Goal: Transaction & Acquisition: Book appointment/travel/reservation

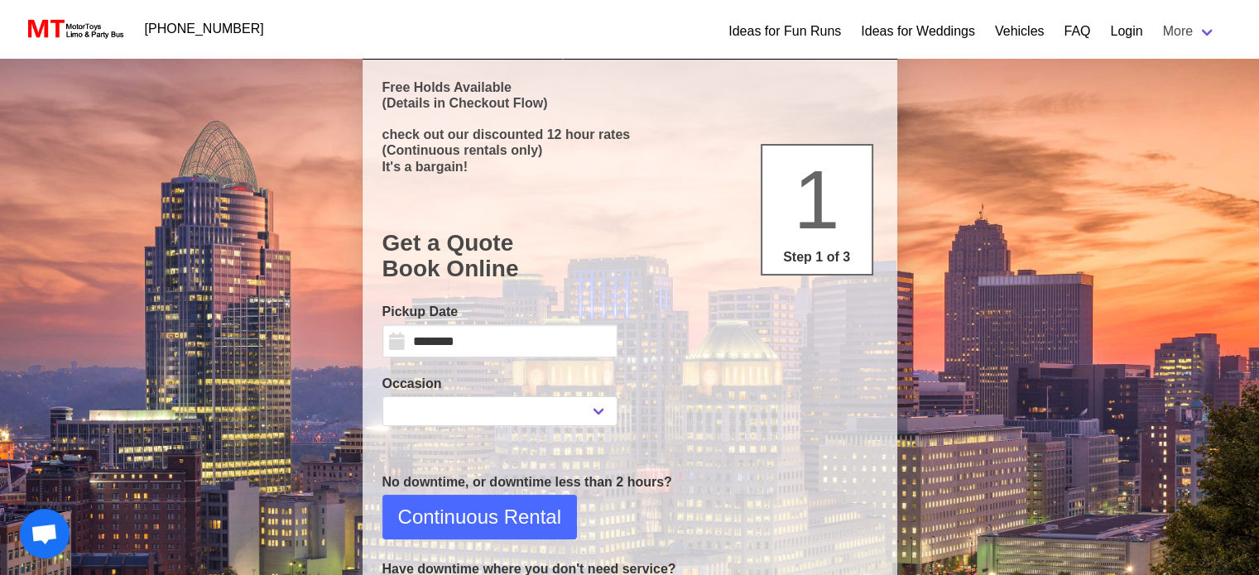
select select
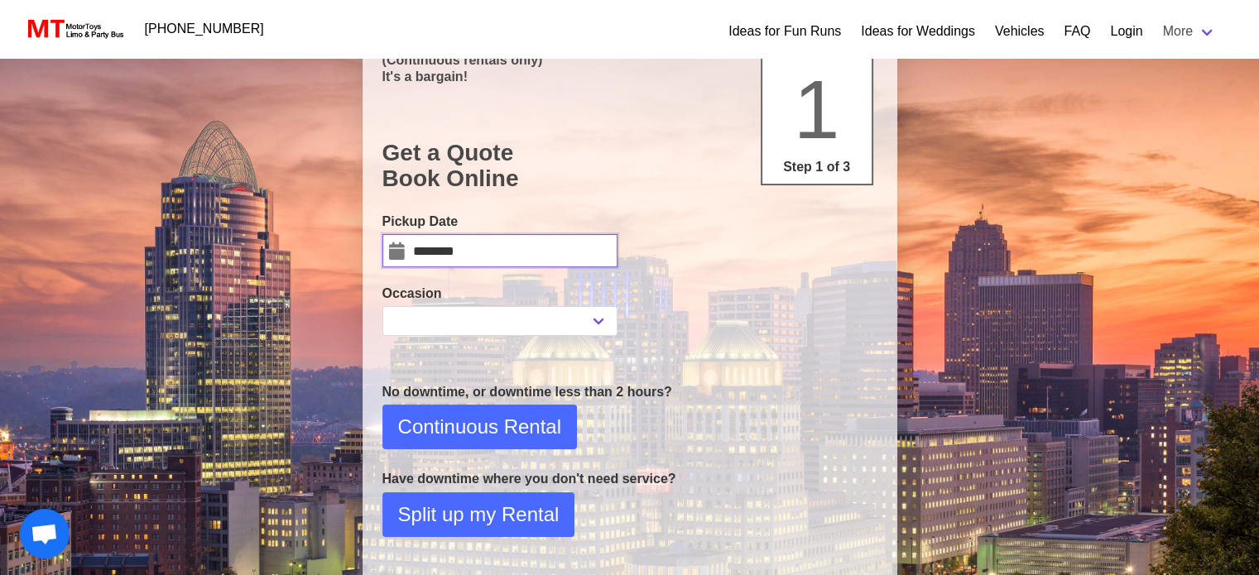
click at [555, 254] on input "********" at bounding box center [499, 250] width 235 height 33
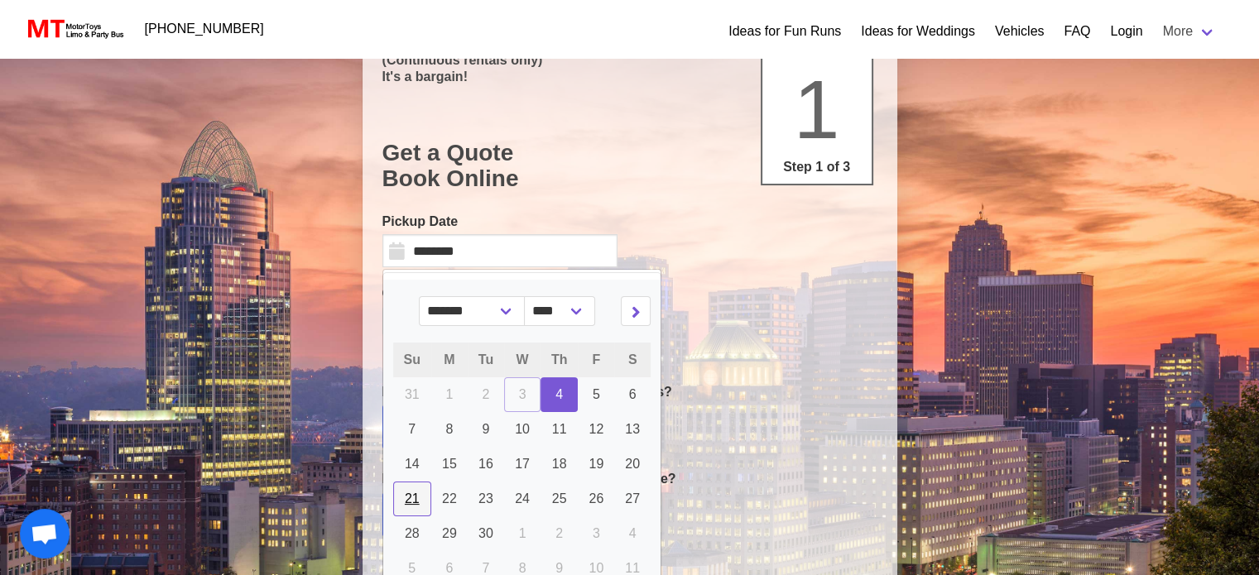
click at [412, 493] on span "21" at bounding box center [412, 499] width 15 height 14
type input "*********"
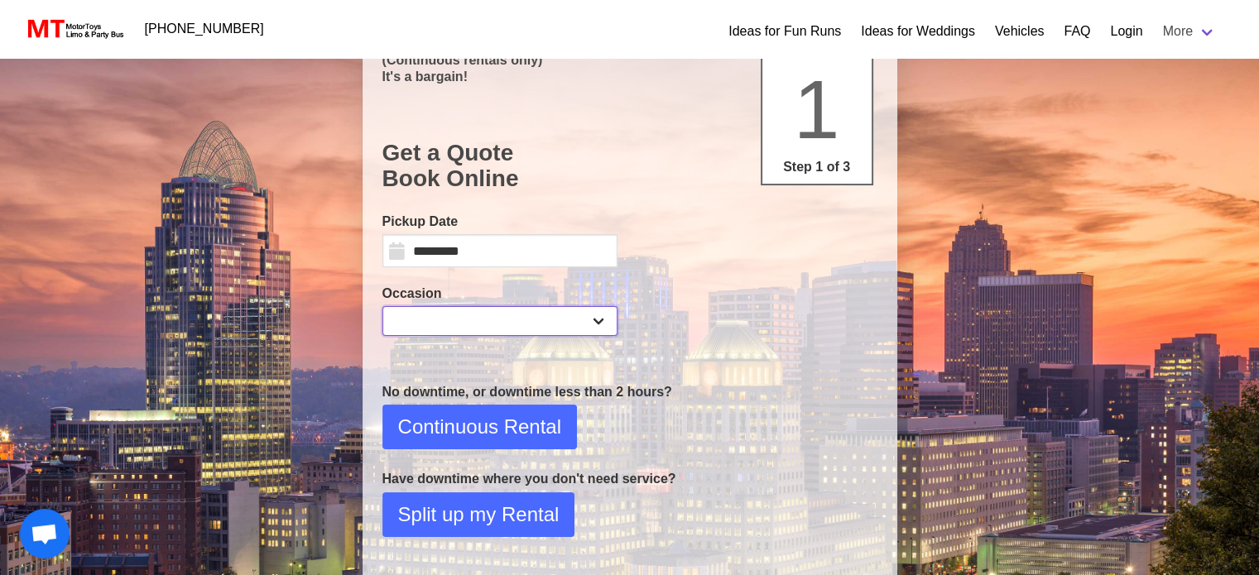
click at [603, 327] on select "**********" at bounding box center [499, 321] width 235 height 30
select select "*"
click at [382, 306] on select "**********" at bounding box center [499, 321] width 235 height 30
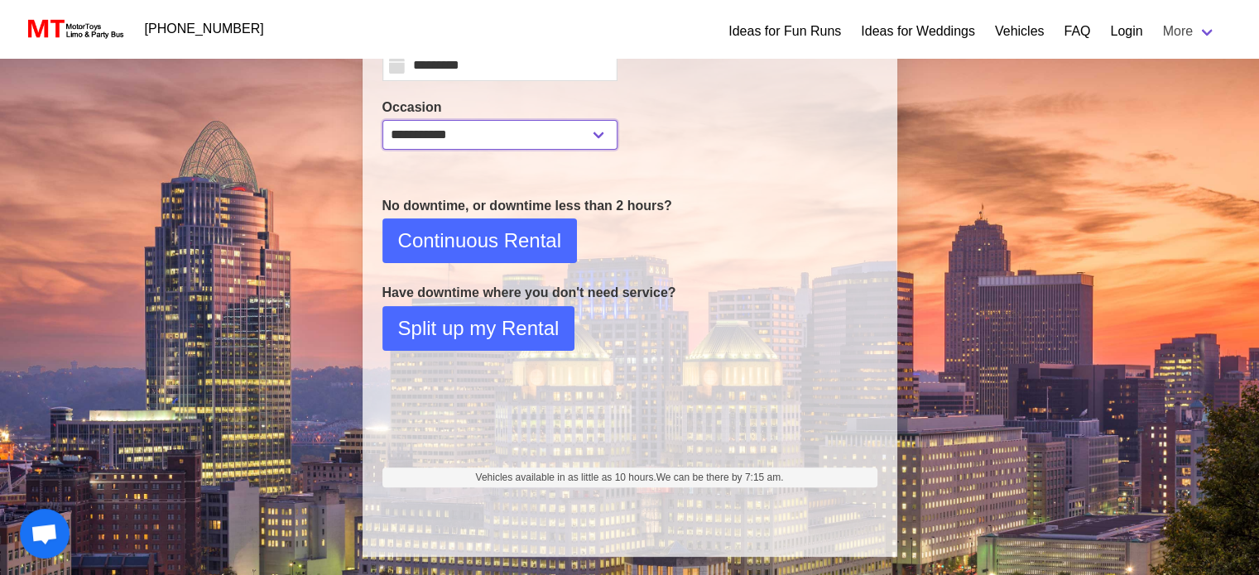
scroll to position [354, 0]
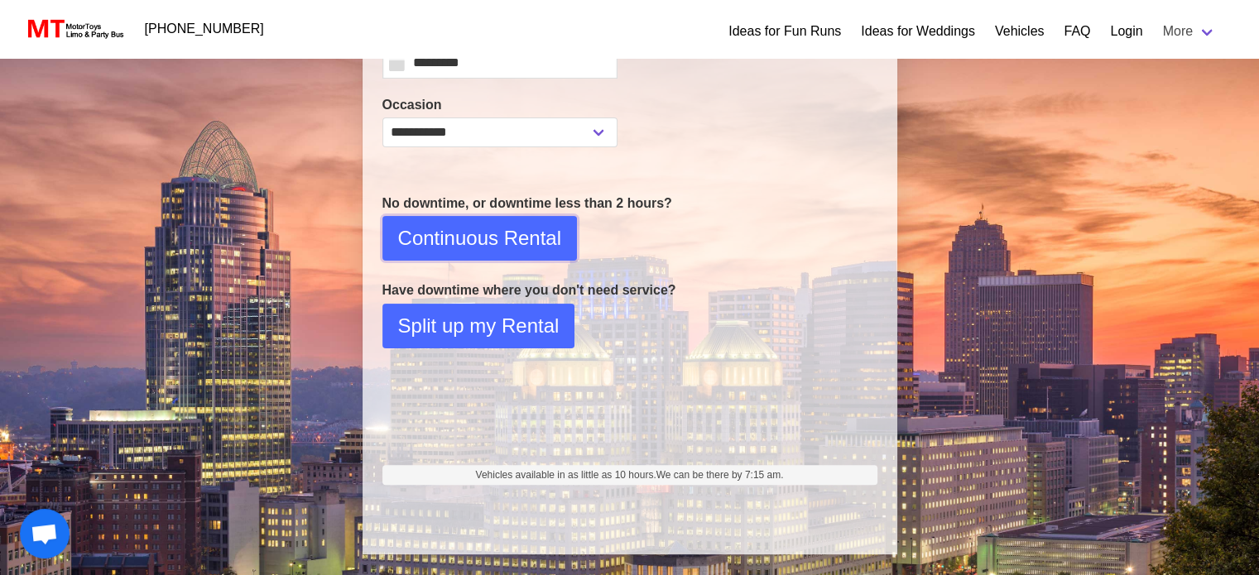
click at [490, 237] on span "Continuous Rental" at bounding box center [479, 238] width 163 height 30
select select "*"
select select "**"
select select "****"
select select "*"
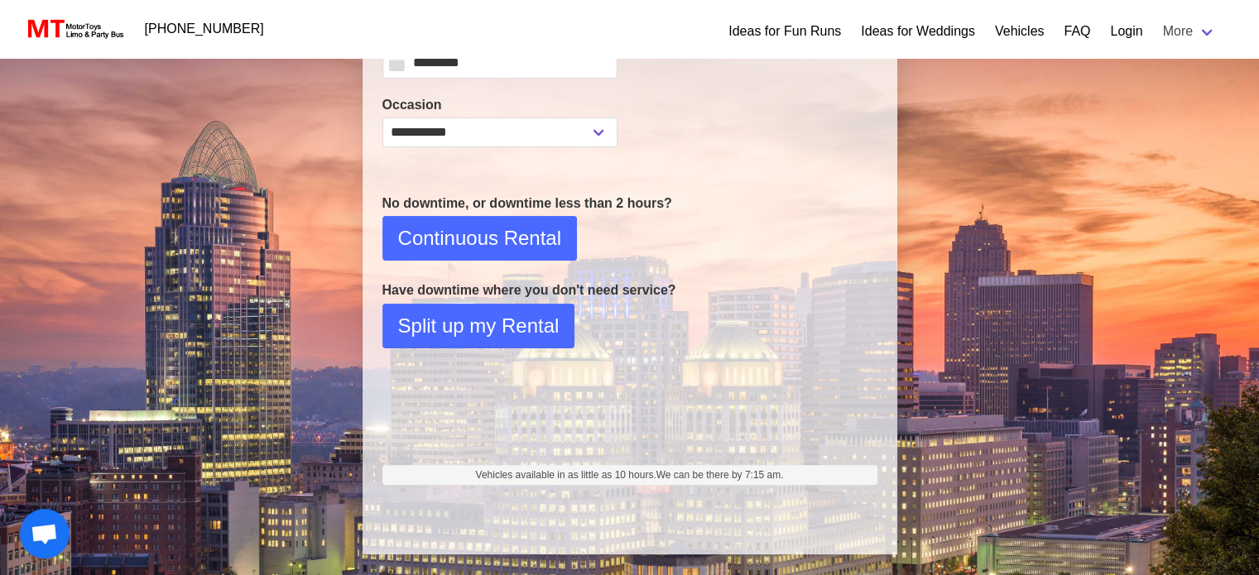
select select "**"
select select "****"
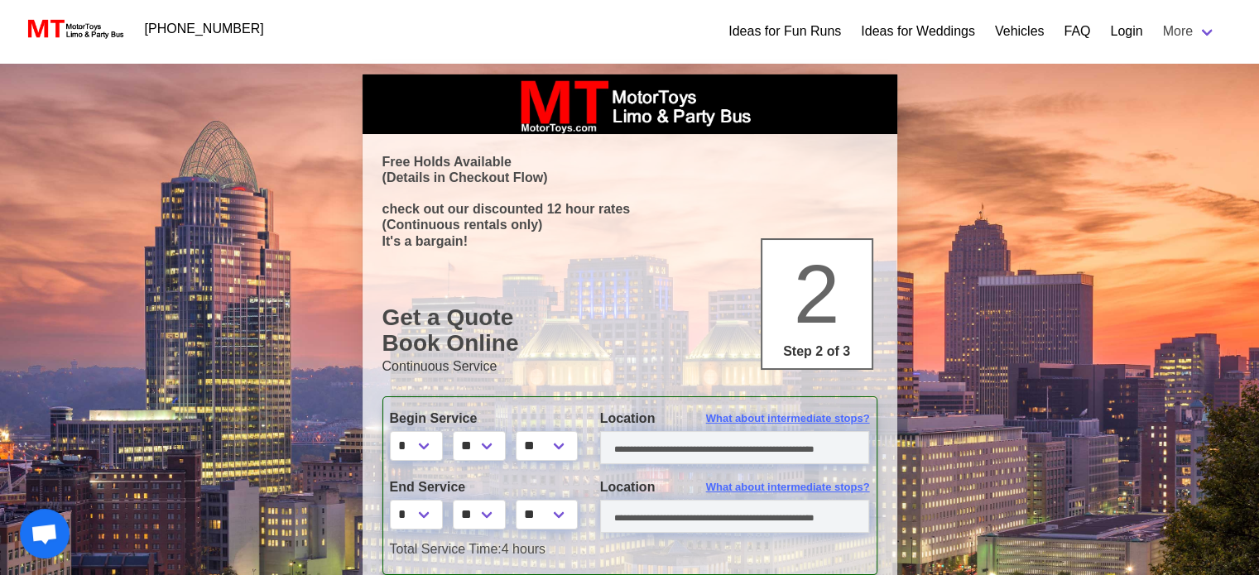
scroll to position [0, 0]
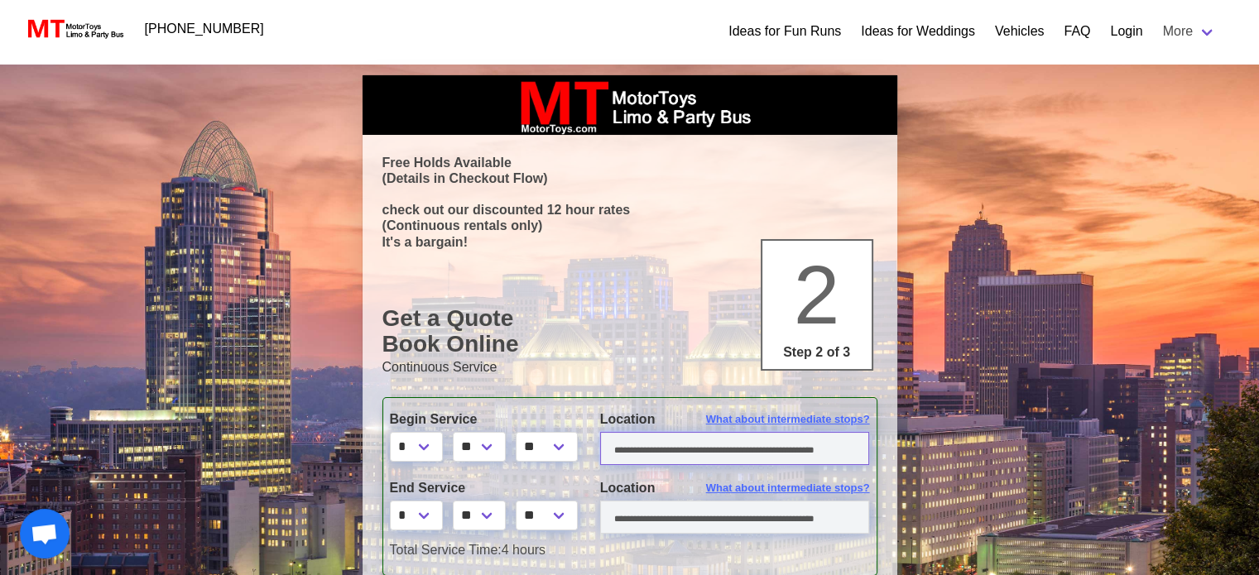
click at [617, 457] on input "text" at bounding box center [735, 448] width 270 height 33
click at [418, 442] on select "* * * * * * * * * ** ** **" at bounding box center [416, 447] width 53 height 30
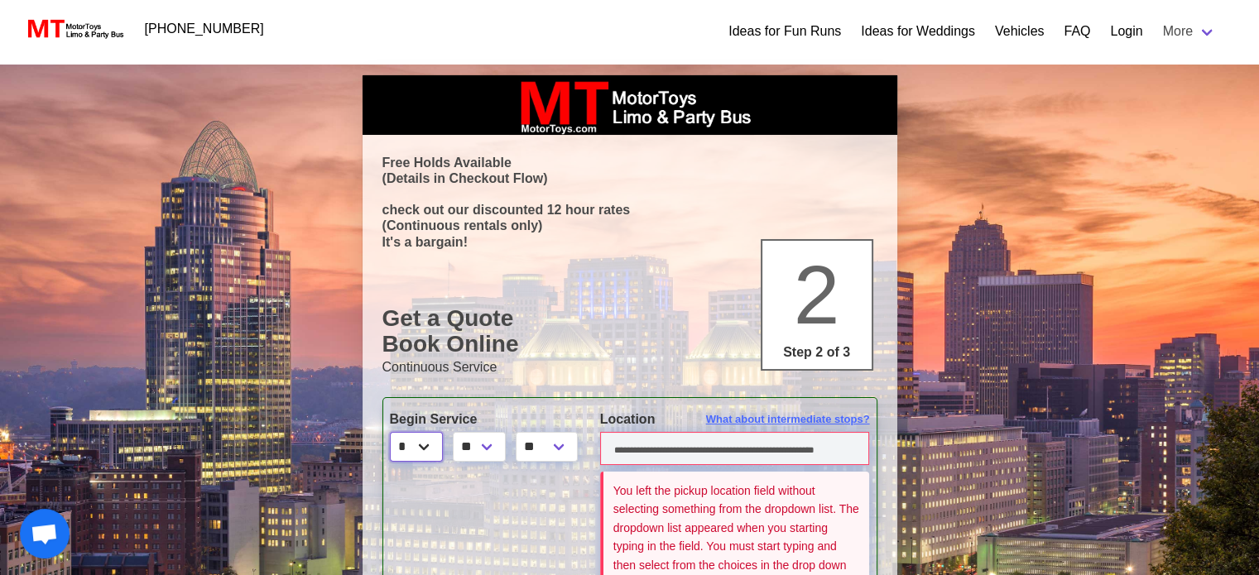
select select "*"
click at [390, 432] on select "* * * * * * * * * ** ** **" at bounding box center [416, 447] width 53 height 30
click at [496, 437] on select "** ** ** **" at bounding box center [479, 447] width 53 height 30
select select "**"
click at [455, 432] on select "** ** ** **" at bounding box center [479, 447] width 53 height 30
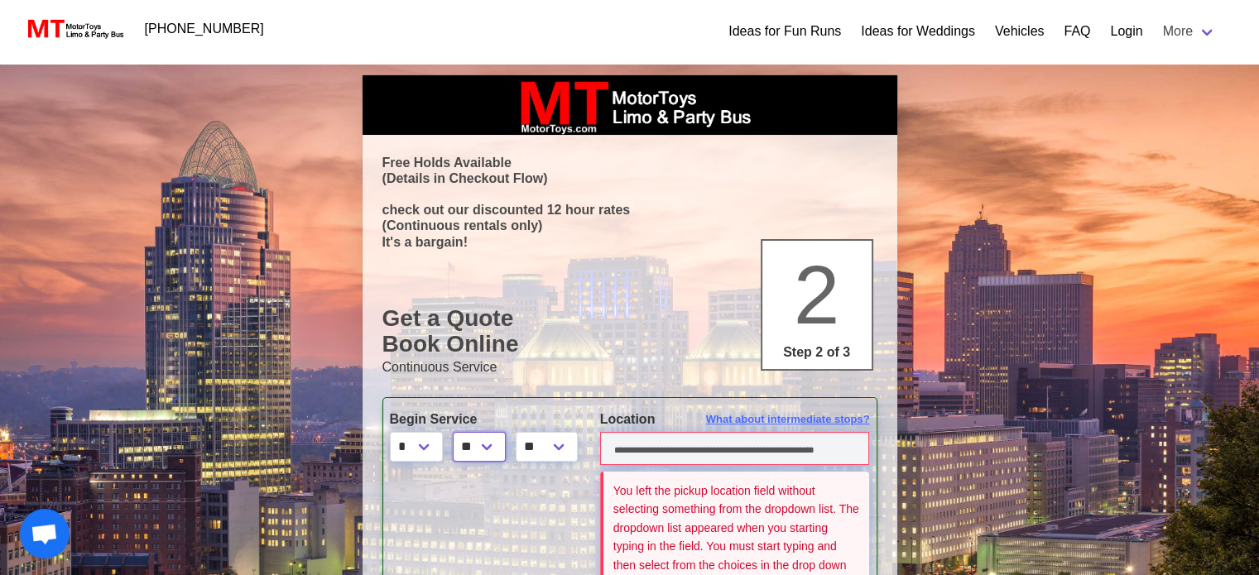
scroll to position [83, 0]
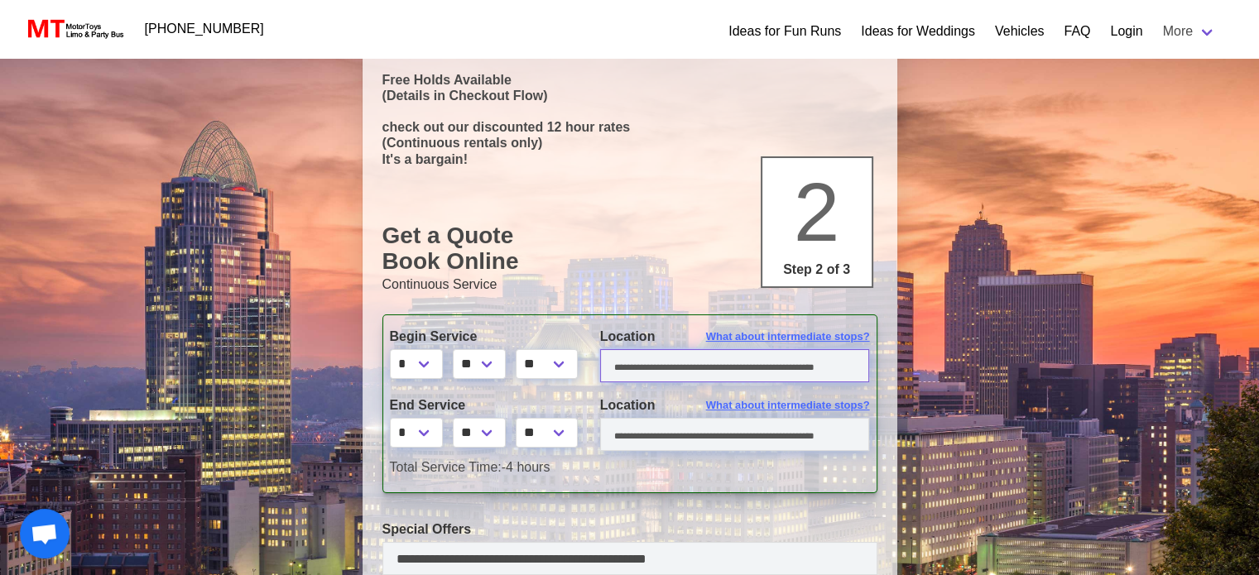
click at [616, 362] on input "text" at bounding box center [735, 365] width 270 height 33
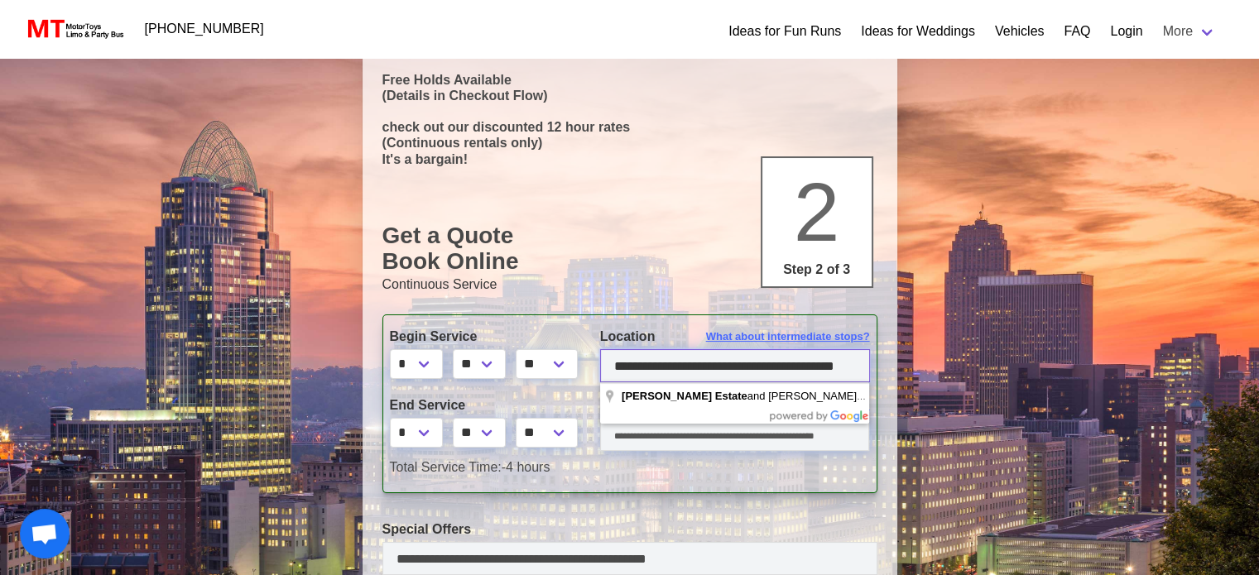
scroll to position [0, 12]
type input "**********"
click at [434, 436] on select "* * * * * * * * * ** ** **" at bounding box center [416, 433] width 53 height 30
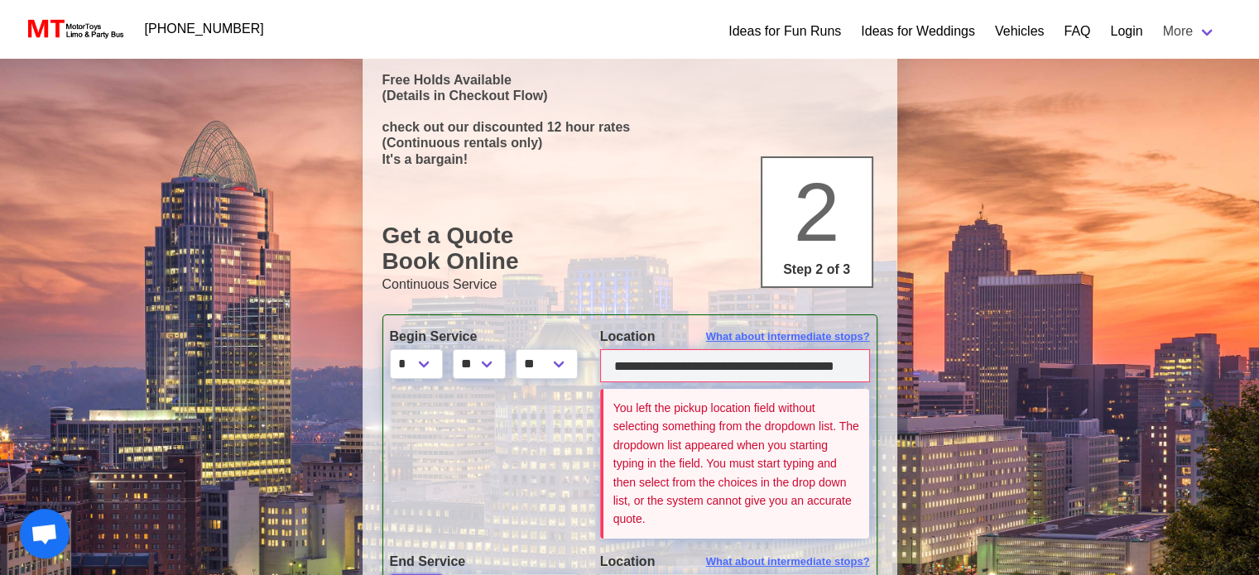
select select "**"
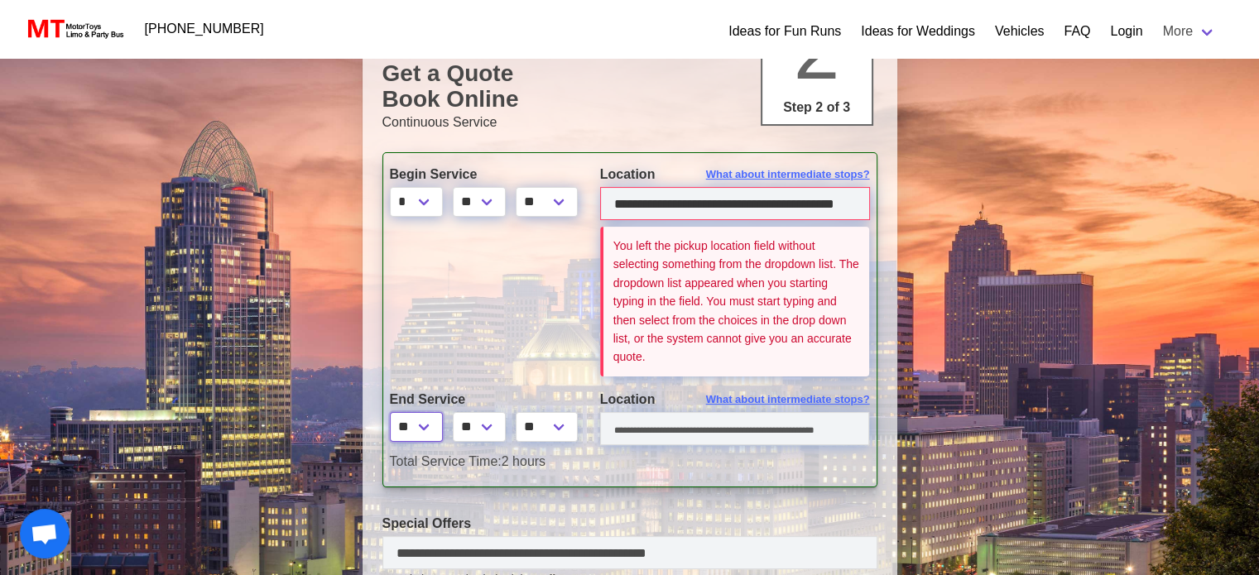
scroll to position [248, 0]
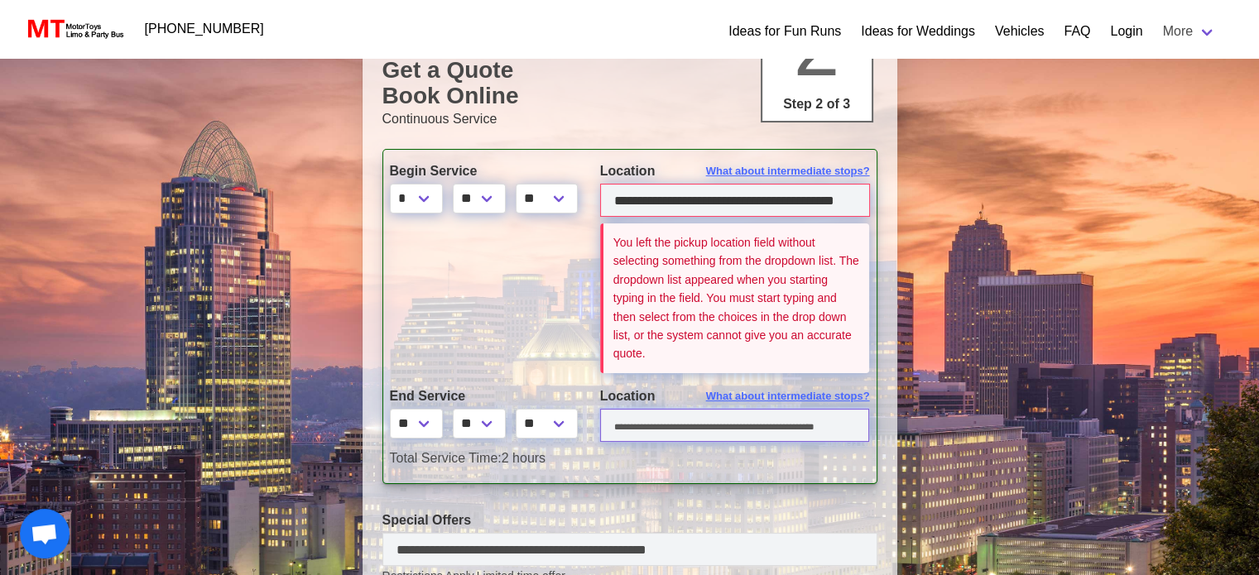
click at [617, 430] on input "text" at bounding box center [735, 425] width 270 height 33
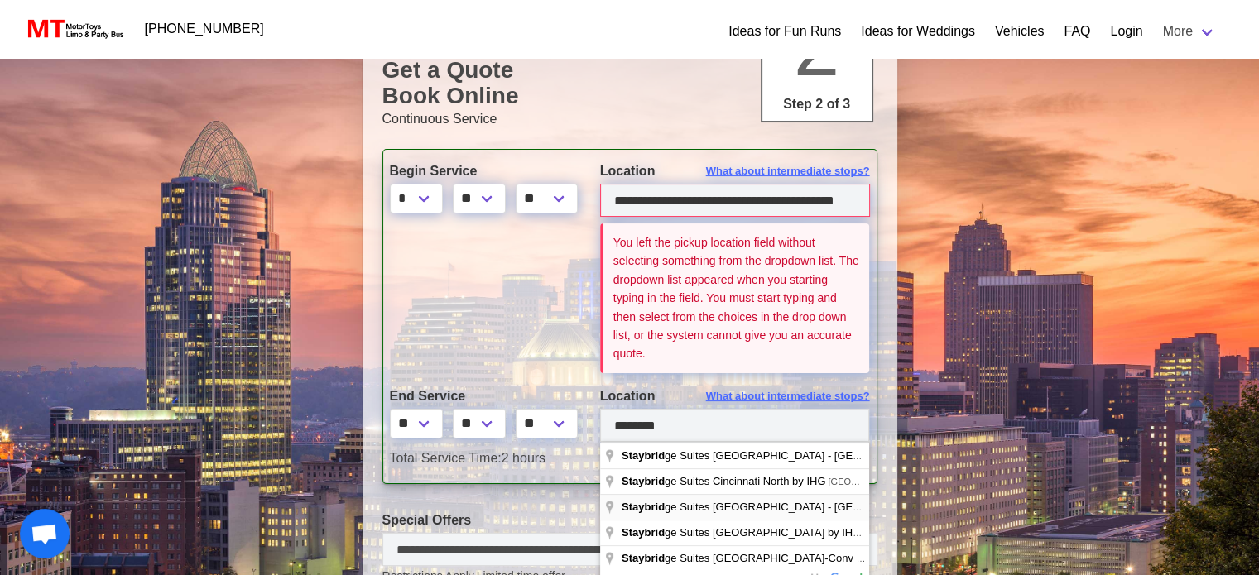
type input "**********"
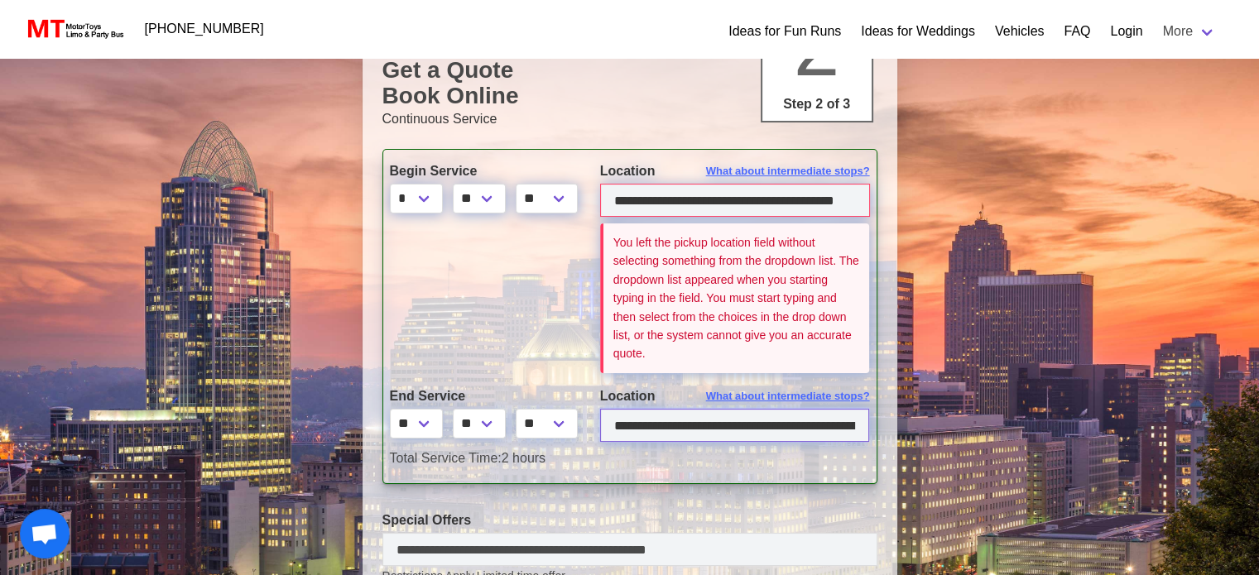
click at [721, 433] on input "**********" at bounding box center [735, 425] width 270 height 33
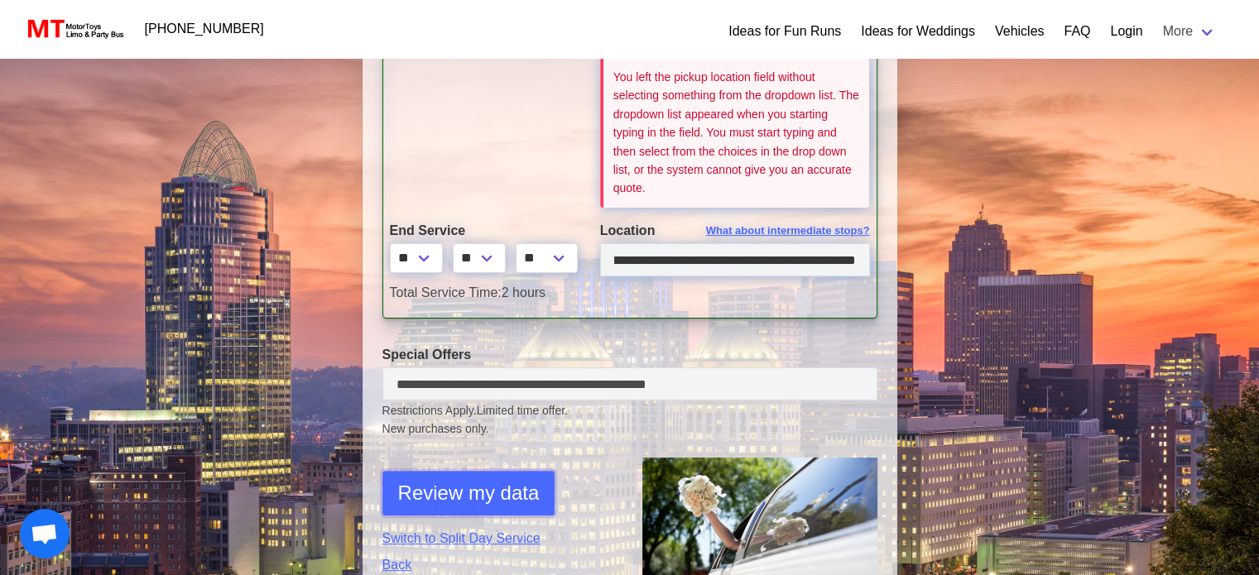
scroll to position [0, 0]
click at [511, 482] on span "Review my data" at bounding box center [469, 493] width 142 height 30
select select "*"
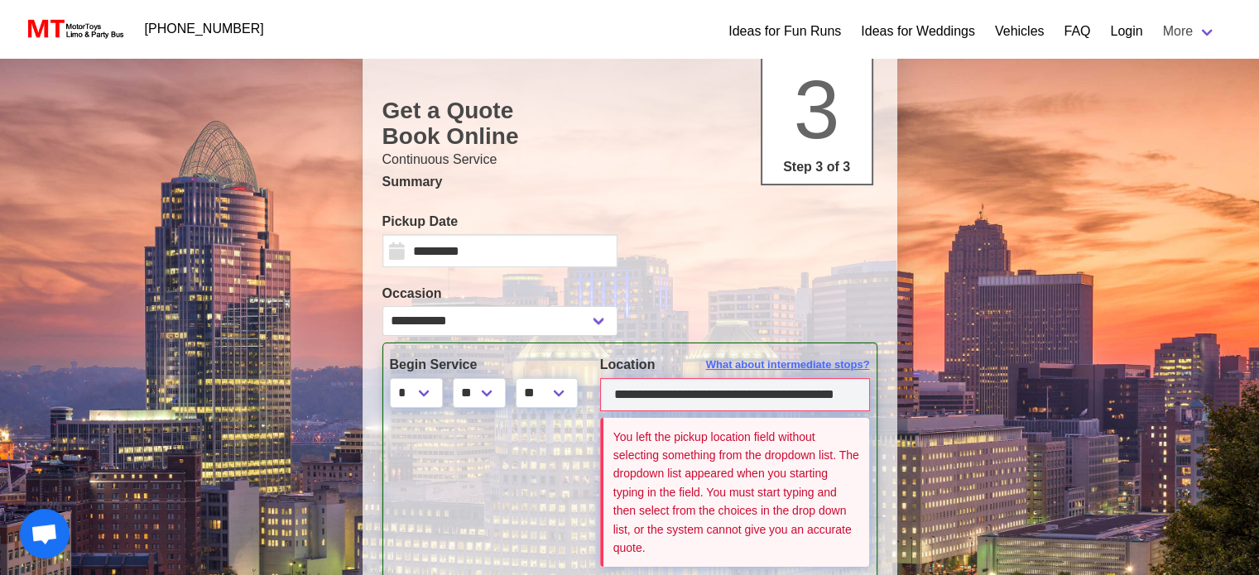
scroll to position [248, 0]
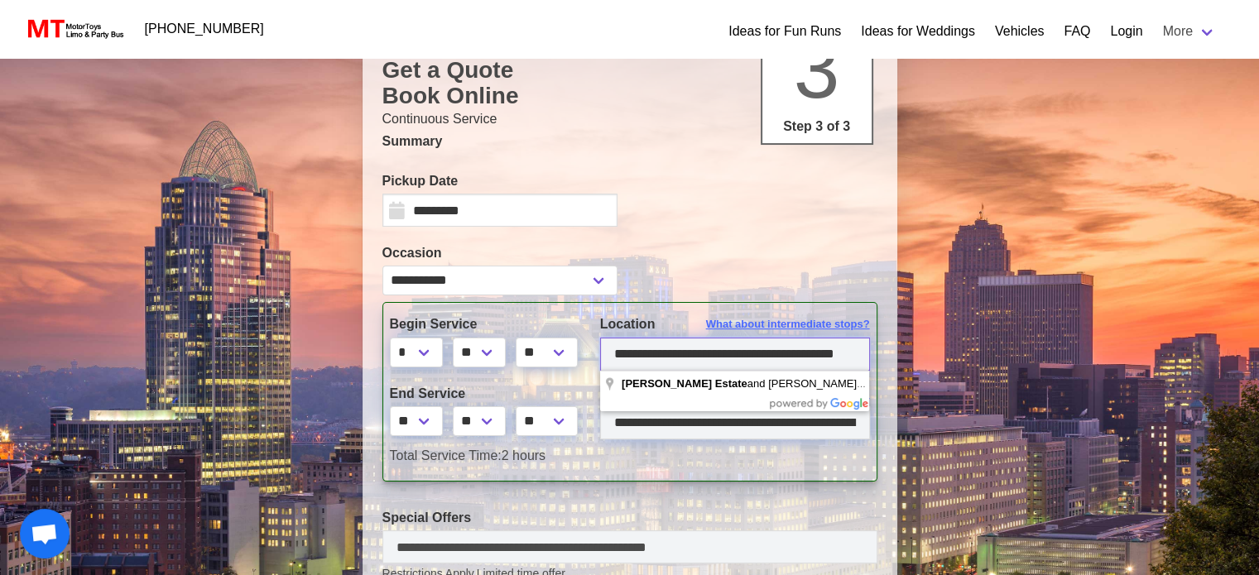
click at [634, 358] on input "**********" at bounding box center [735, 354] width 270 height 33
type input "**********"
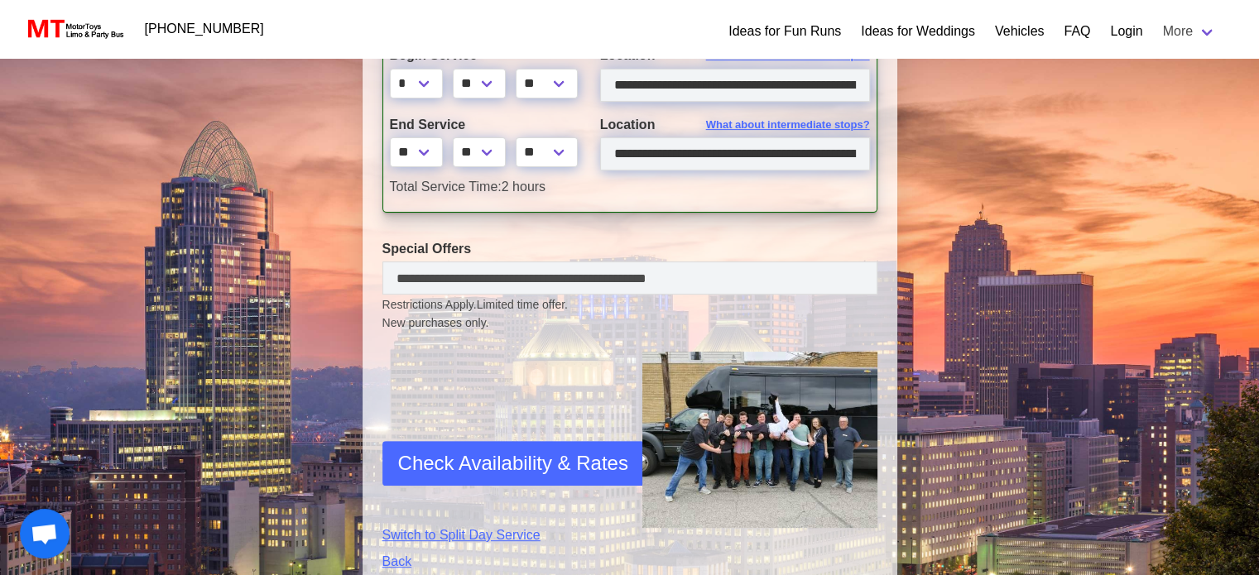
scroll to position [330, 0]
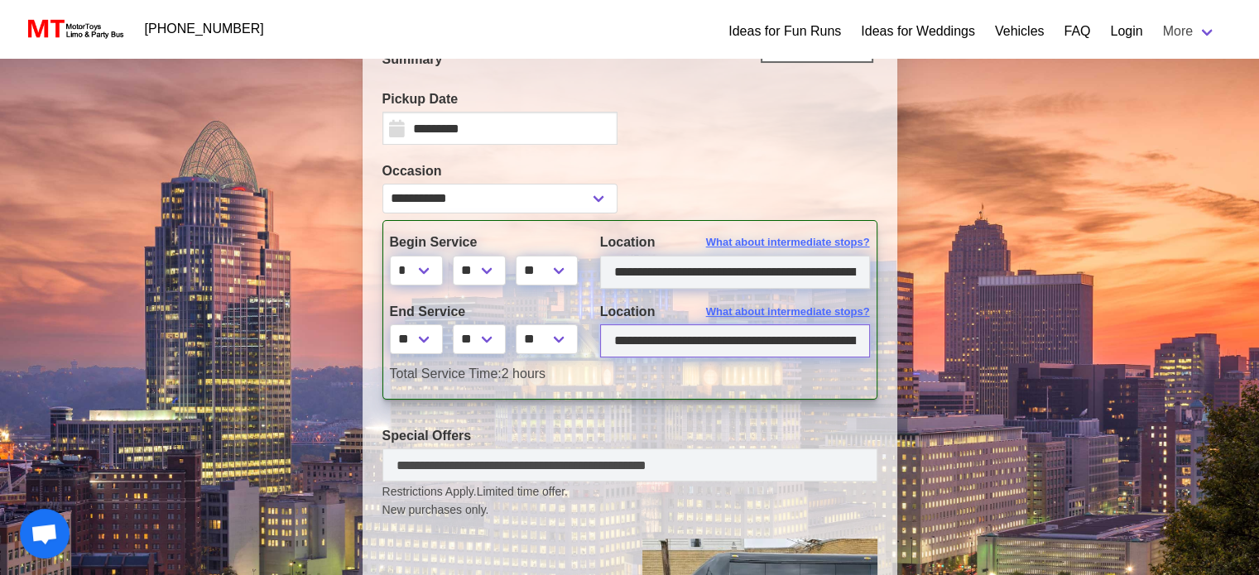
click at [804, 345] on input "**********" at bounding box center [735, 340] width 270 height 33
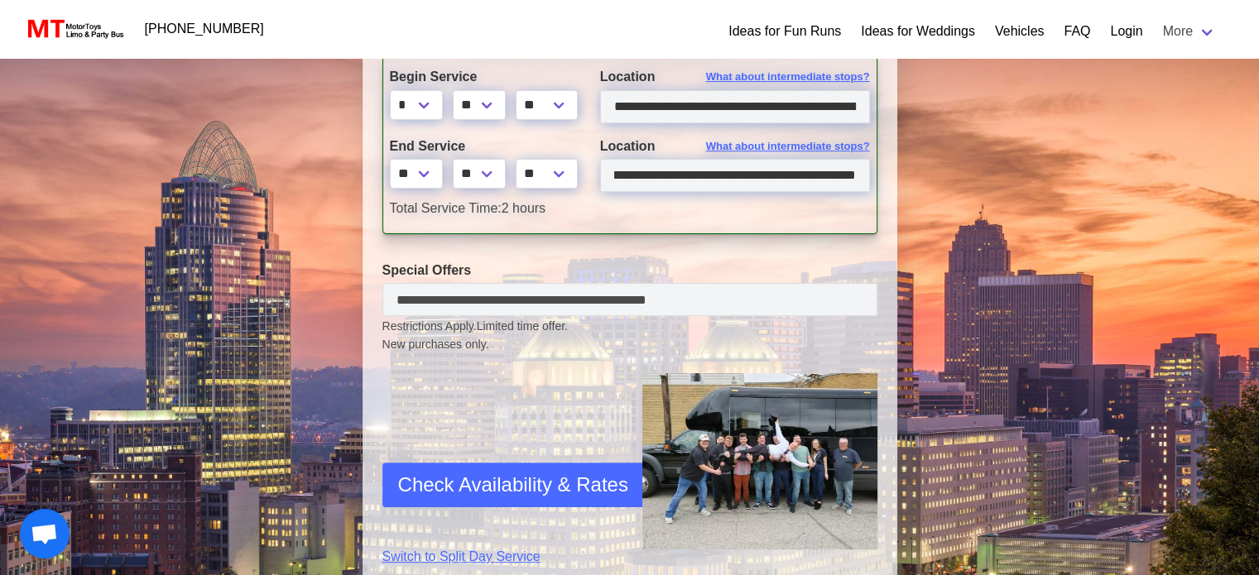
scroll to position [0, 0]
click at [435, 483] on span "Check Availability & Rates" at bounding box center [513, 485] width 230 height 30
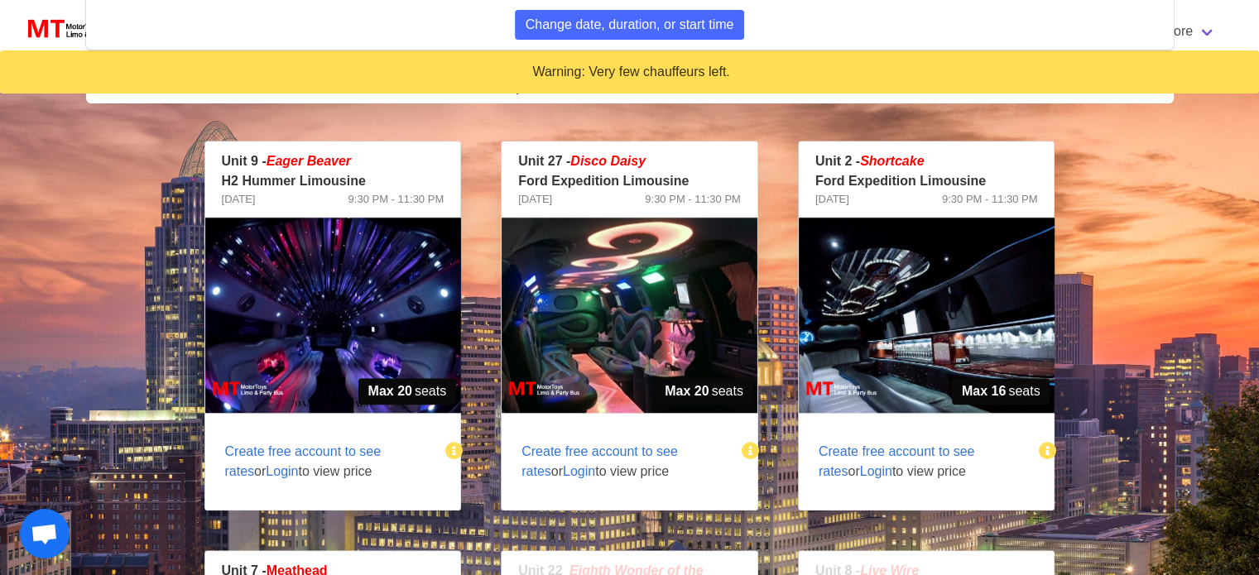
scroll to position [1432, 0]
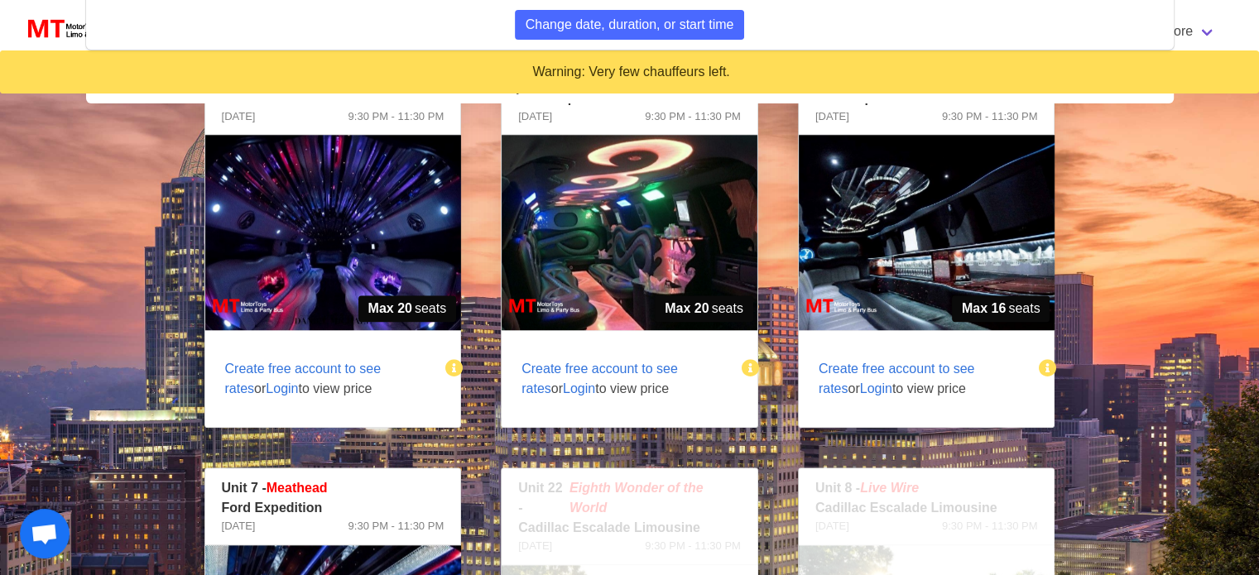
click at [860, 390] on span "Login" at bounding box center [876, 389] width 32 height 14
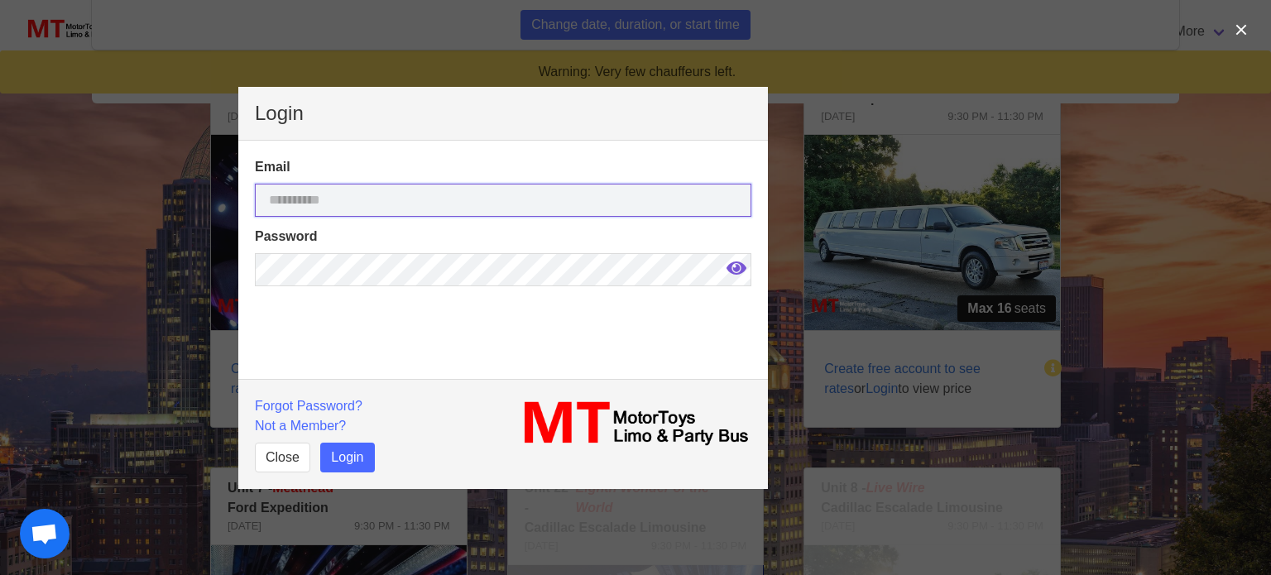
click at [394, 202] on input "email" at bounding box center [503, 200] width 497 height 33
type input "**********"
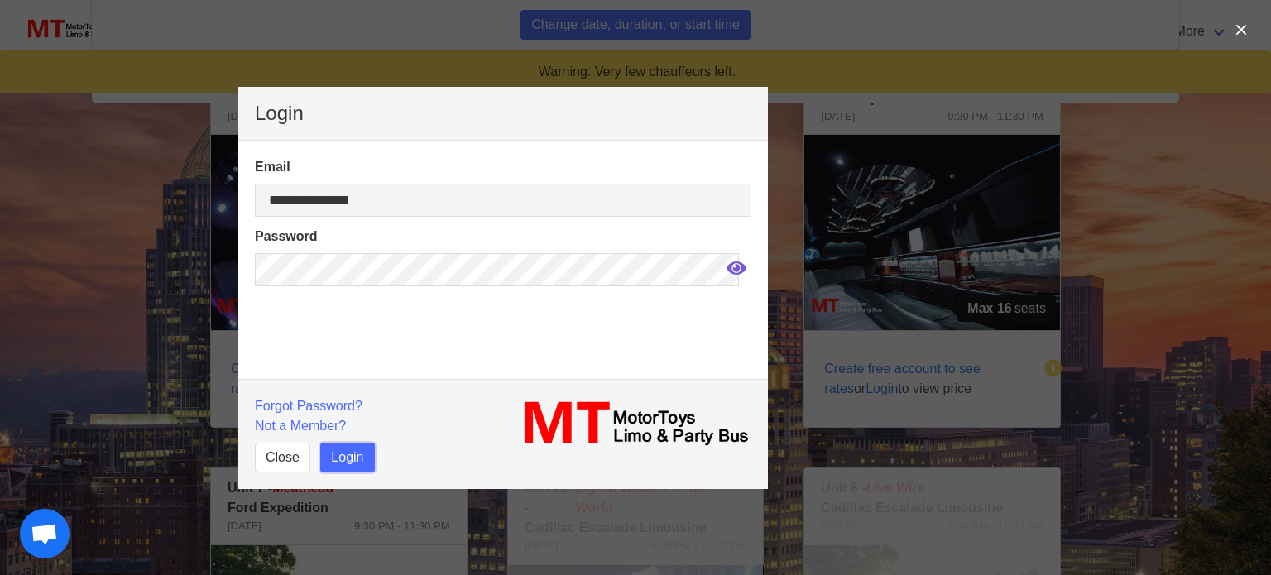
click at [328, 465] on button "Login" at bounding box center [347, 458] width 54 height 30
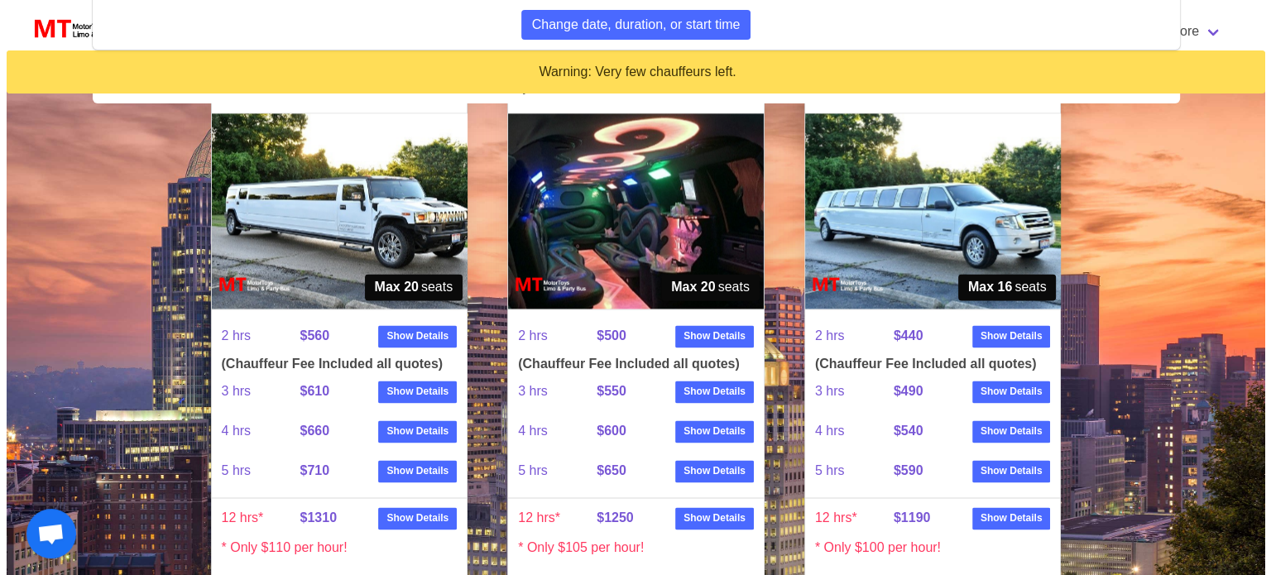
scroll to position [2591, 0]
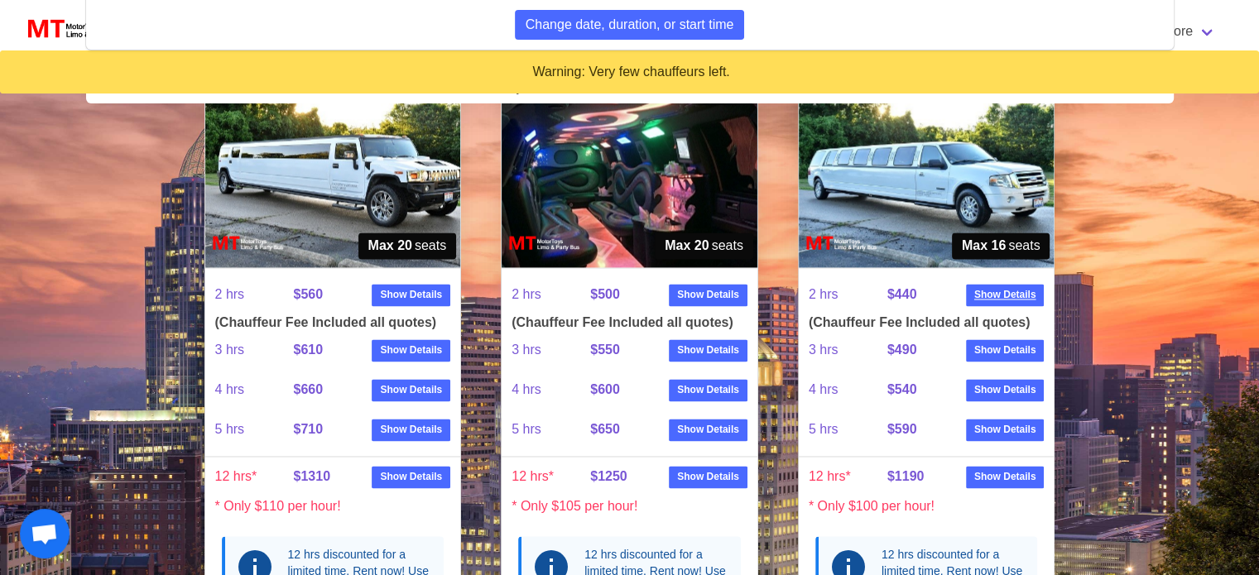
click at [1023, 291] on strong "Show Details" at bounding box center [1005, 294] width 62 height 15
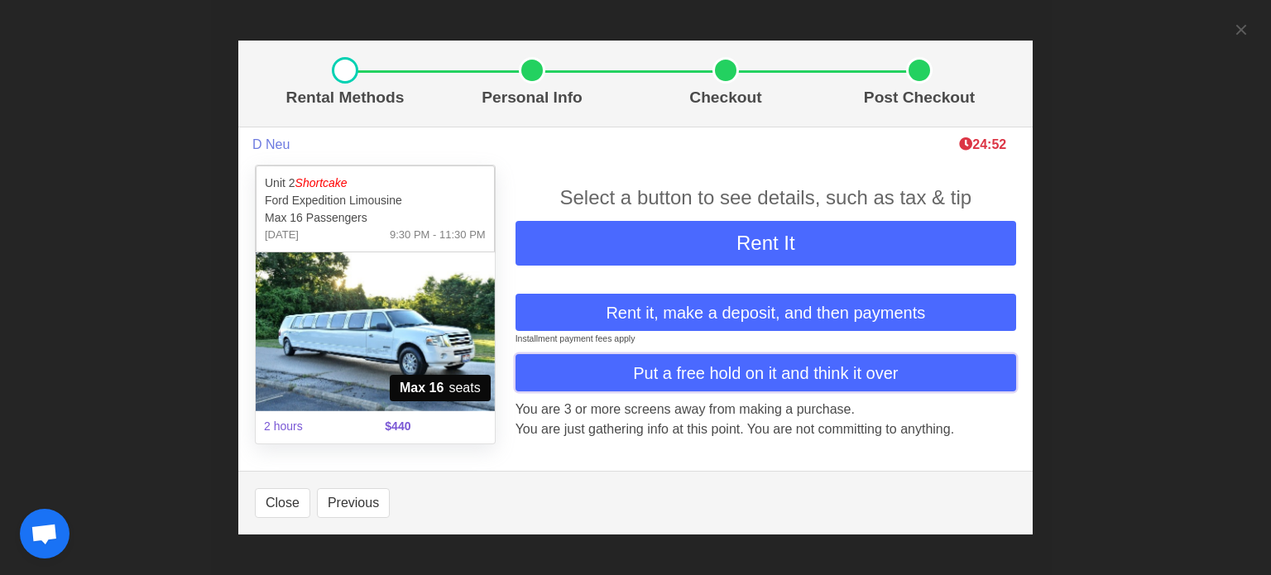
click at [748, 377] on span "Put a free hold on it and think it over" at bounding box center [765, 373] width 265 height 25
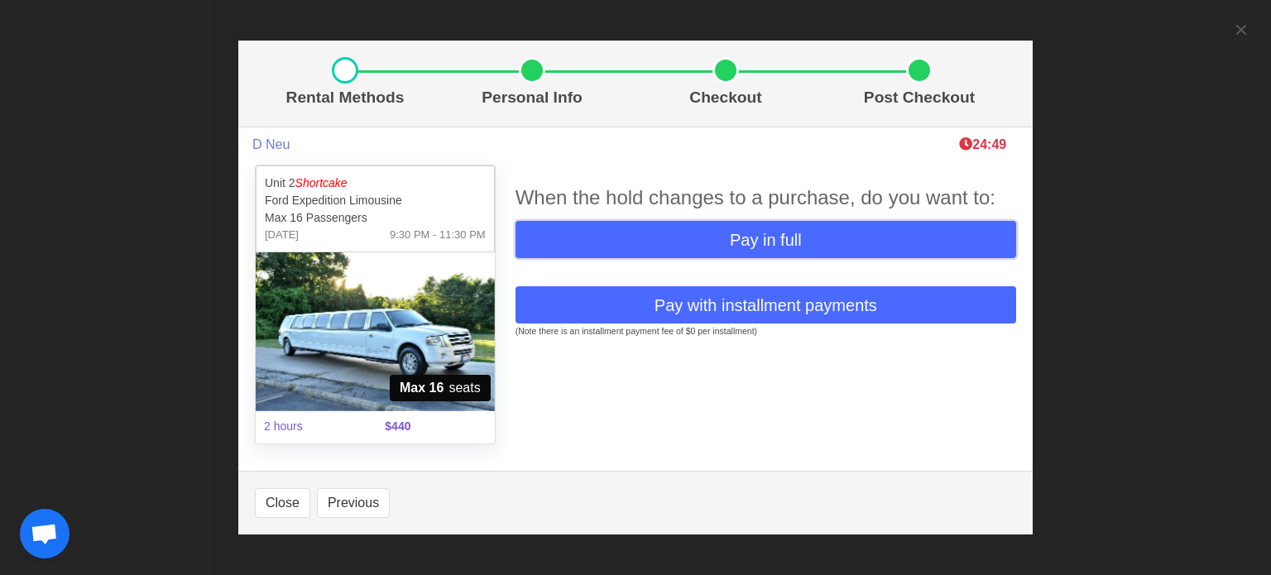
click at [731, 244] on span "Pay in full" at bounding box center [766, 240] width 72 height 25
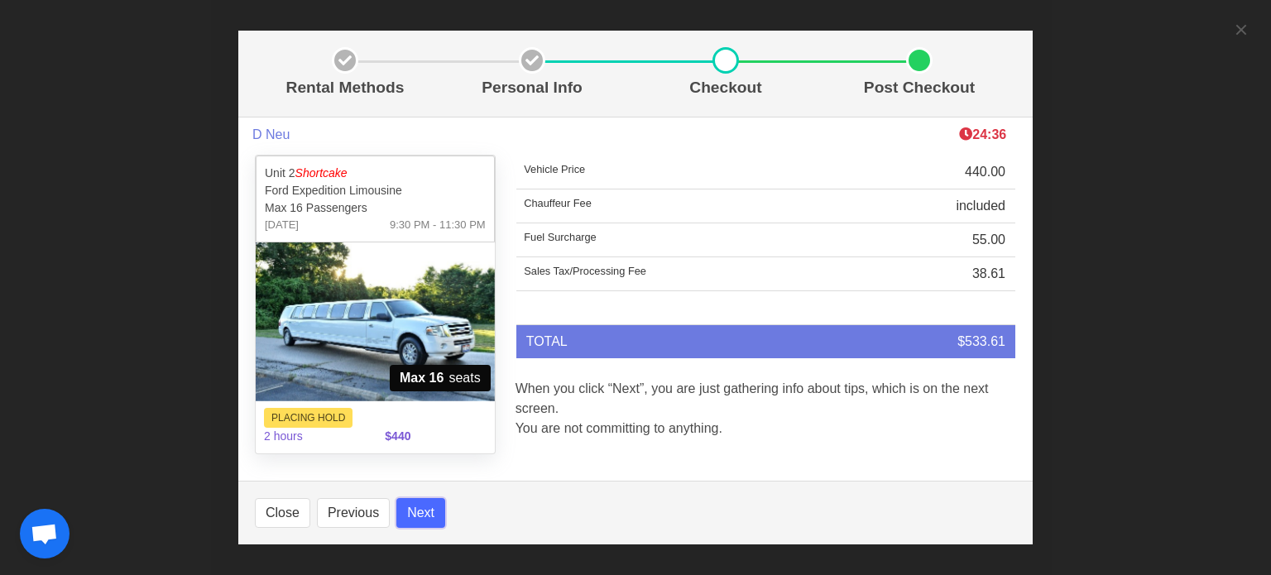
click at [421, 508] on button "Next" at bounding box center [420, 513] width 49 height 30
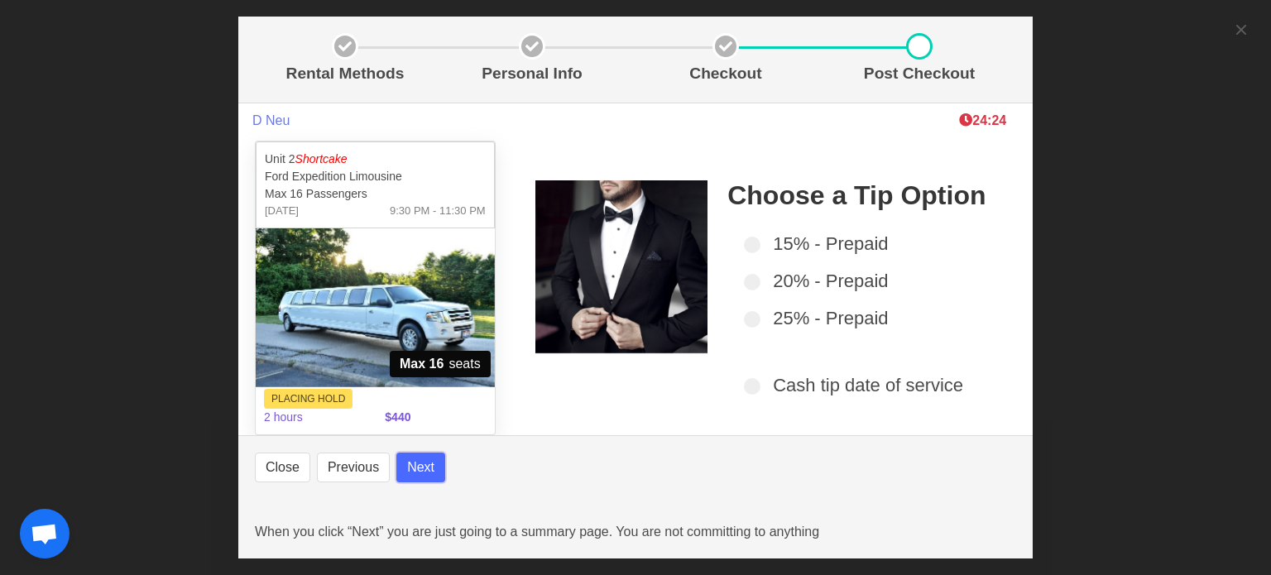
select select
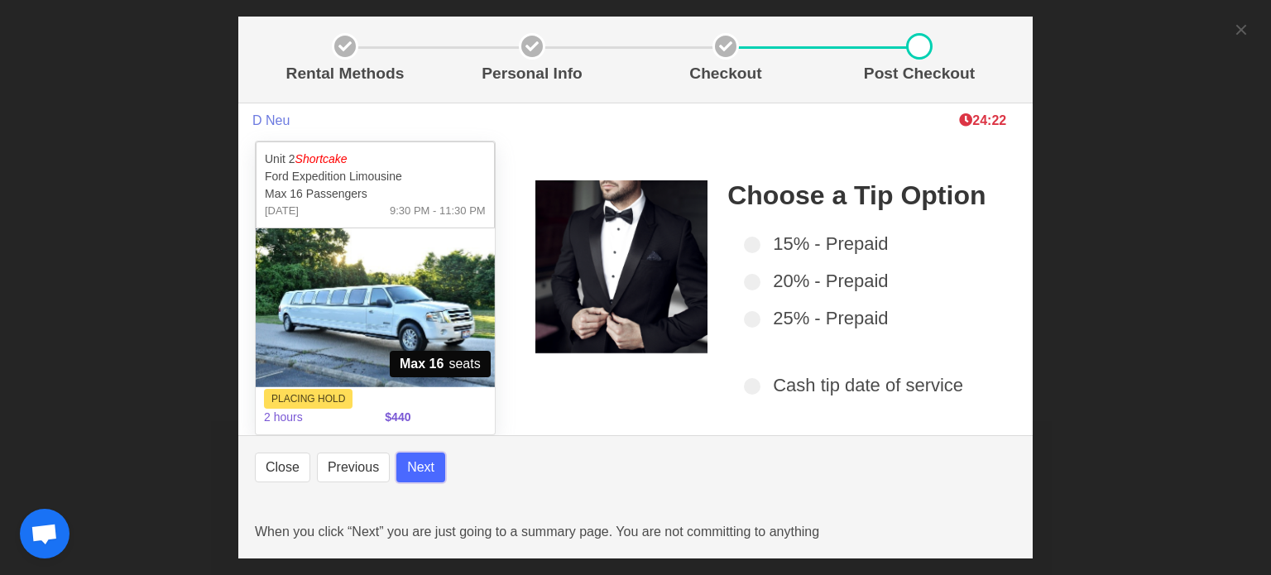
select select
click at [429, 468] on button "Next" at bounding box center [420, 468] width 49 height 30
select select
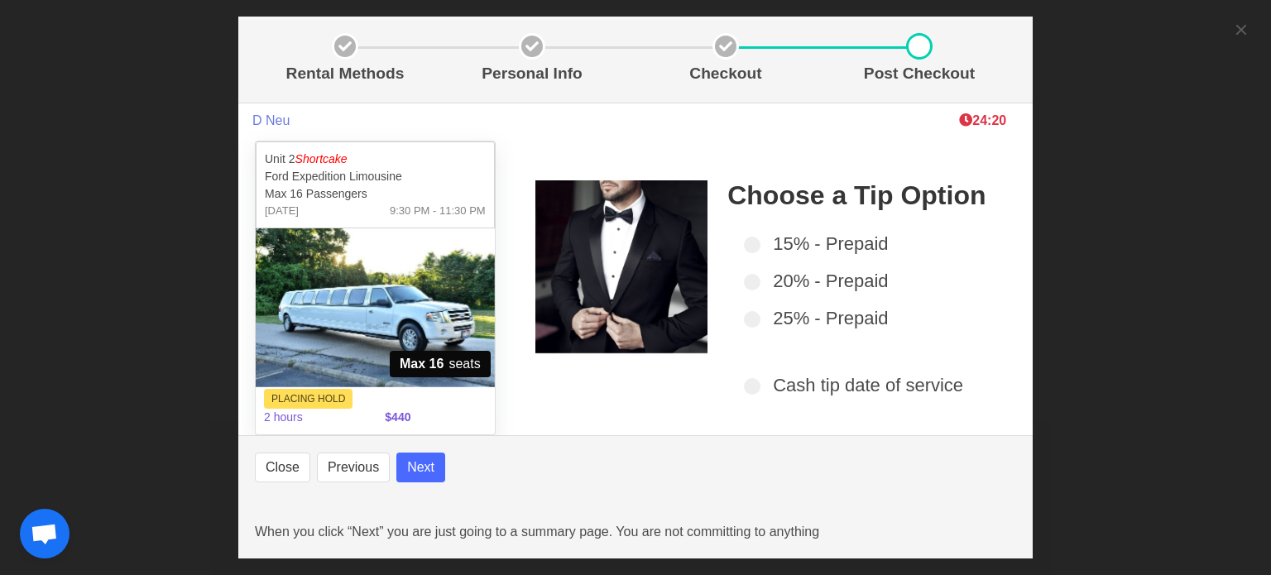
select select
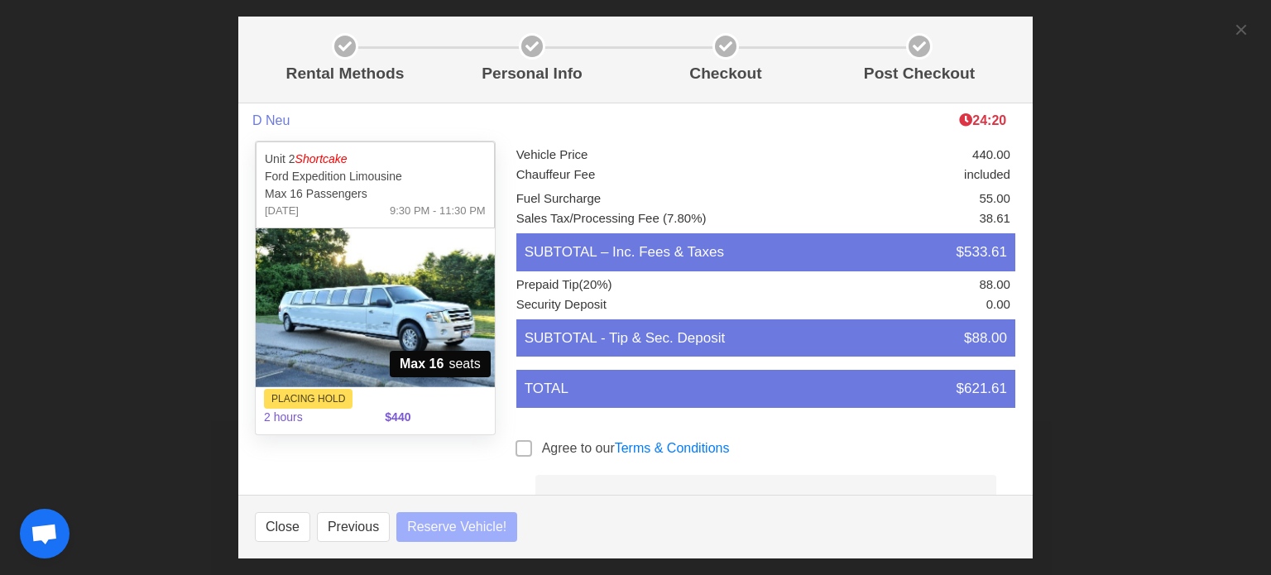
select select
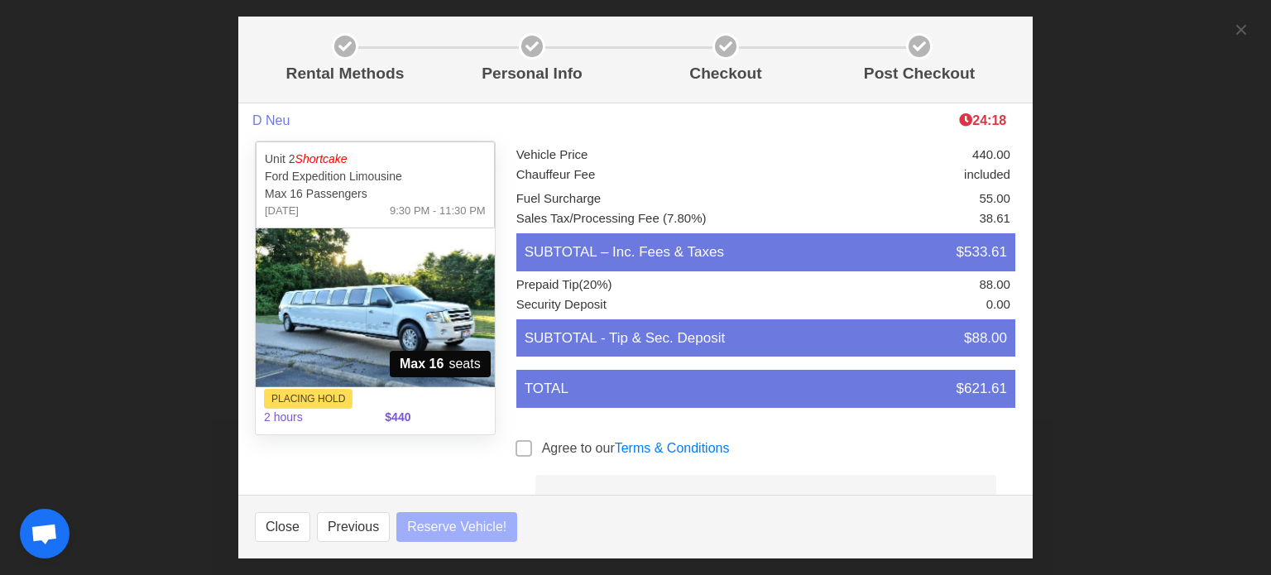
select select
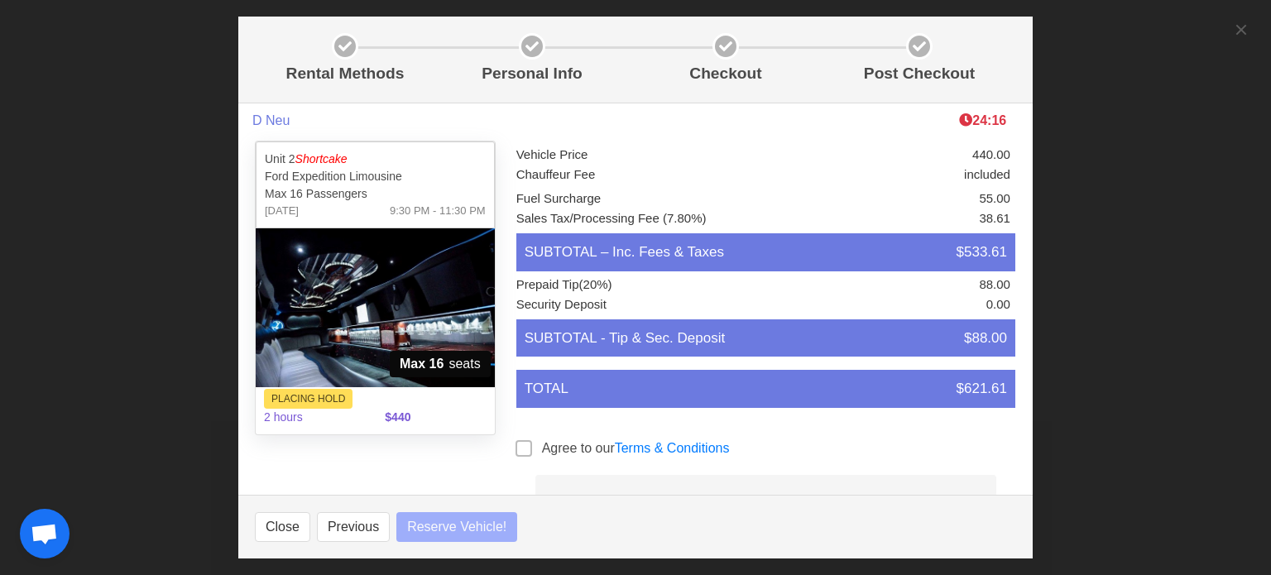
select select
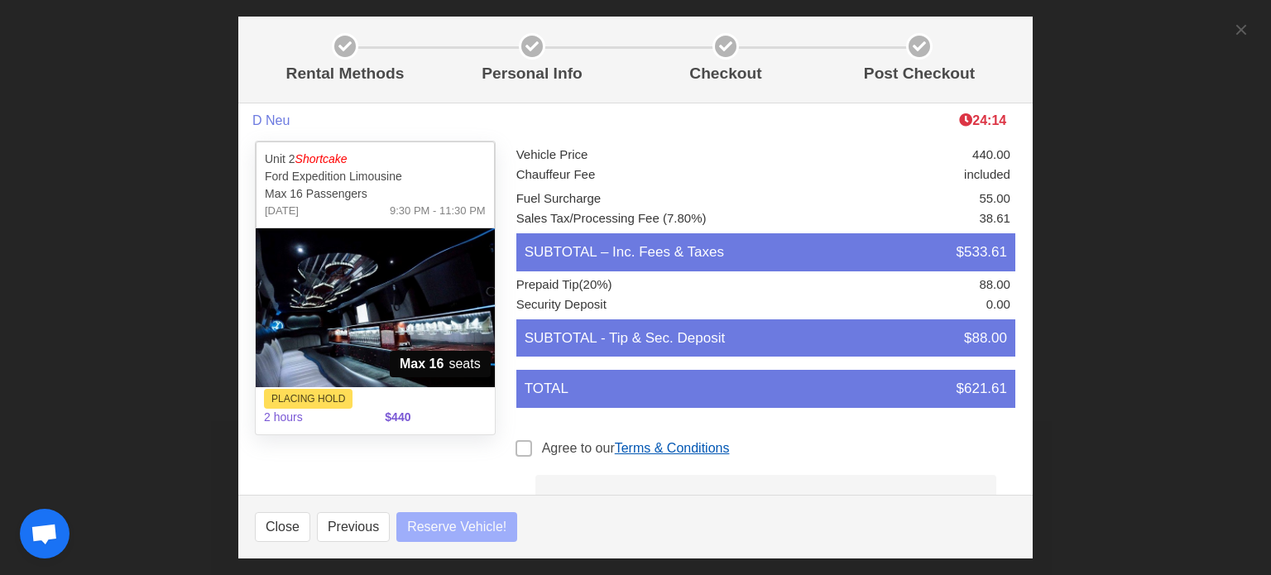
select select
click at [665, 451] on link "Terms & Conditions" at bounding box center [672, 448] width 115 height 14
select select
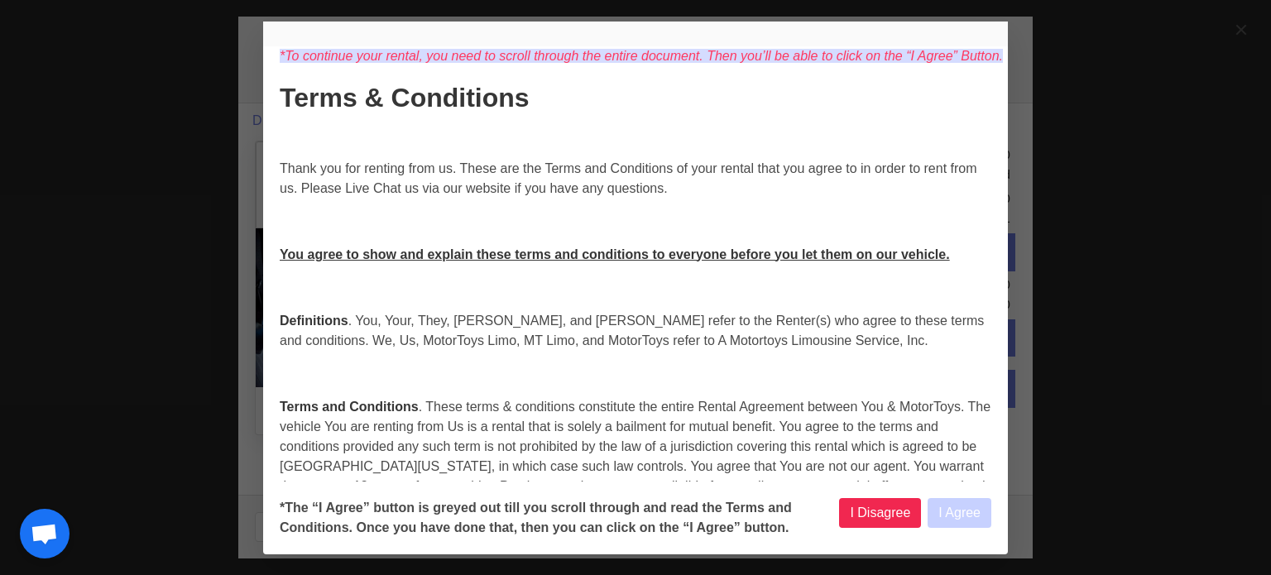
select select
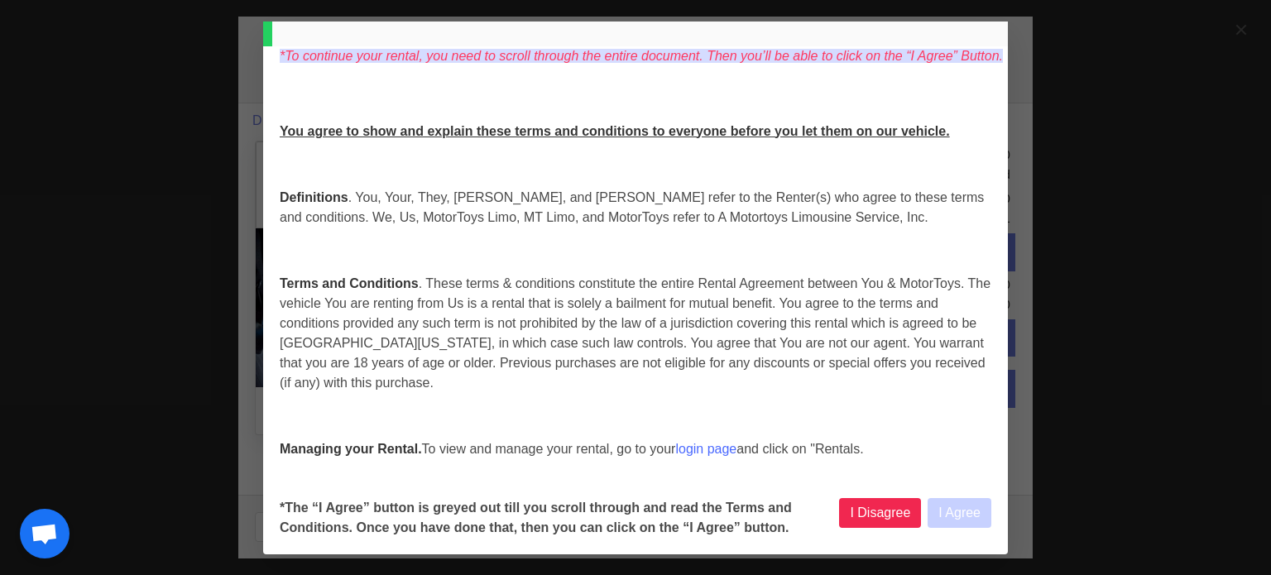
scroll to position [166, 0]
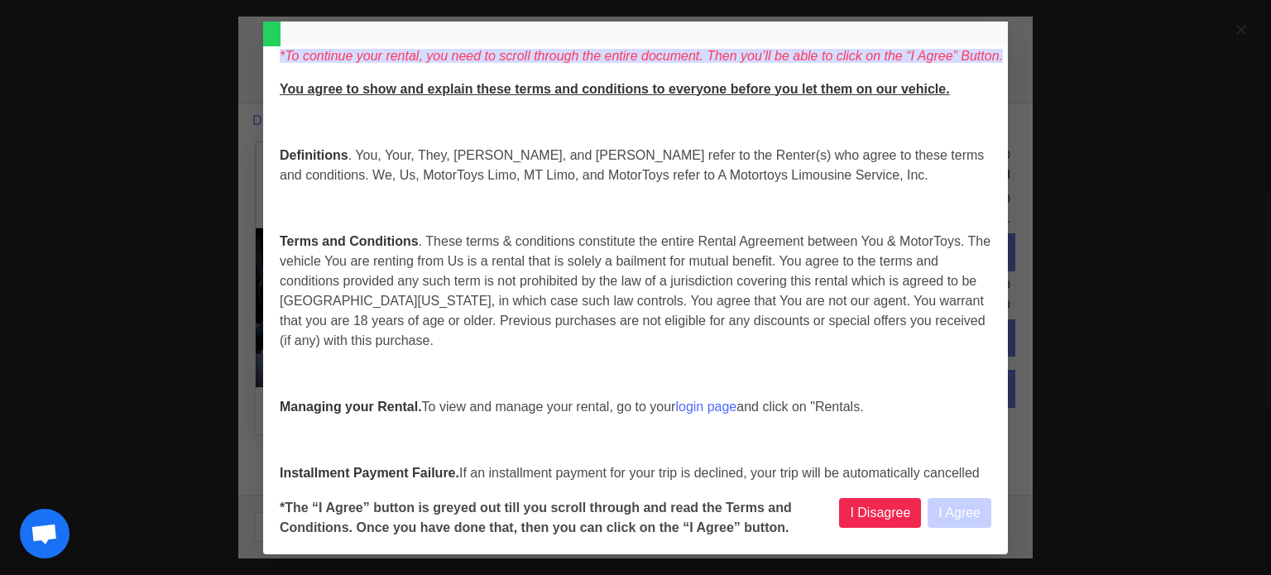
select select
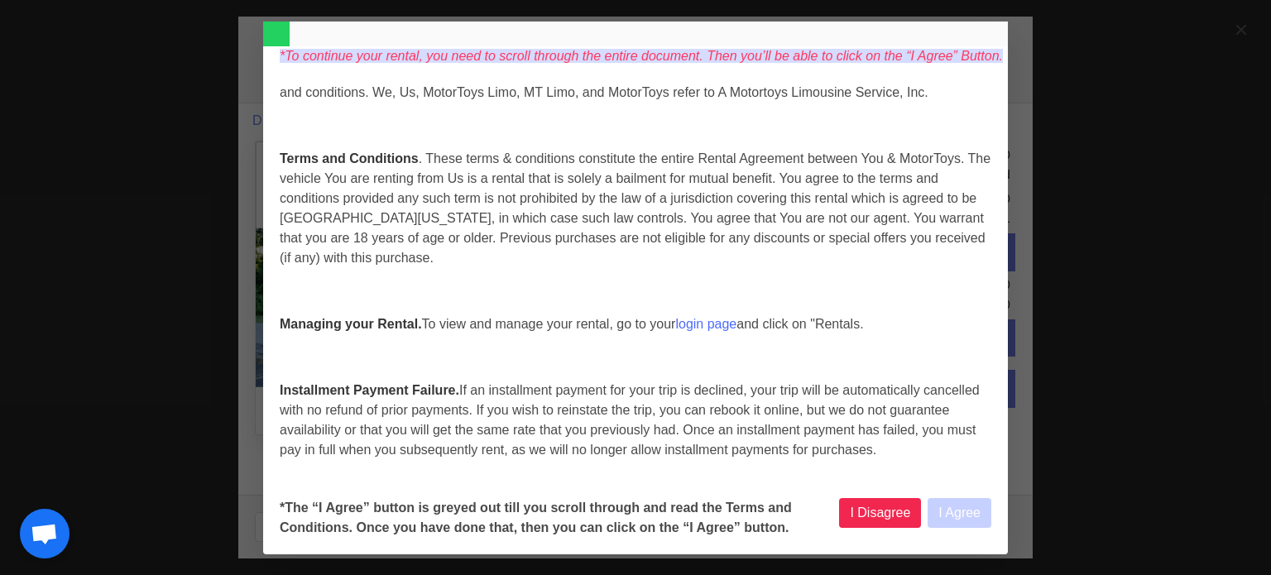
select select
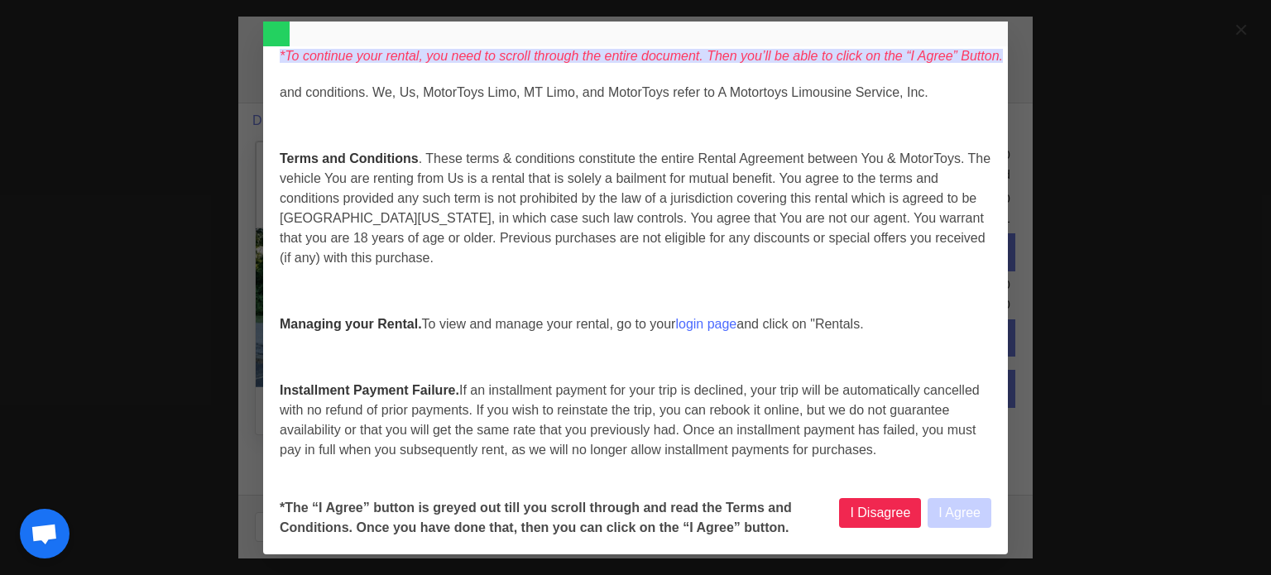
select select
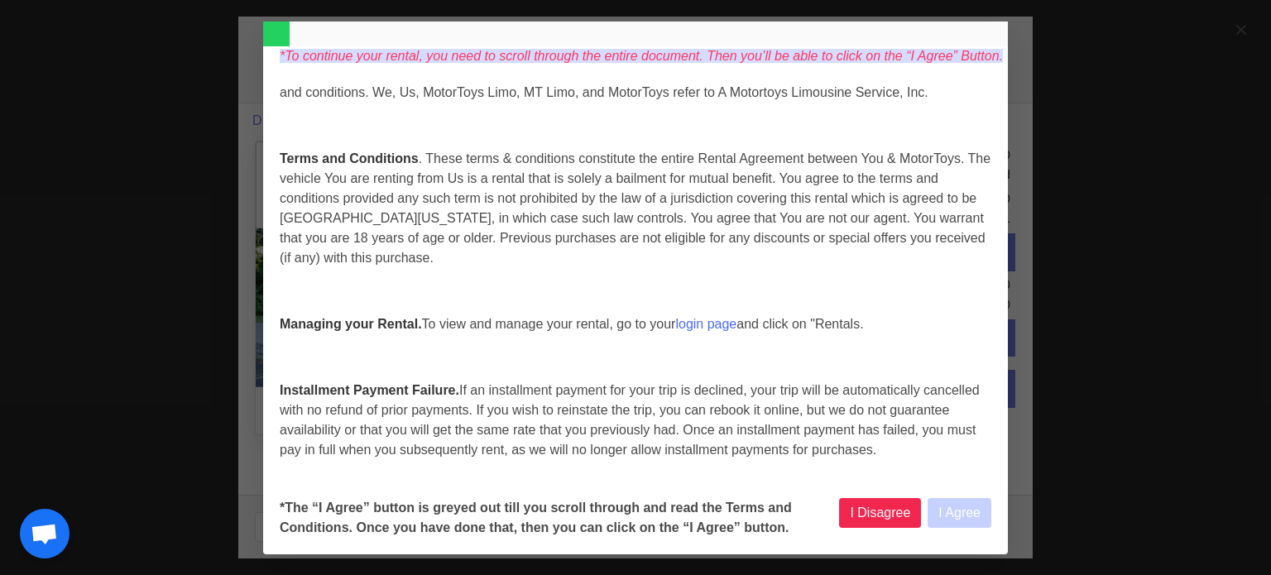
select select
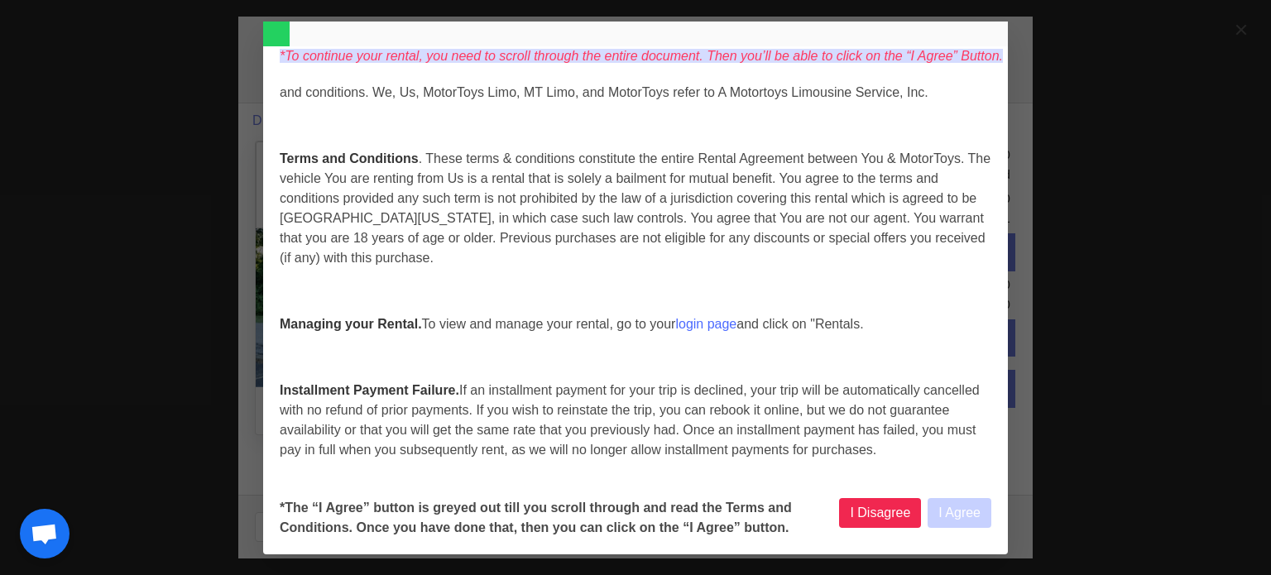
select select
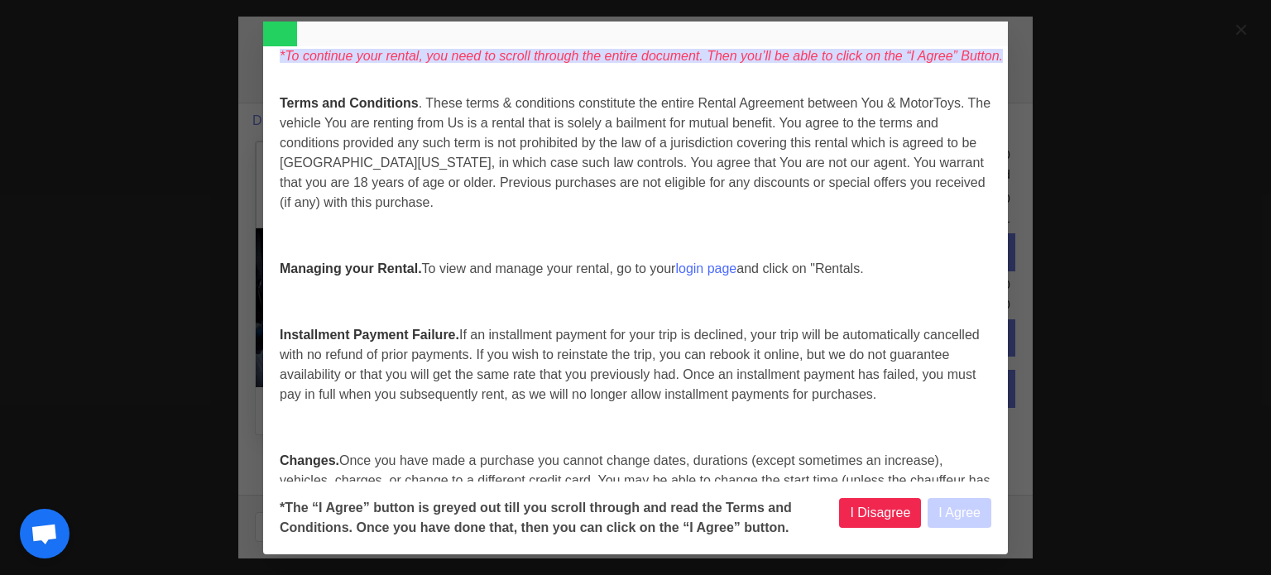
scroll to position [331, 0]
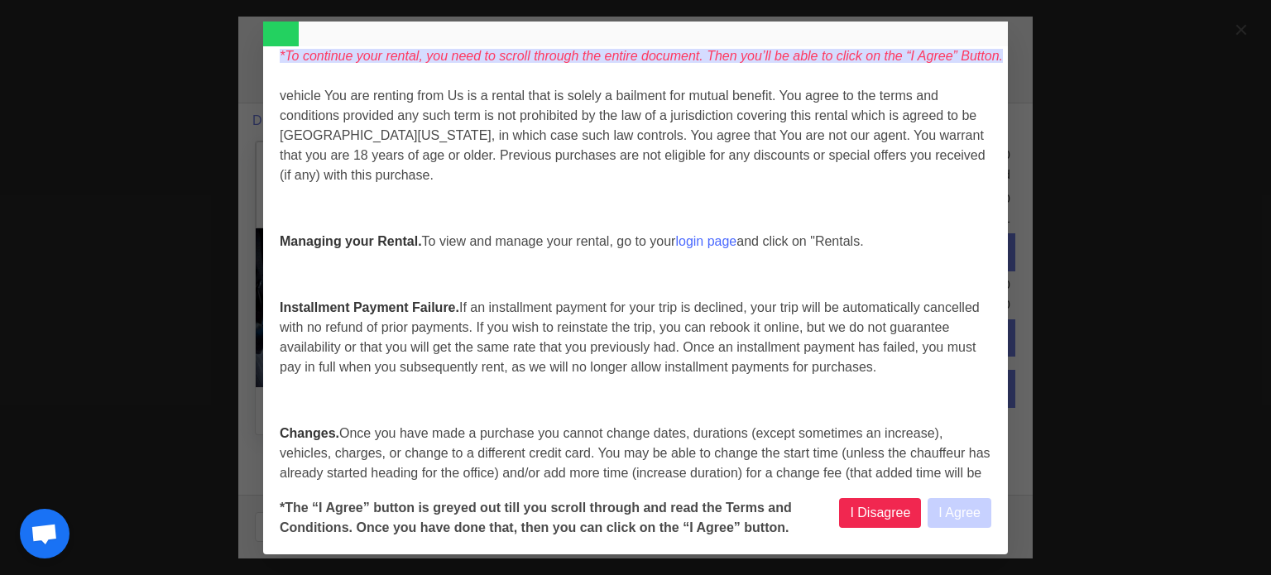
select select
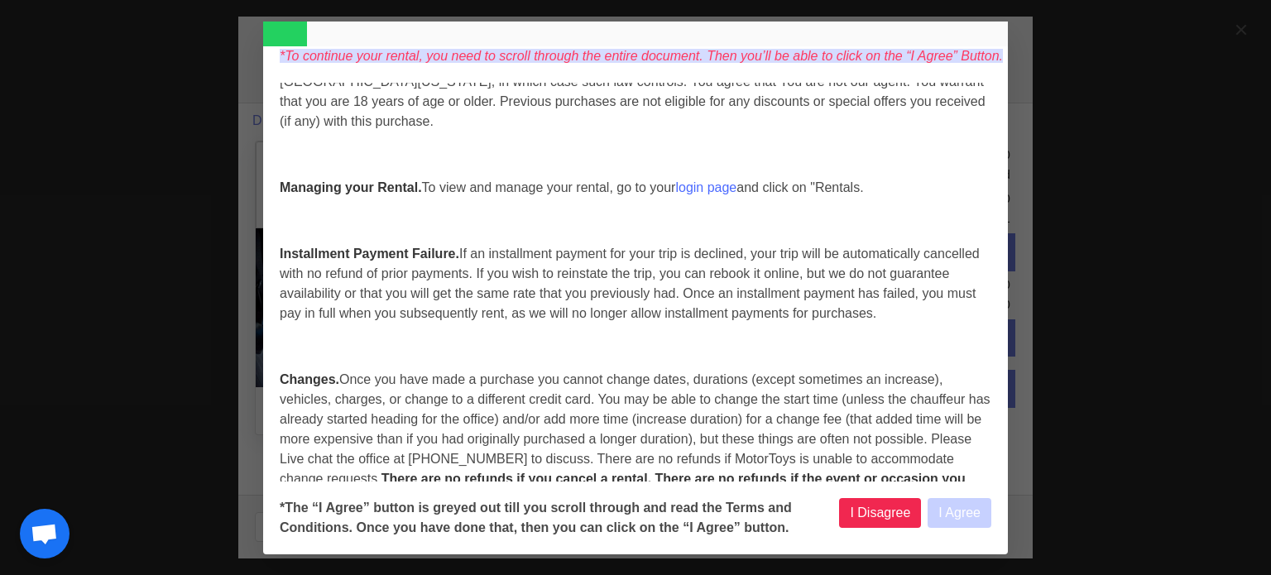
scroll to position [414, 0]
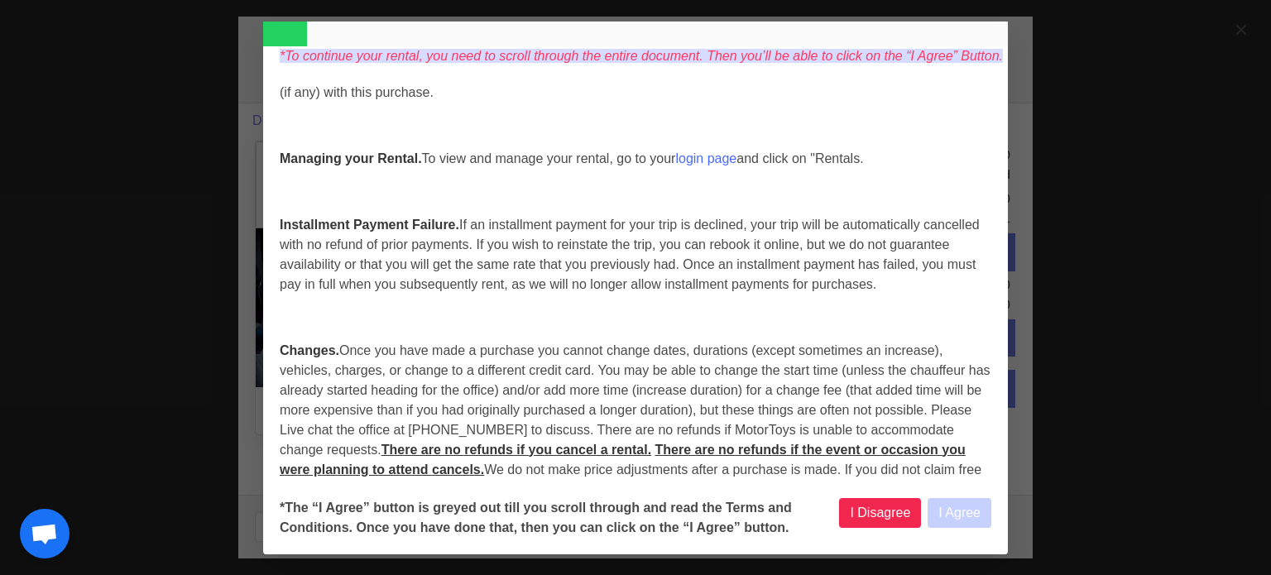
select select
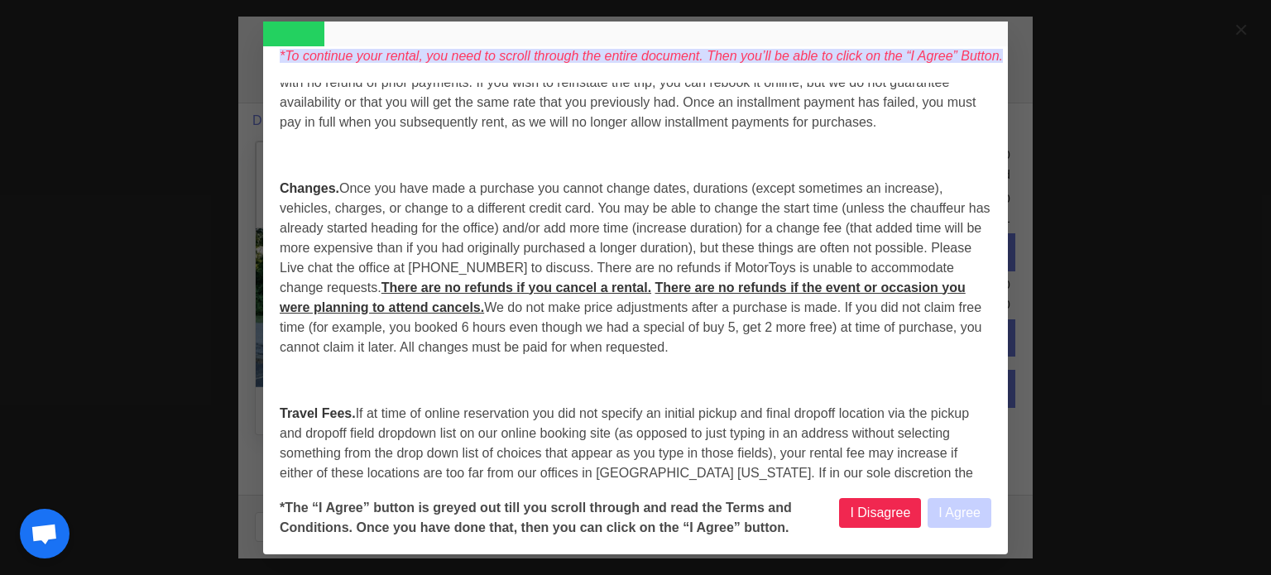
scroll to position [579, 0]
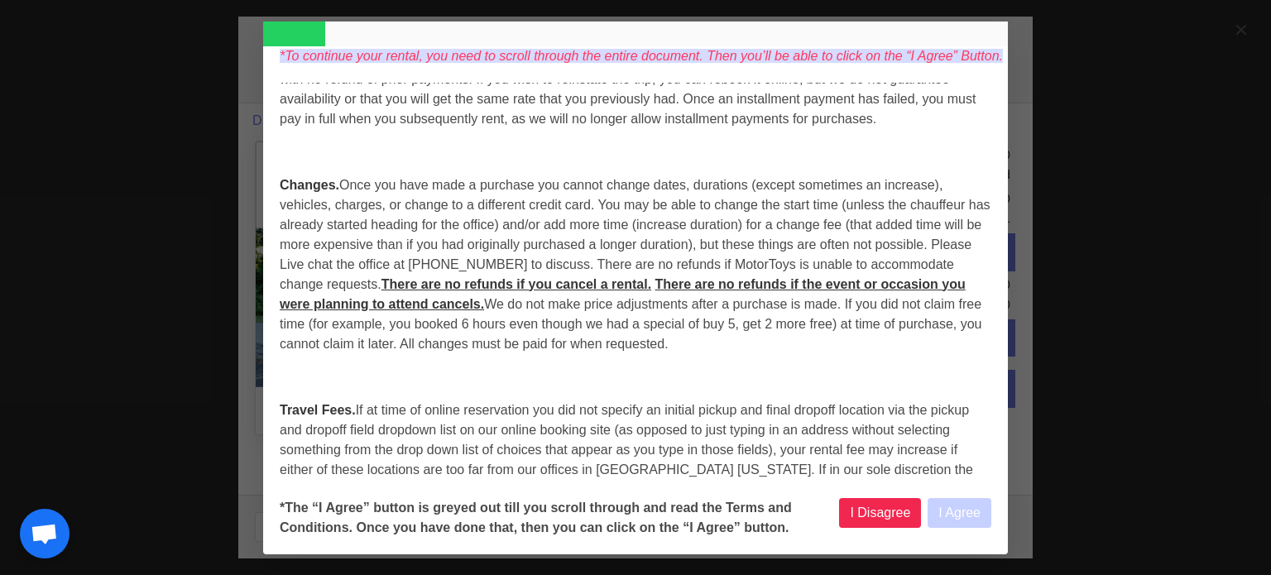
select select
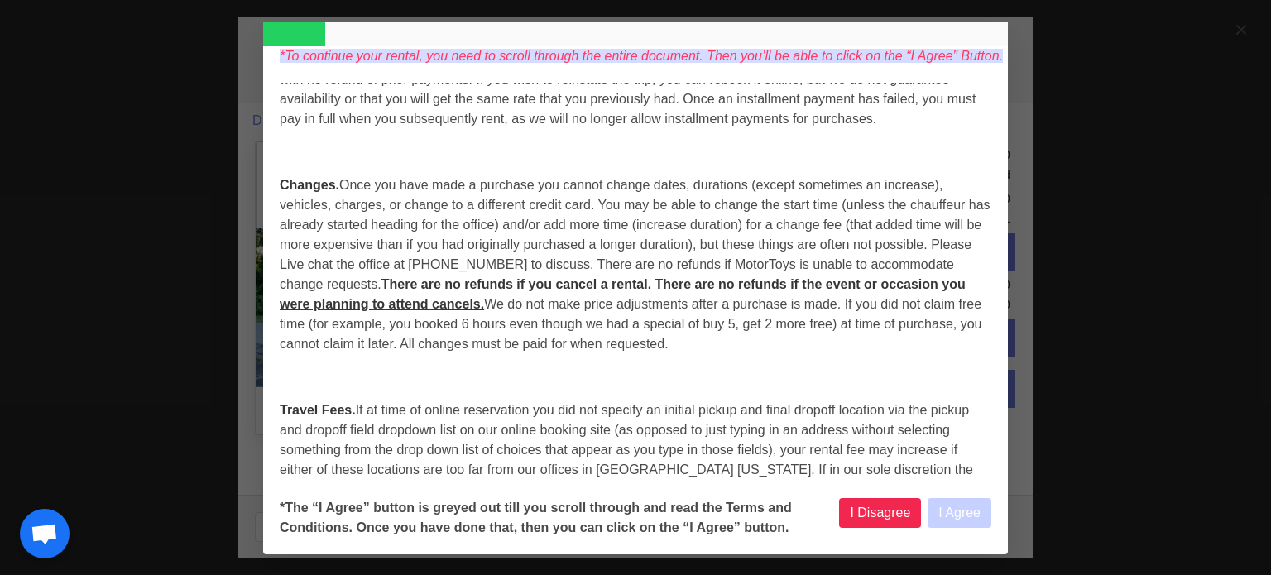
select select
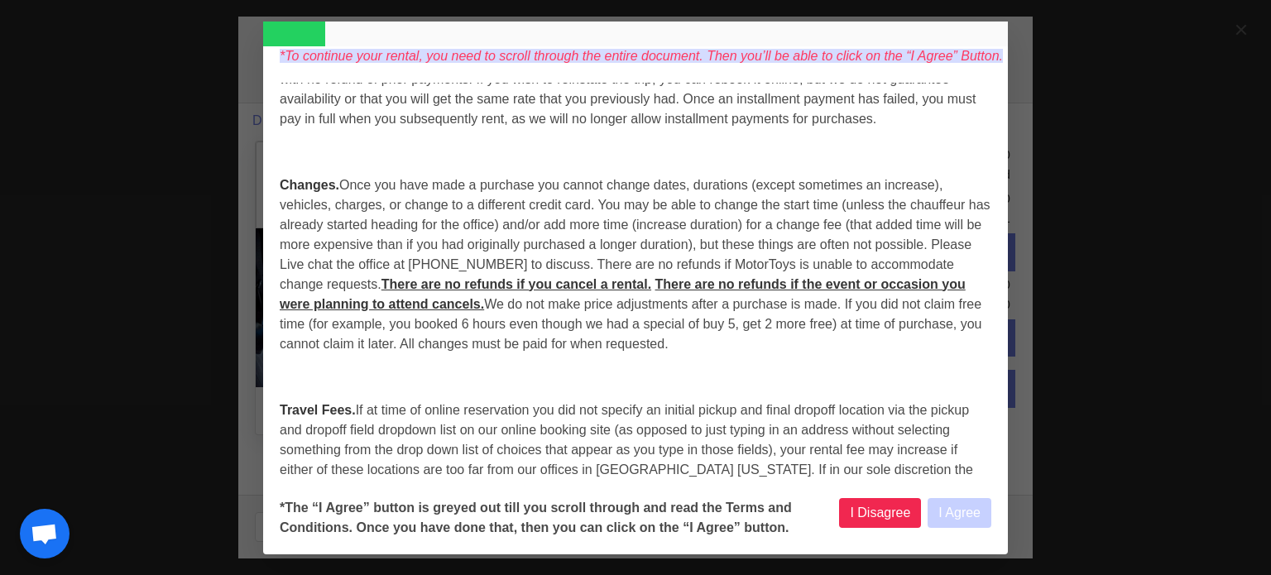
select select
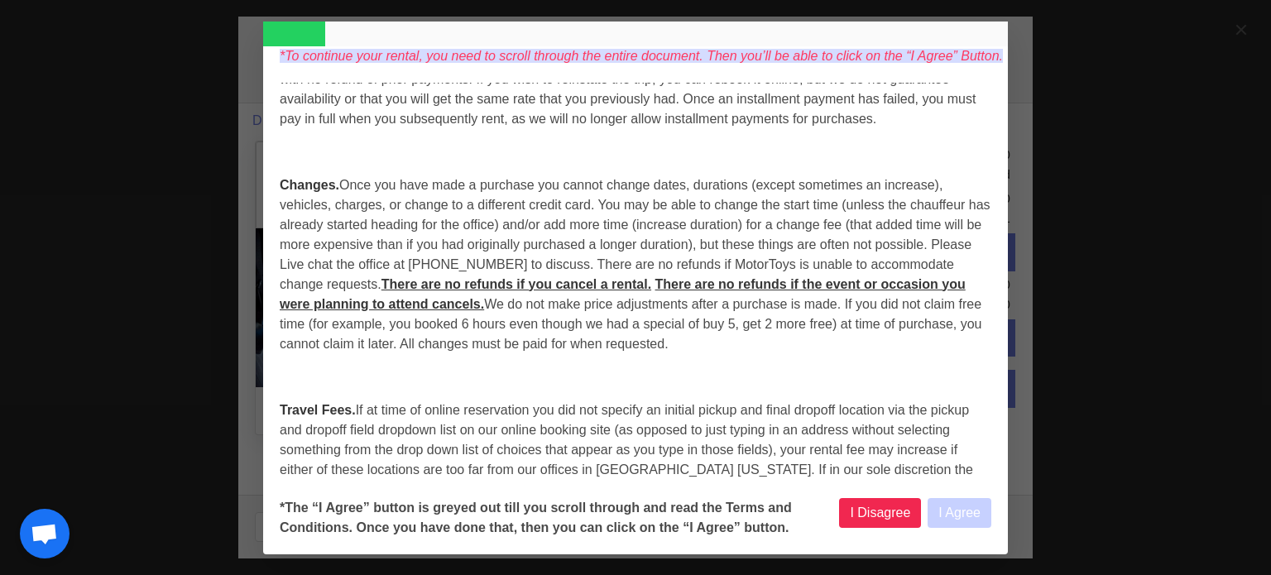
select select
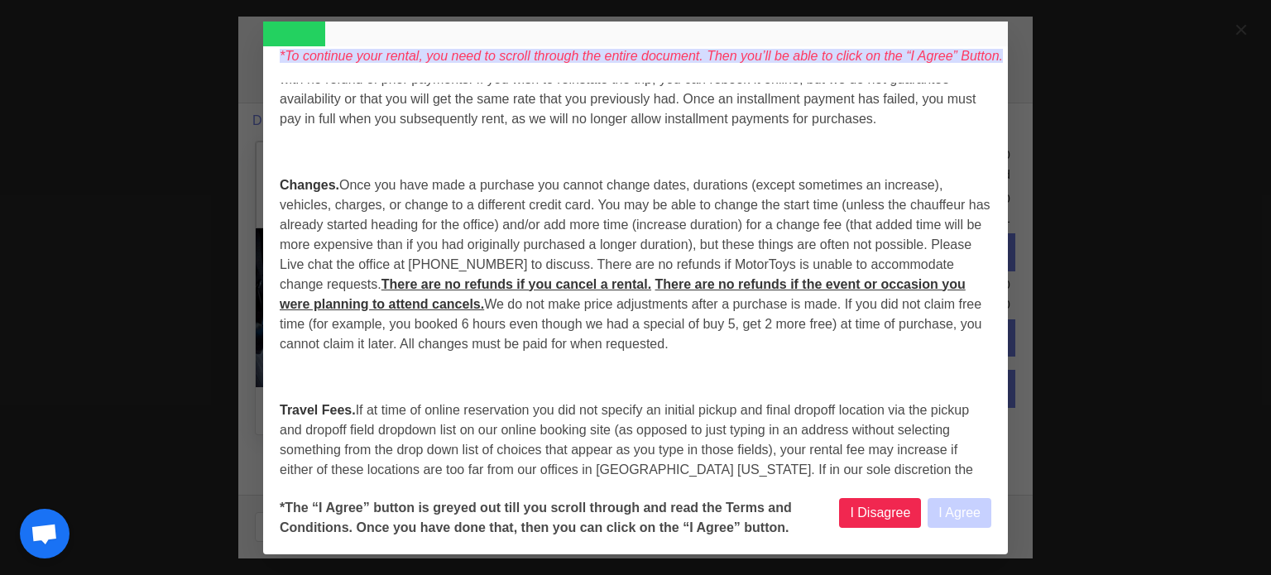
select select
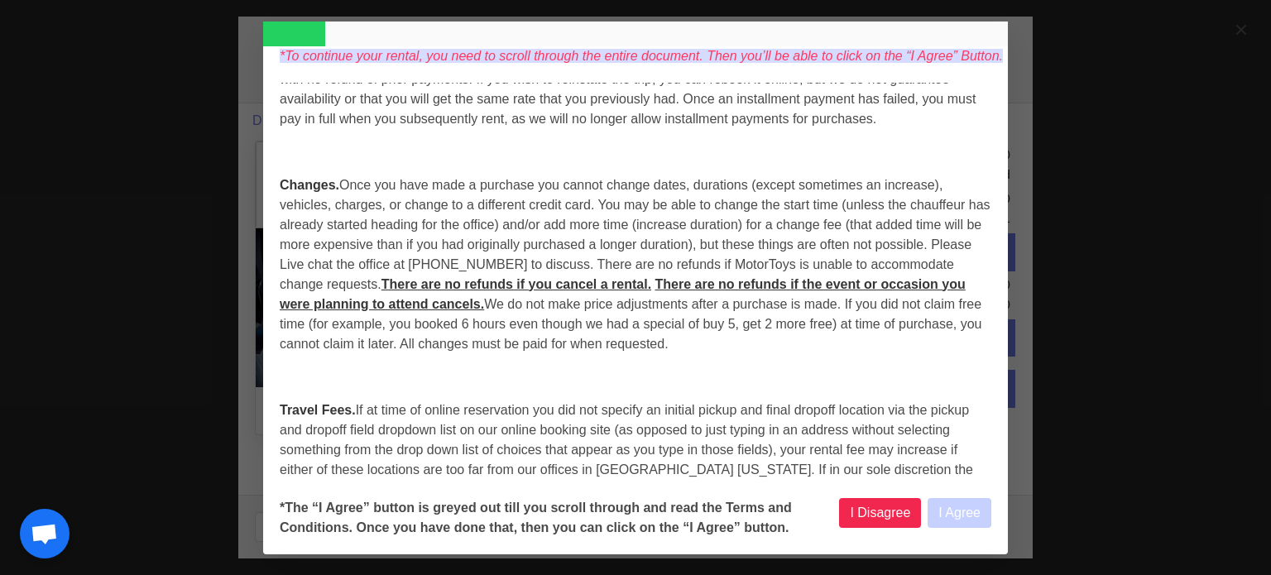
select select
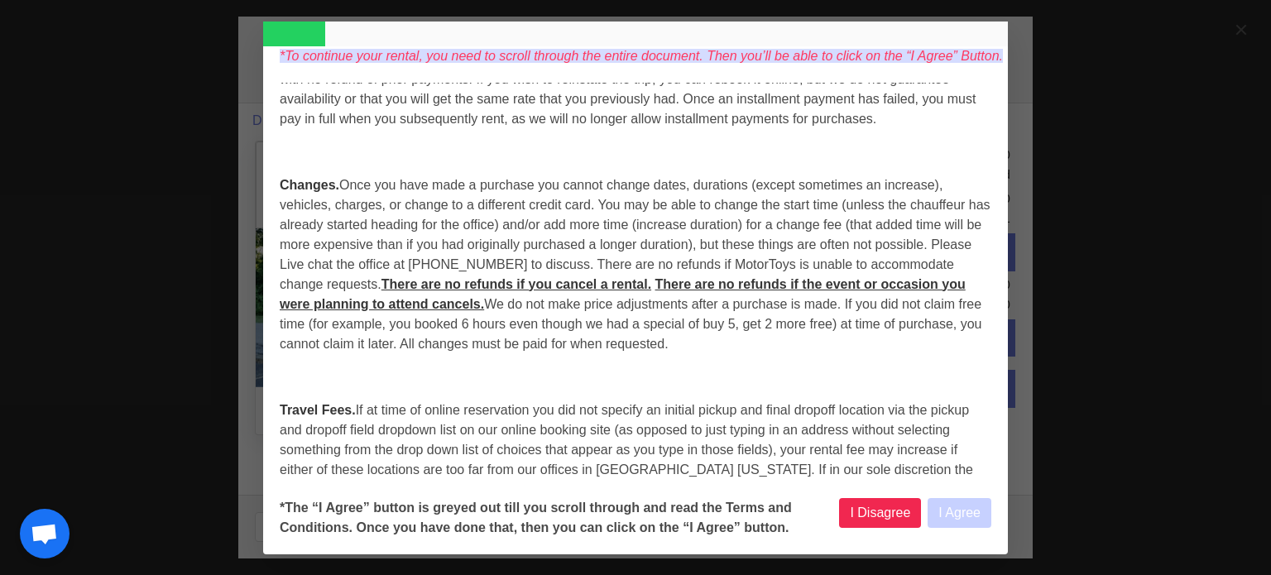
select select
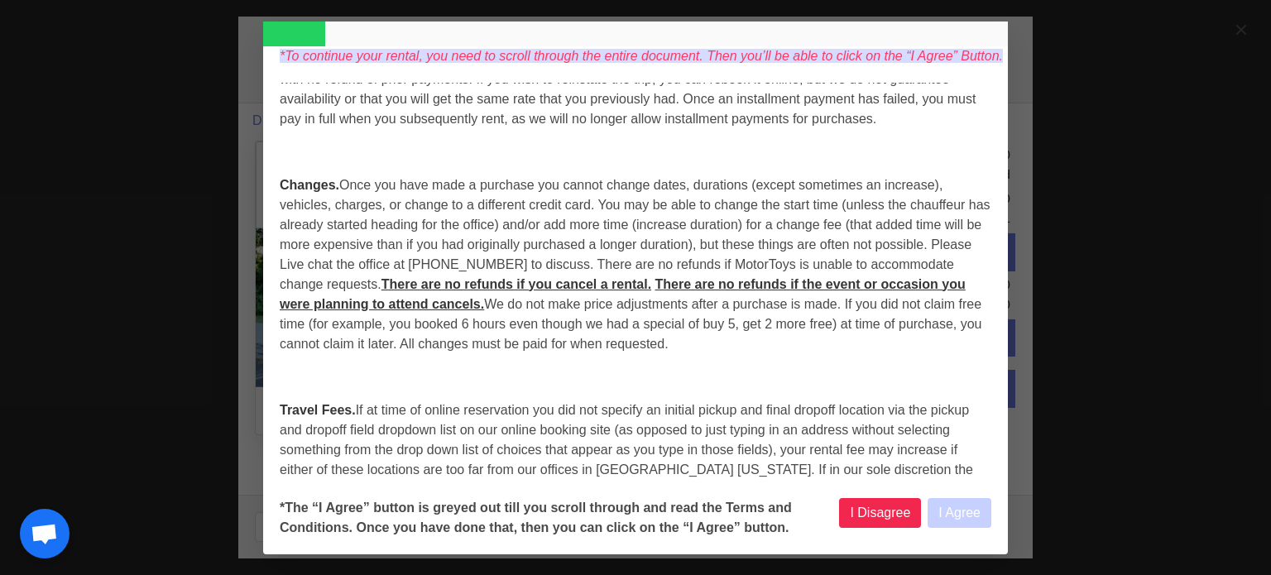
select select
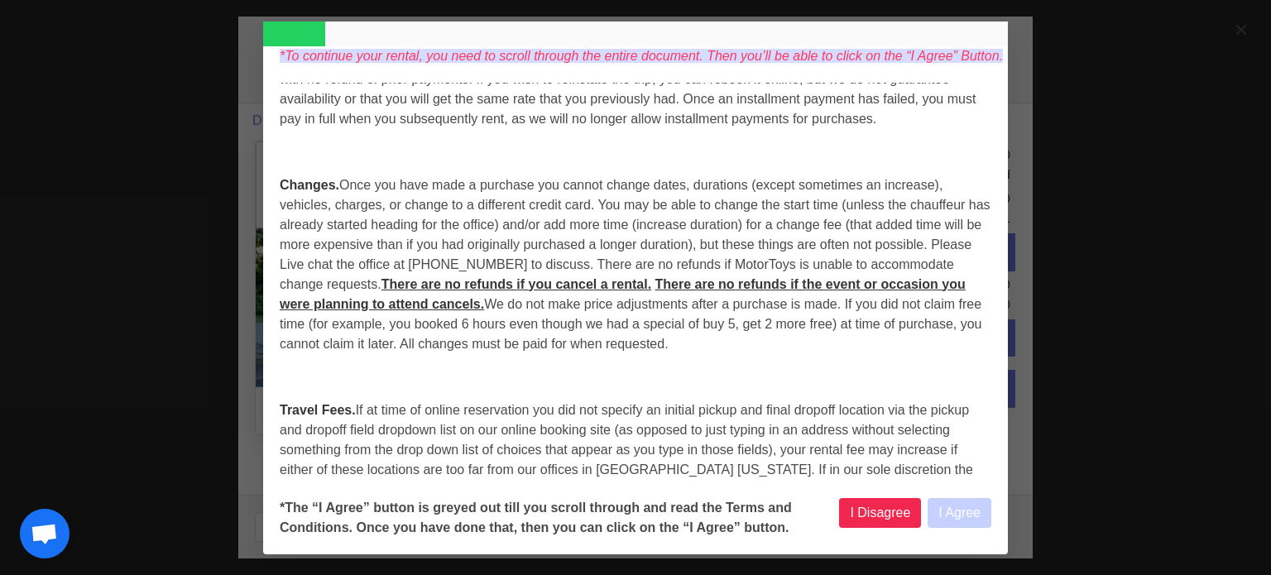
select select
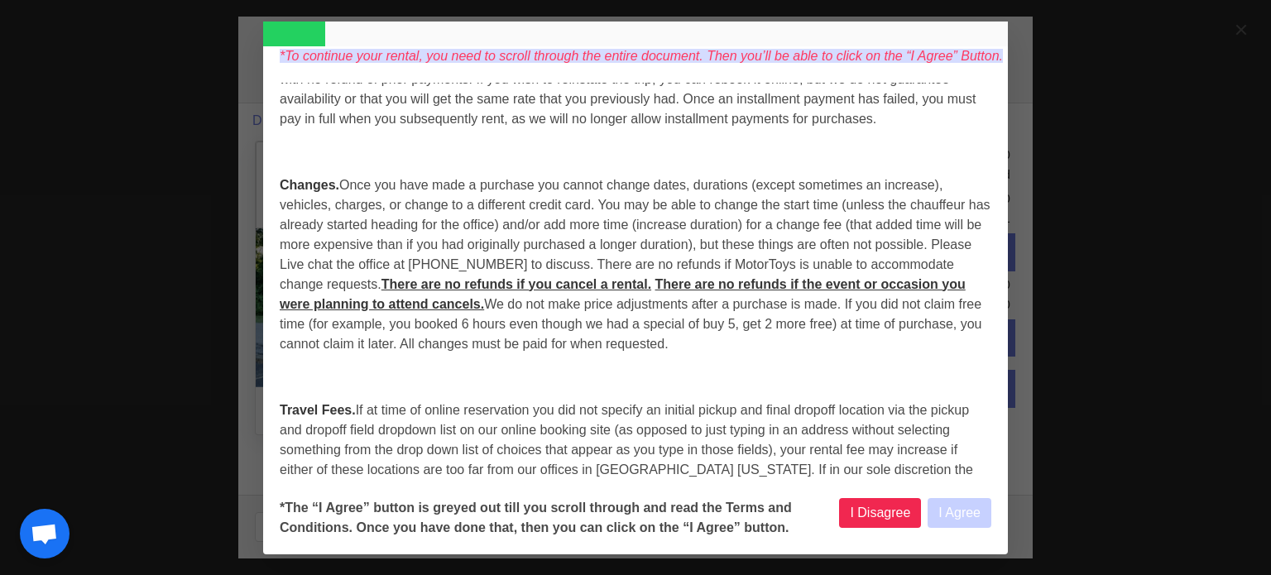
select select
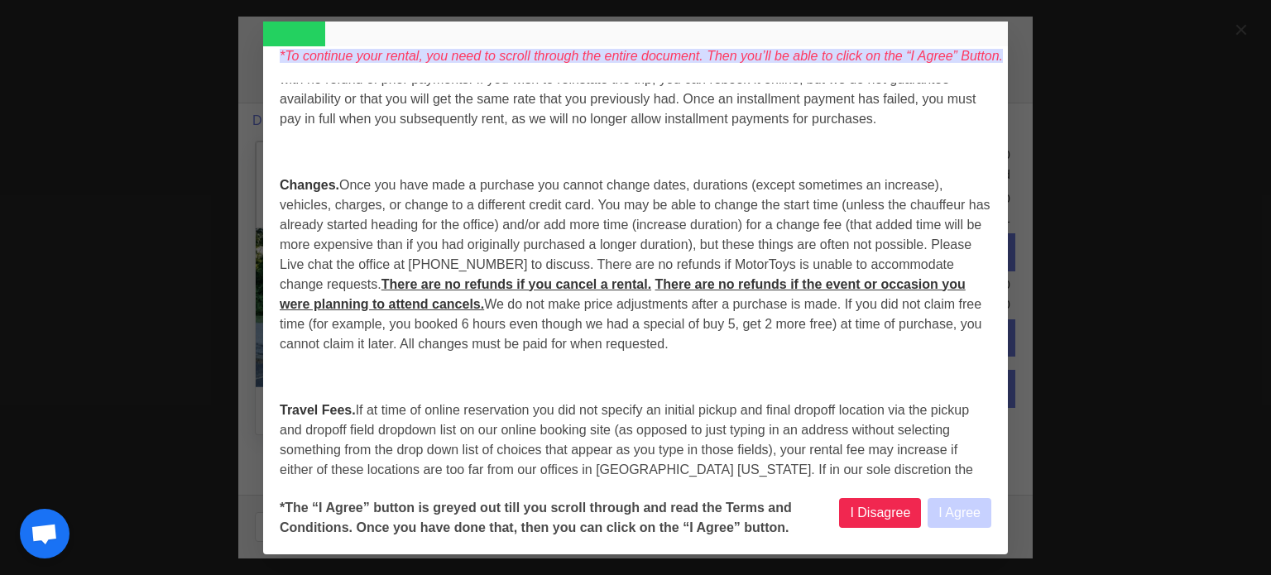
select select
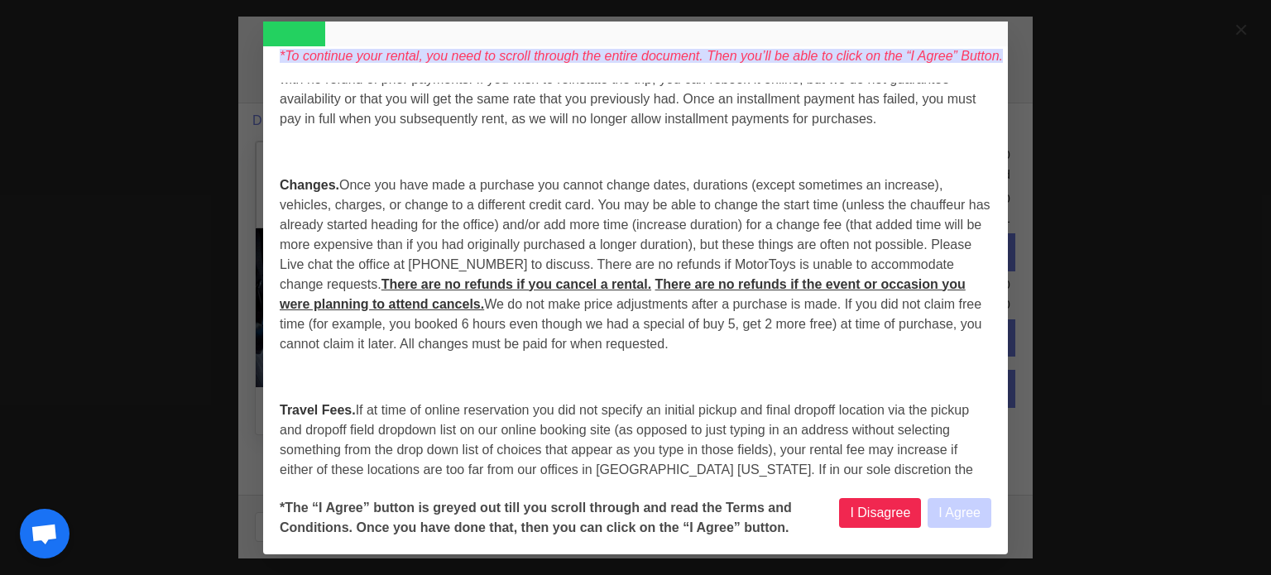
select select
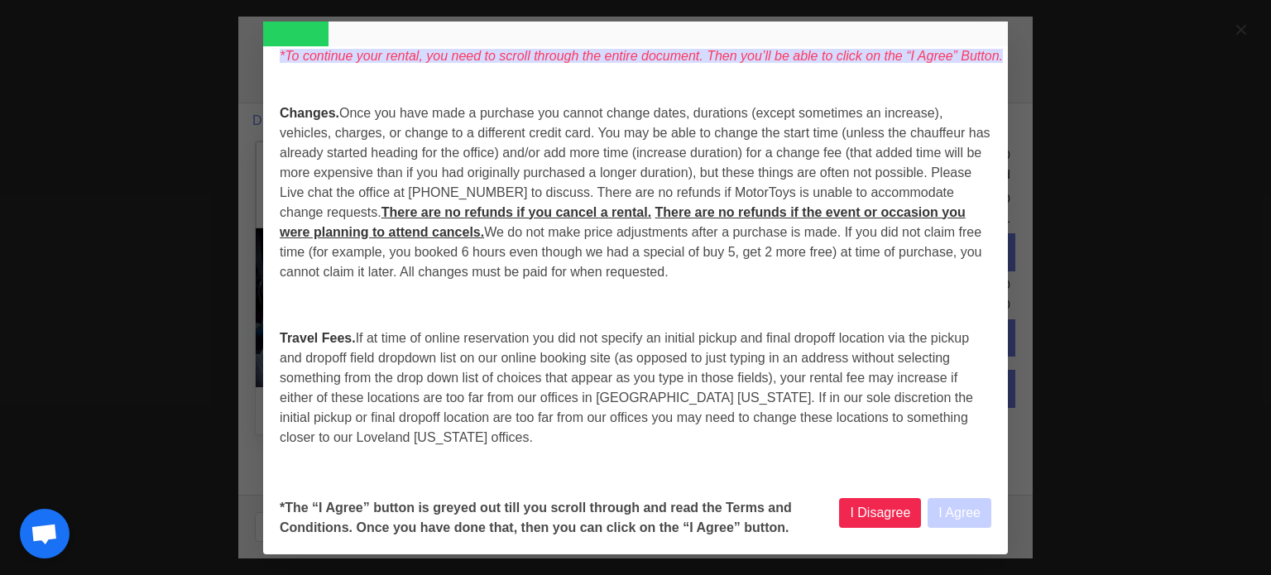
select select
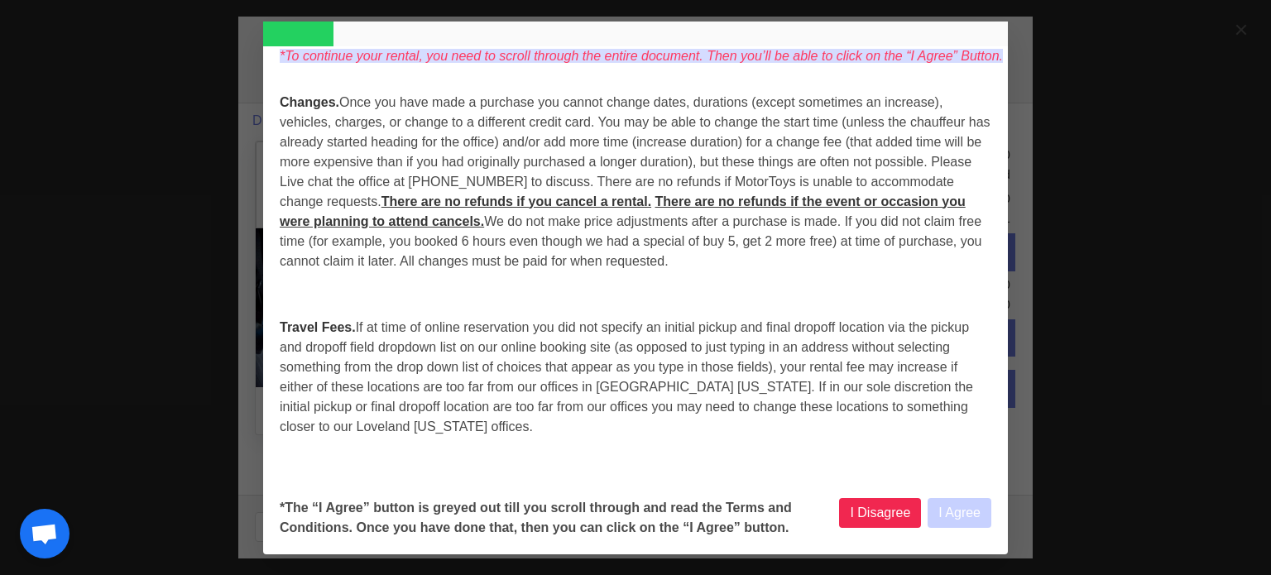
select select
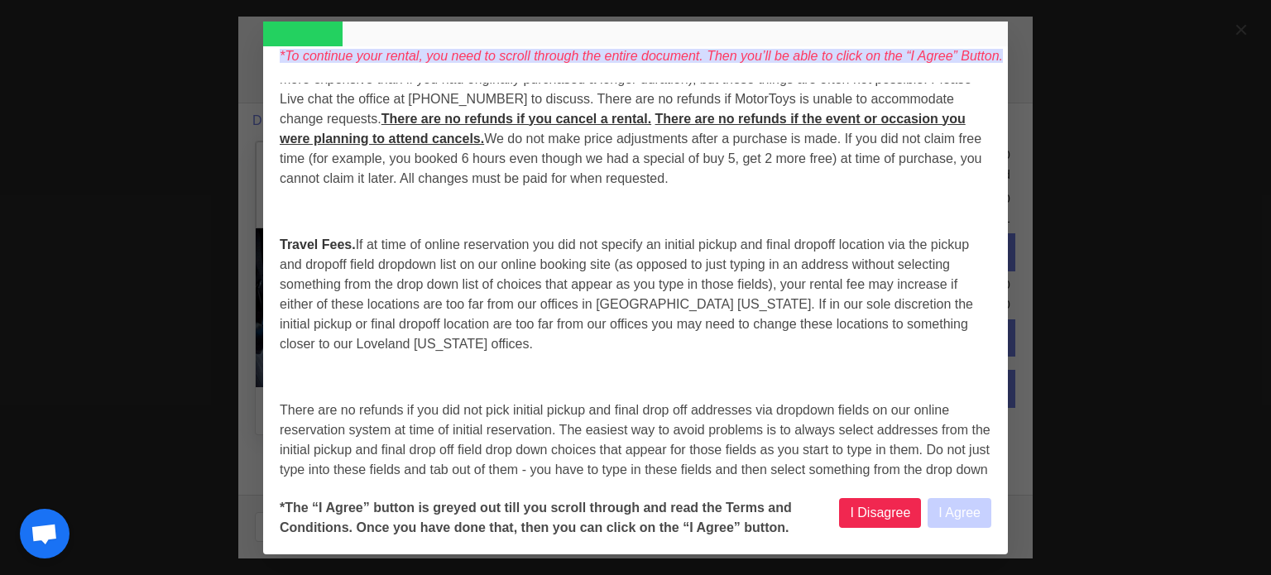
select select
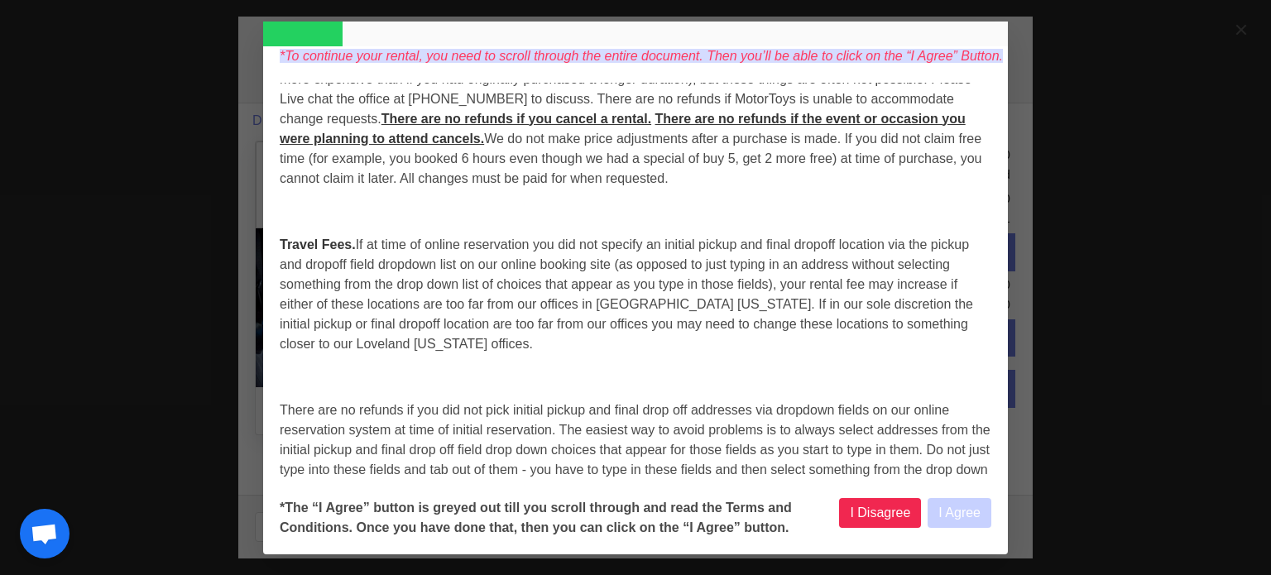
select select
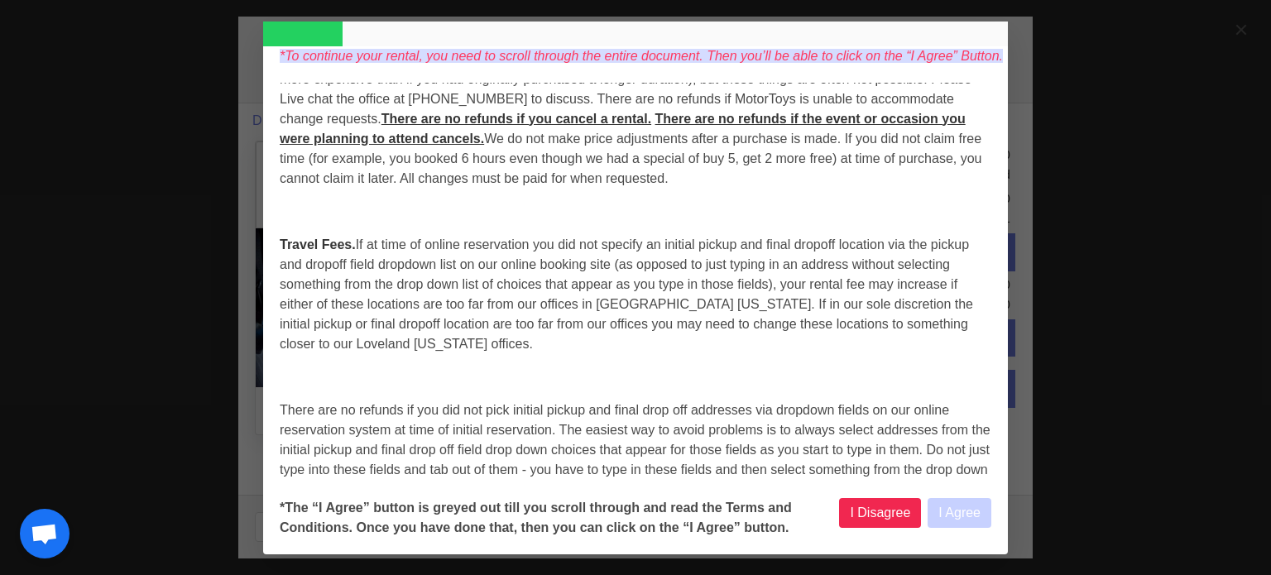
select select
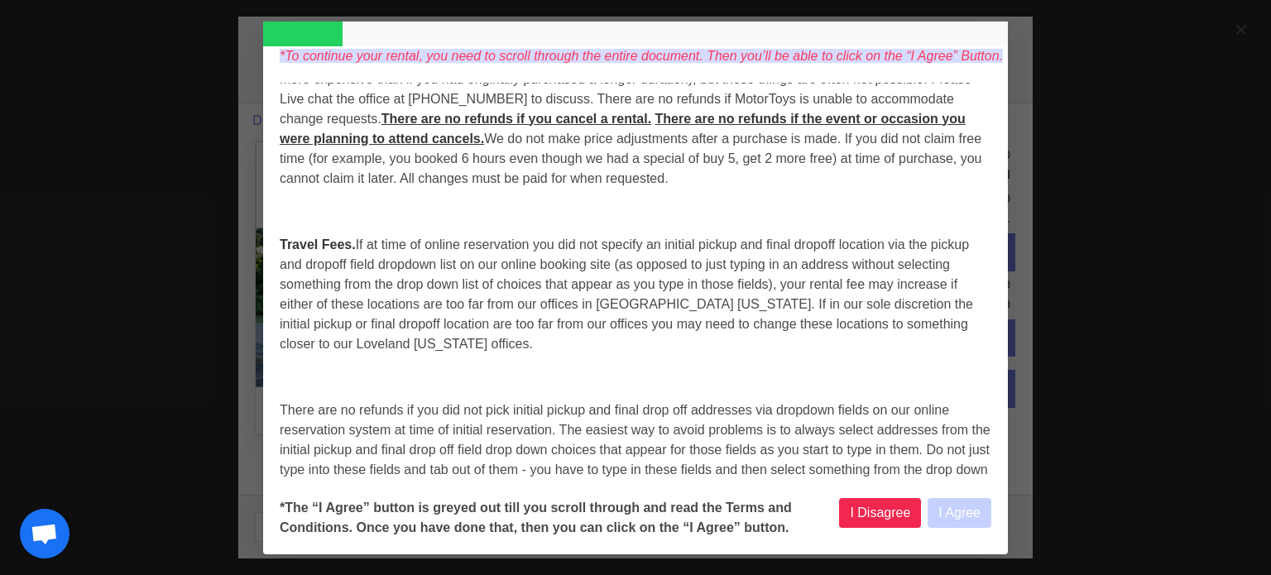
select select
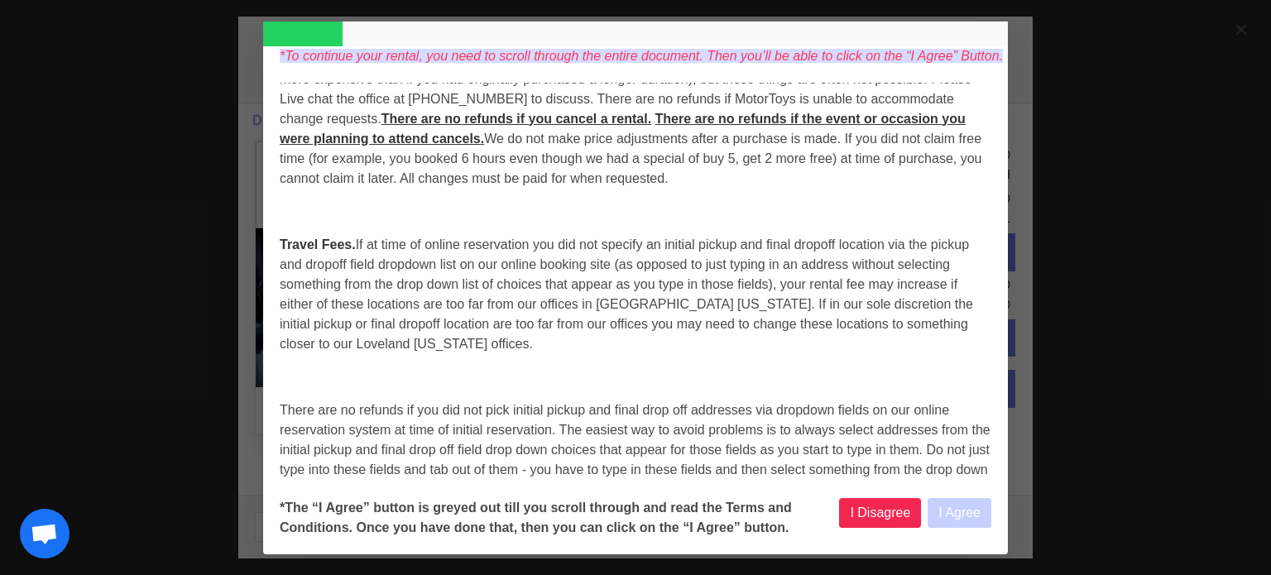
select select
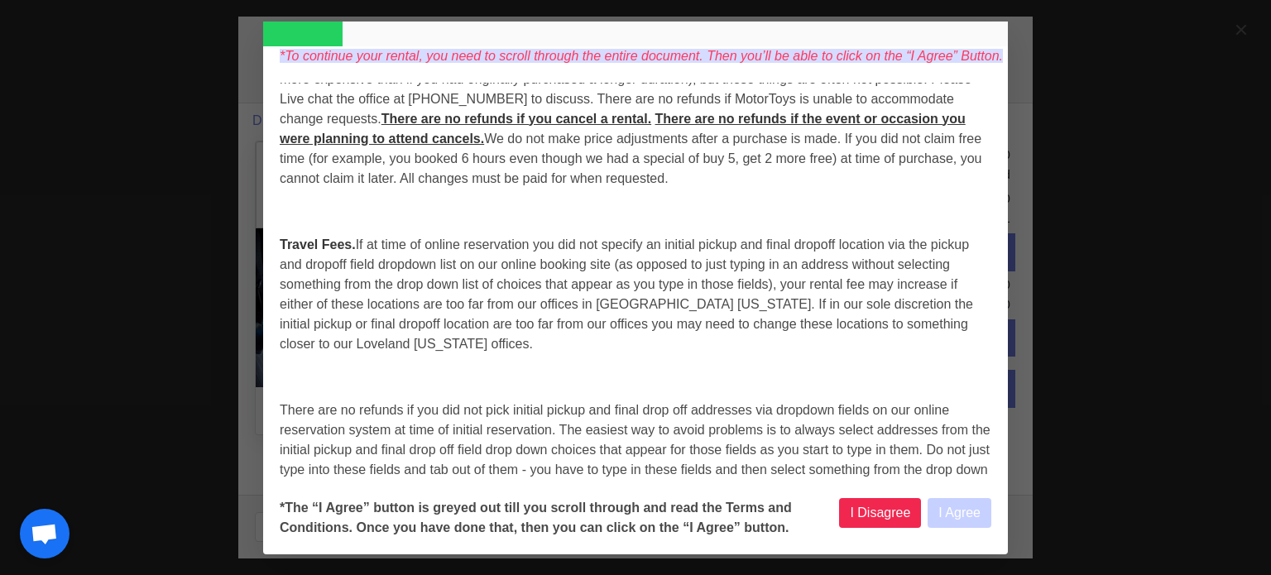
select select
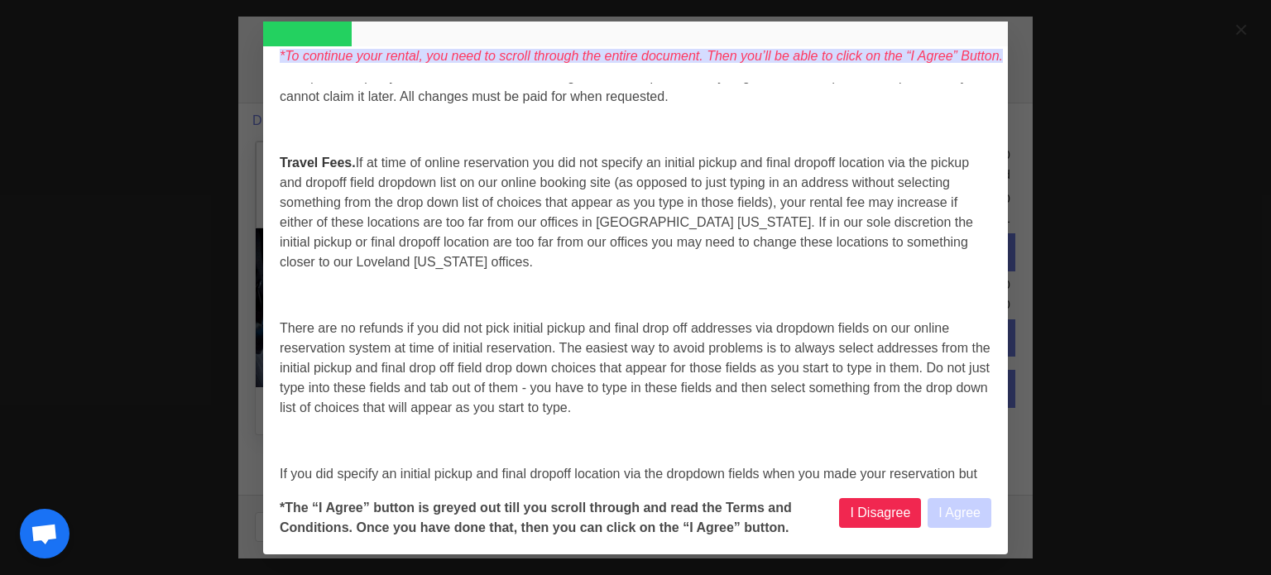
scroll to position [828, 0]
select select
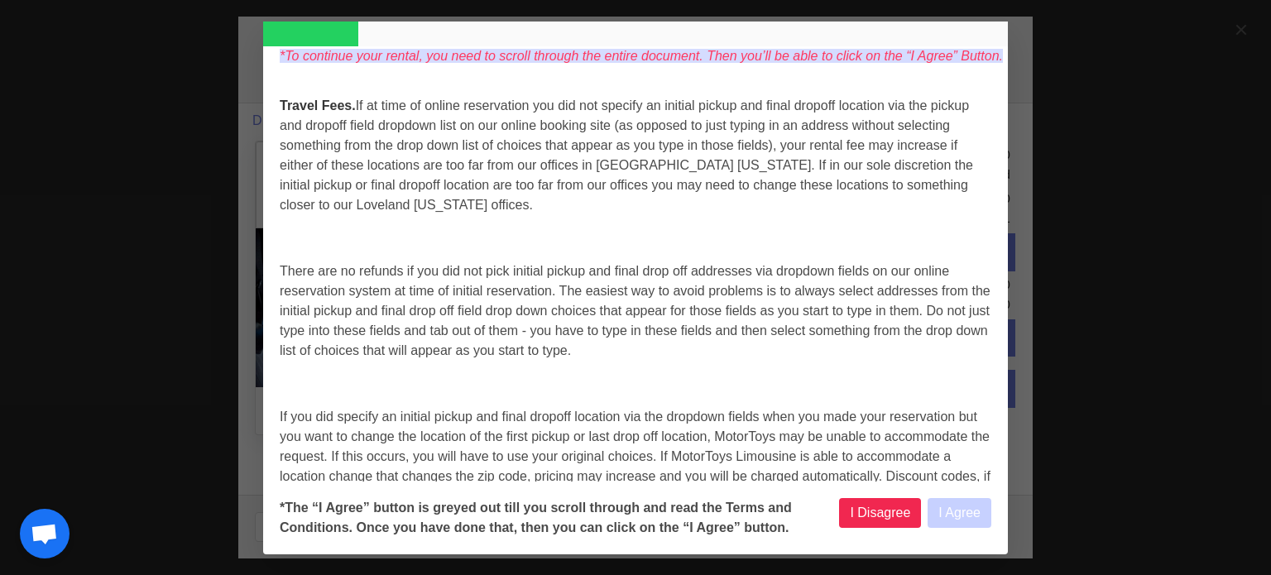
scroll to position [910, 0]
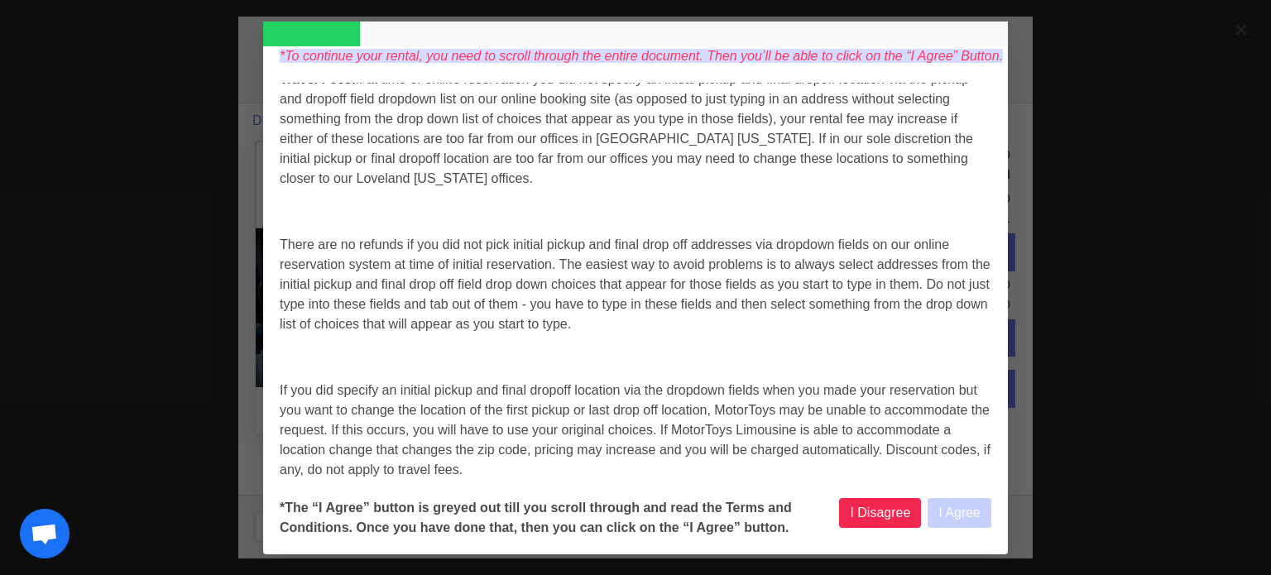
select select
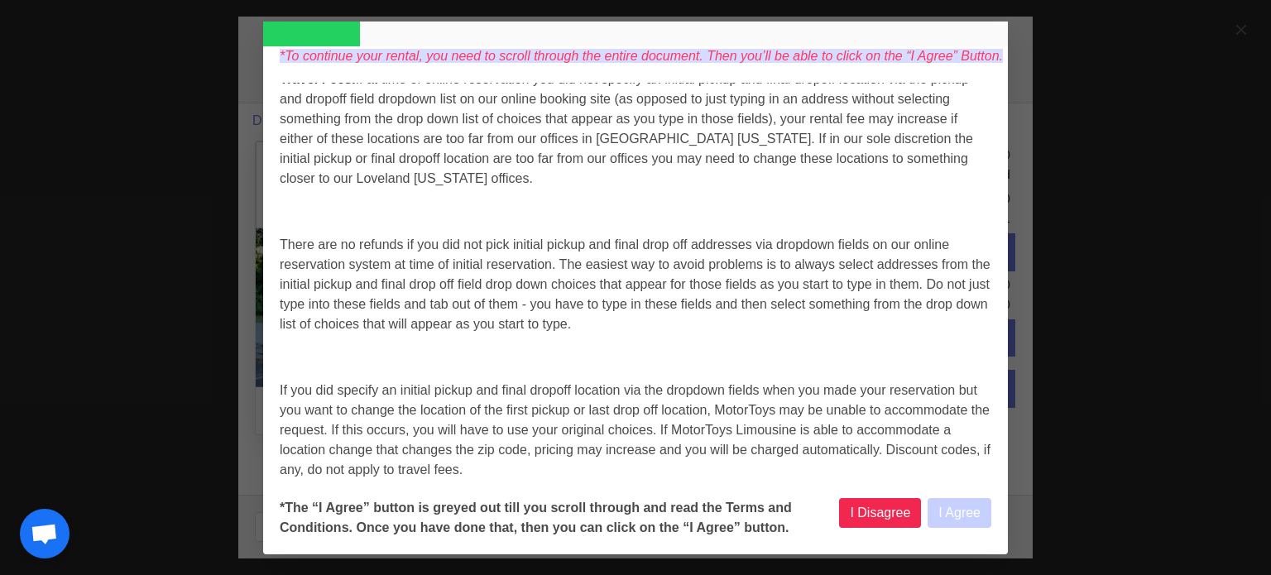
select select
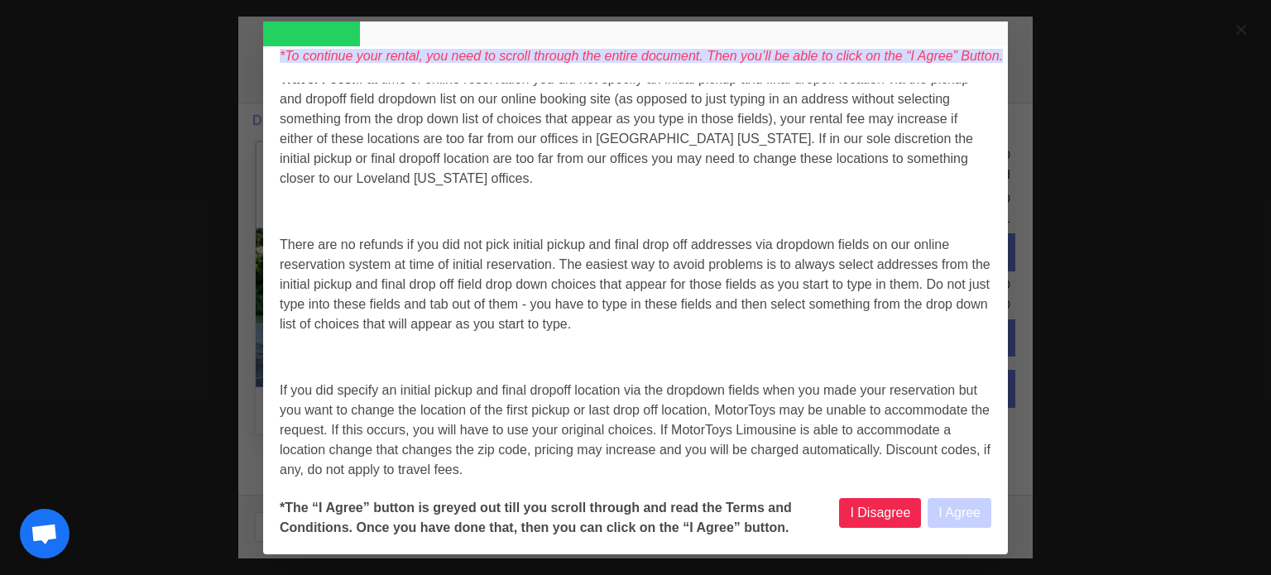
select select
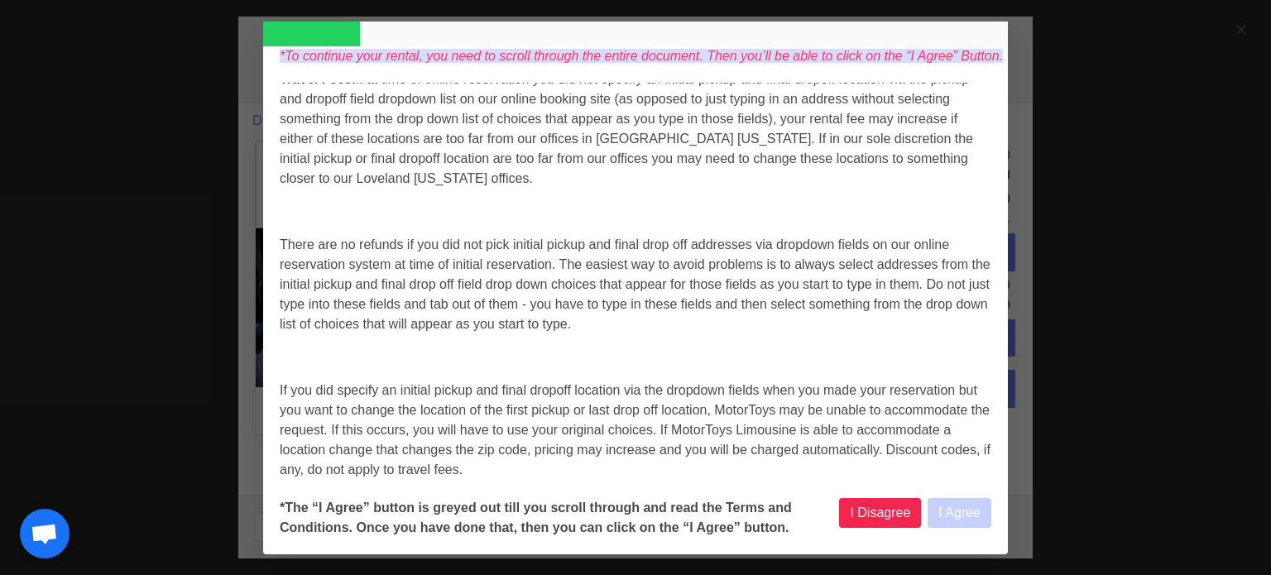
select select
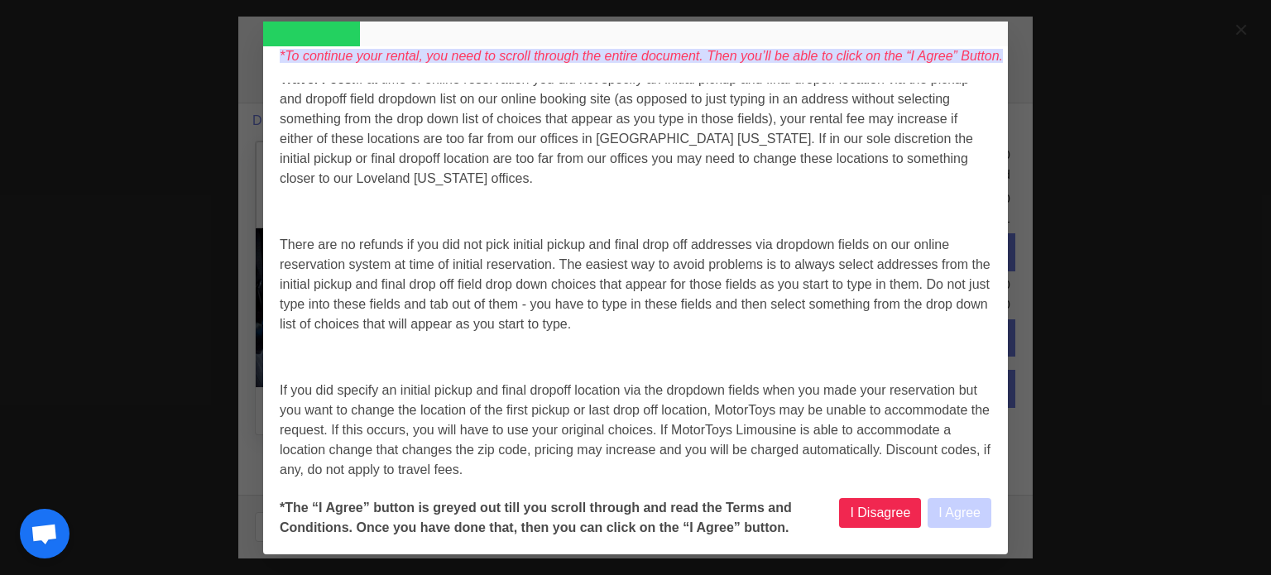
select select
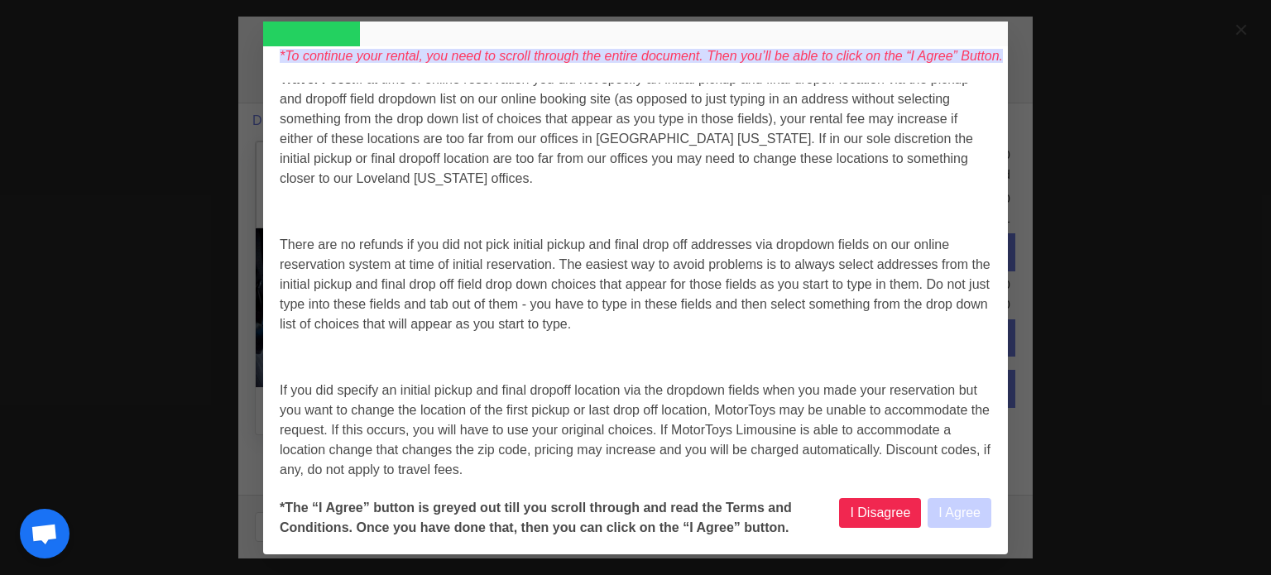
select select
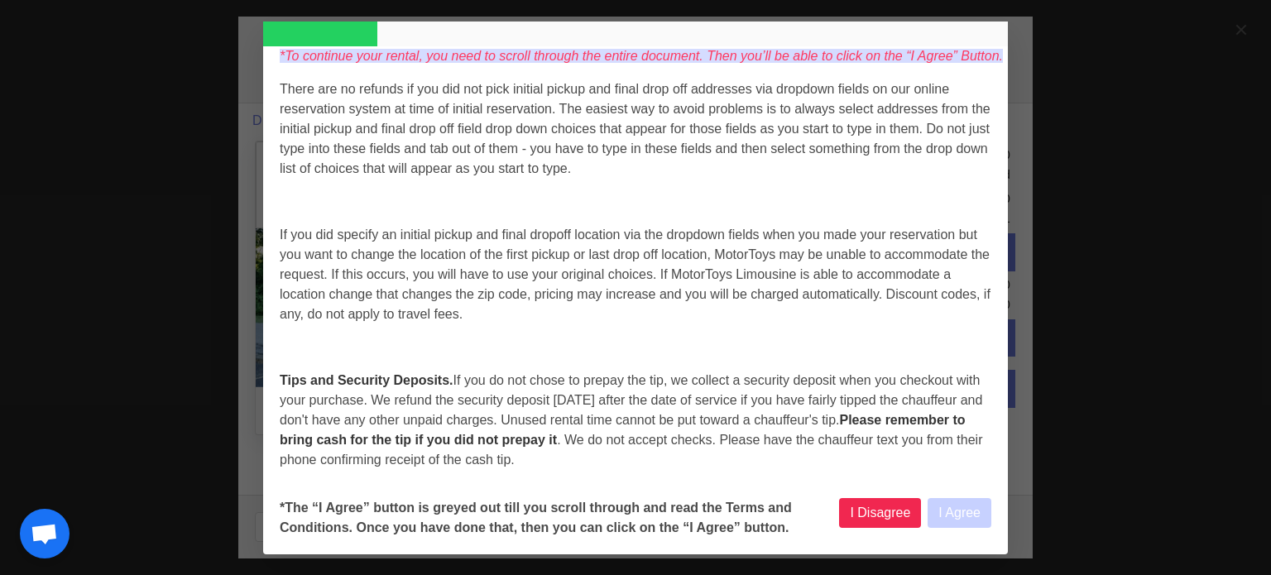
select select
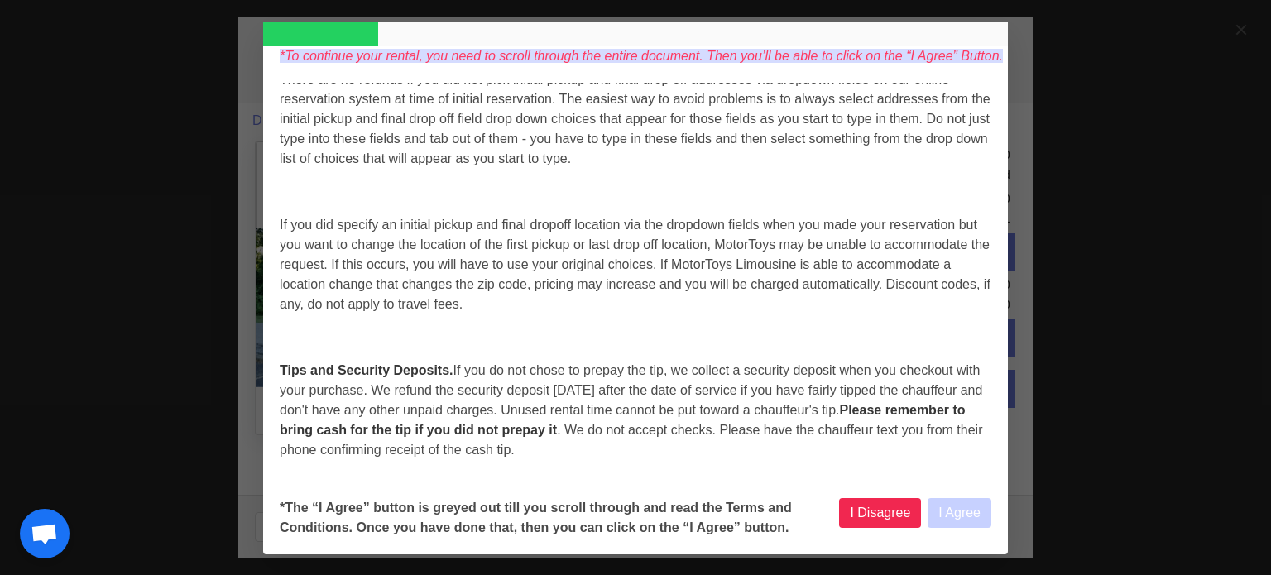
select select
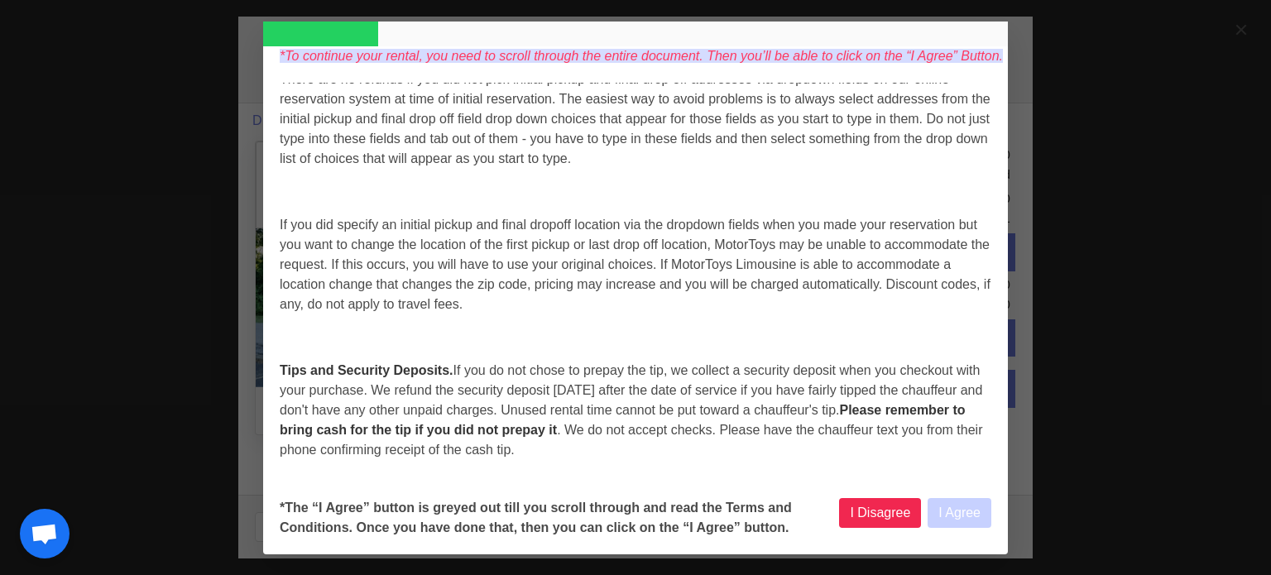
select select
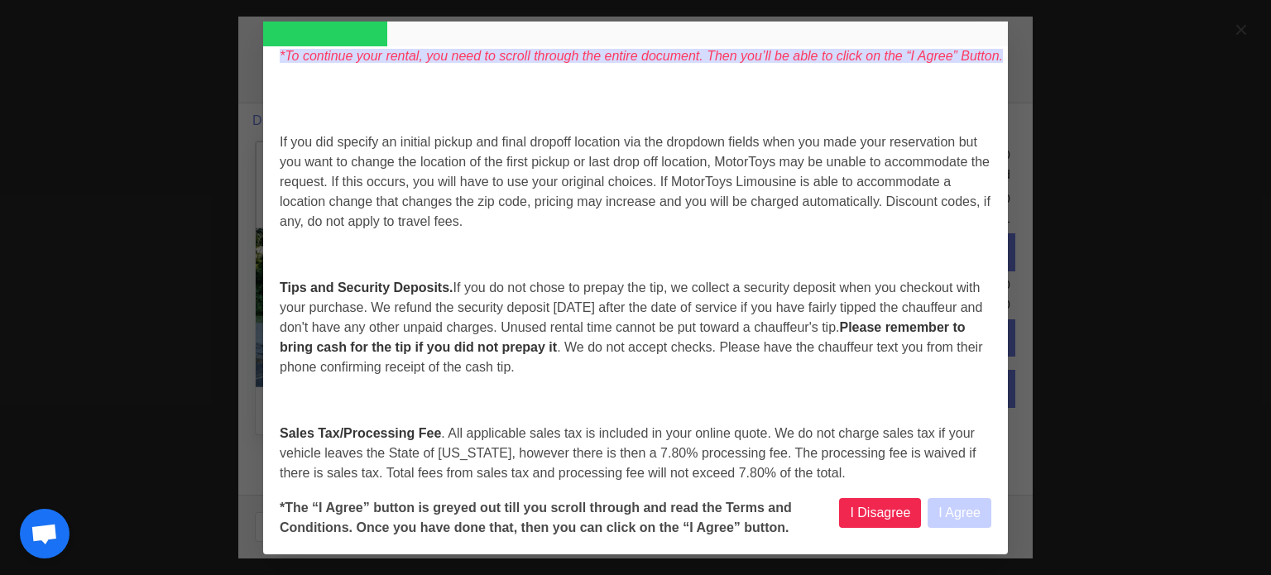
select select
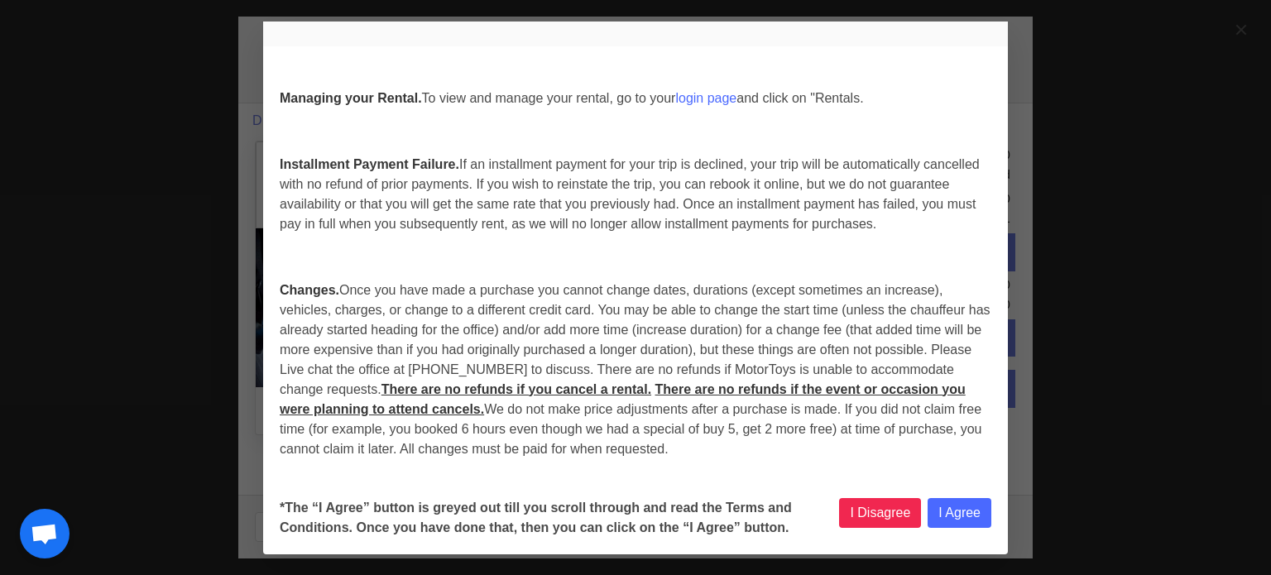
scroll to position [0, 0]
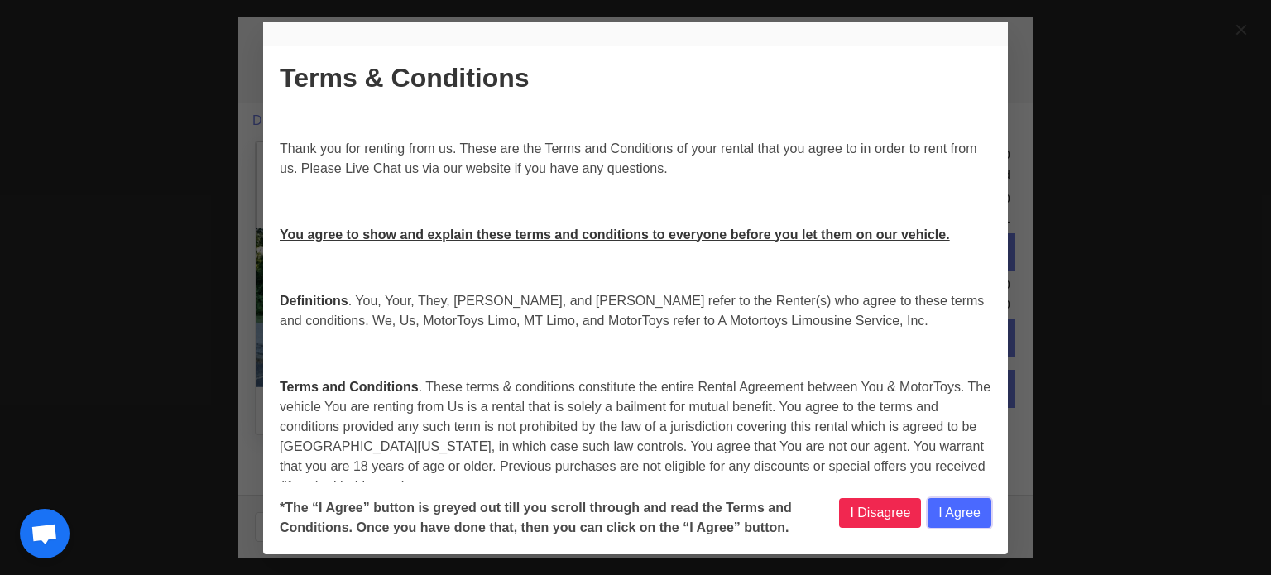
click at [953, 509] on button "I Agree" at bounding box center [960, 513] width 64 height 30
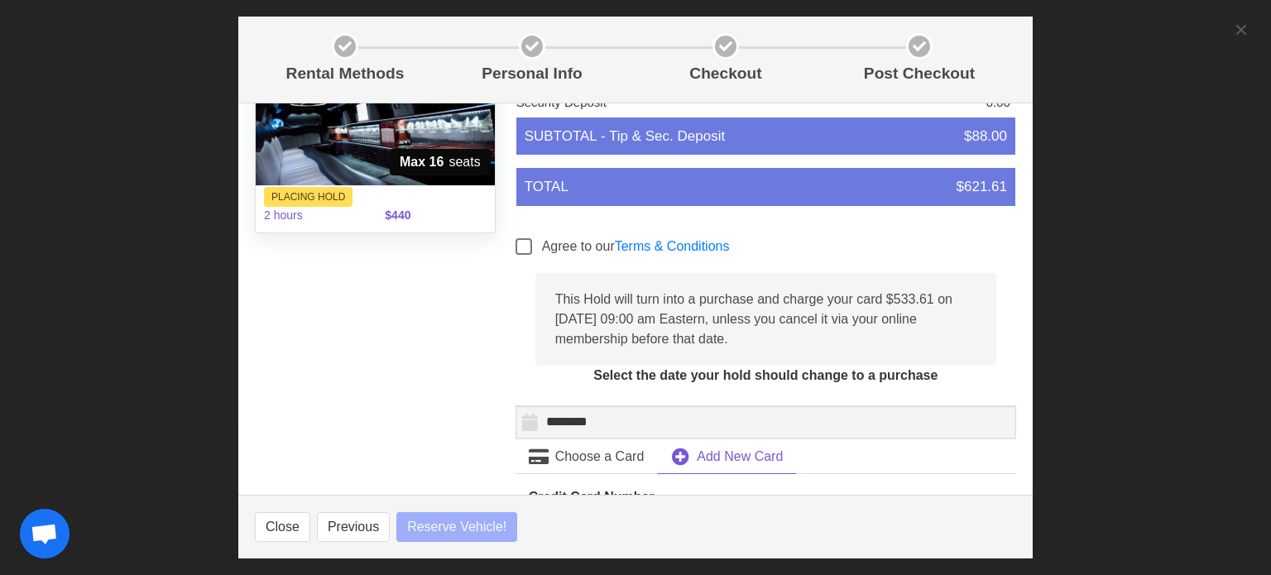
scroll to position [248, 0]
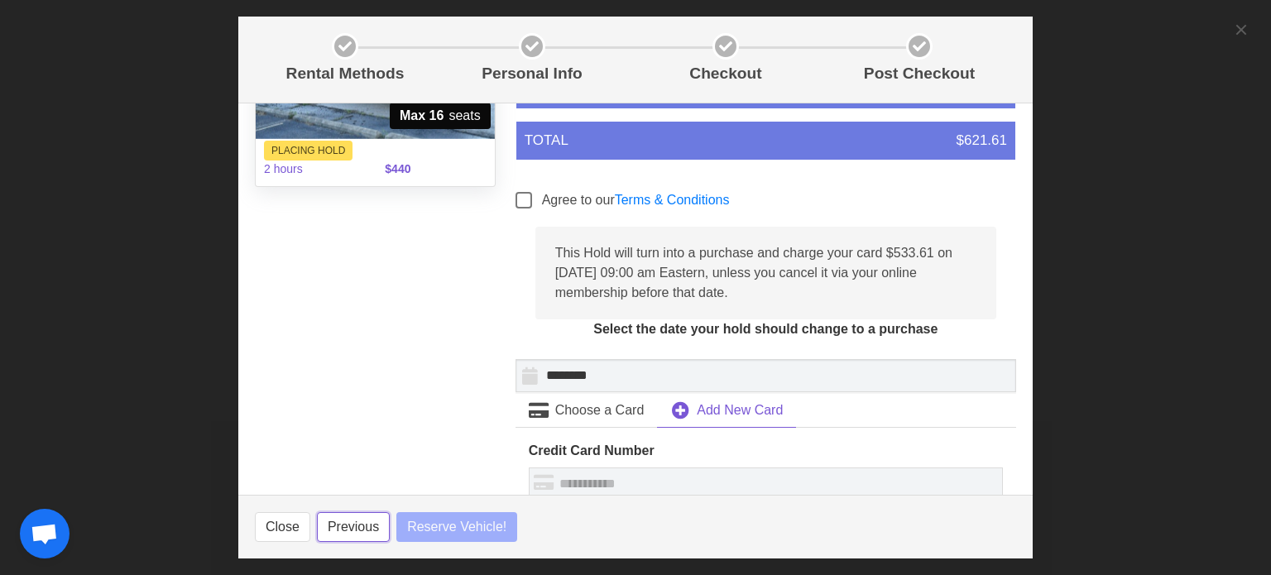
click at [361, 529] on button "Previous" at bounding box center [353, 527] width 73 height 30
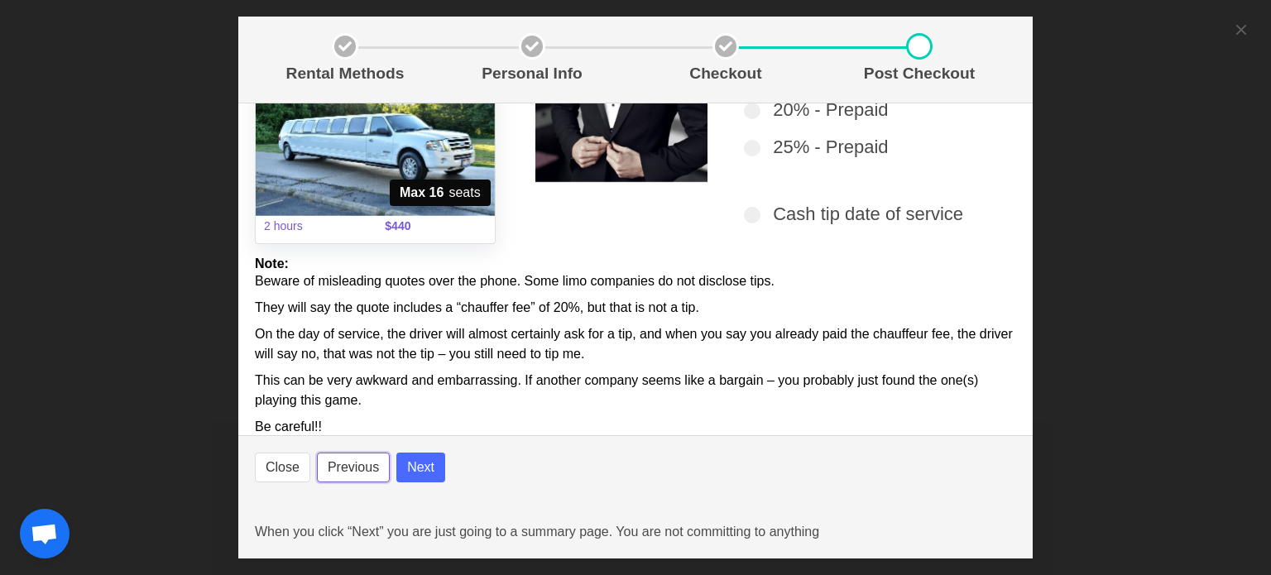
scroll to position [195, 0]
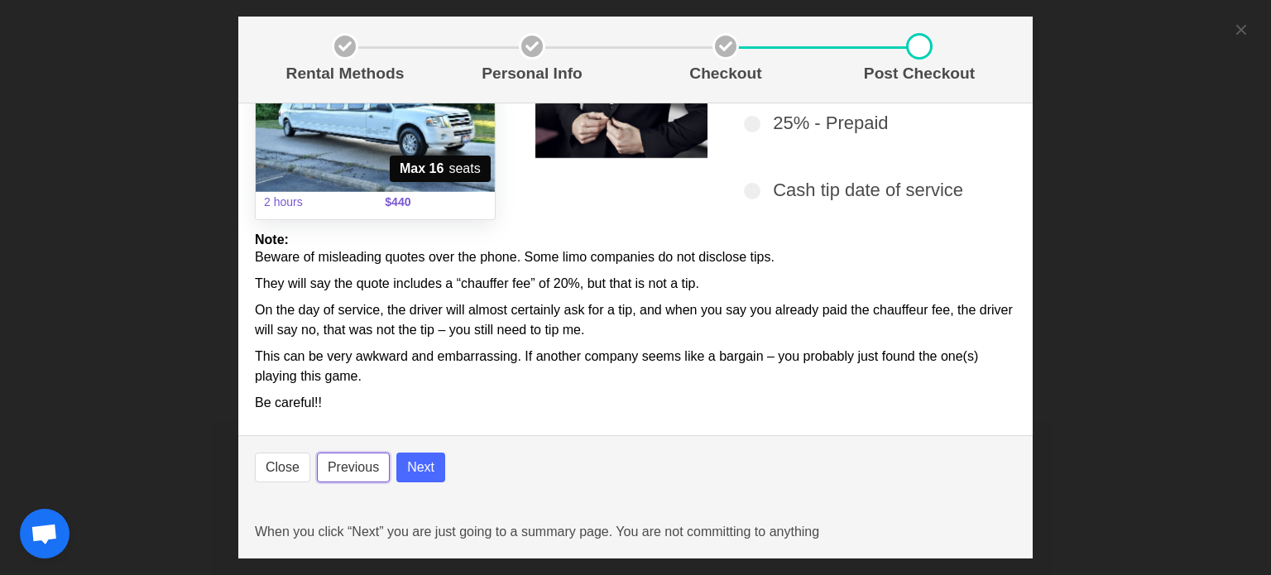
click at [364, 462] on button "Previous" at bounding box center [353, 468] width 73 height 30
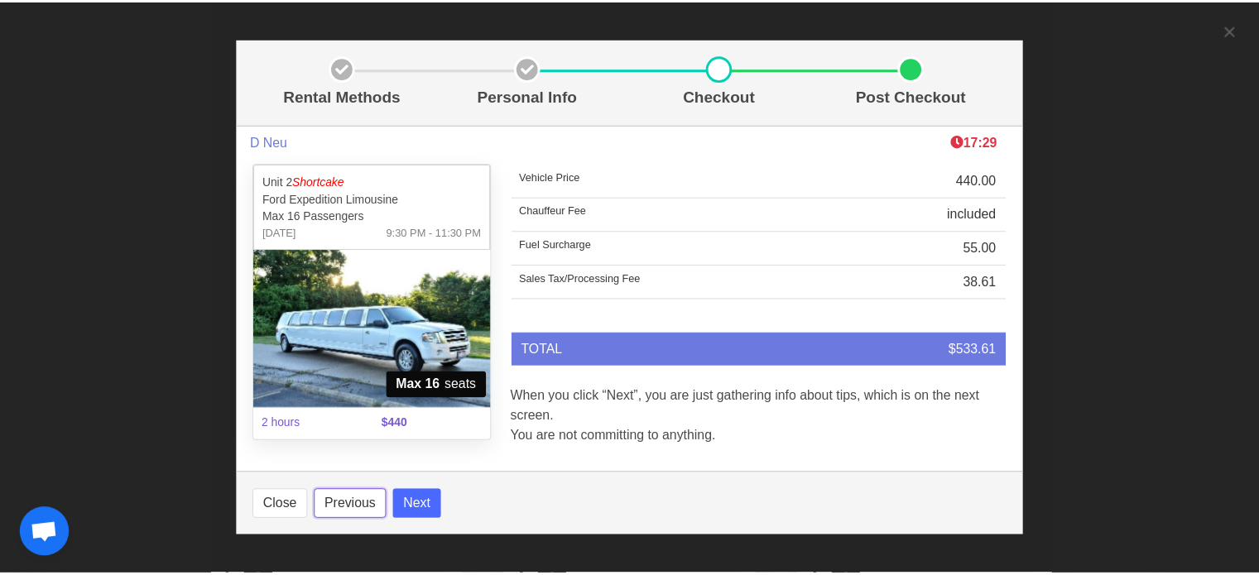
scroll to position [0, 0]
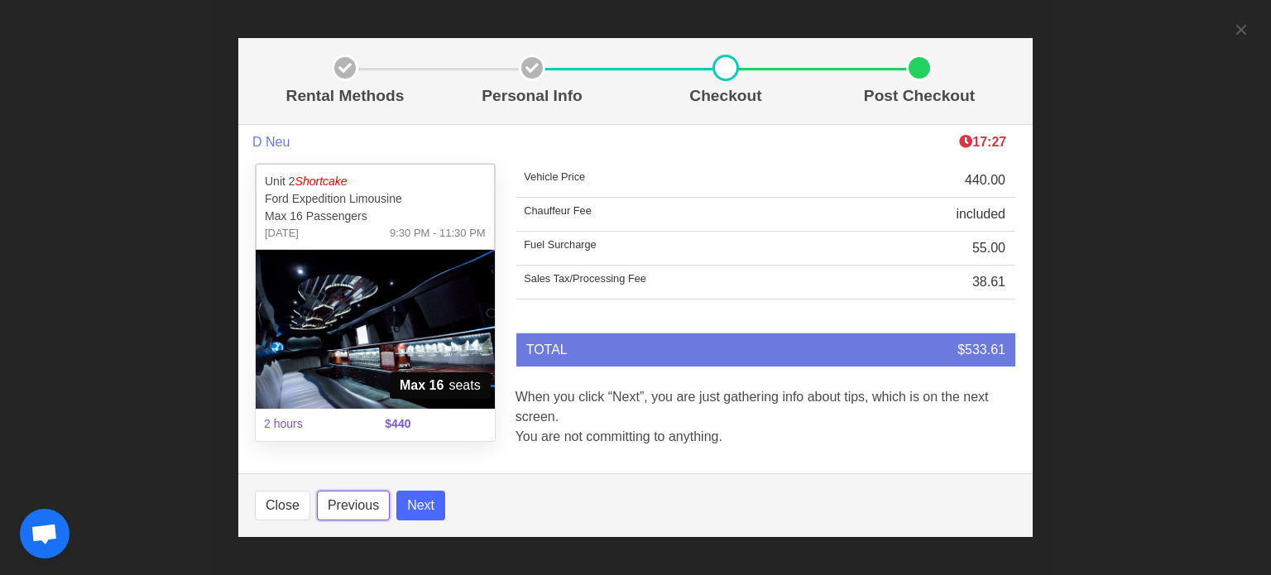
click at [354, 510] on button "Previous" at bounding box center [353, 506] width 73 height 30
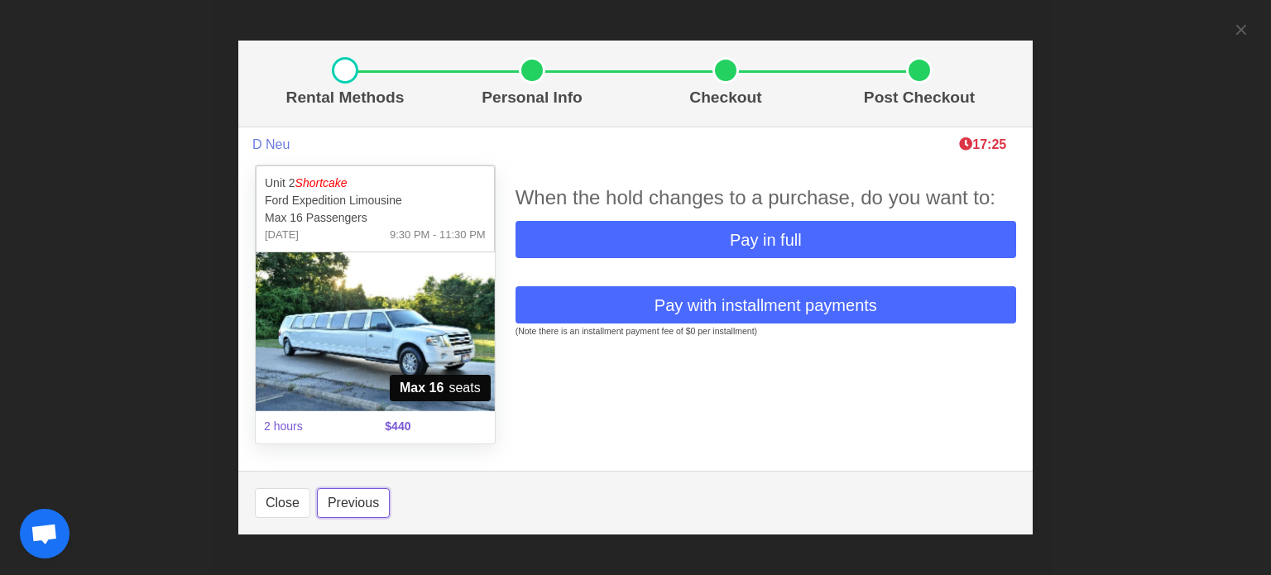
click at [355, 508] on button "Previous" at bounding box center [353, 503] width 73 height 30
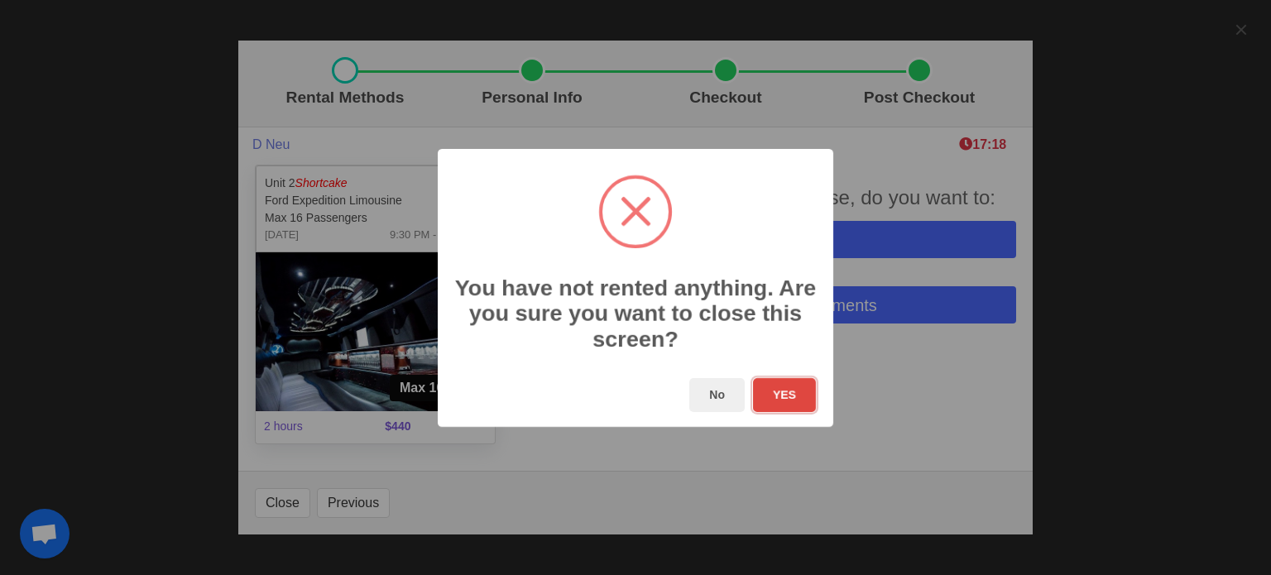
click at [772, 393] on button "YES" at bounding box center [784, 395] width 63 height 34
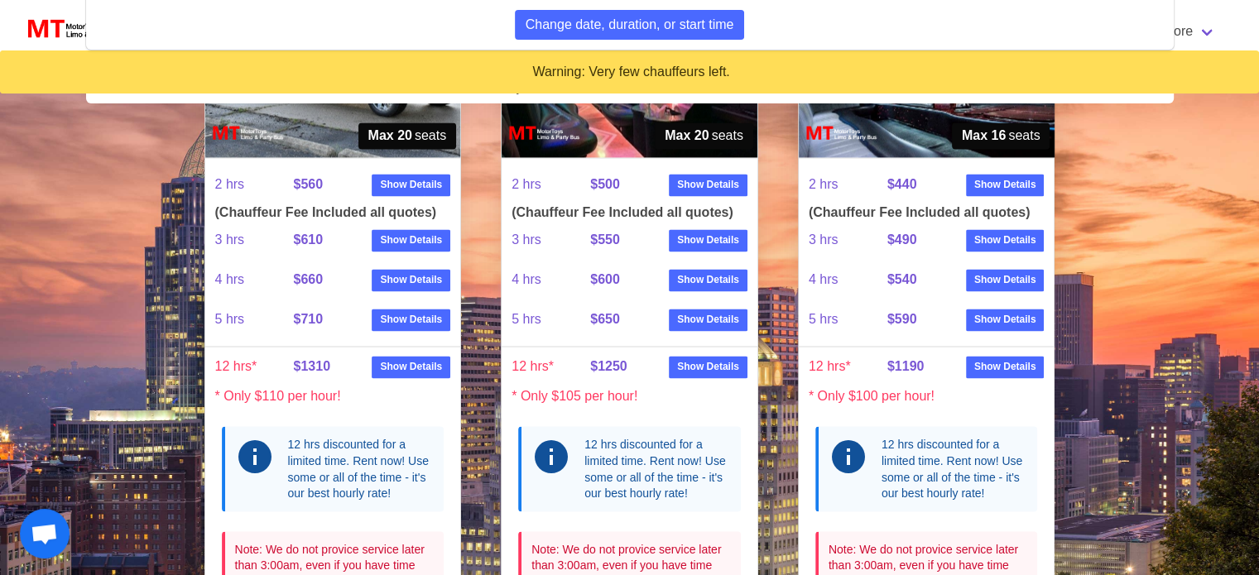
scroll to position [2591, 0]
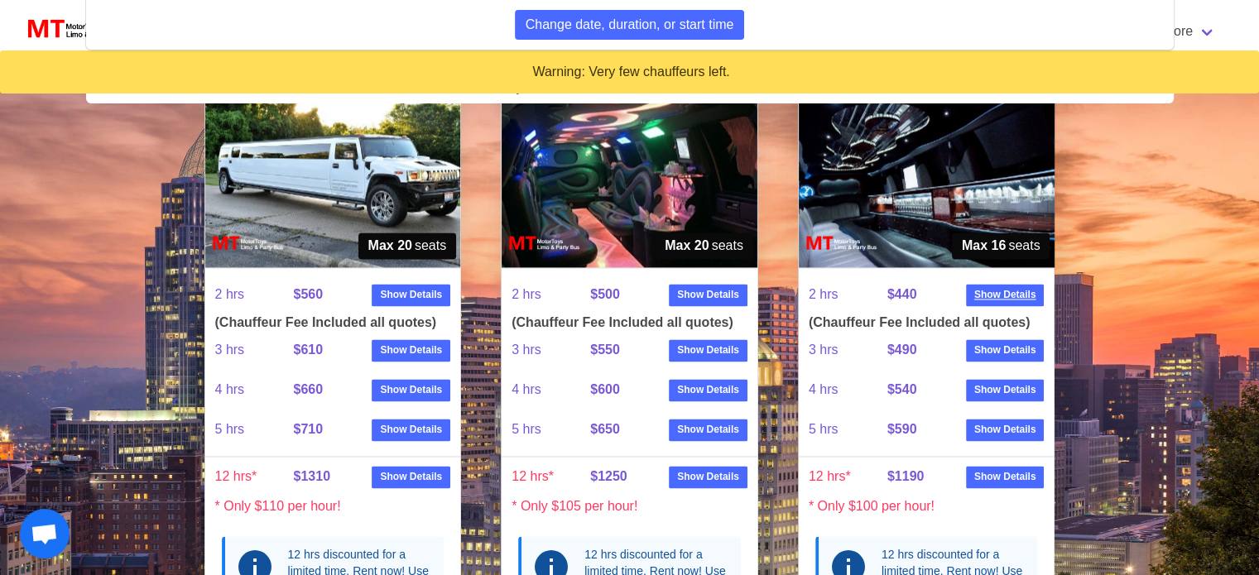
click at [1006, 292] on strong "Show Details" at bounding box center [1005, 294] width 62 height 15
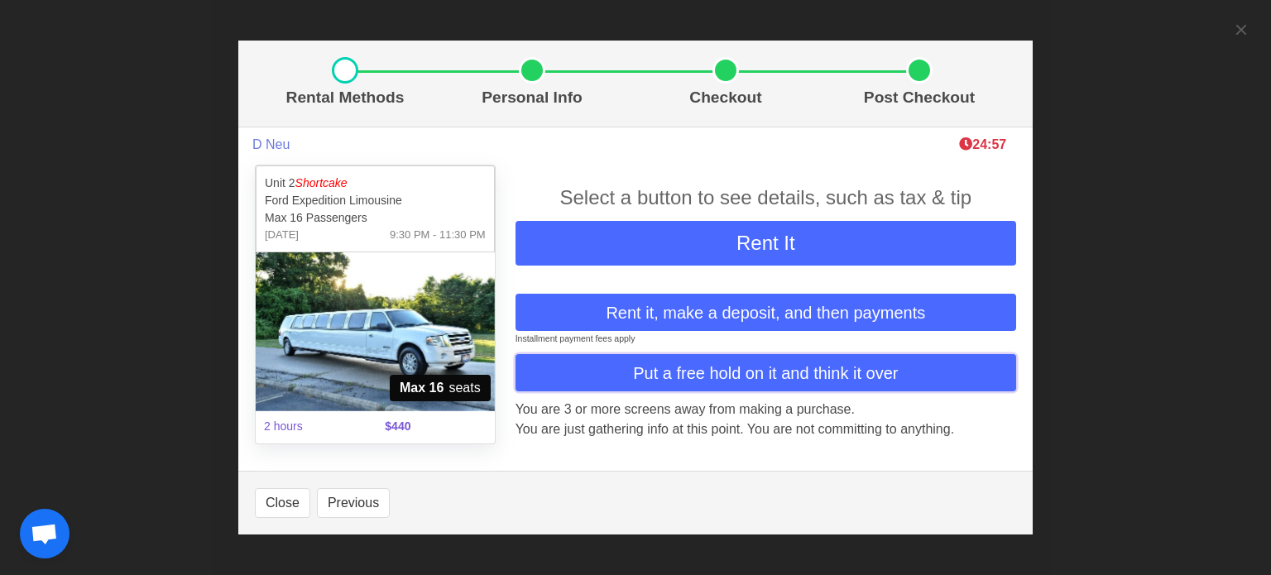
click at [758, 376] on span "Put a free hold on it and think it over" at bounding box center [765, 373] width 265 height 25
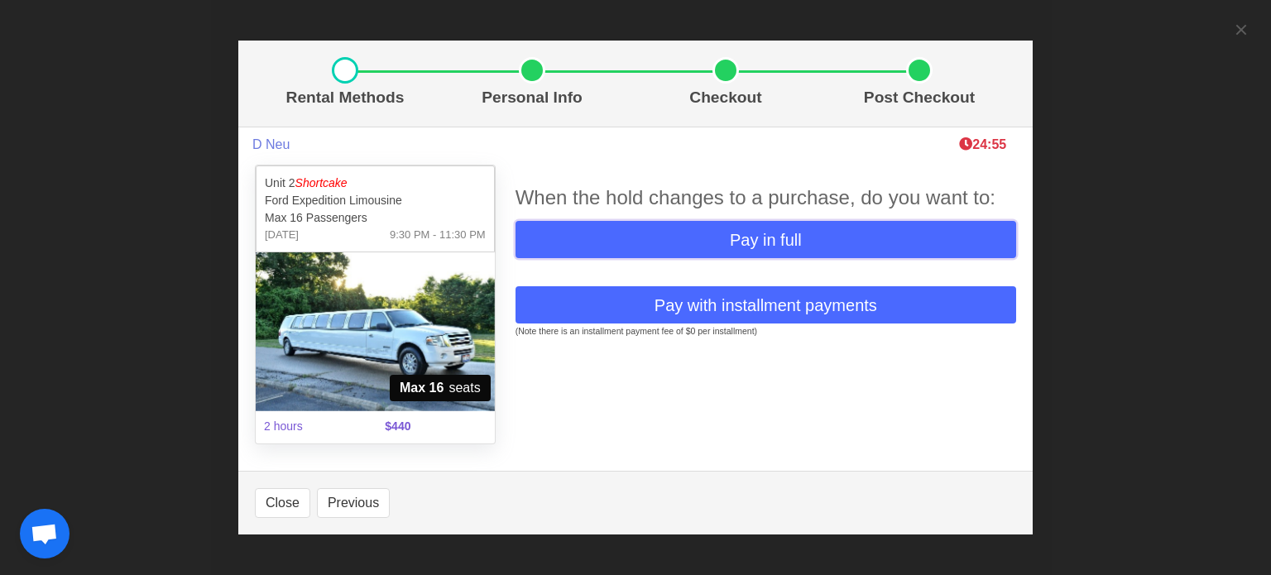
click at [742, 245] on span "Pay in full" at bounding box center [766, 240] width 72 height 25
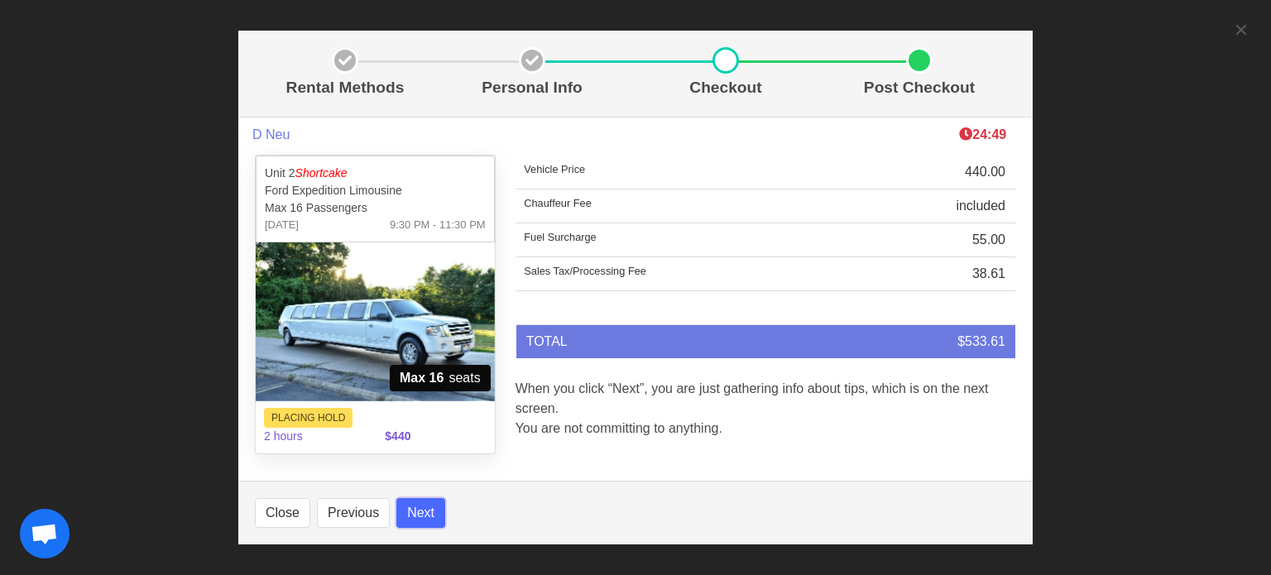
drag, startPoint x: 428, startPoint y: 499, endPoint x: 426, endPoint y: 509, distance: 10.1
click at [426, 509] on button "Next" at bounding box center [420, 513] width 49 height 30
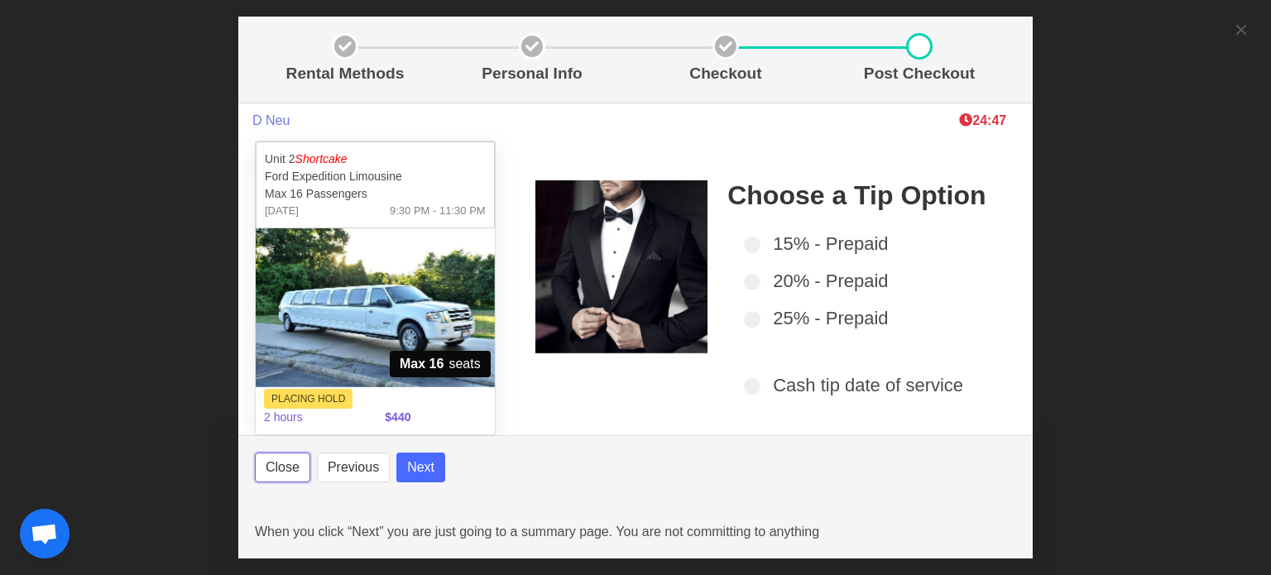
click at [277, 466] on button "Close" at bounding box center [282, 468] width 55 height 30
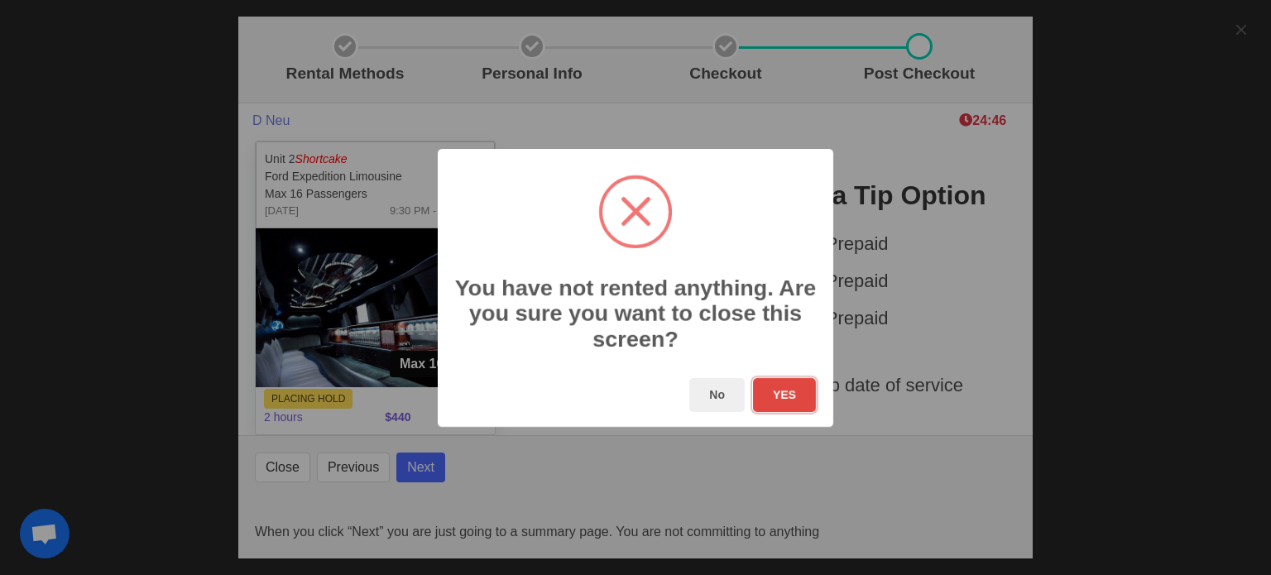
click at [797, 400] on button "YES" at bounding box center [784, 395] width 63 height 34
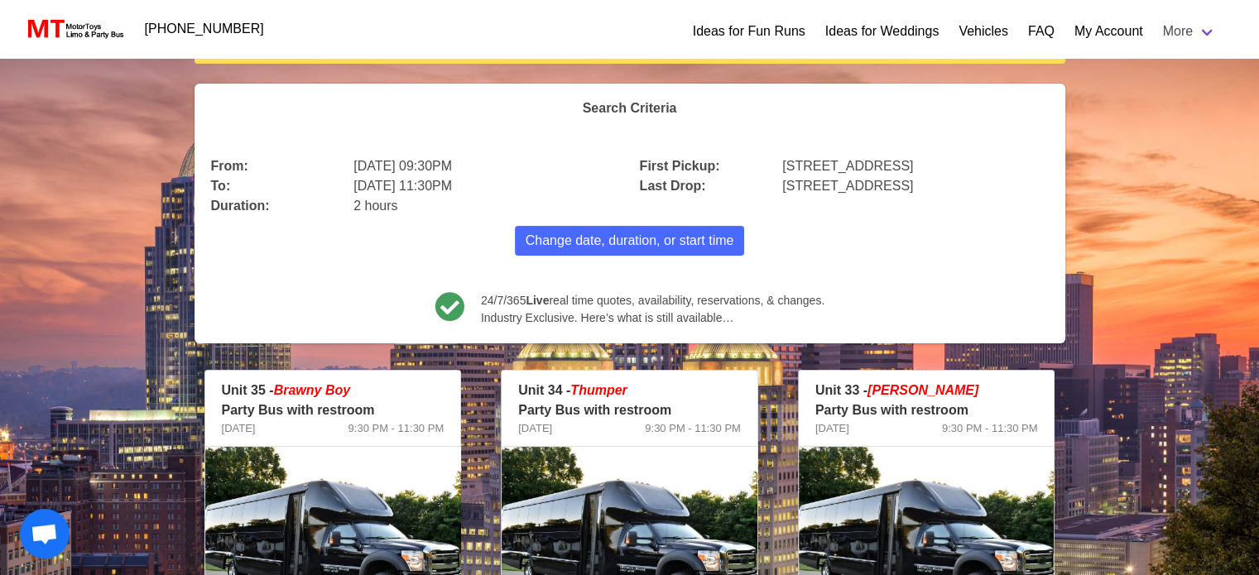
scroll to position [0, 0]
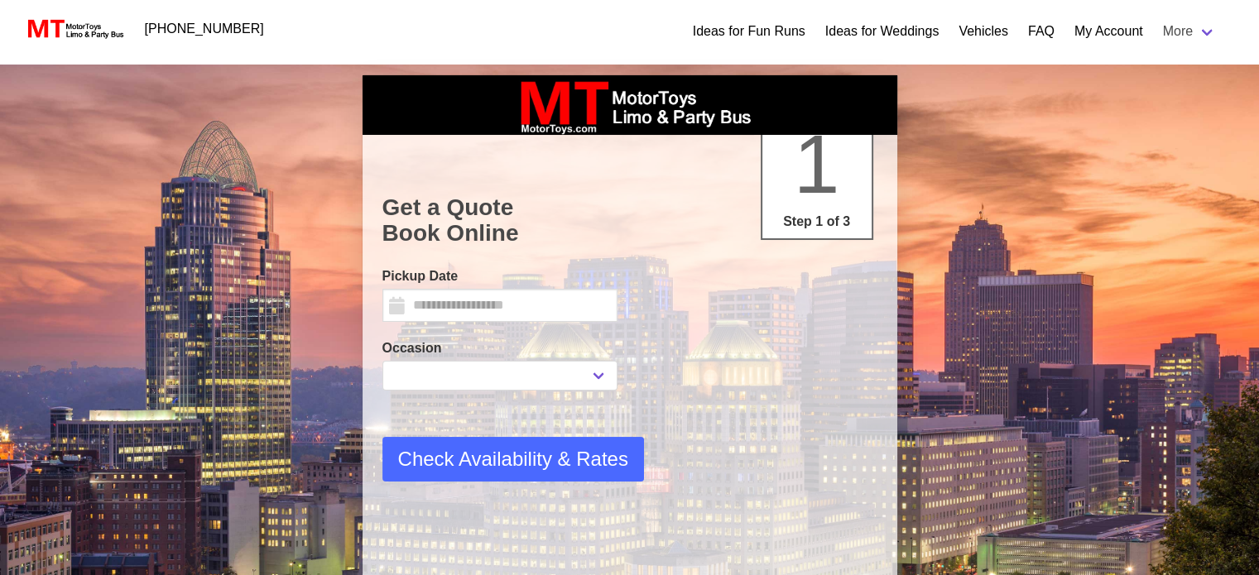
select select
type input "********"
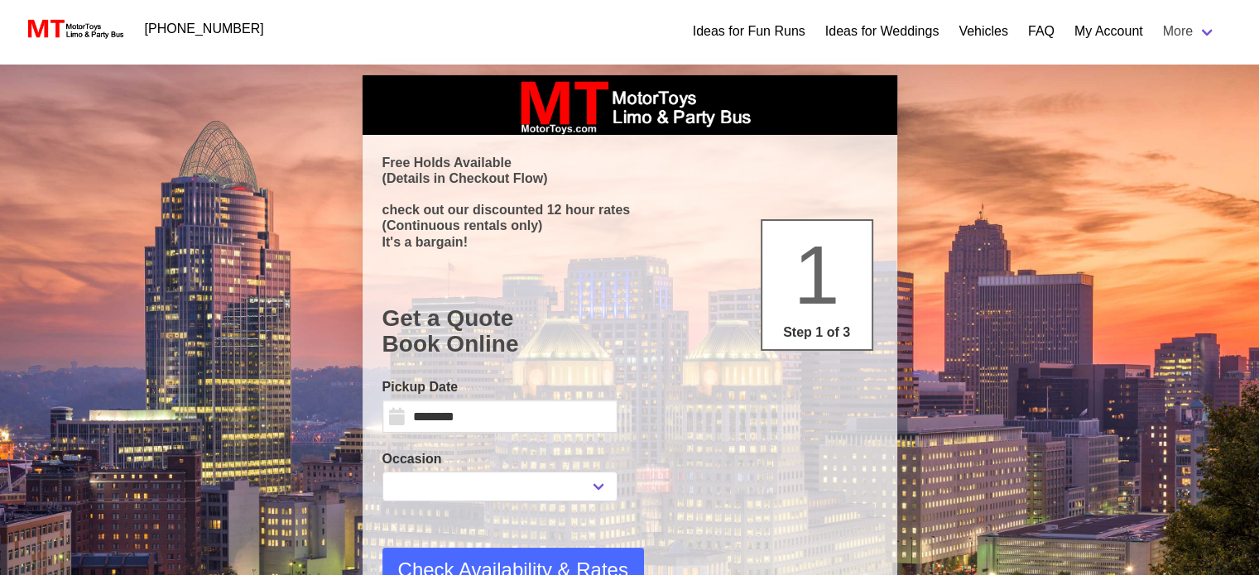
select select
select select "*"
select select "**"
select select "****"
select select "*"
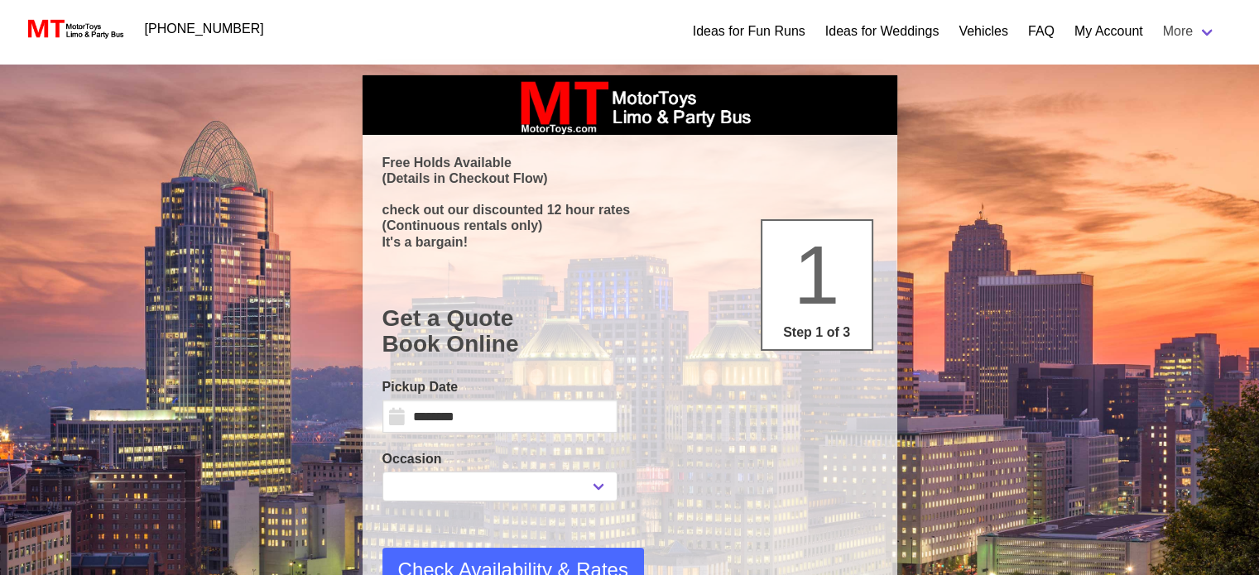
select select "**"
select select "****"
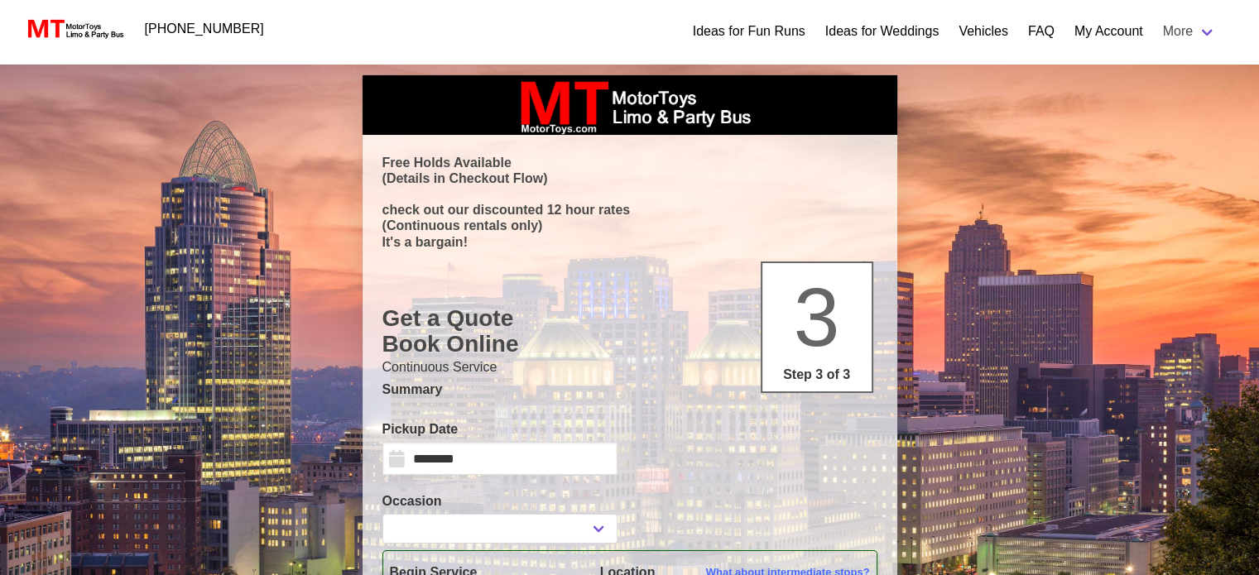
select select
type input "**********"
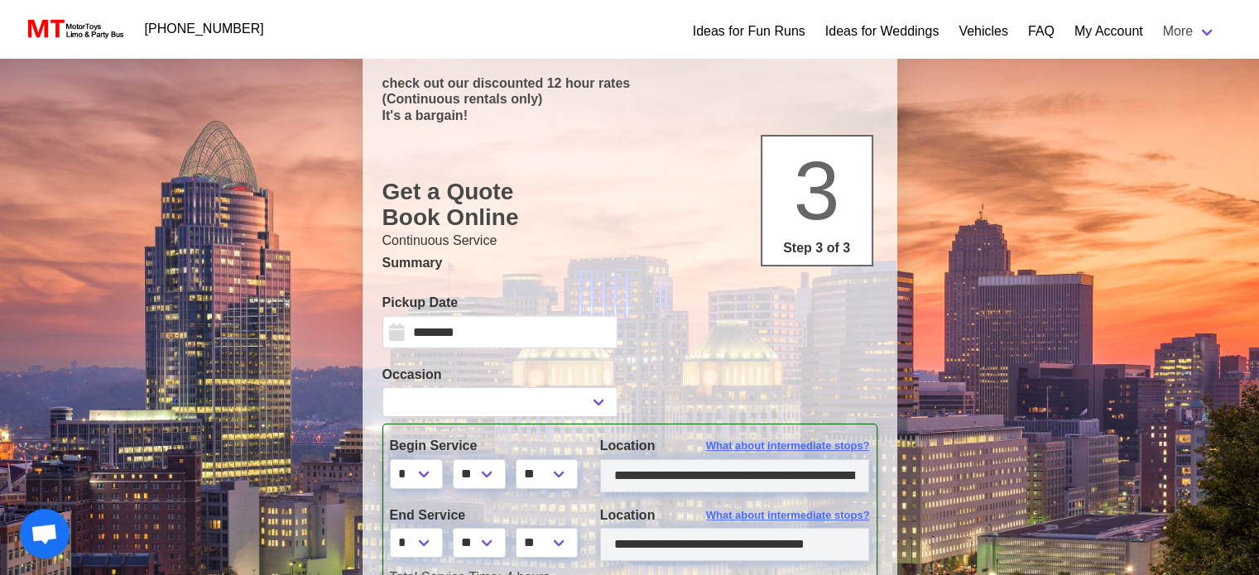
scroll to position [166, 0]
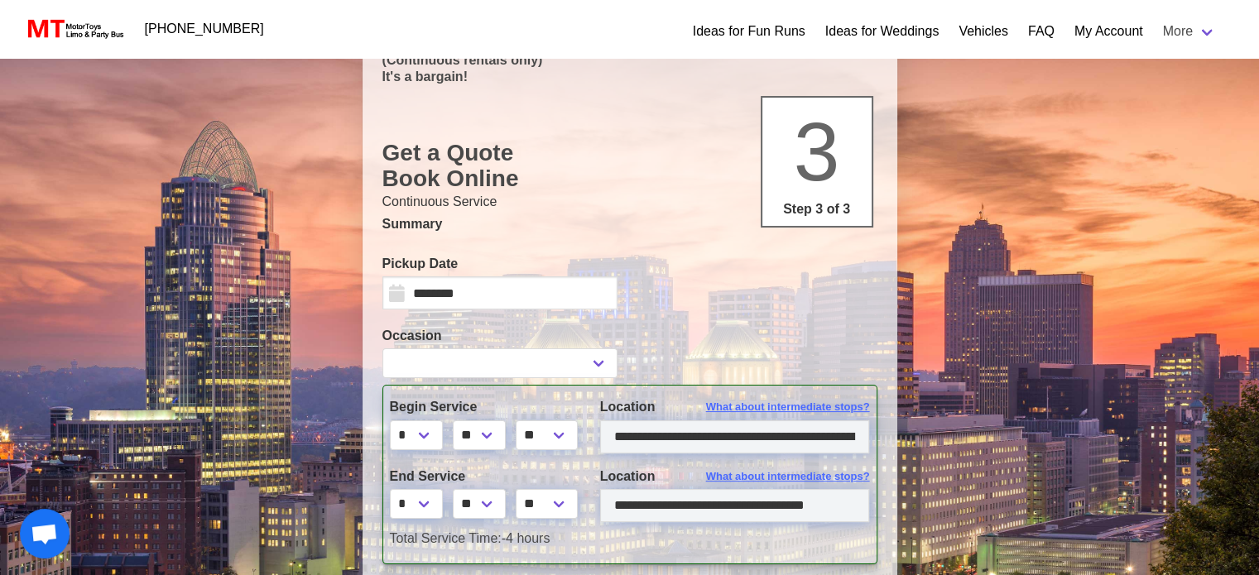
select select
click at [593, 301] on input "********" at bounding box center [499, 292] width 235 height 33
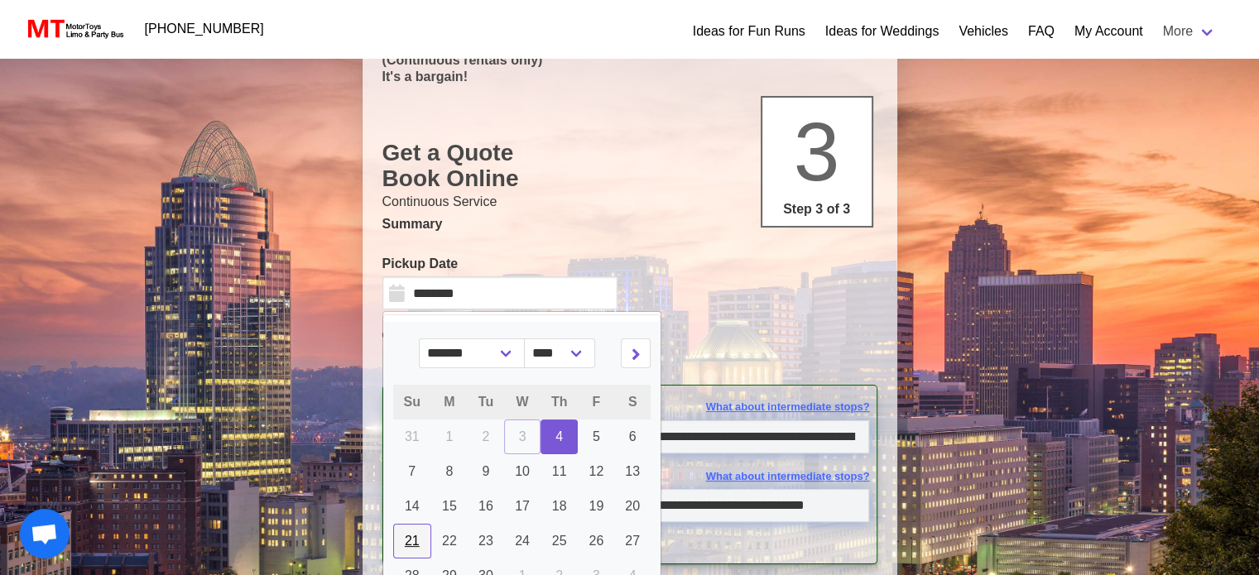
click at [412, 539] on span "21" at bounding box center [412, 541] width 15 height 14
type input "*********"
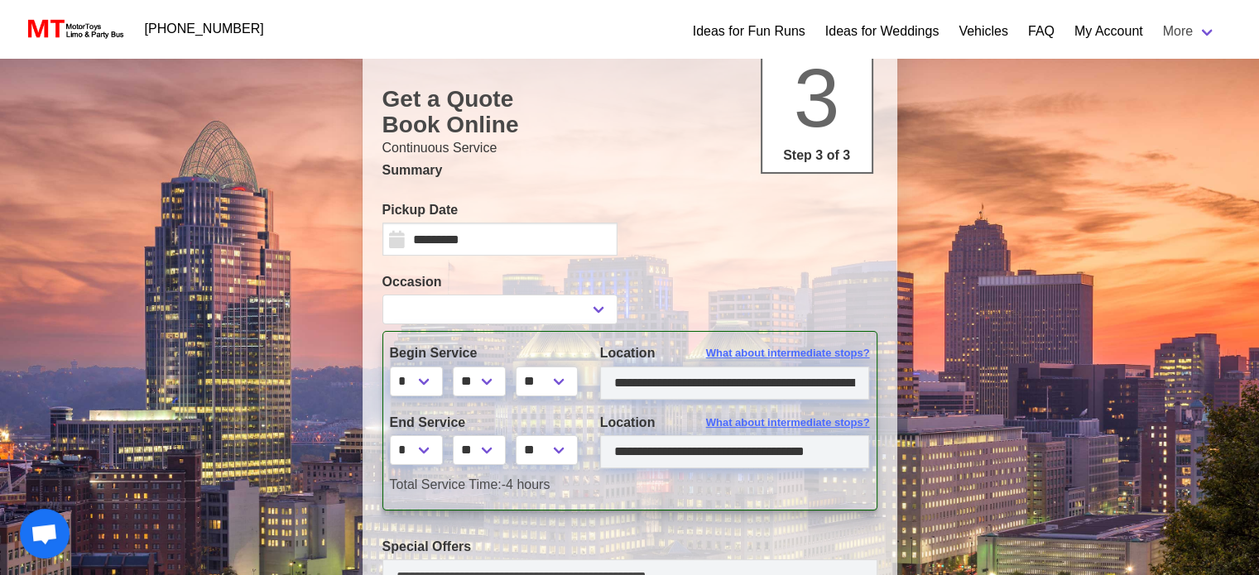
scroll to position [248, 0]
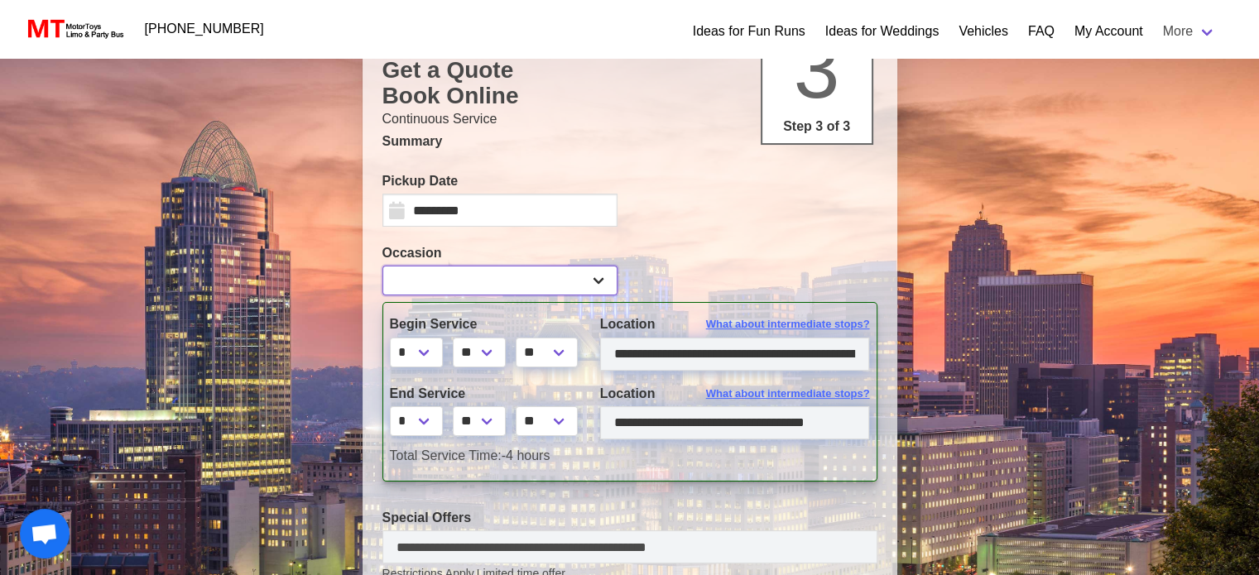
click at [603, 276] on select "**********" at bounding box center [499, 281] width 235 height 30
select select "*"
click at [382, 266] on select "**********" at bounding box center [499, 281] width 235 height 30
click at [435, 421] on select "* * * * * * * * * ** ** **" at bounding box center [416, 421] width 53 height 30
select select "**"
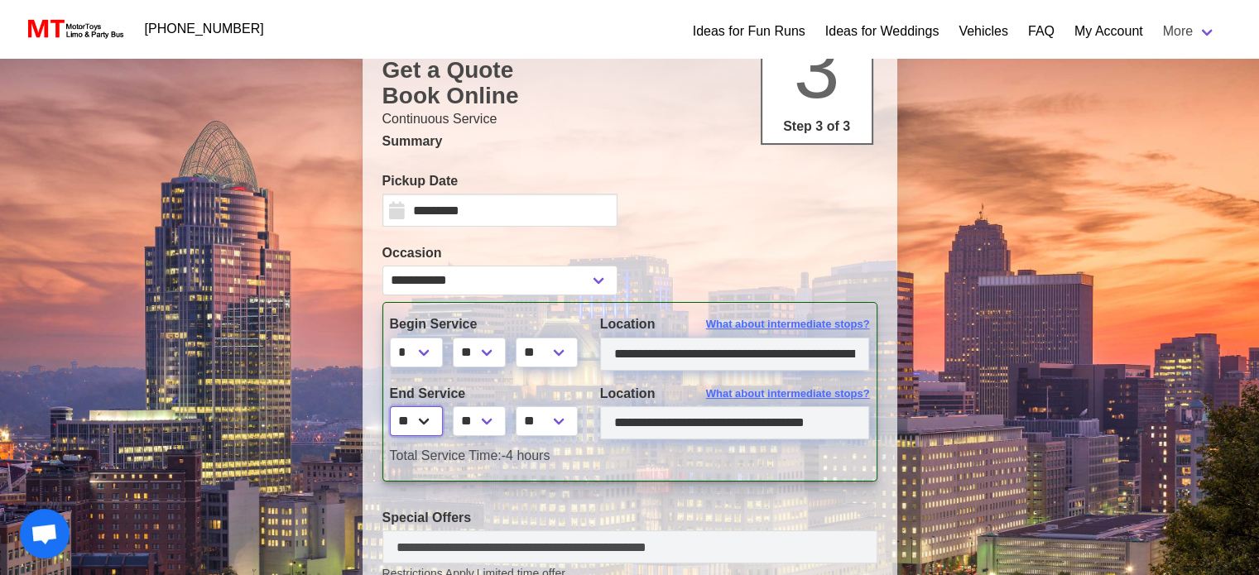
click at [390, 406] on select "* * * * * * * * * ** ** **" at bounding box center [416, 421] width 53 height 30
click at [617, 364] on input "**********" at bounding box center [735, 354] width 270 height 33
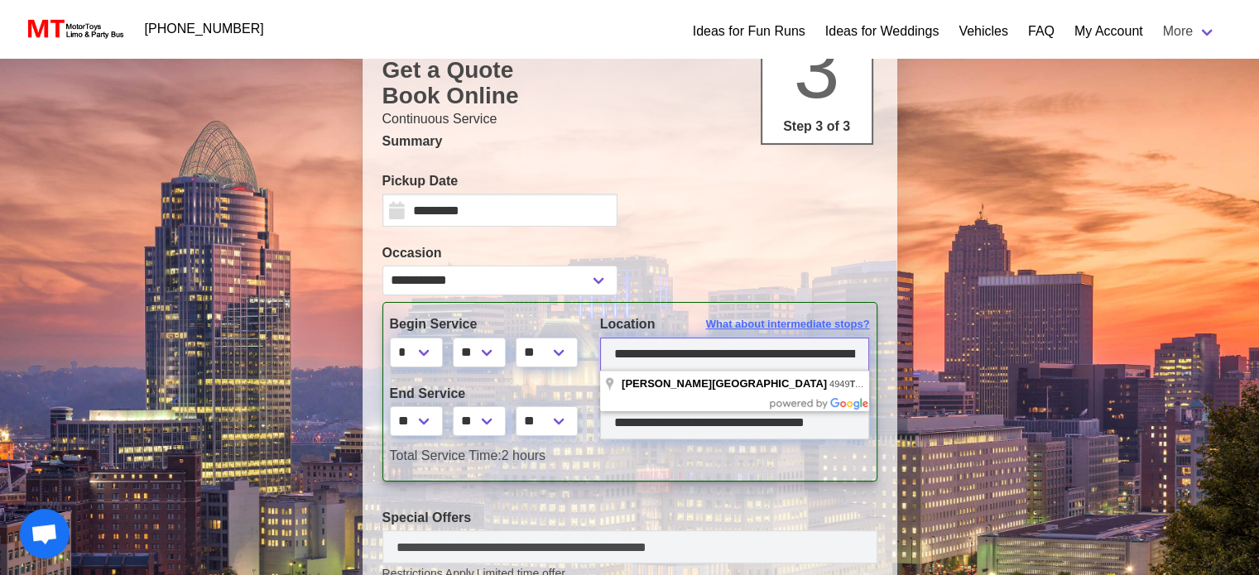
click at [613, 360] on input "**********" at bounding box center [735, 354] width 270 height 33
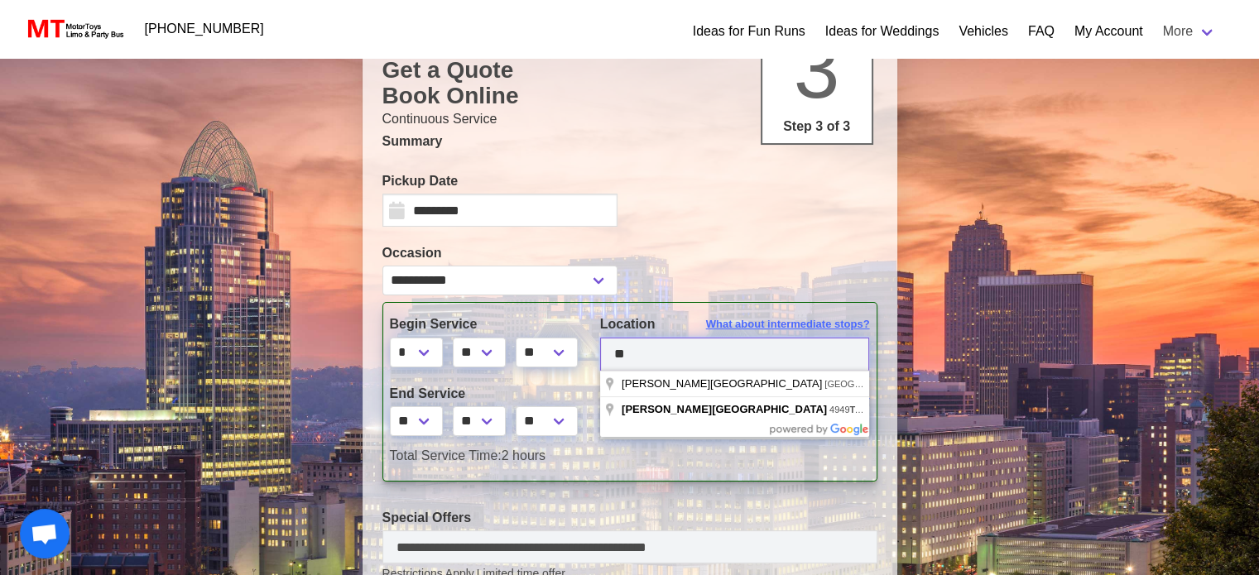
type input "*"
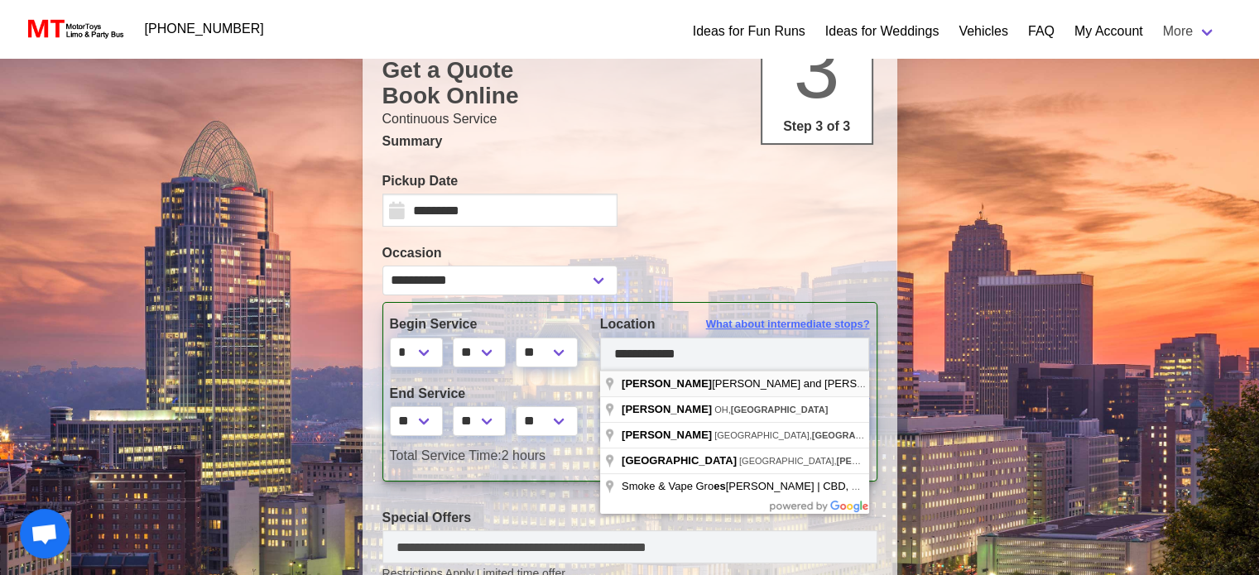
type input "**********"
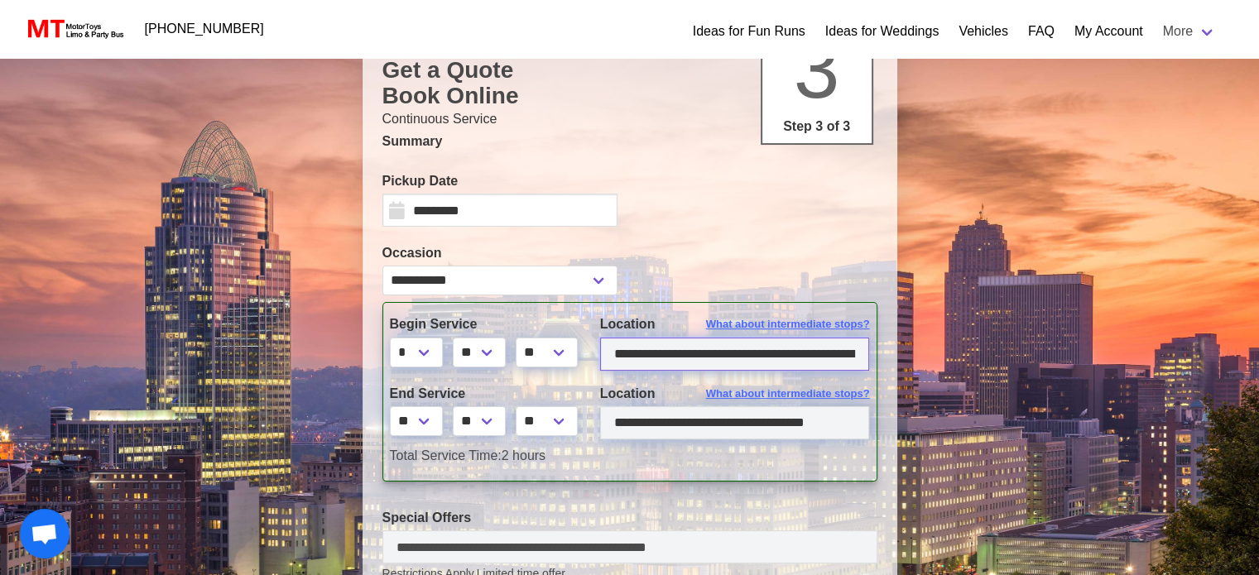
click at [850, 360] on input "**********" at bounding box center [735, 354] width 270 height 33
click at [610, 426] on input "**********" at bounding box center [735, 422] width 270 height 33
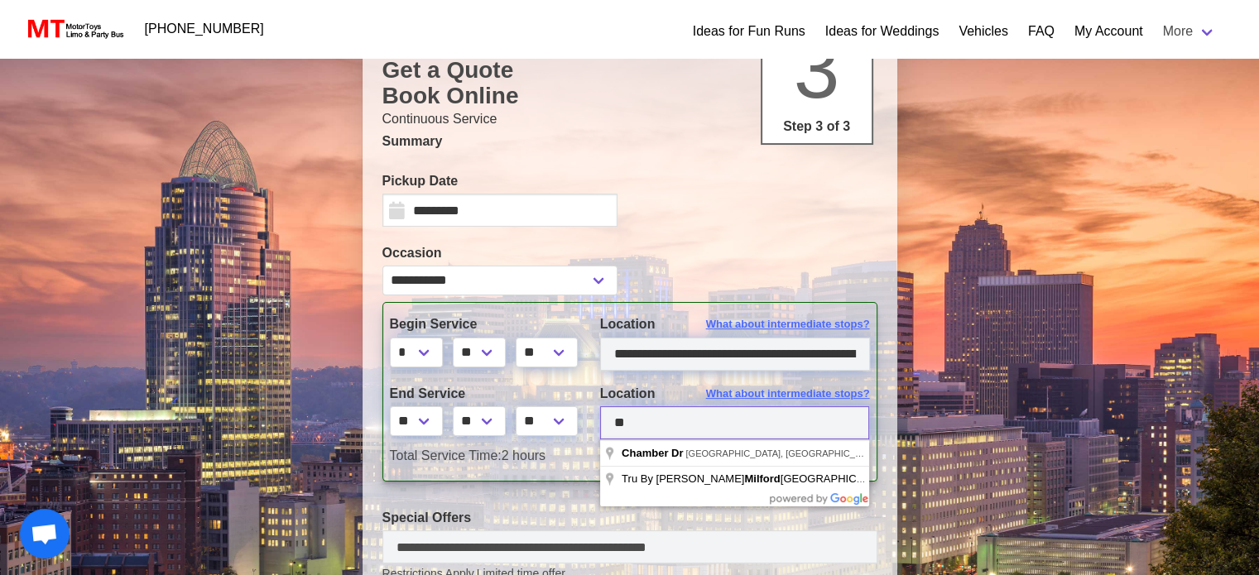
type input "*"
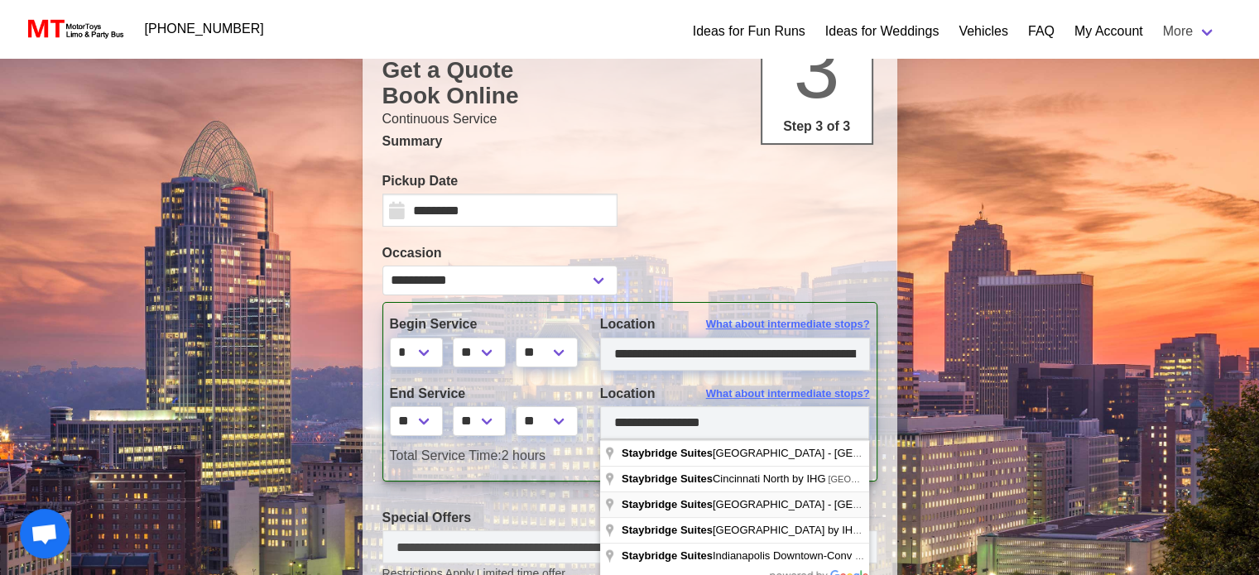
type input "**********"
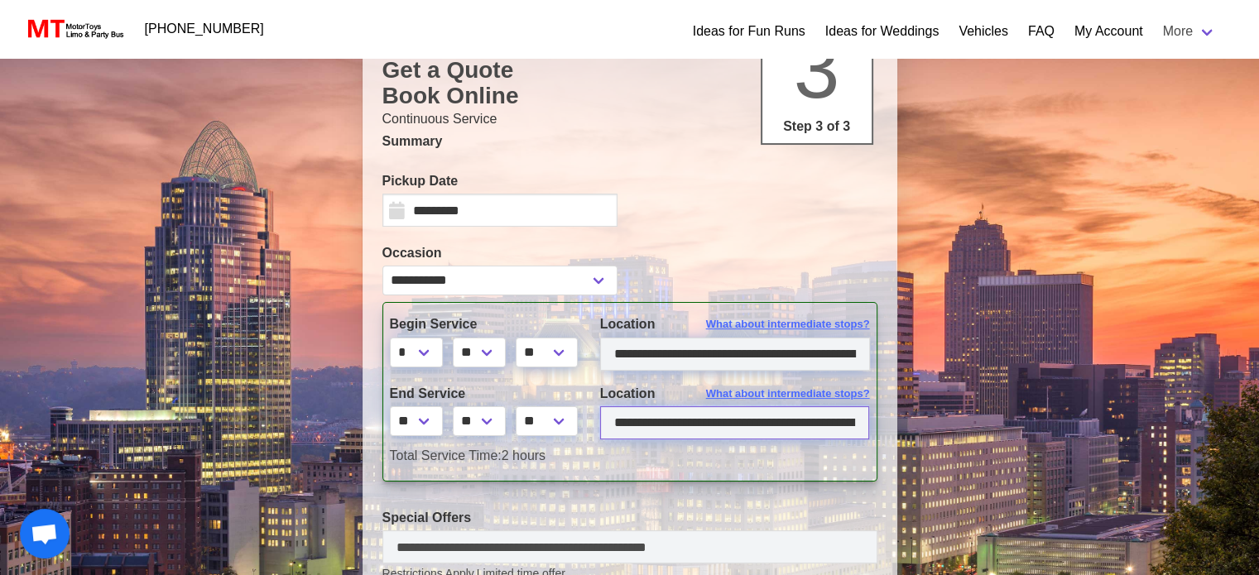
click at [810, 426] on input "**********" at bounding box center [735, 422] width 270 height 33
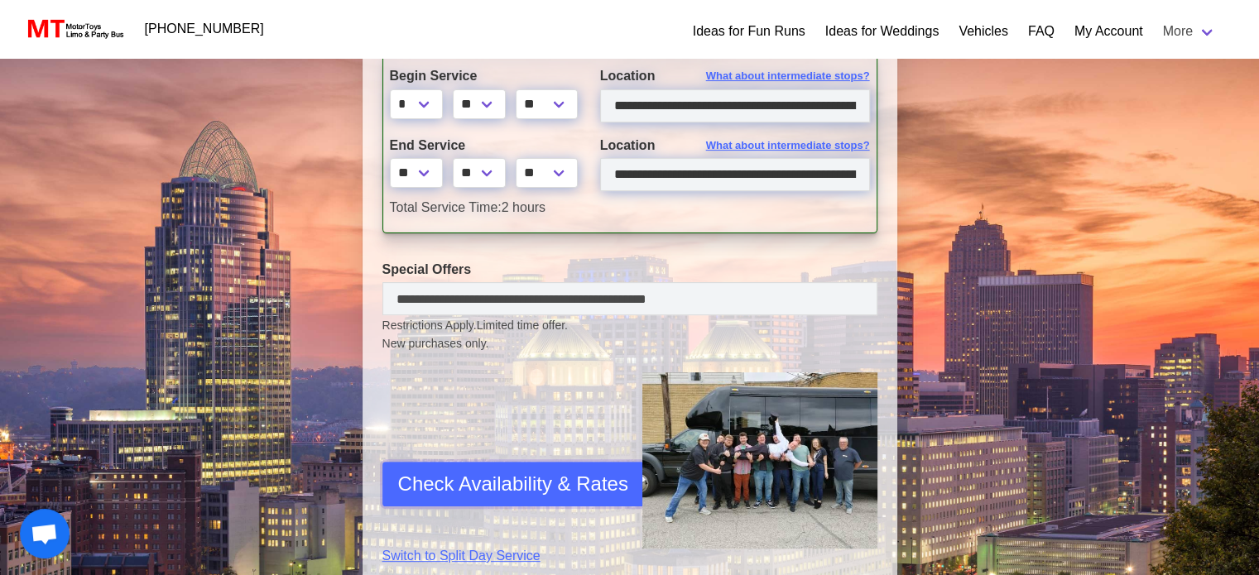
click at [440, 479] on span "Check Availability & Rates" at bounding box center [513, 484] width 230 height 30
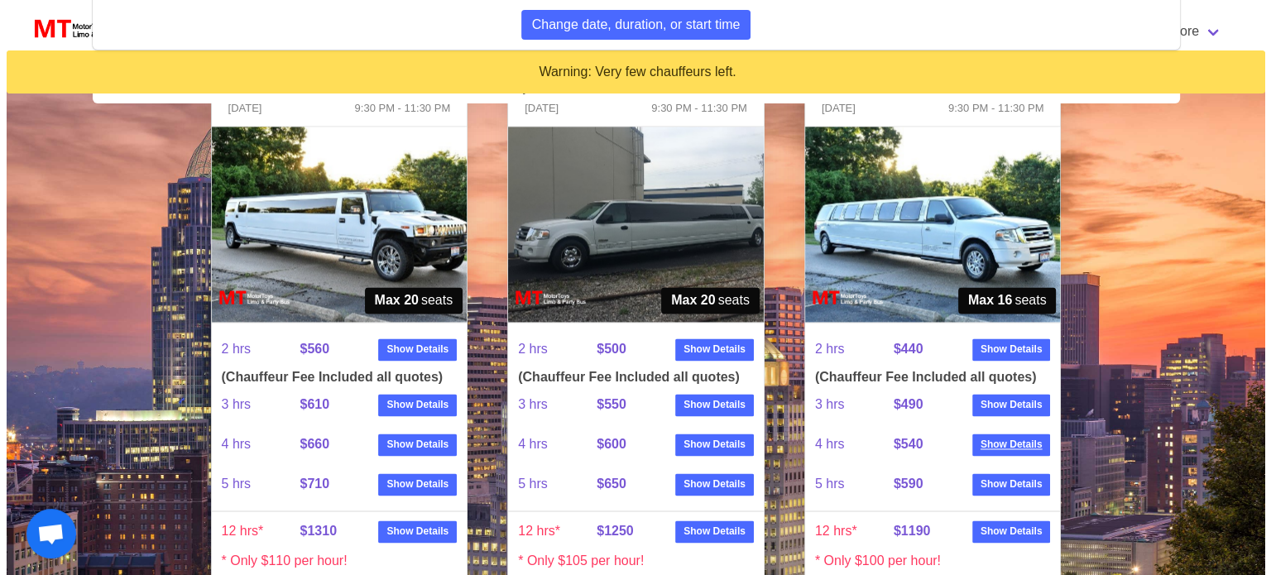
scroll to position [2508, 0]
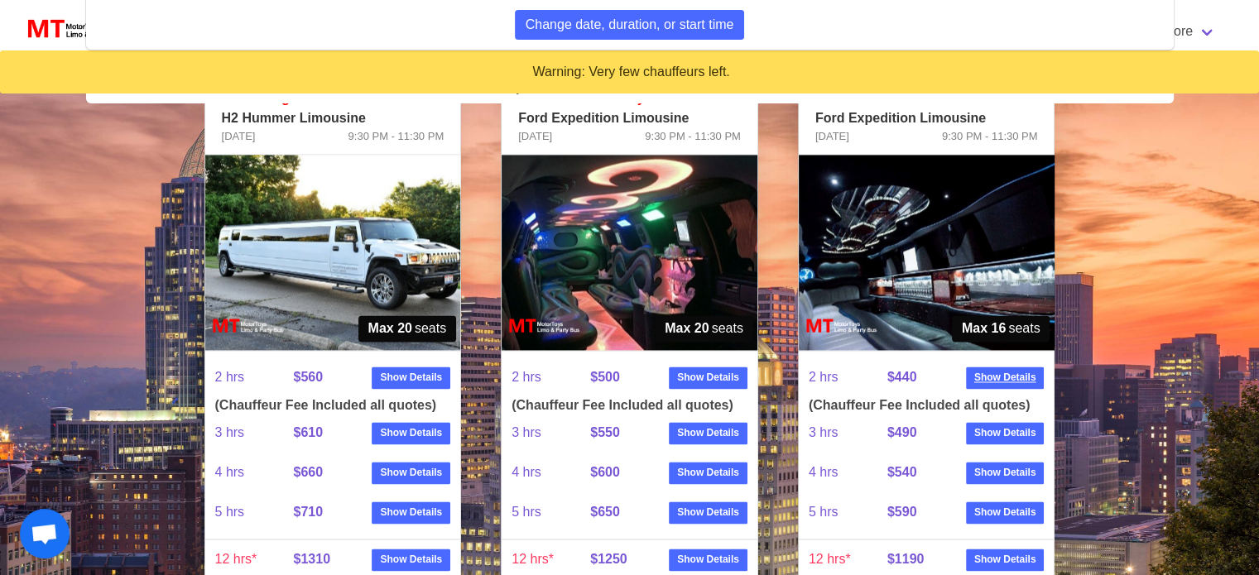
click at [1006, 375] on strong "Show Details" at bounding box center [1005, 377] width 62 height 15
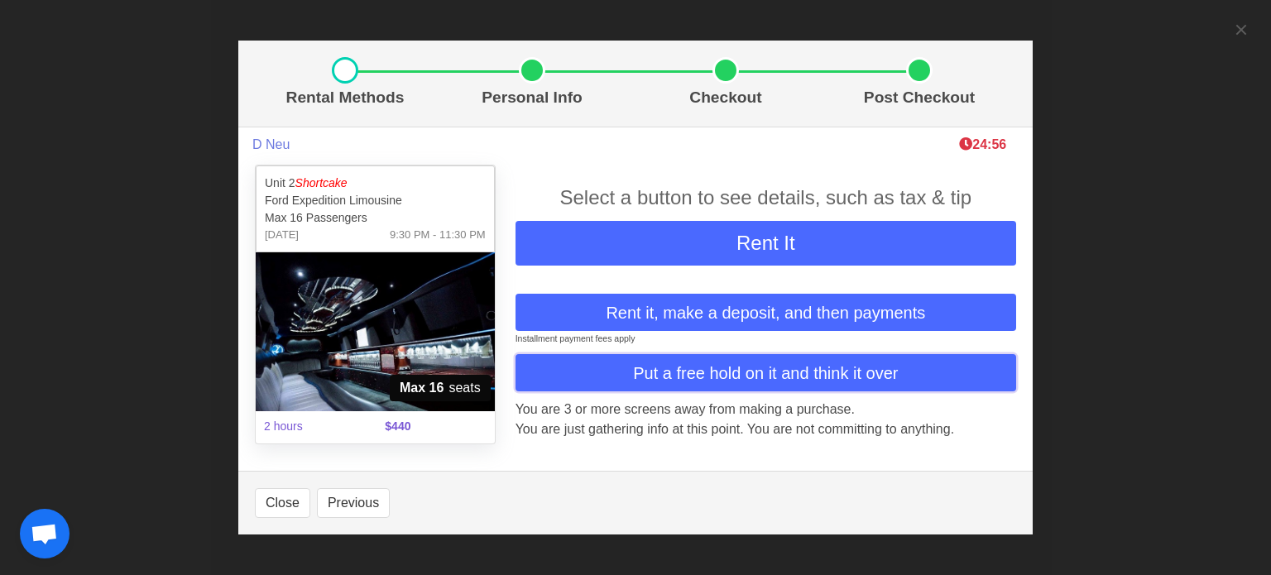
click at [797, 369] on span "Put a free hold on it and think it over" at bounding box center [765, 373] width 265 height 25
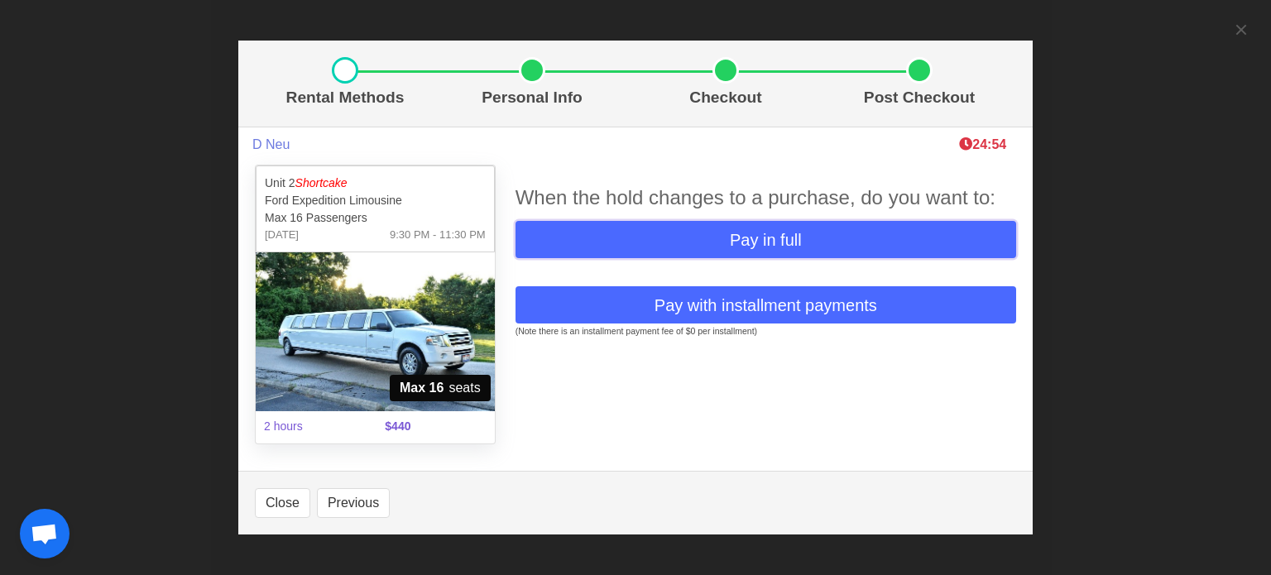
click at [779, 238] on span "Pay in full" at bounding box center [766, 240] width 72 height 25
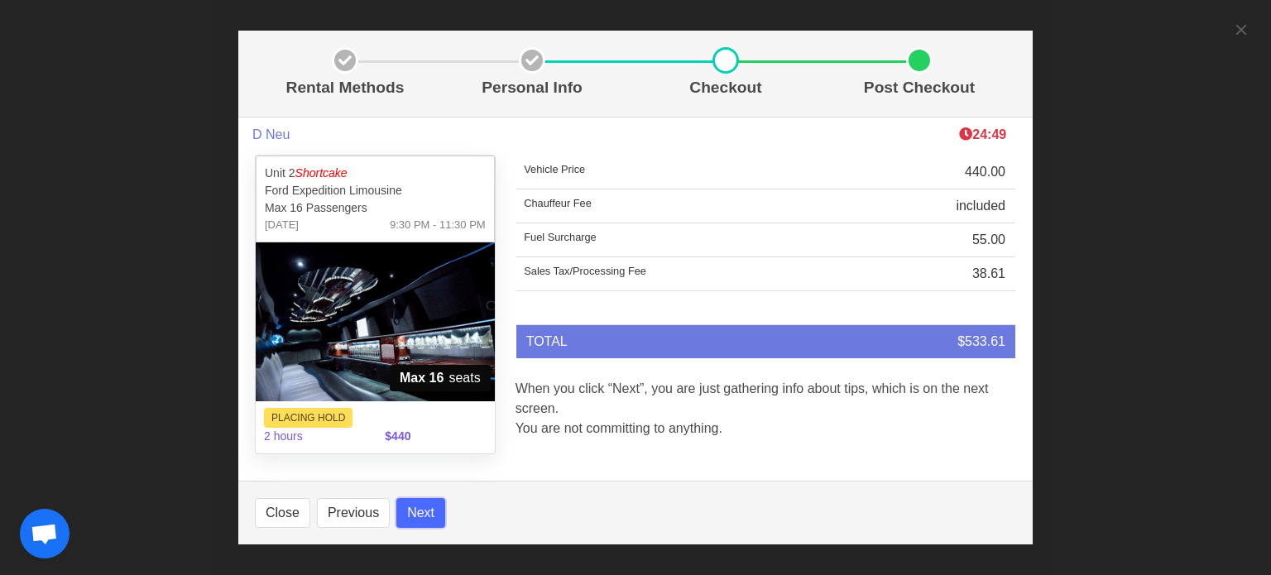
click at [424, 516] on button "Next" at bounding box center [420, 513] width 49 height 30
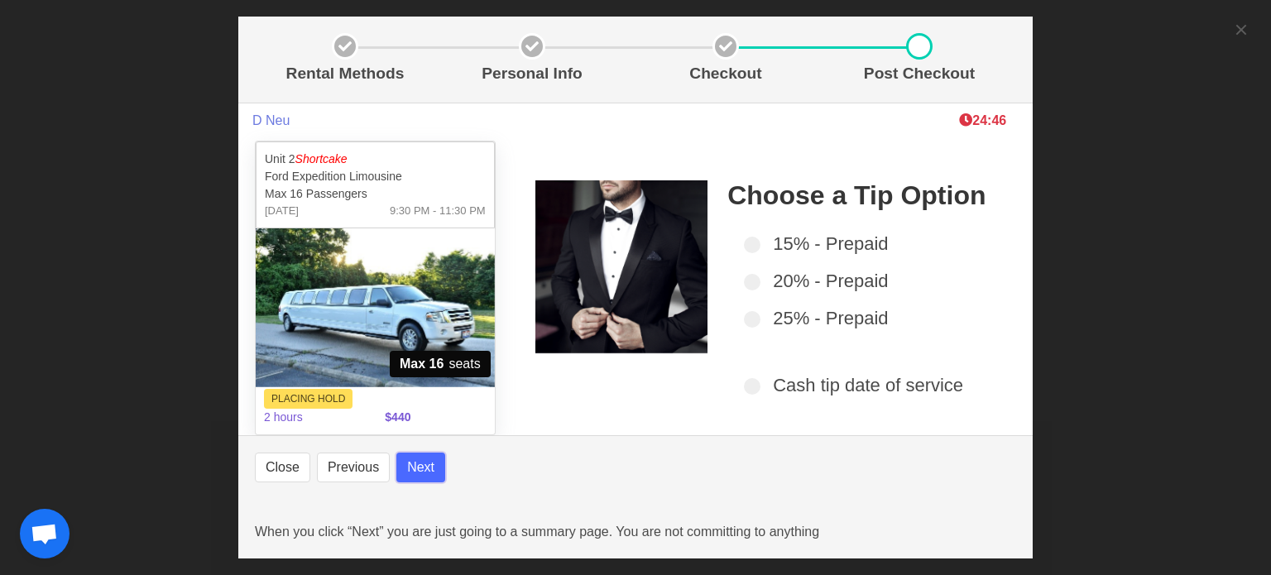
click at [427, 468] on button "Next" at bounding box center [420, 468] width 49 height 30
select select
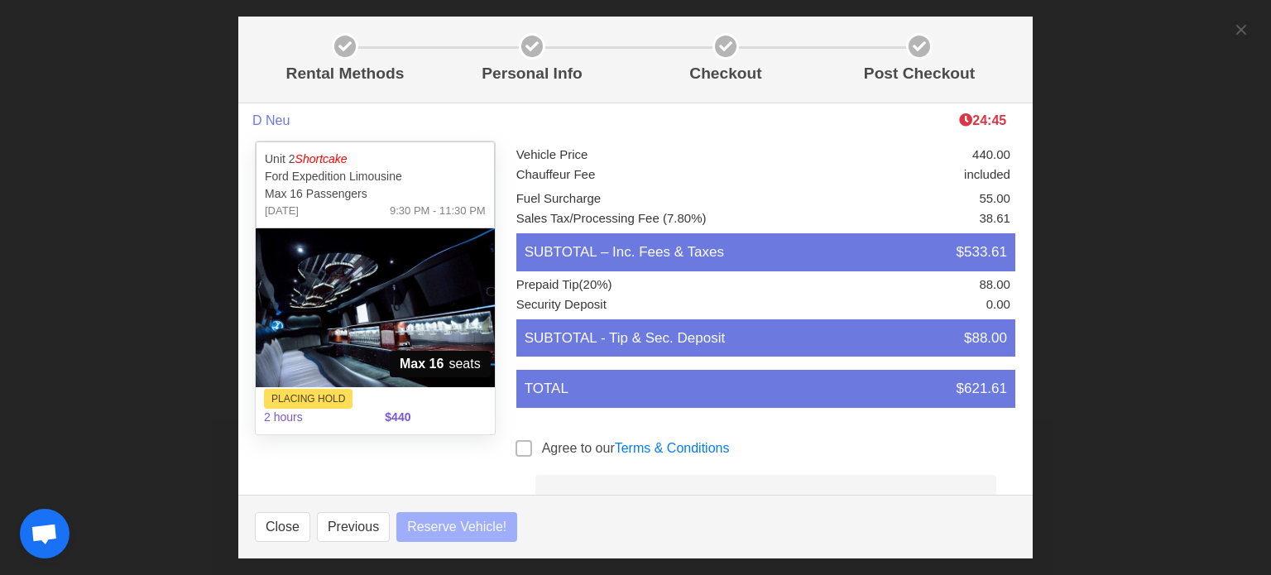
select select
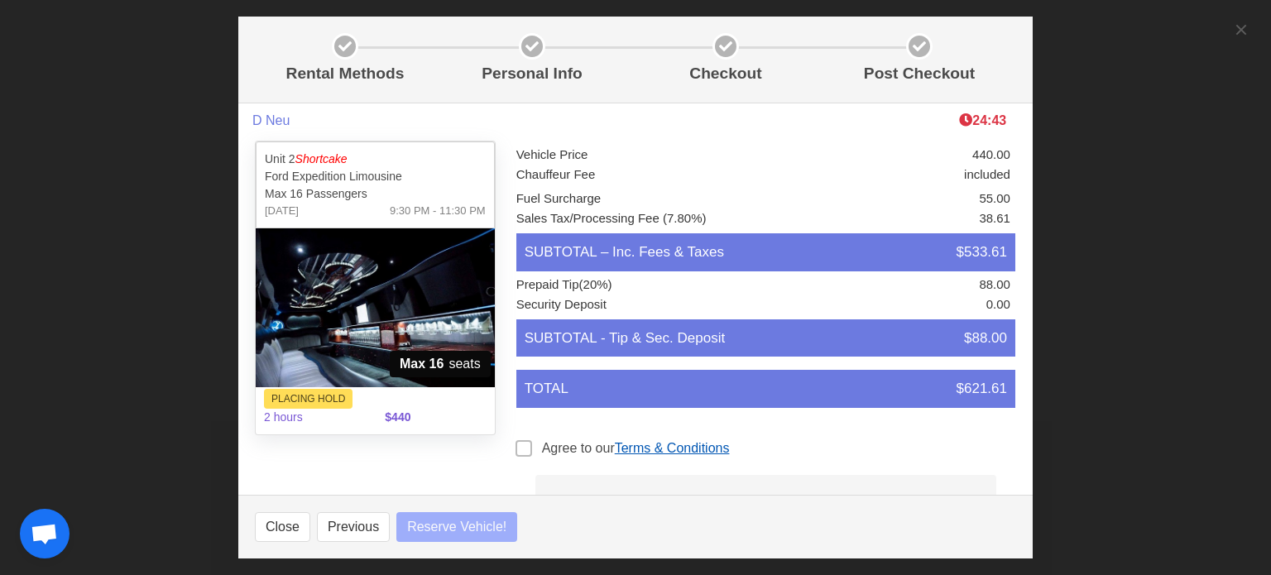
select select
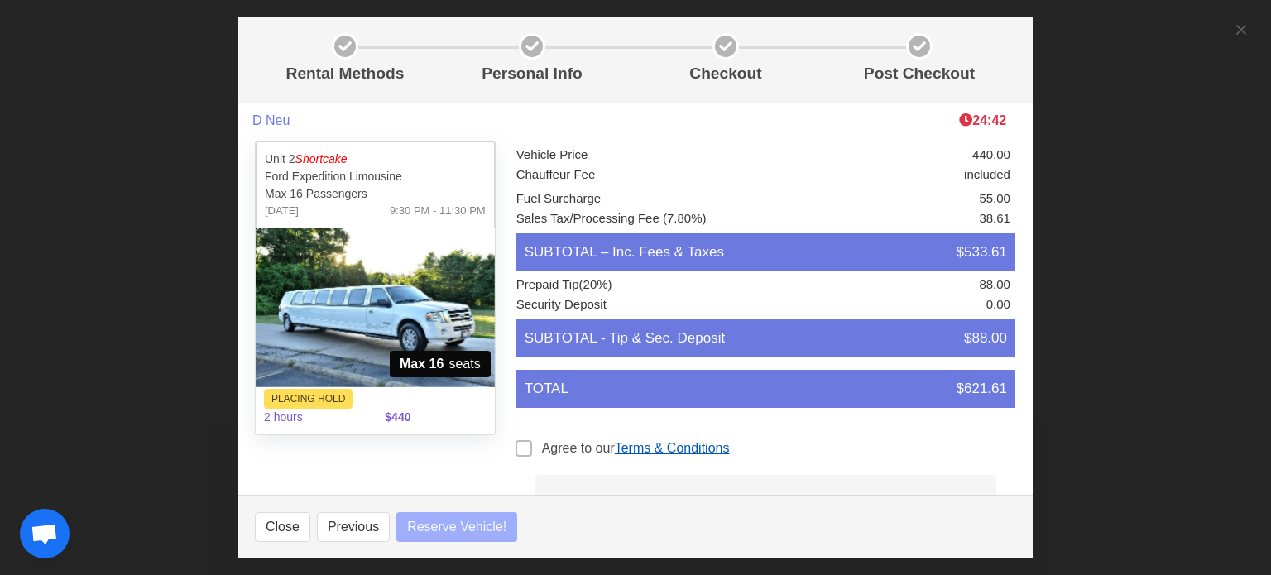
click at [623, 450] on link "Terms & Conditions" at bounding box center [672, 448] width 115 height 14
select select
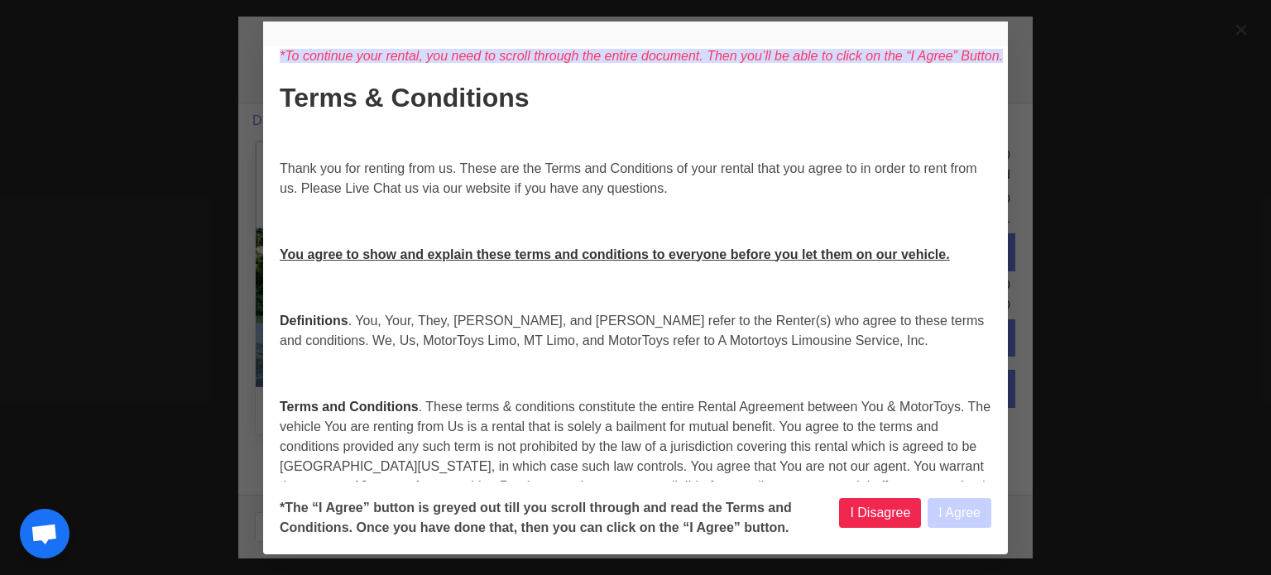
select select
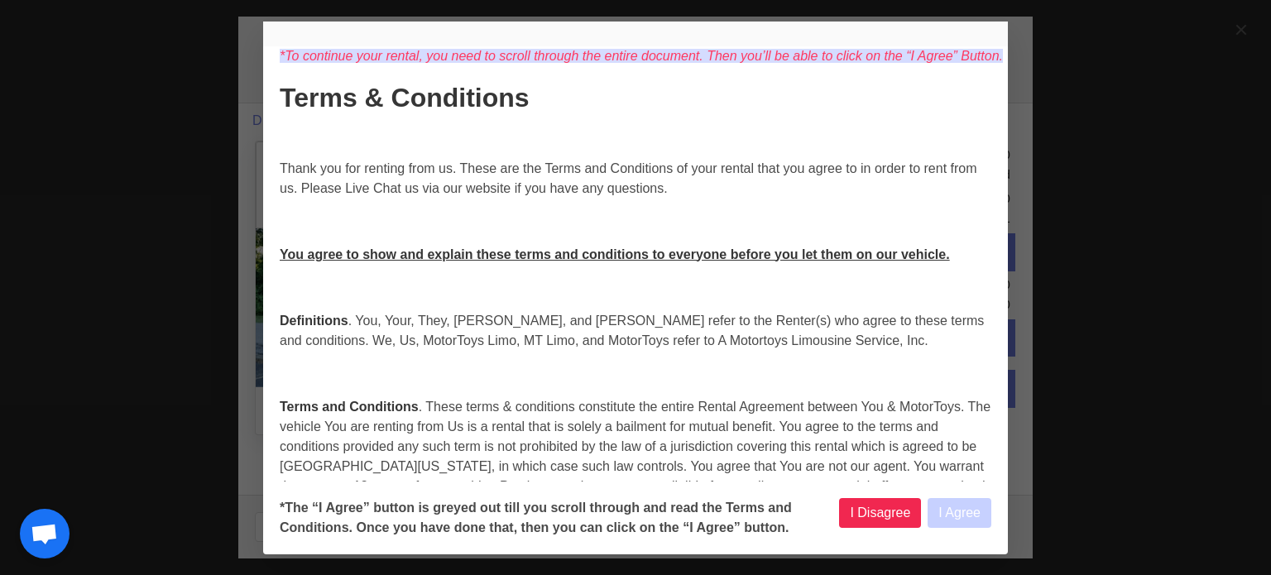
select select
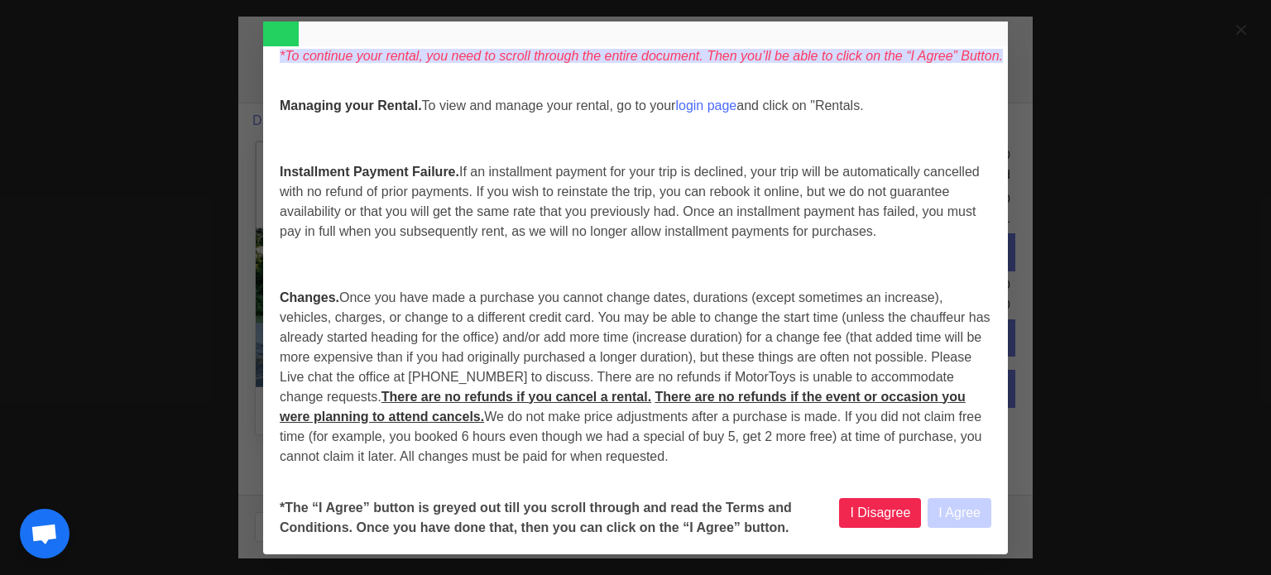
select select
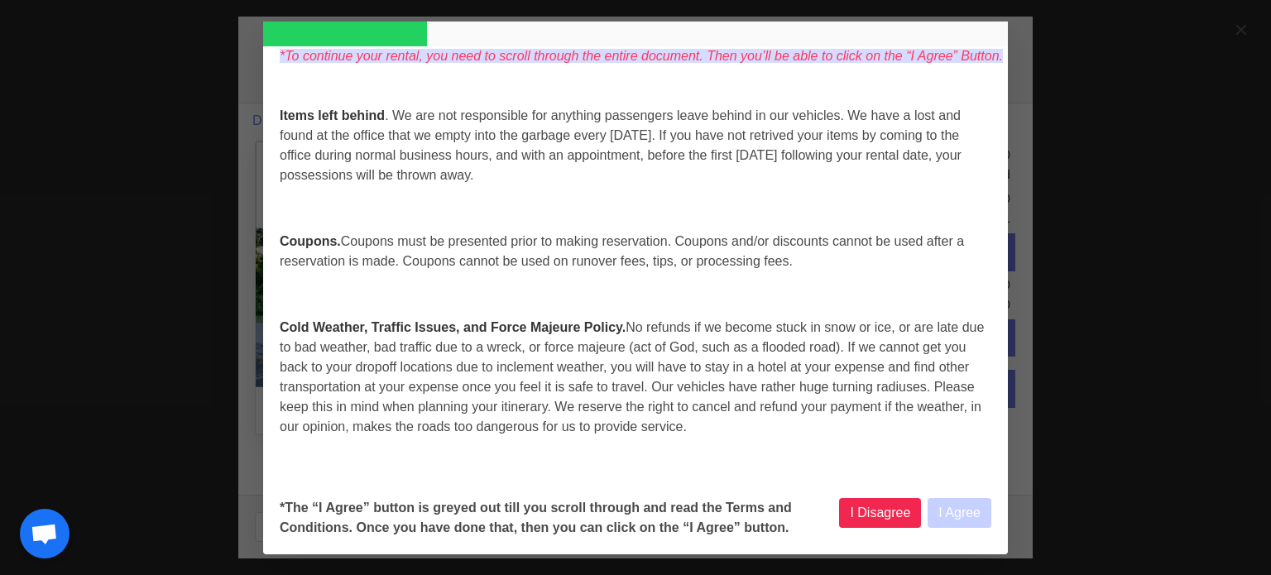
select select
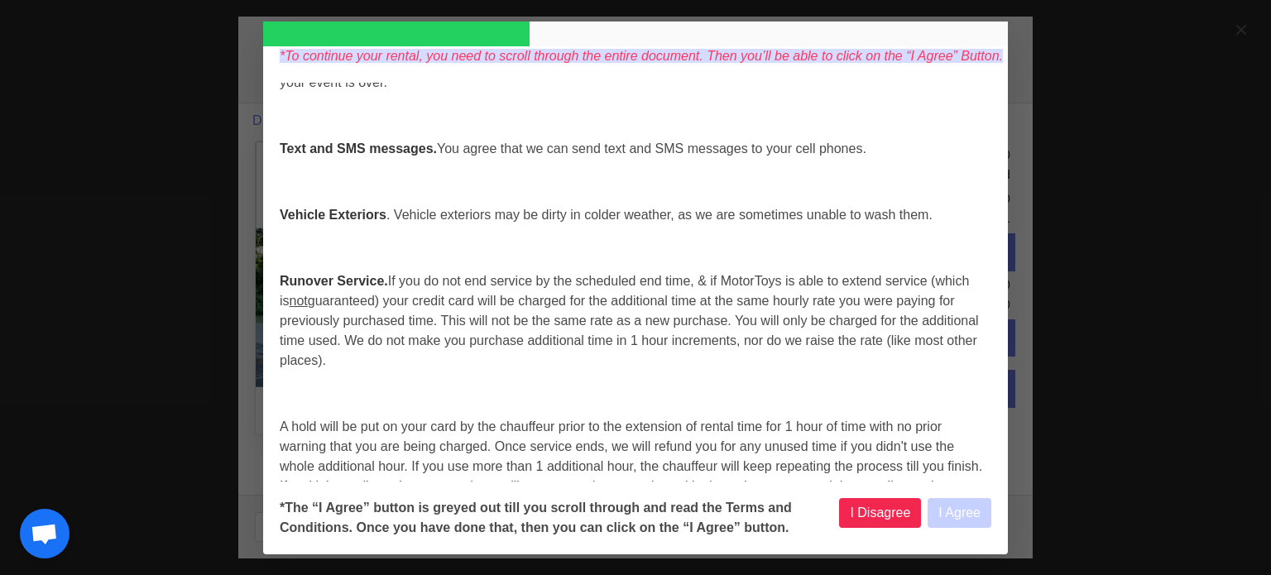
select select
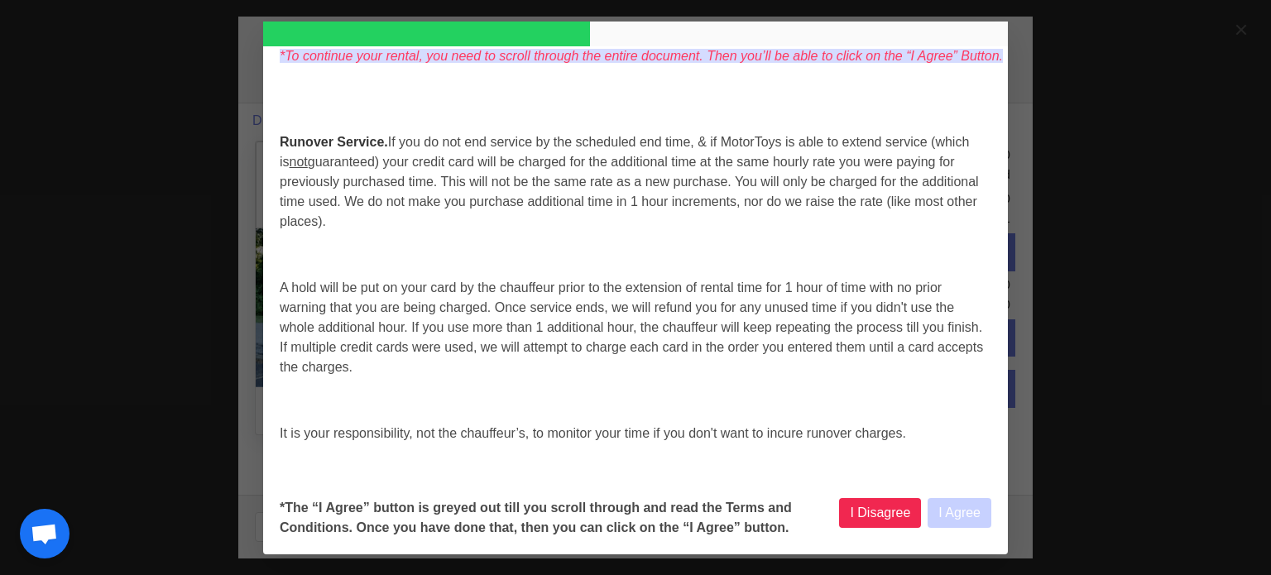
scroll to position [3062, 0]
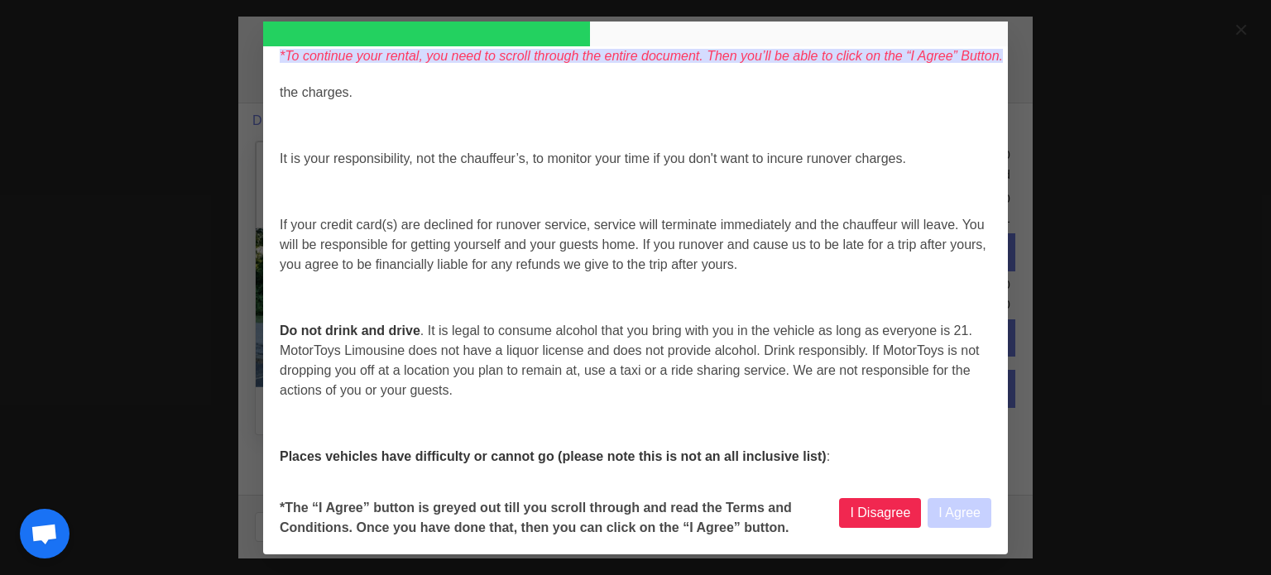
select select
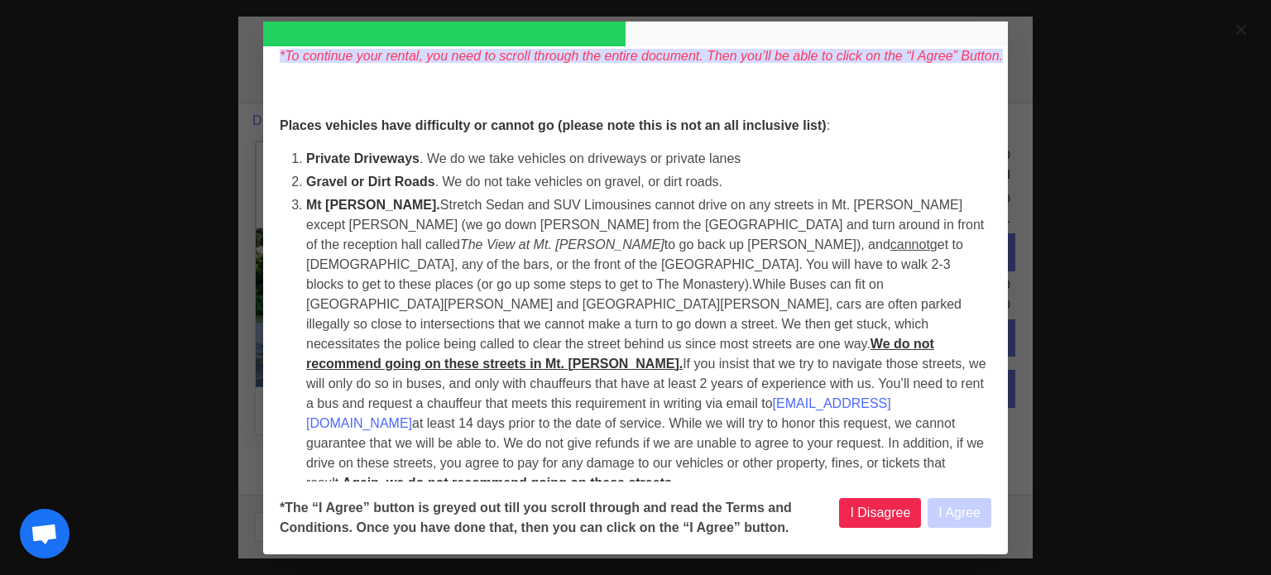
select select
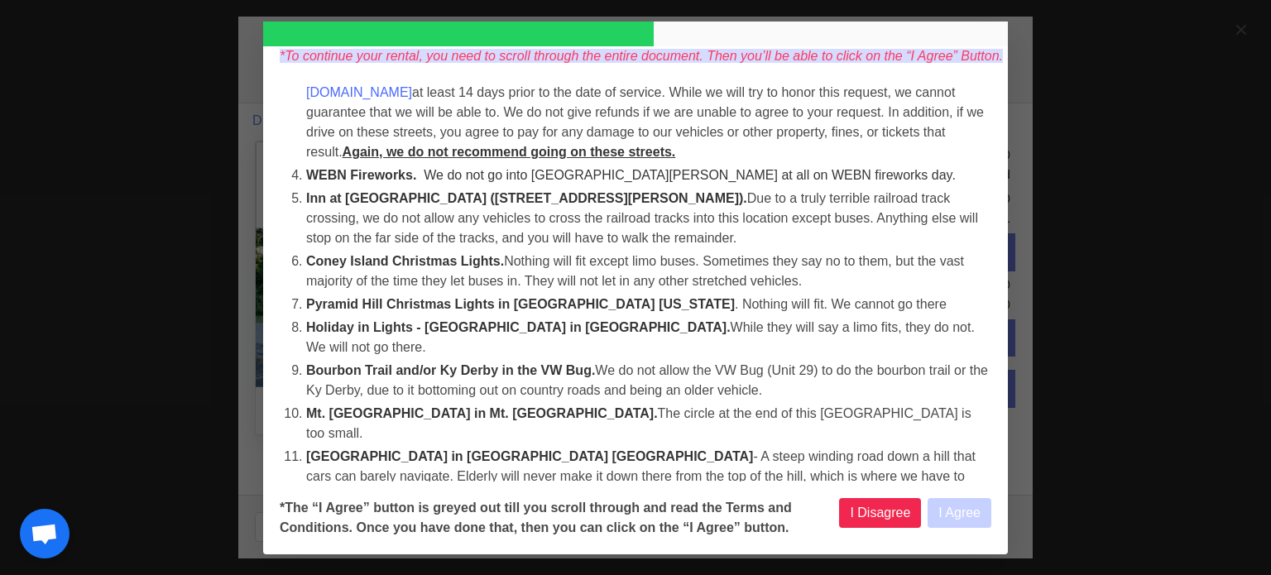
select select
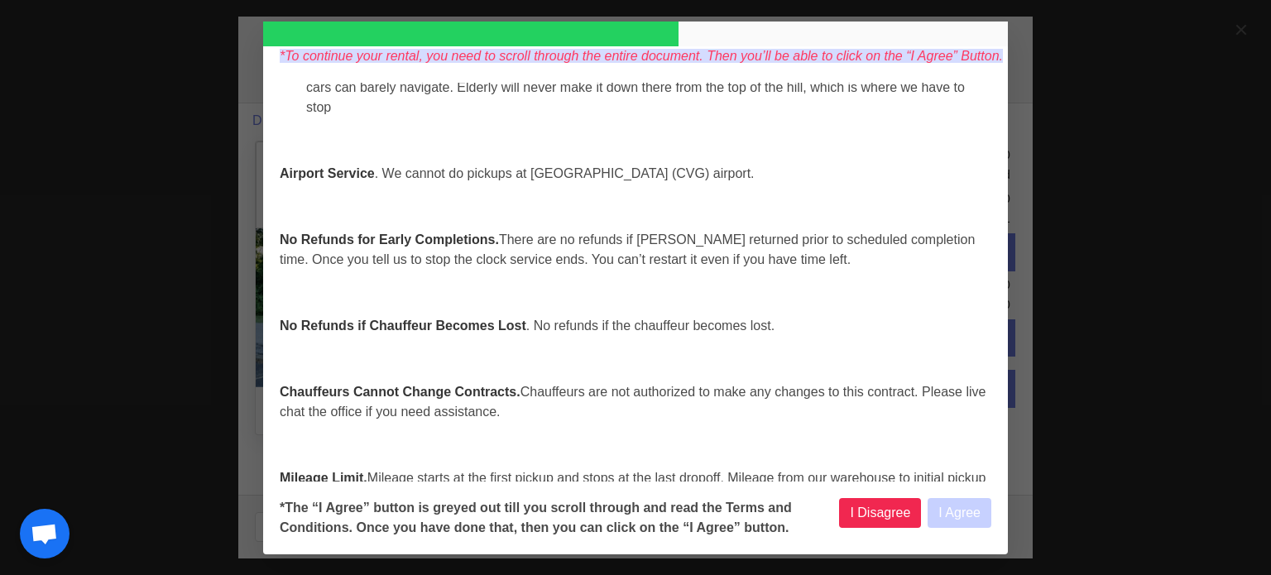
select select
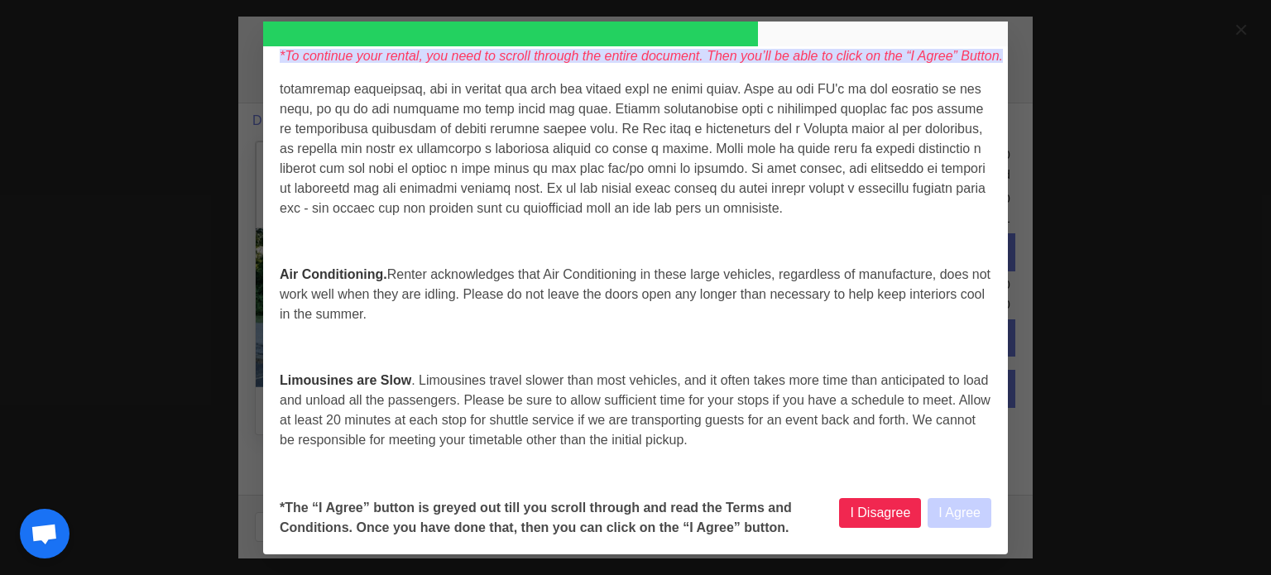
select select
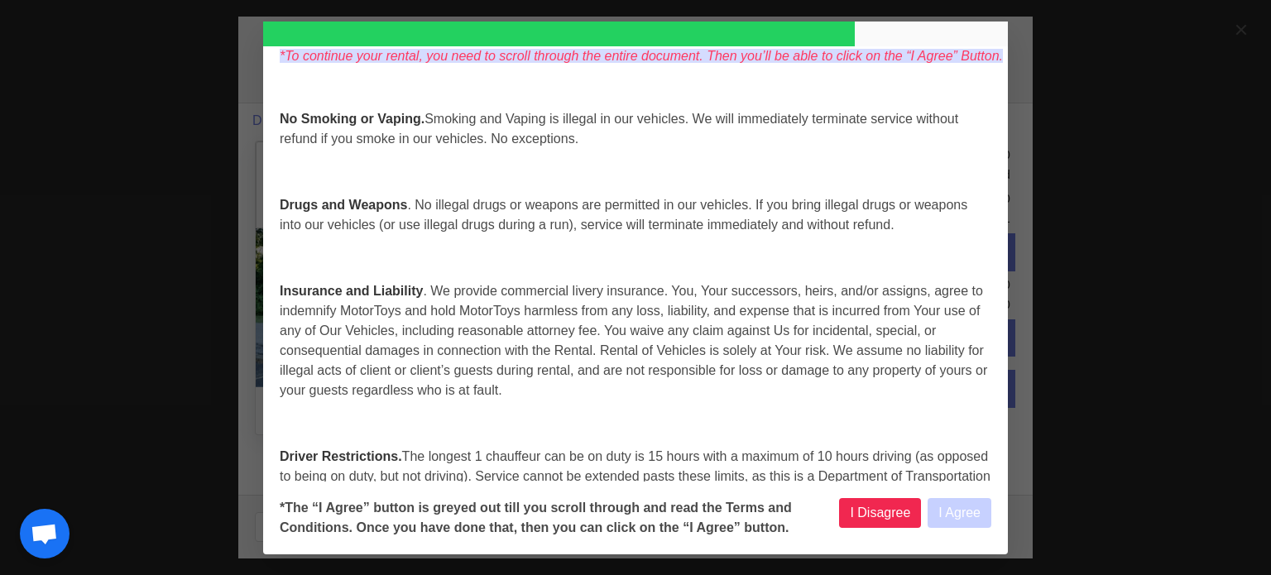
select select
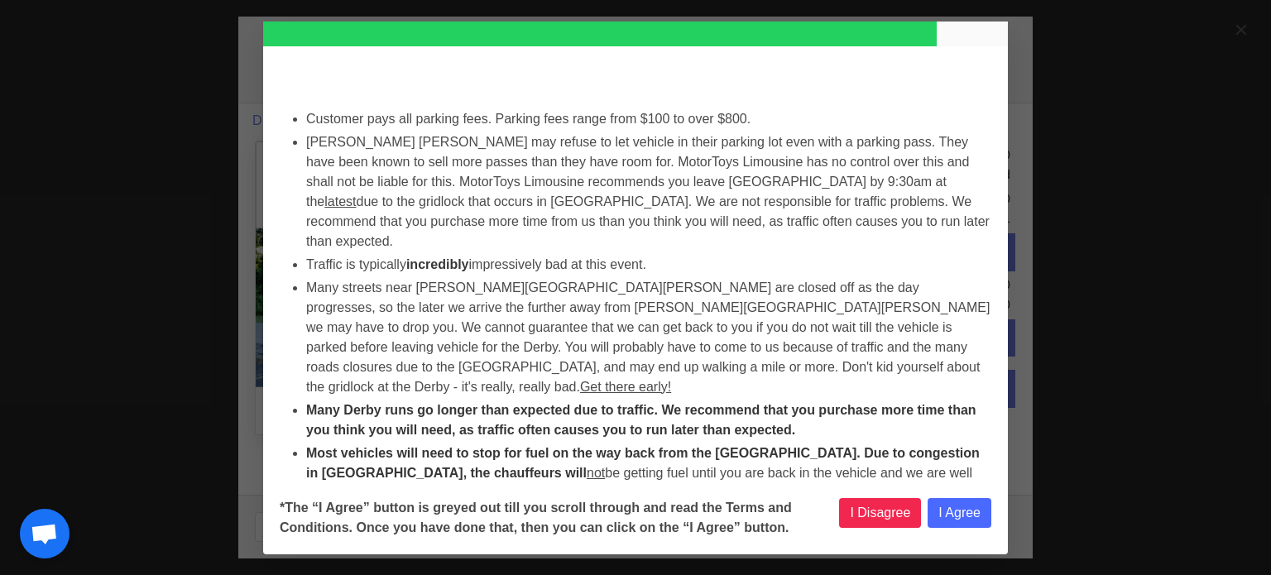
select select
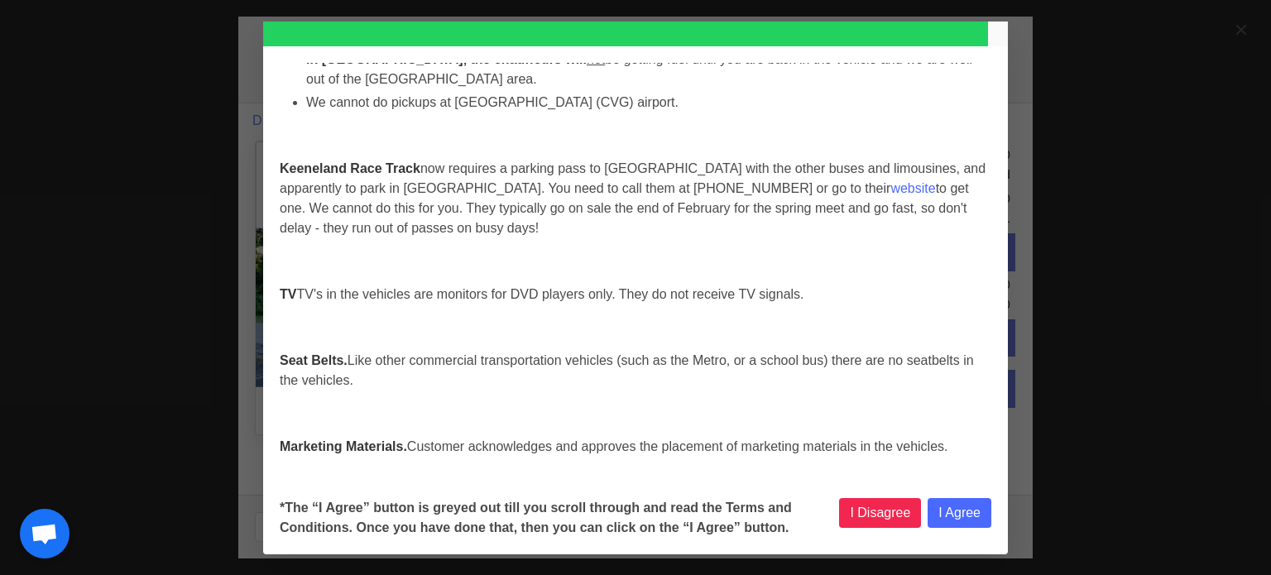
scroll to position [6975, 0]
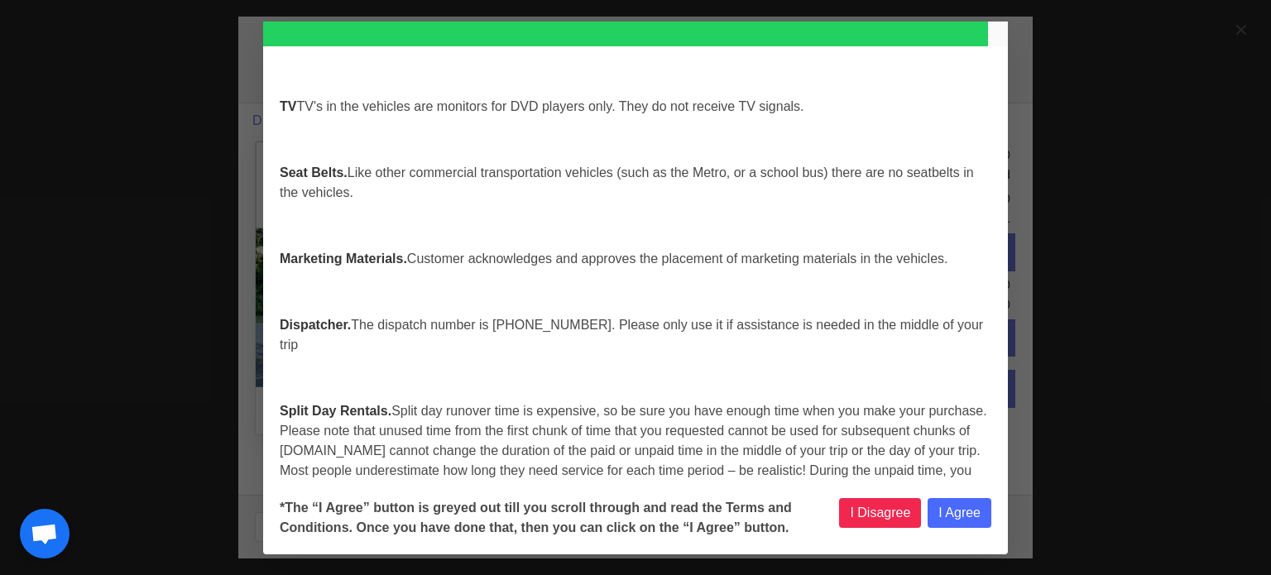
select select
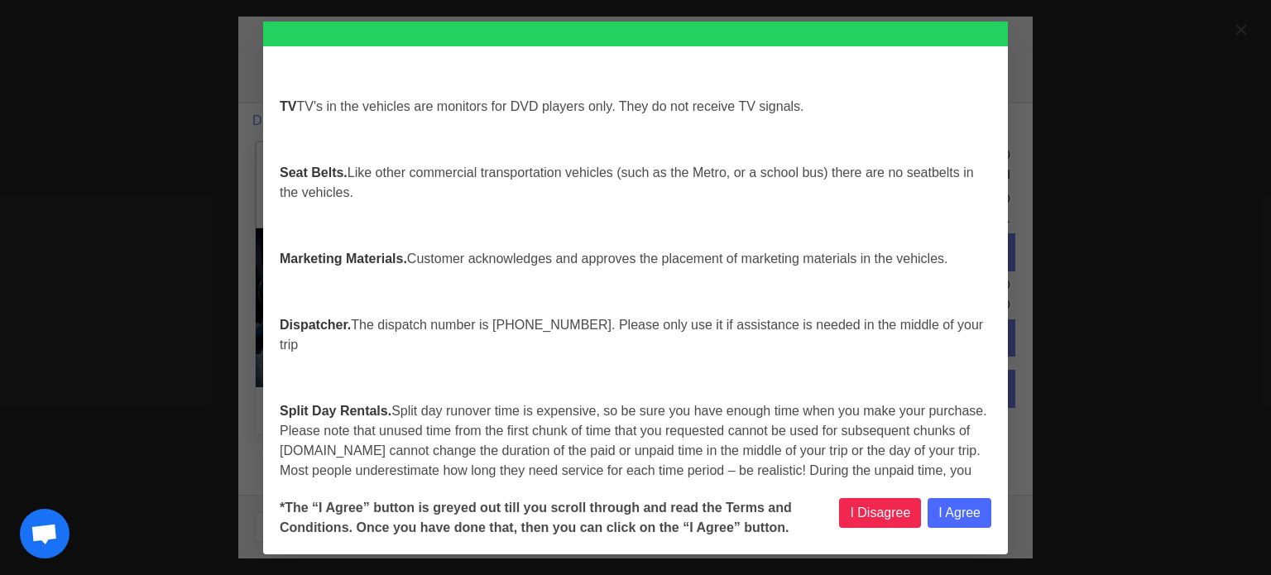
select select
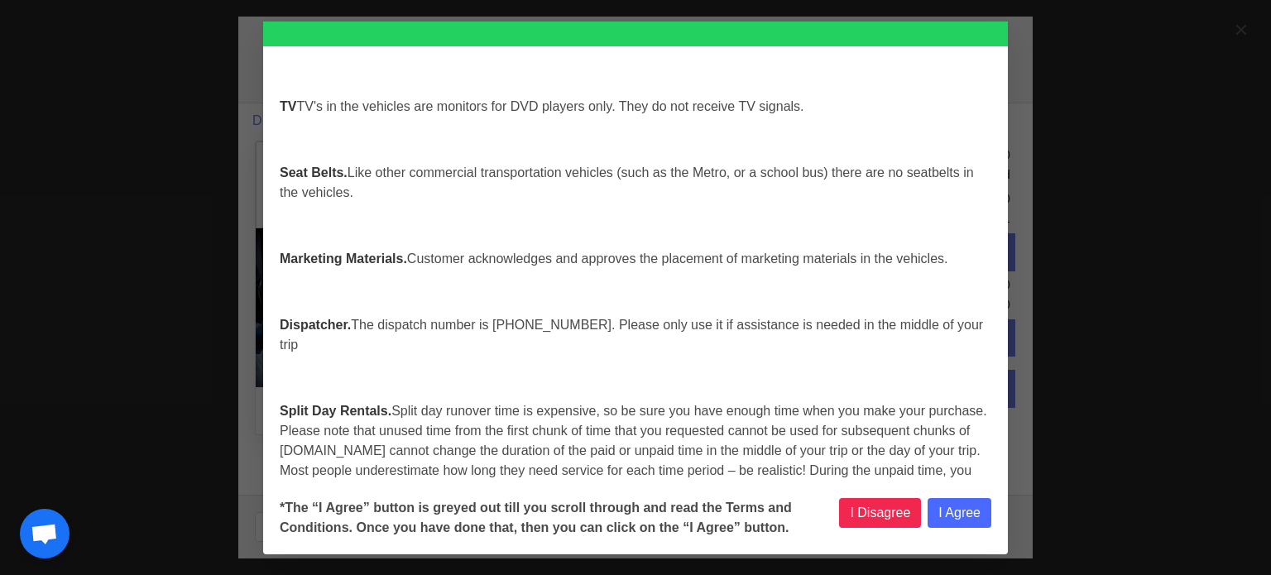
select select
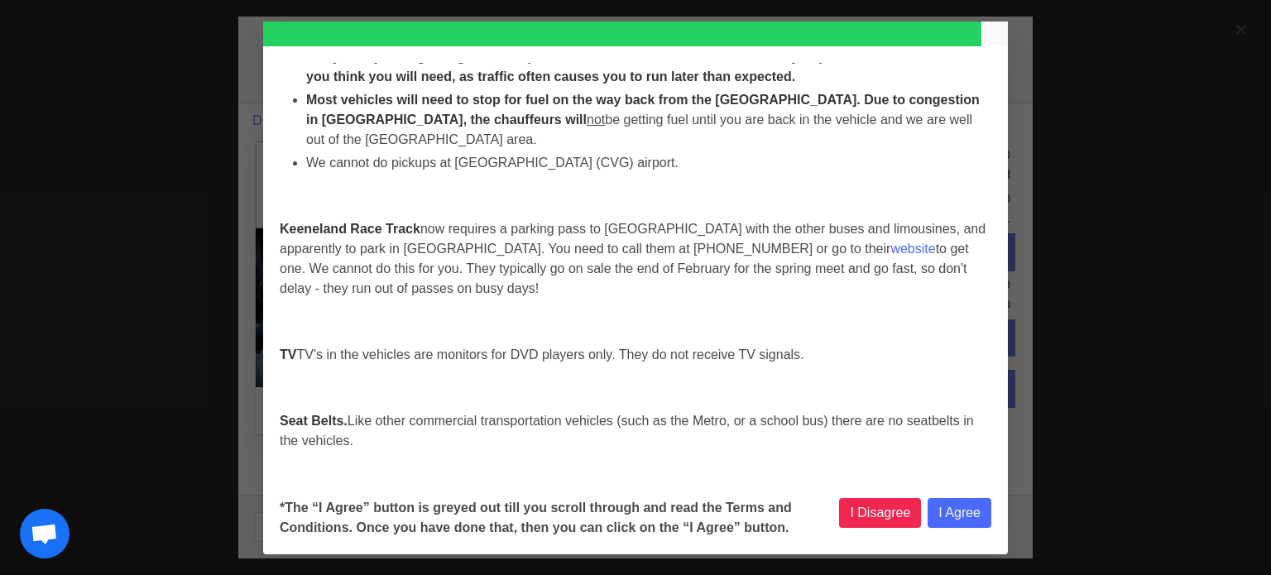
select select
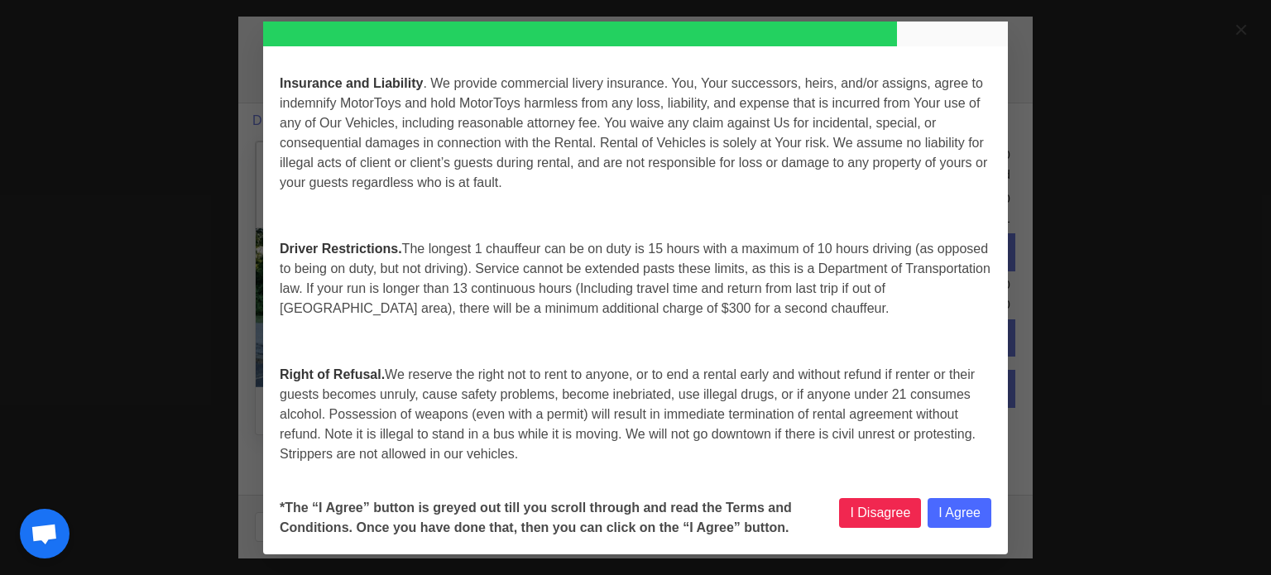
select select
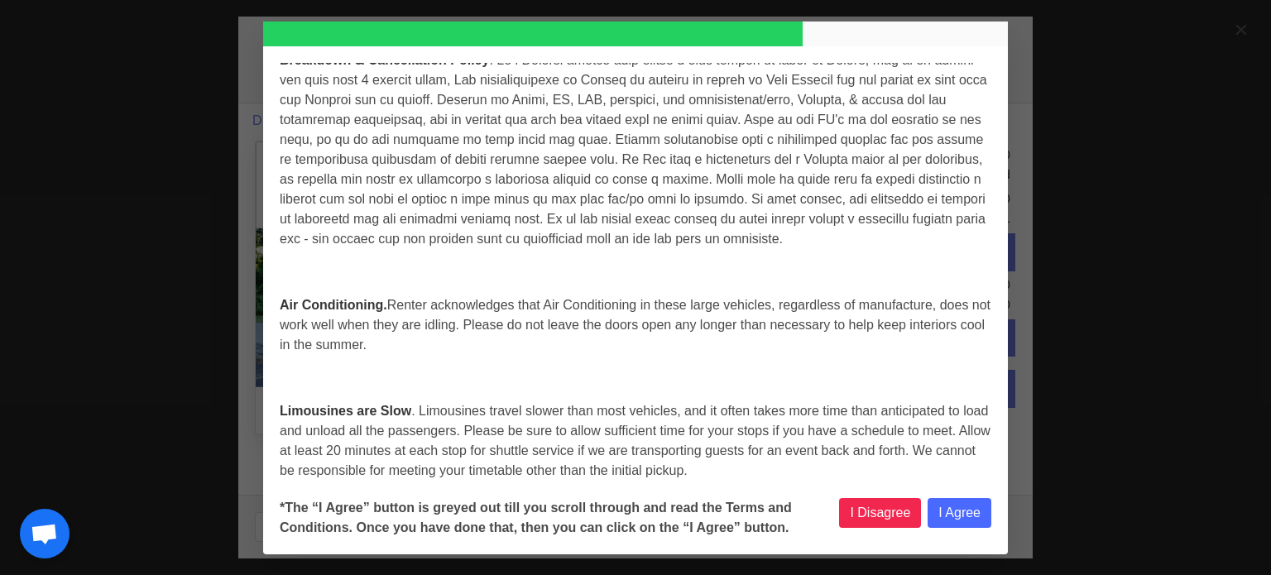
select select
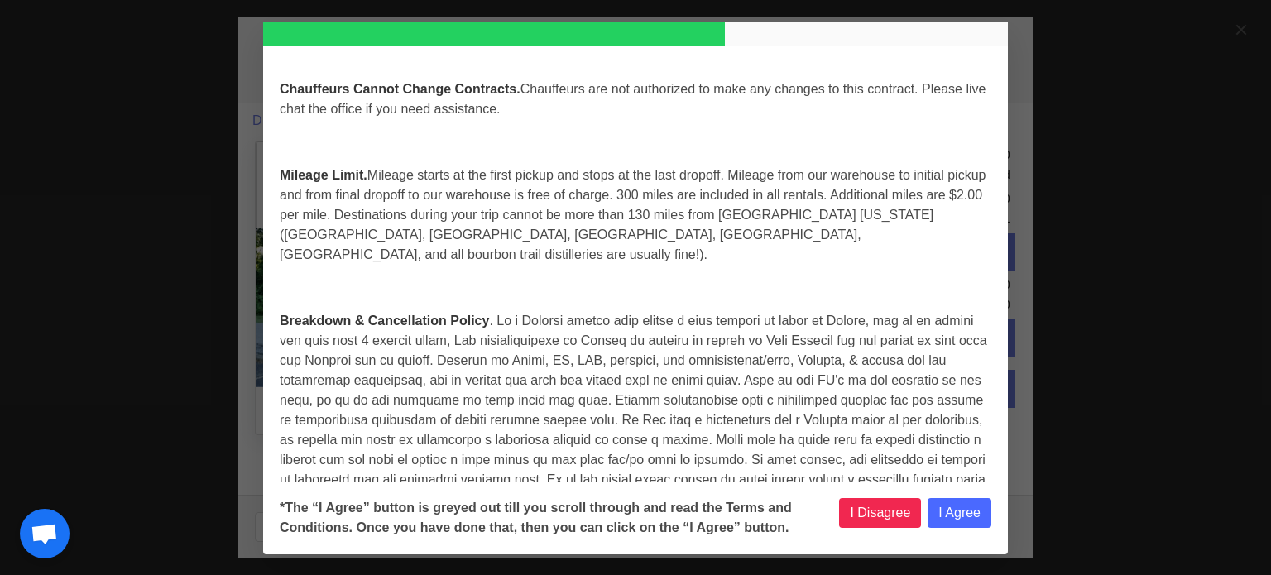
scroll to position [4243, 0]
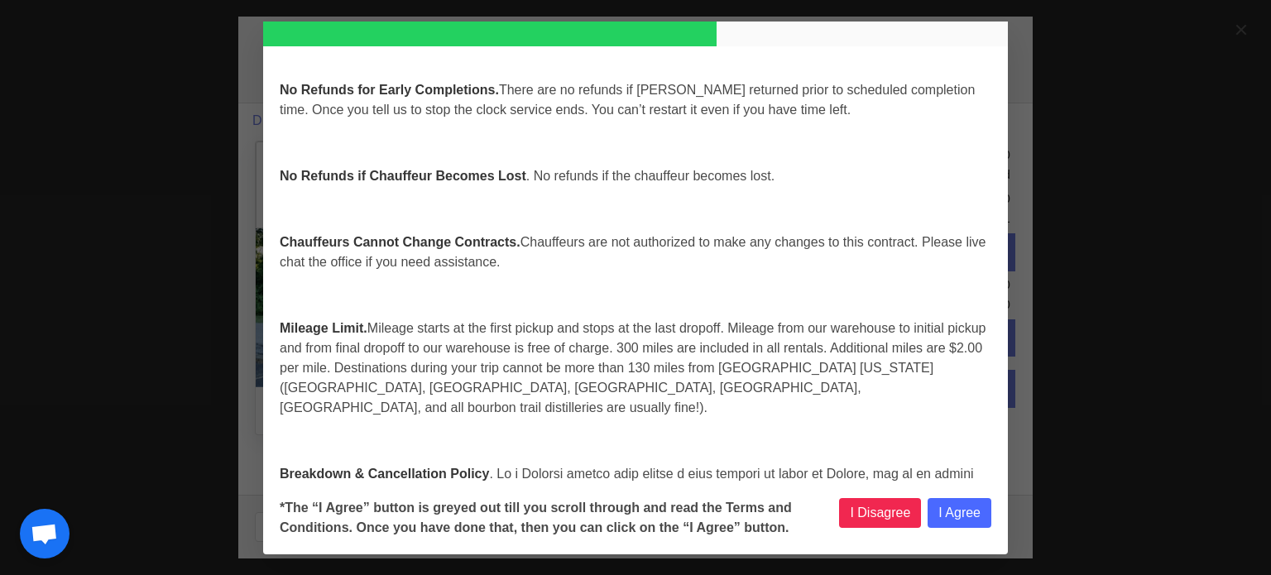
select select
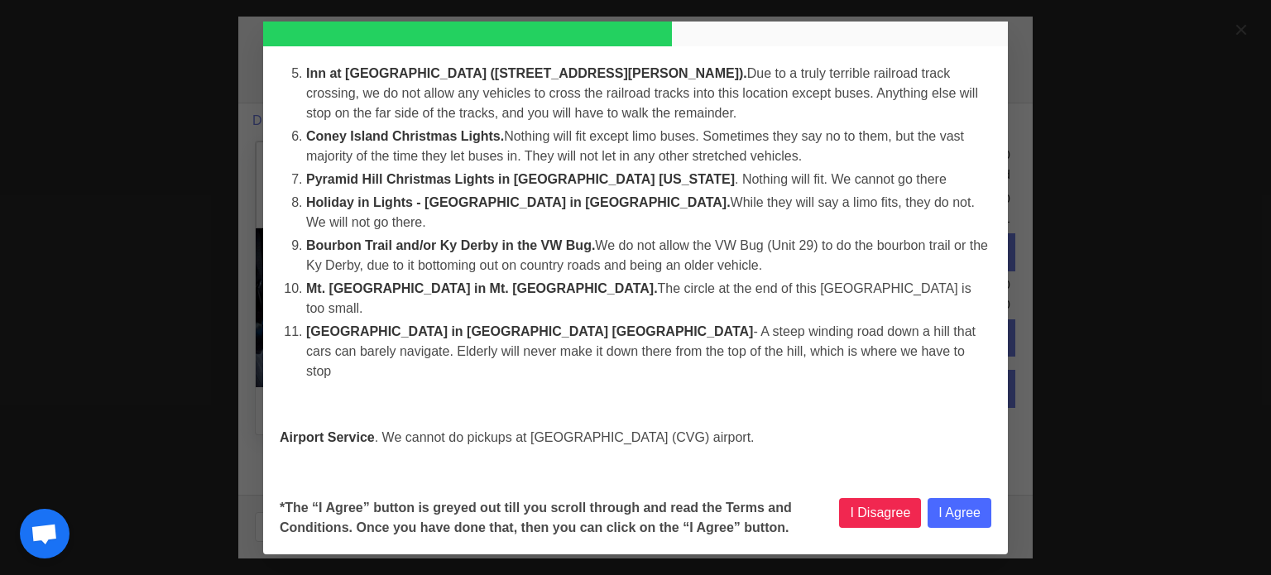
select select
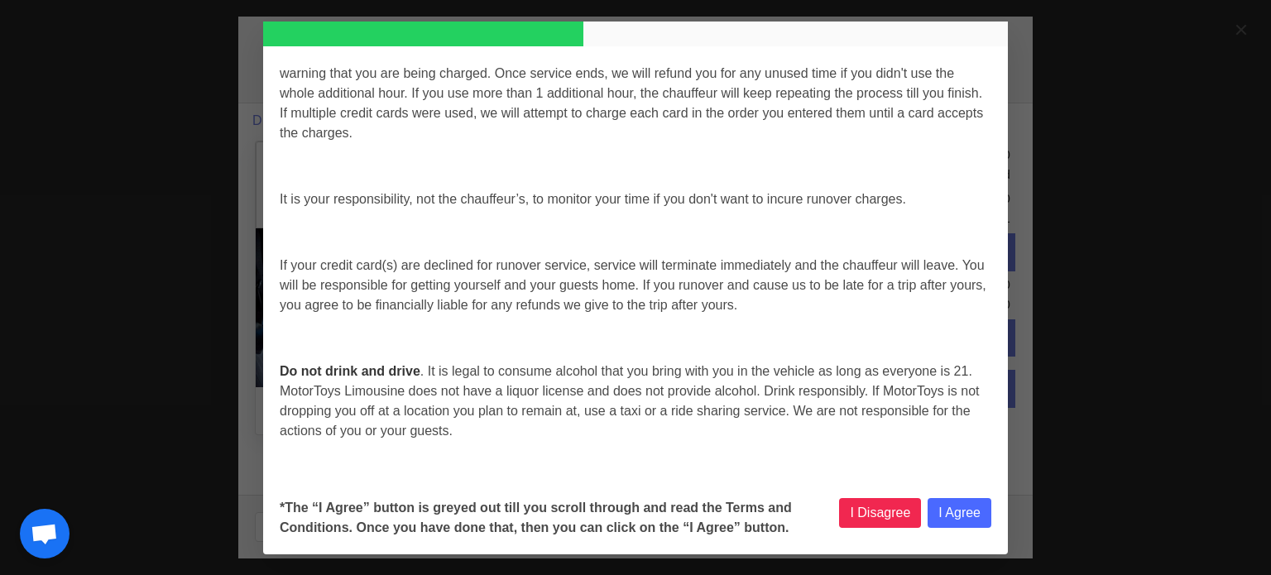
select select
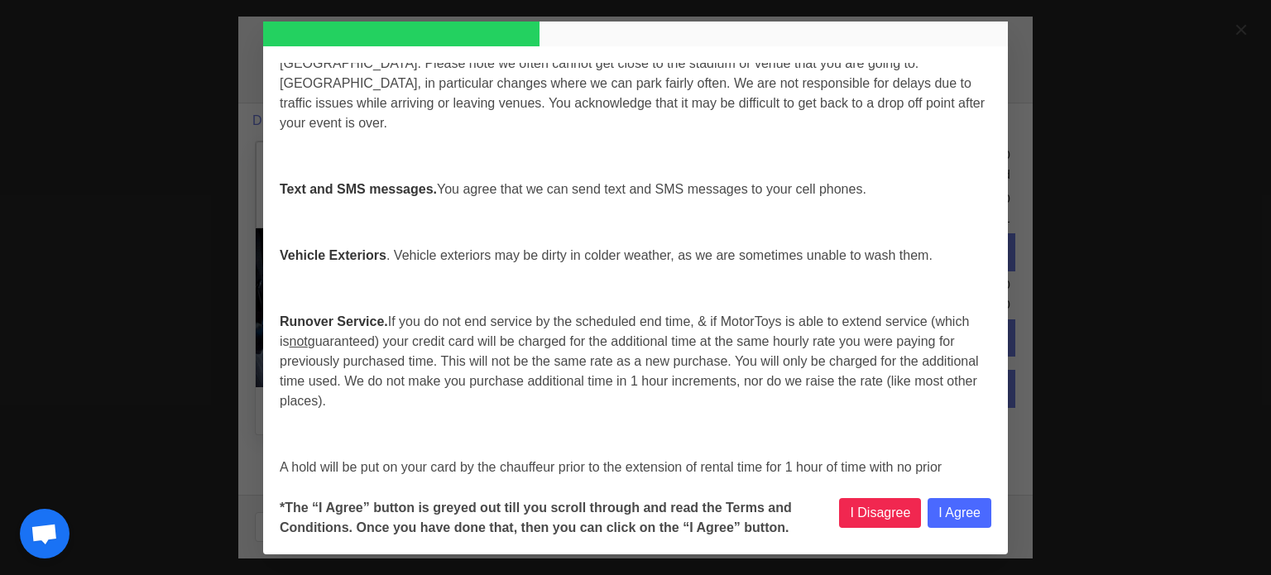
select select
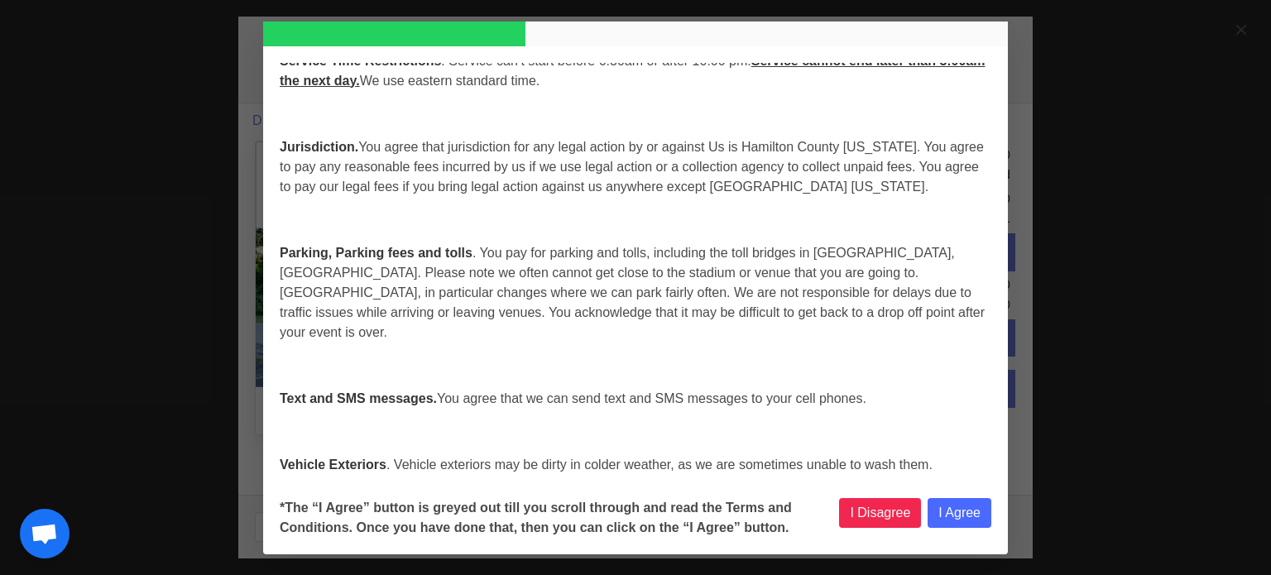
scroll to position [2340, 0]
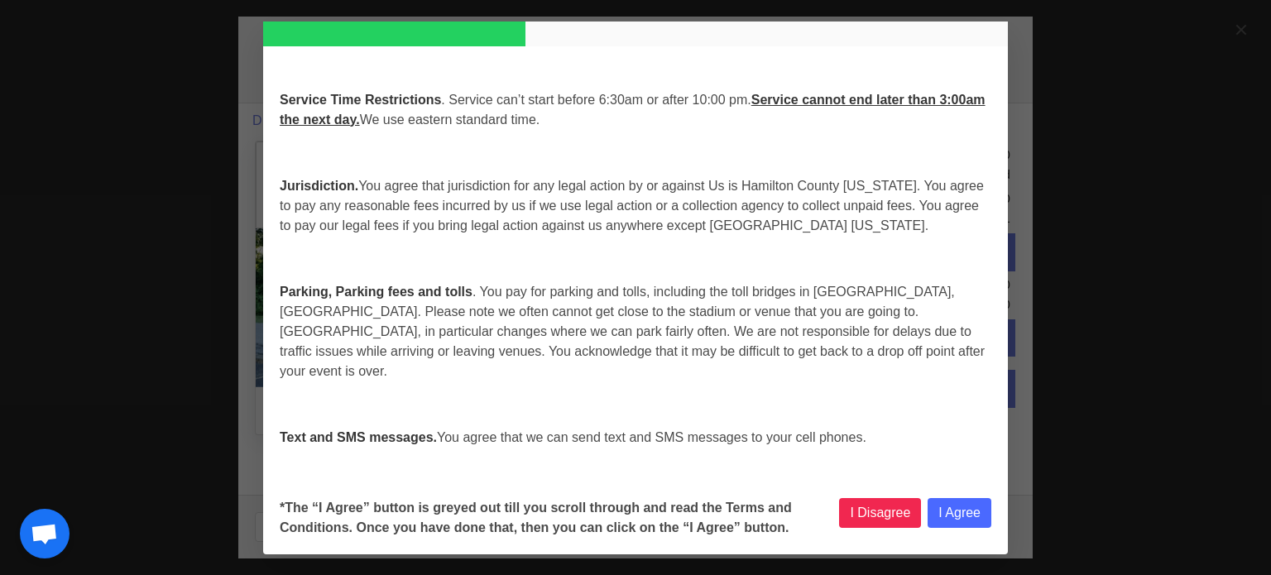
select select
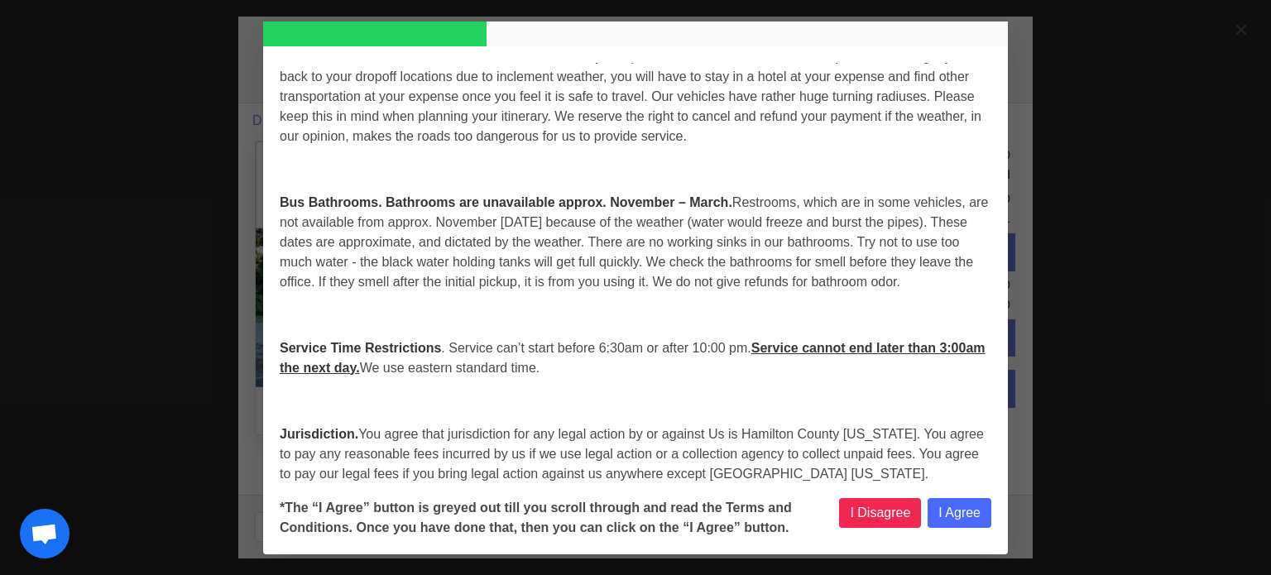
select select
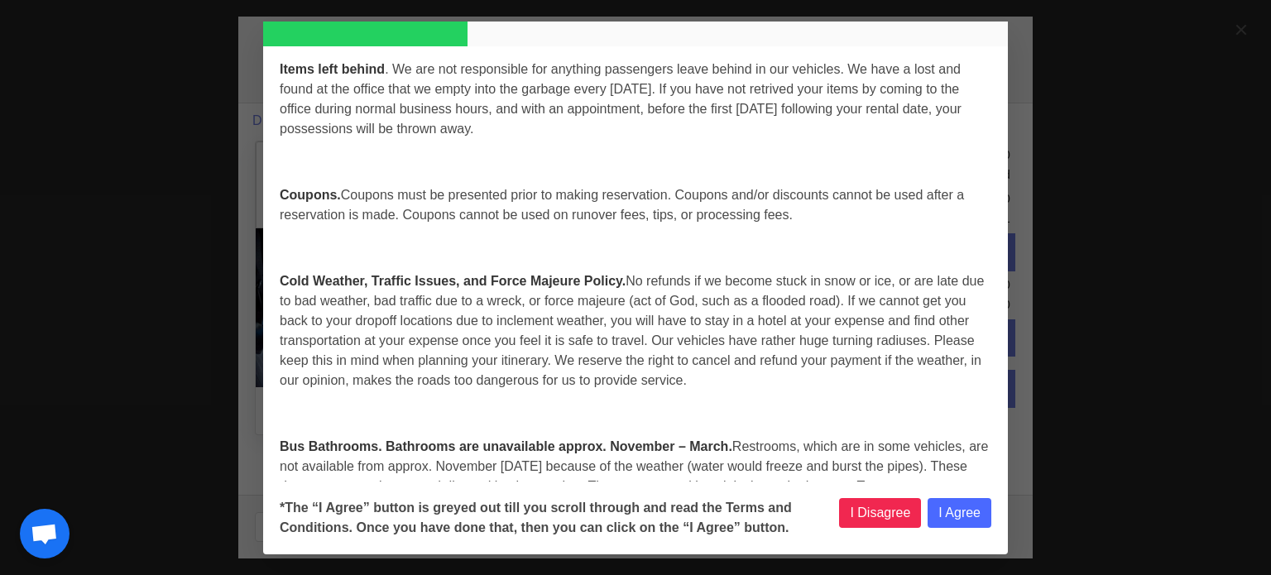
scroll to position [1843, 0]
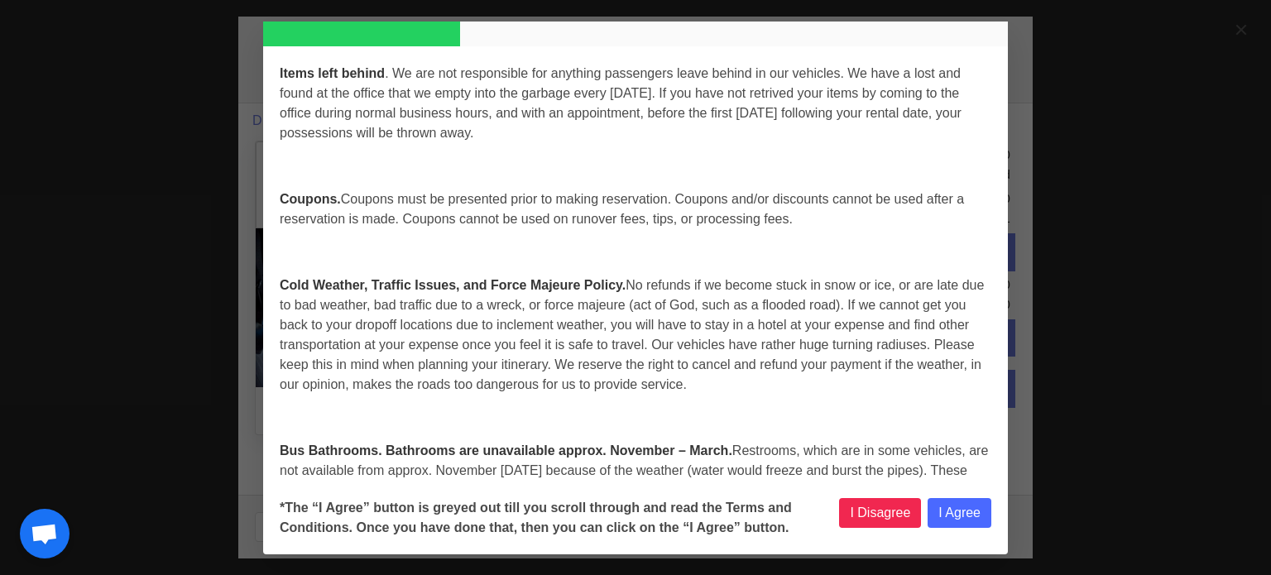
select select
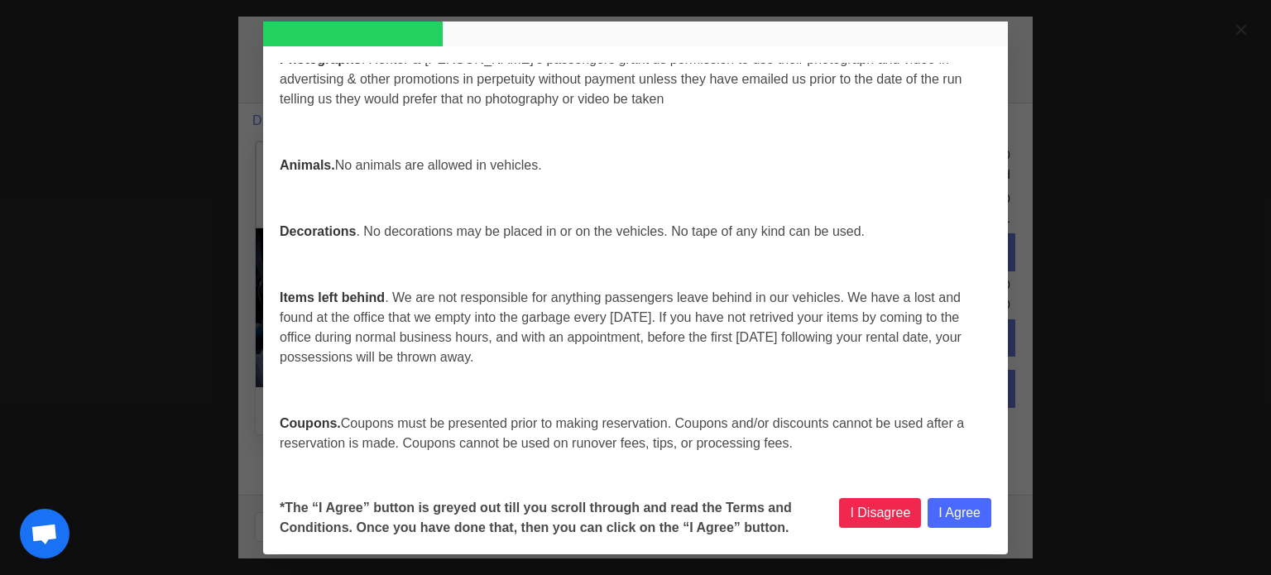
scroll to position [1595, 0]
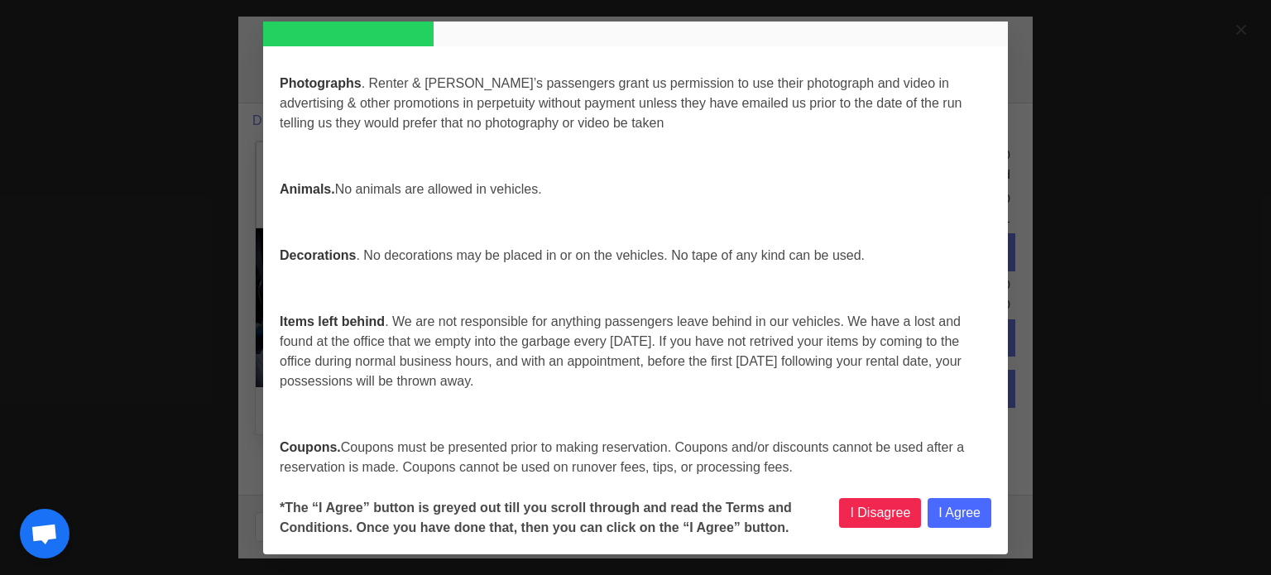
select select
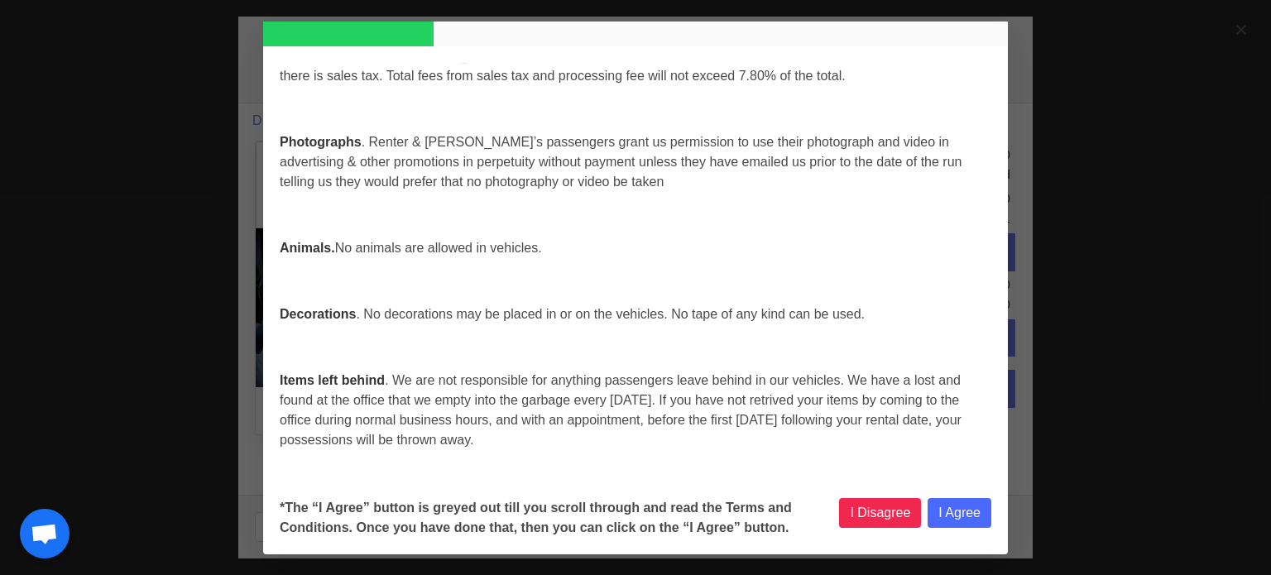
select select
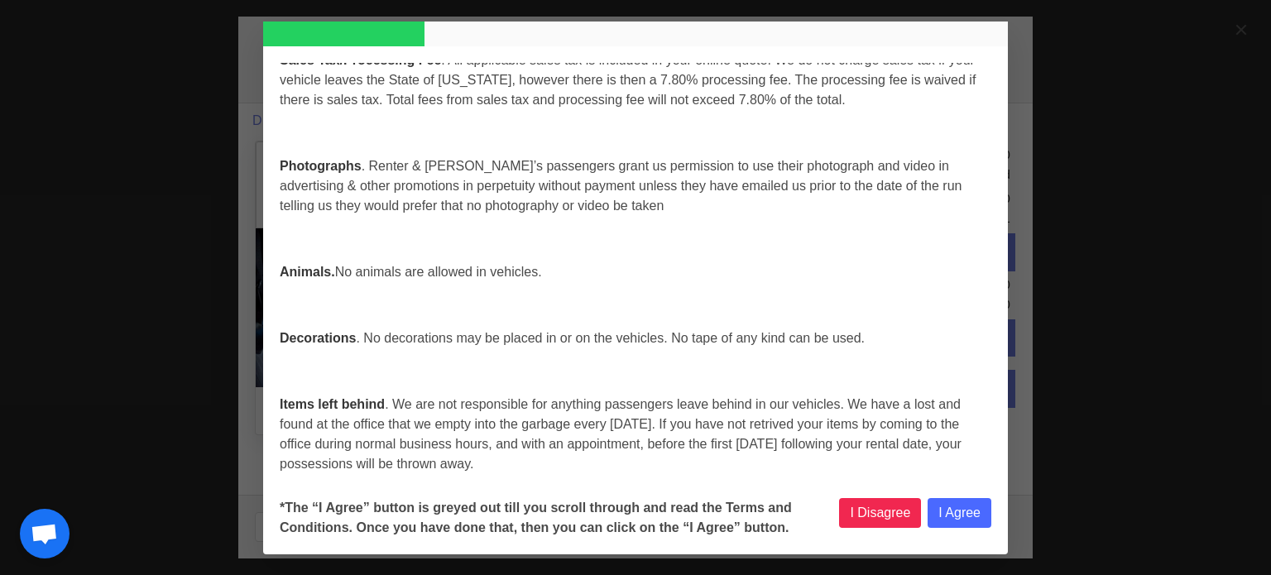
select select
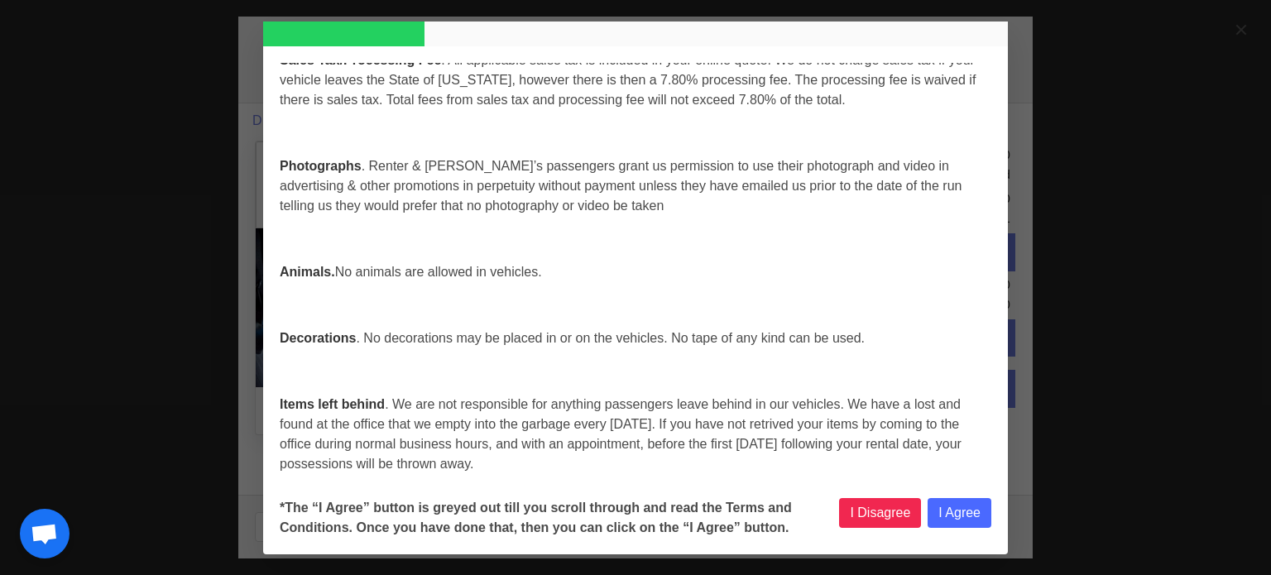
select select
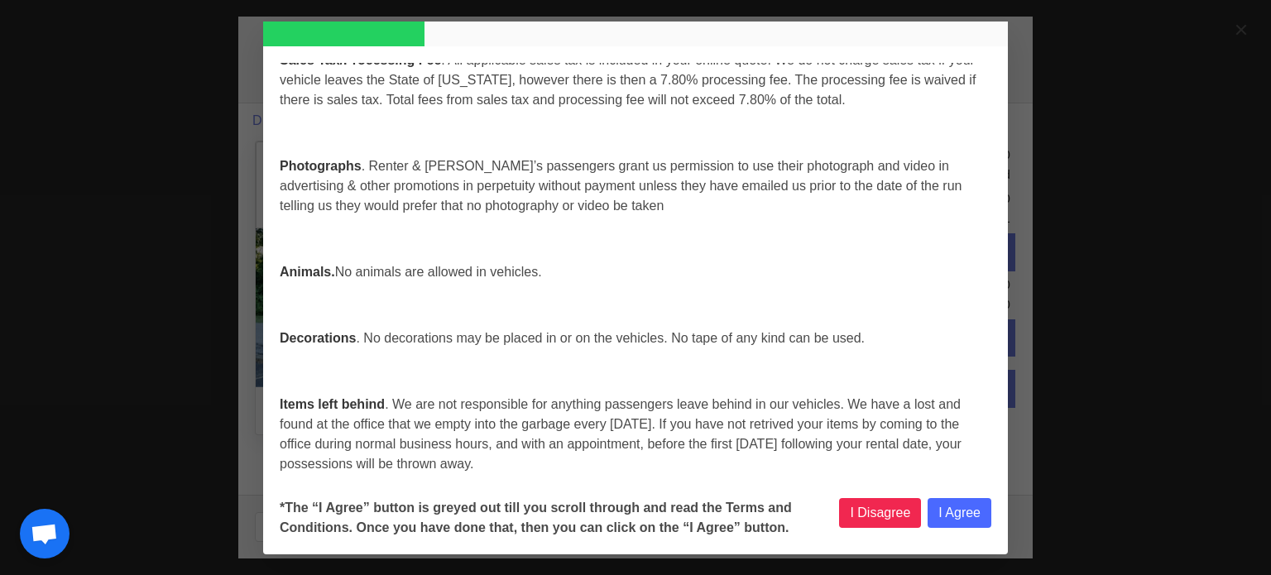
select select
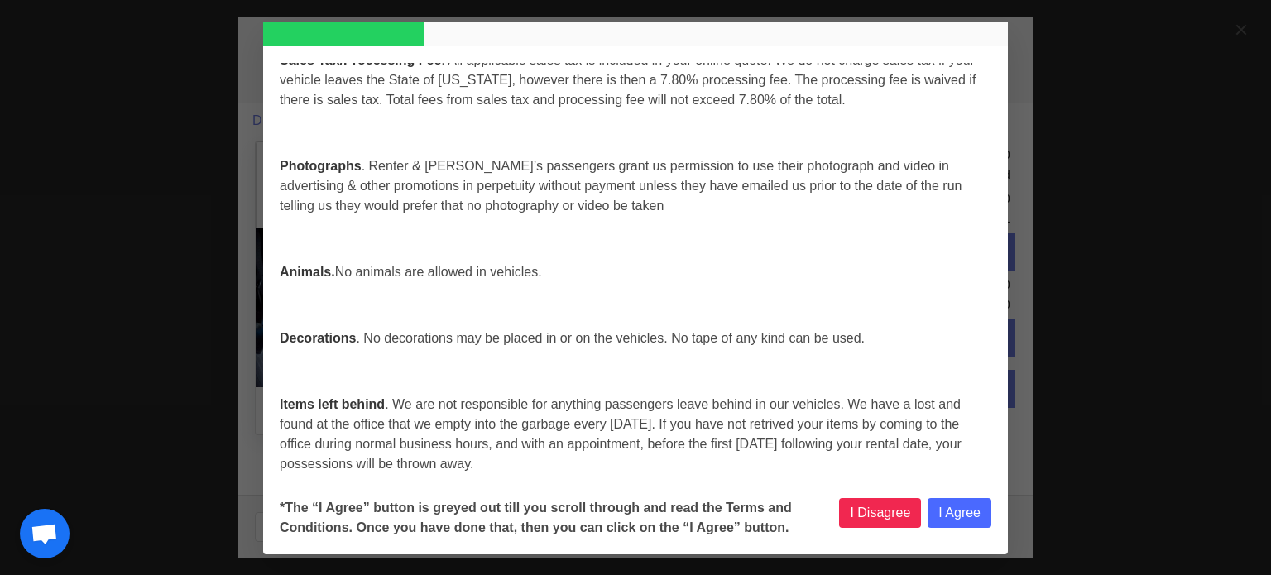
select select
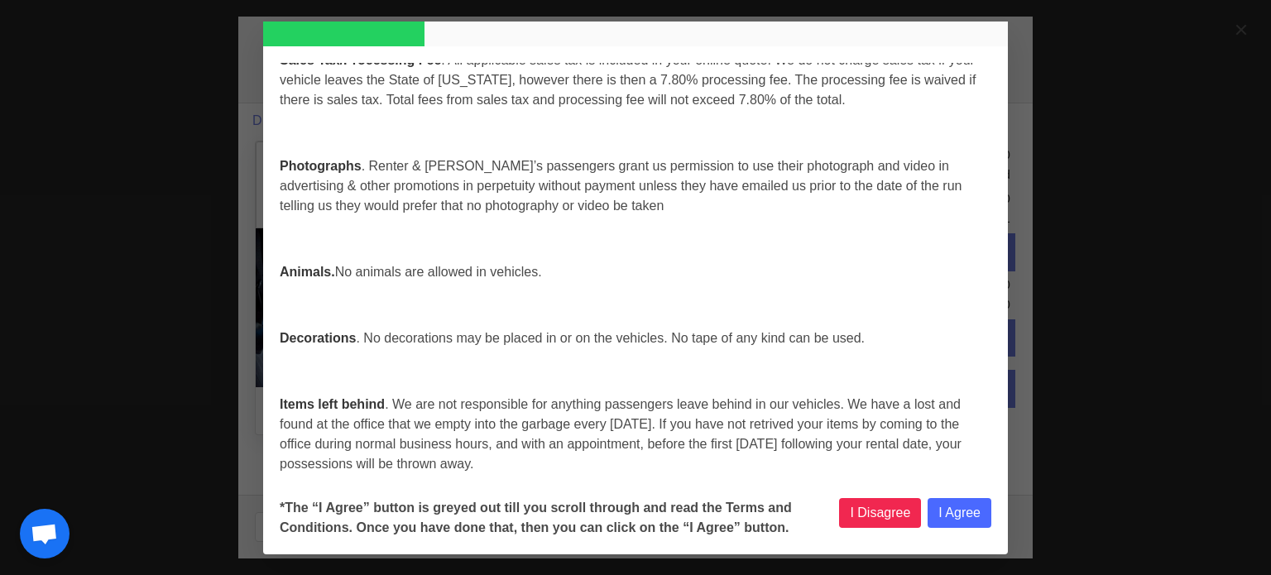
select select
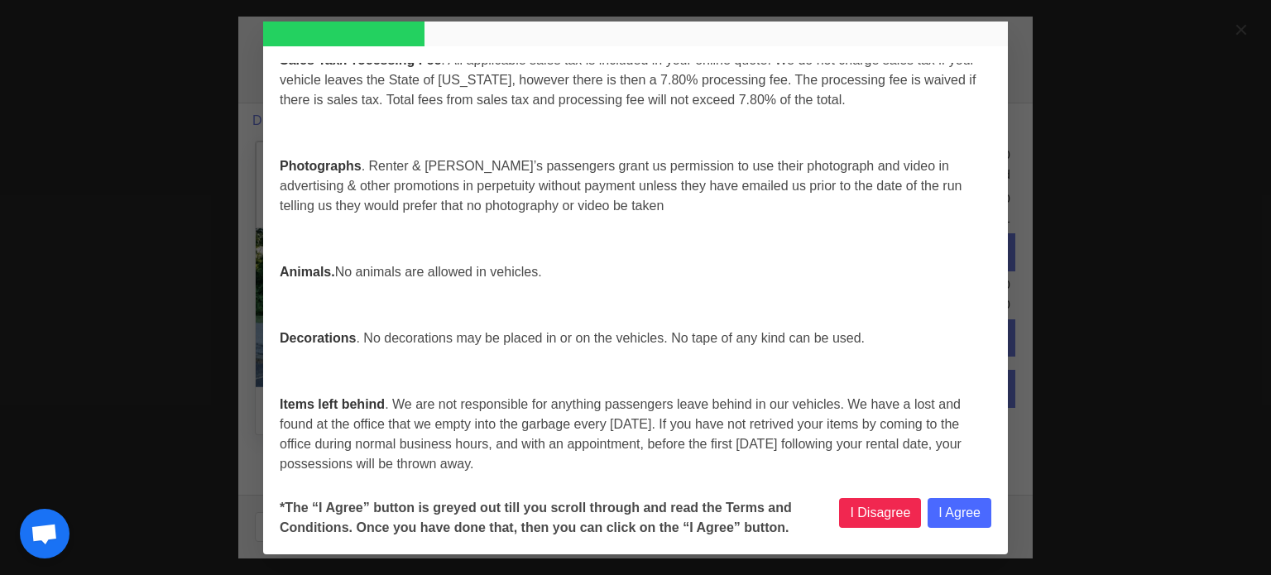
select select
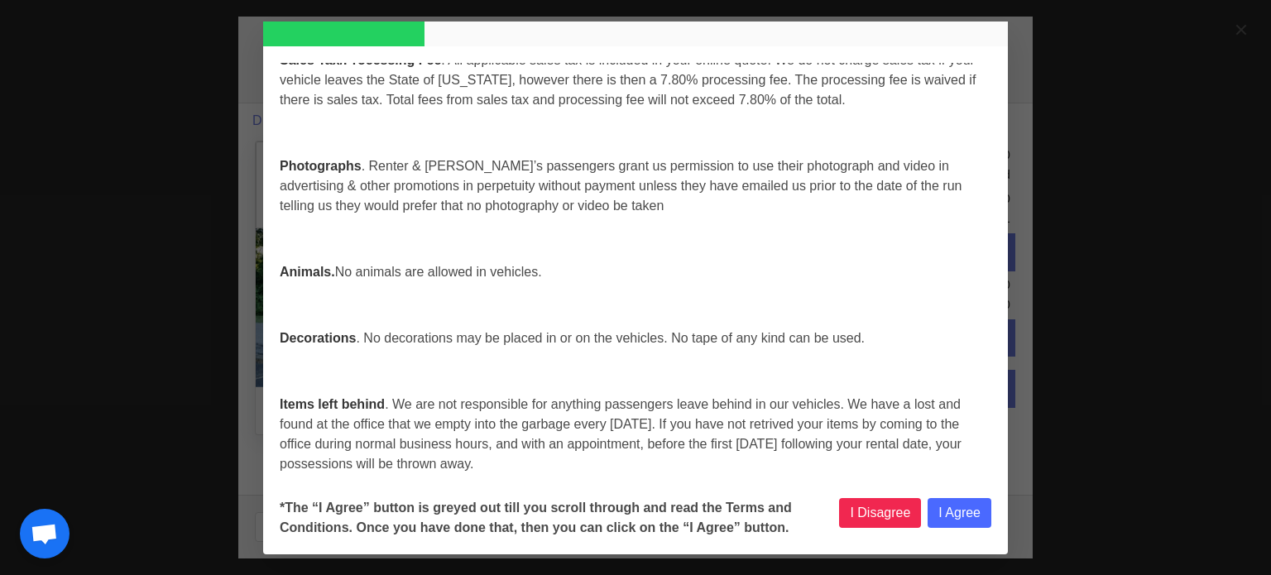
select select
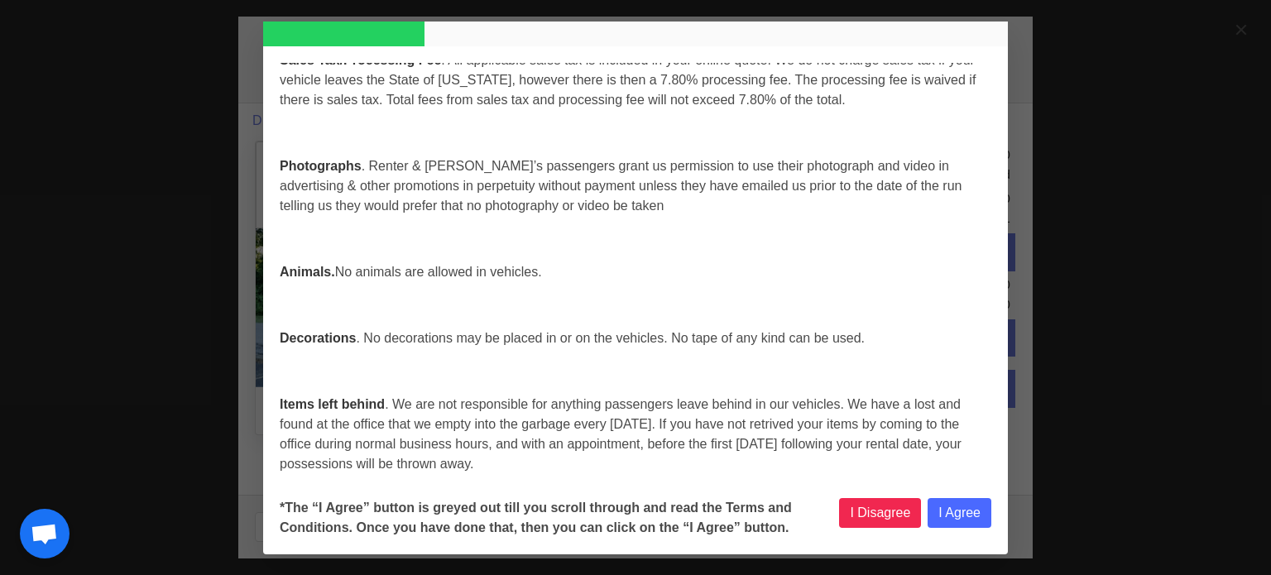
select select
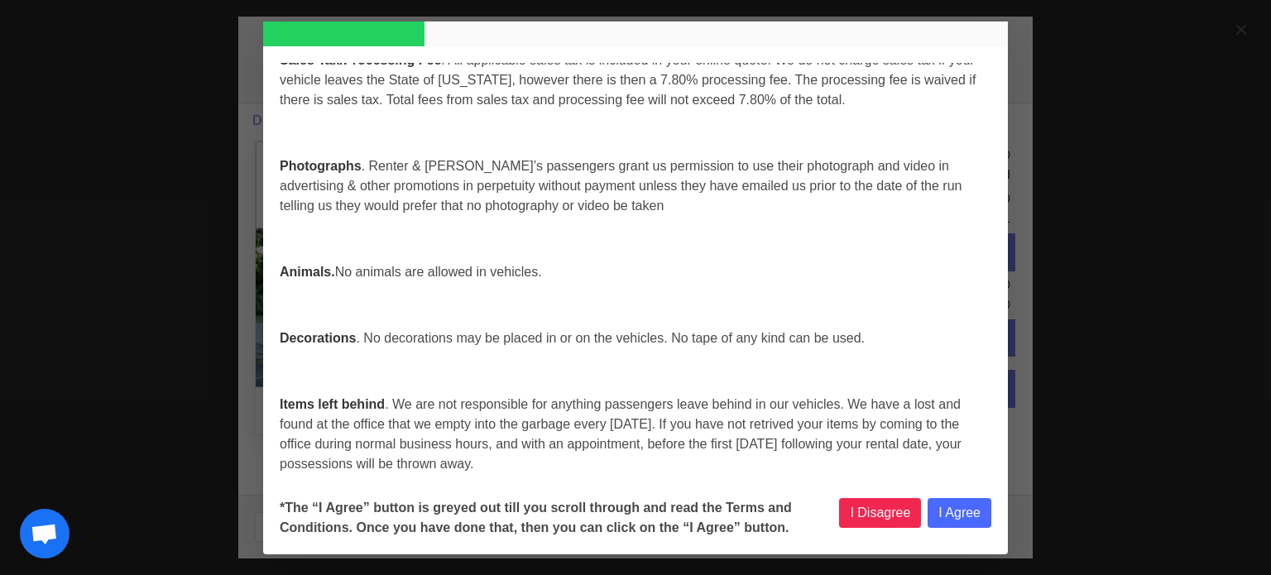
select select
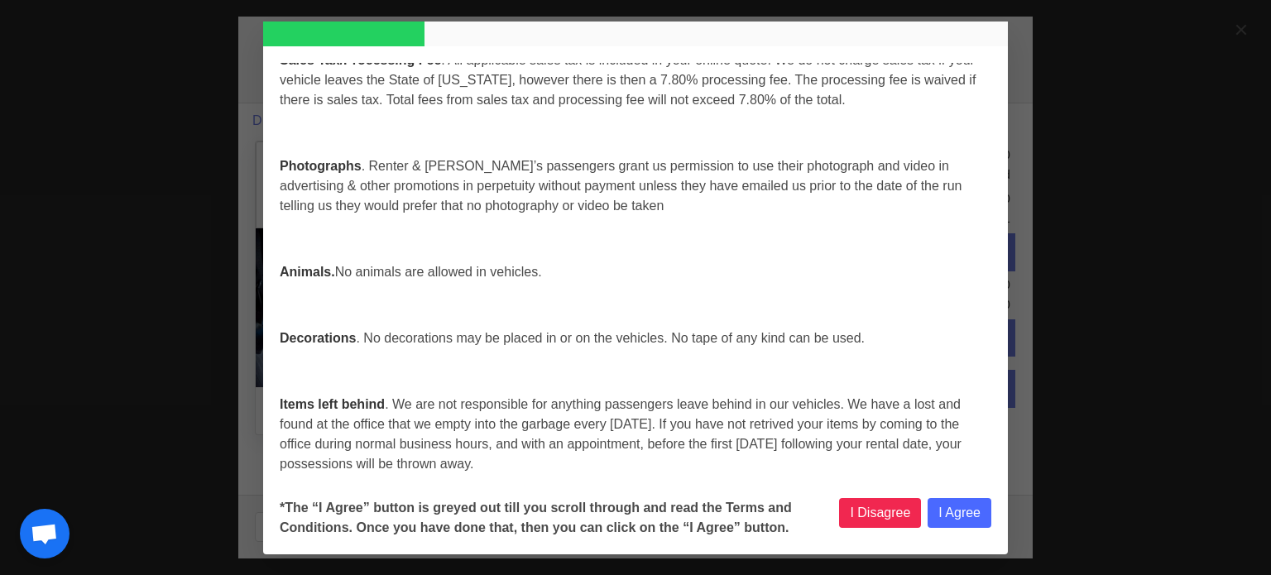
select select
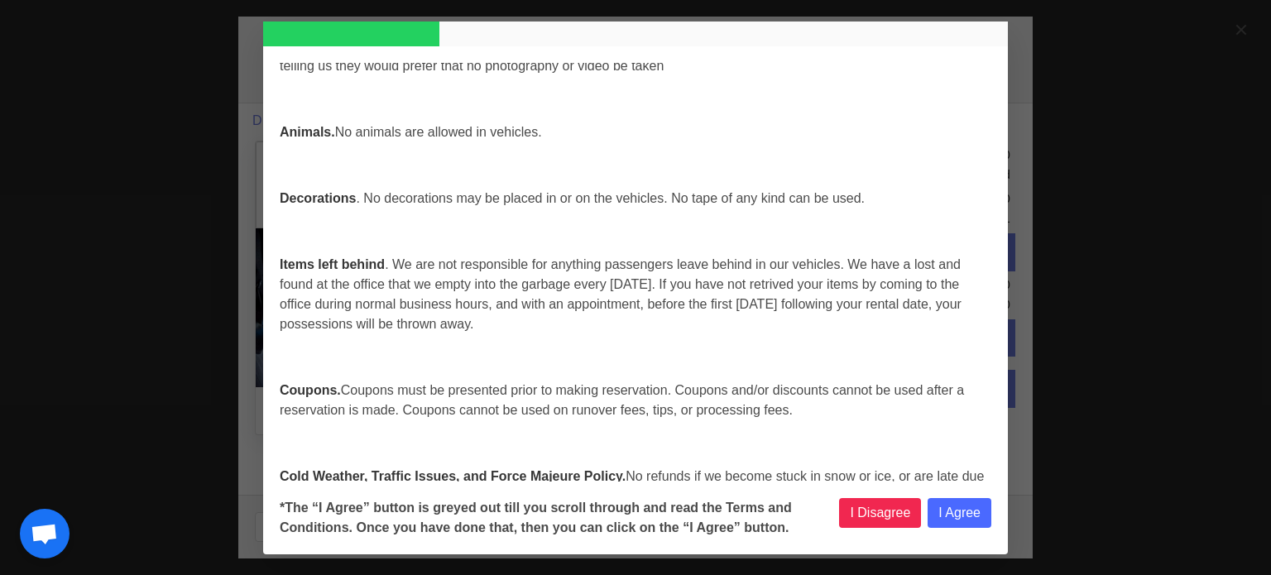
select select
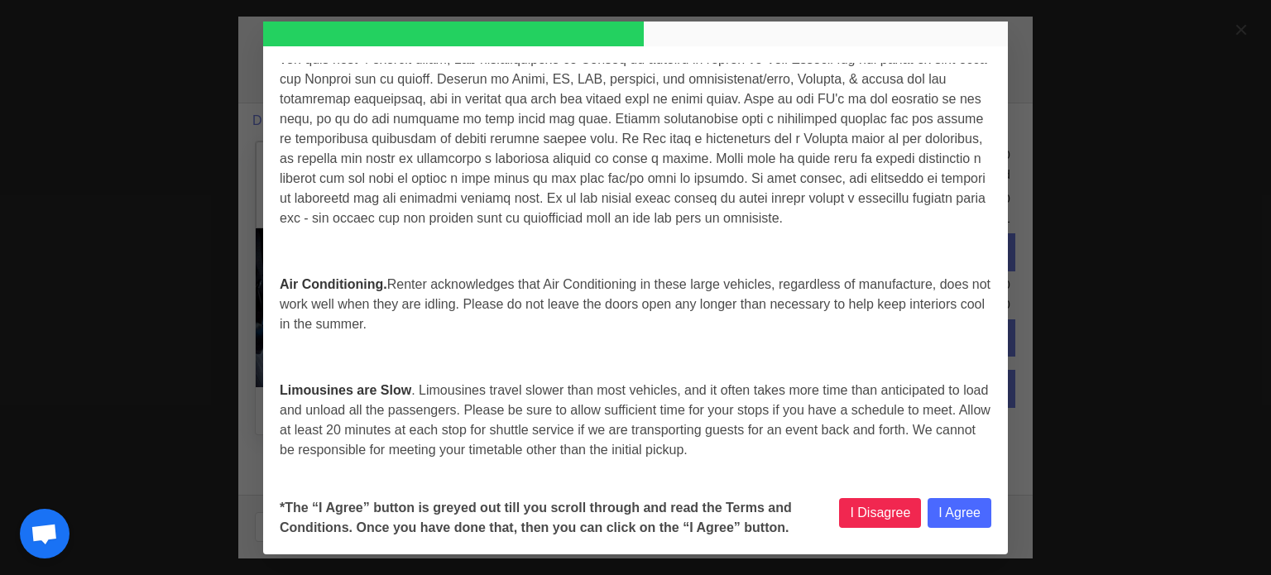
select select
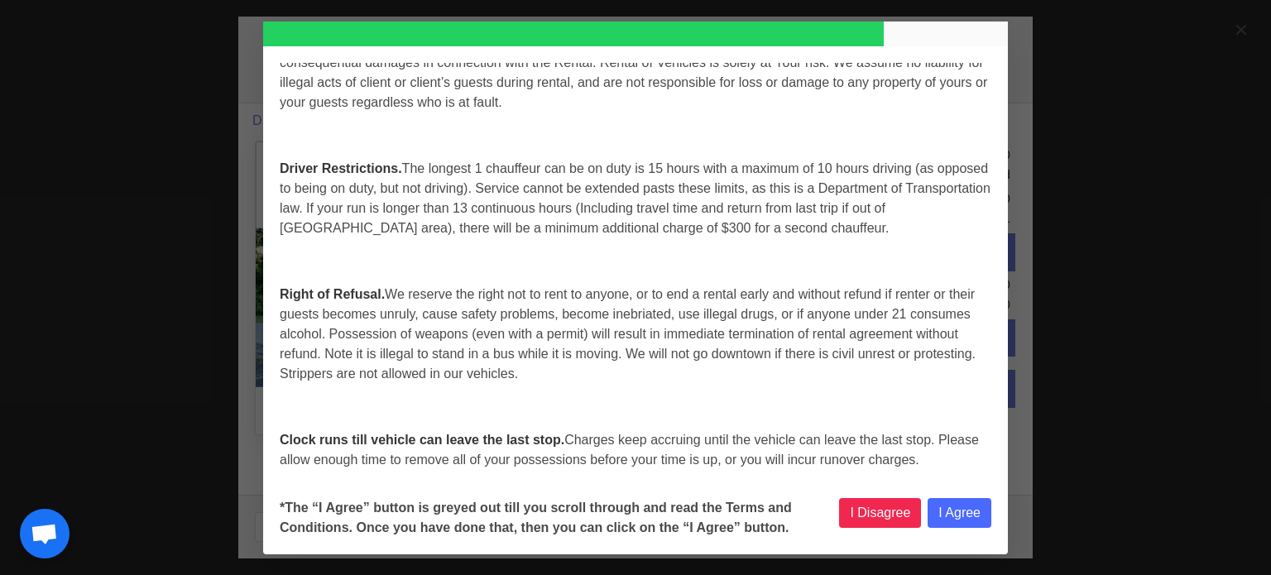
scroll to position [5826, 0]
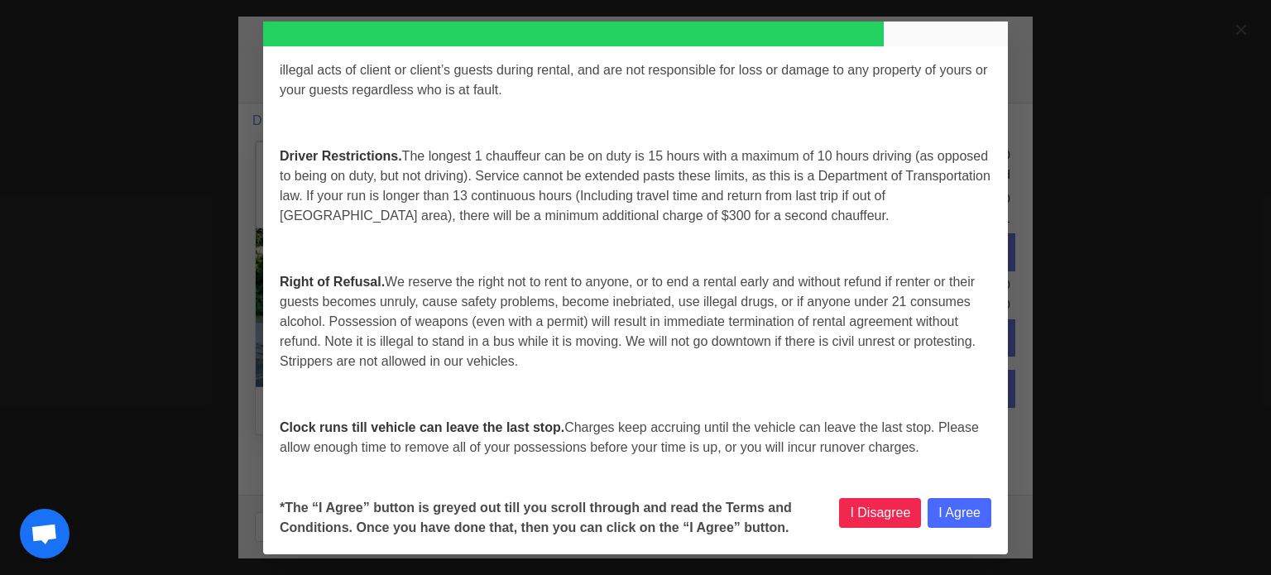
select select
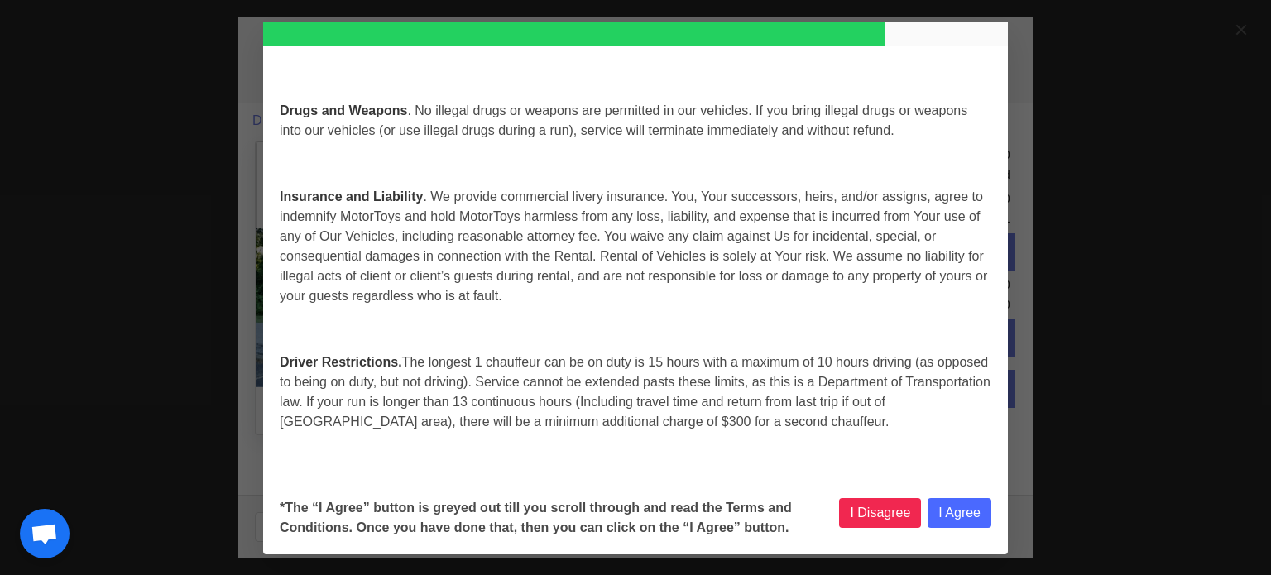
select select
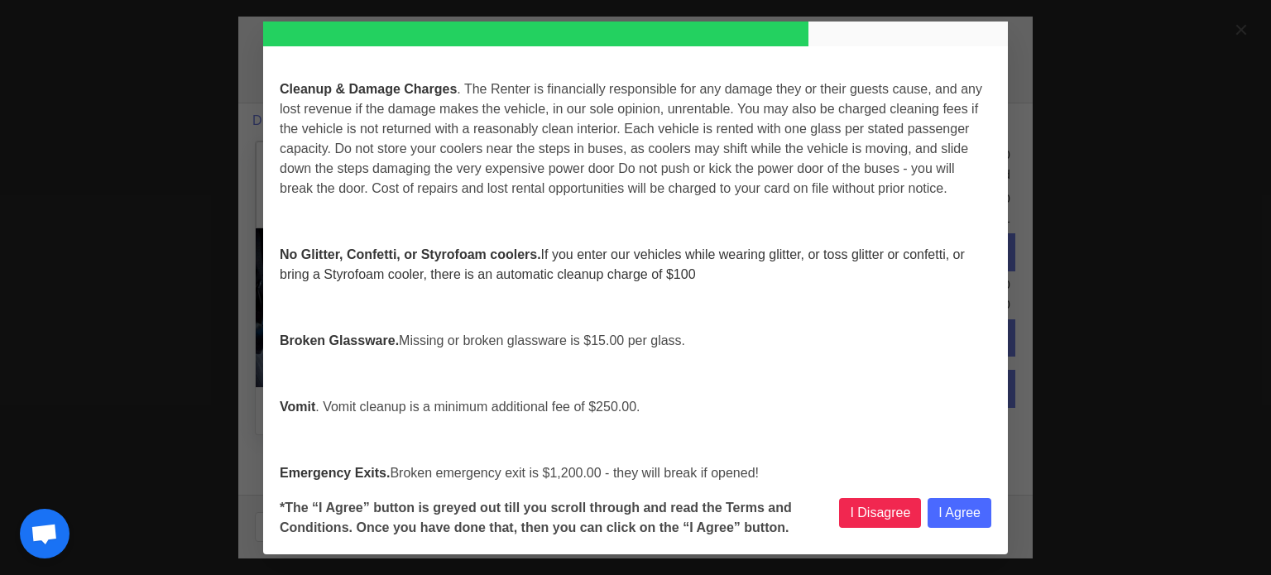
select select
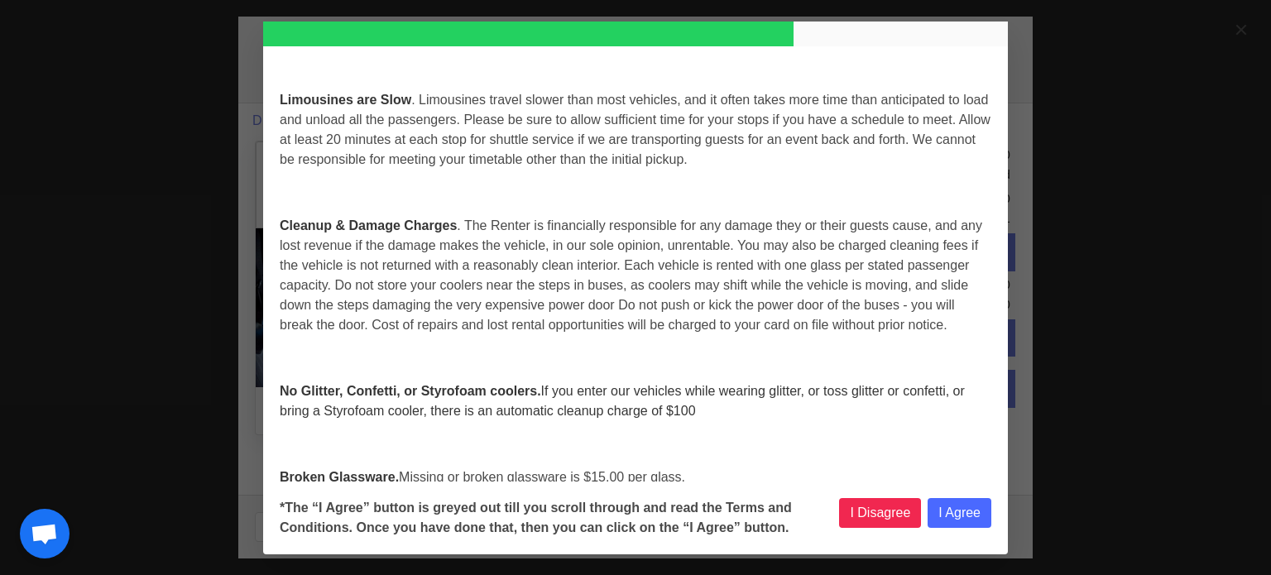
scroll to position [4968, 0]
select select
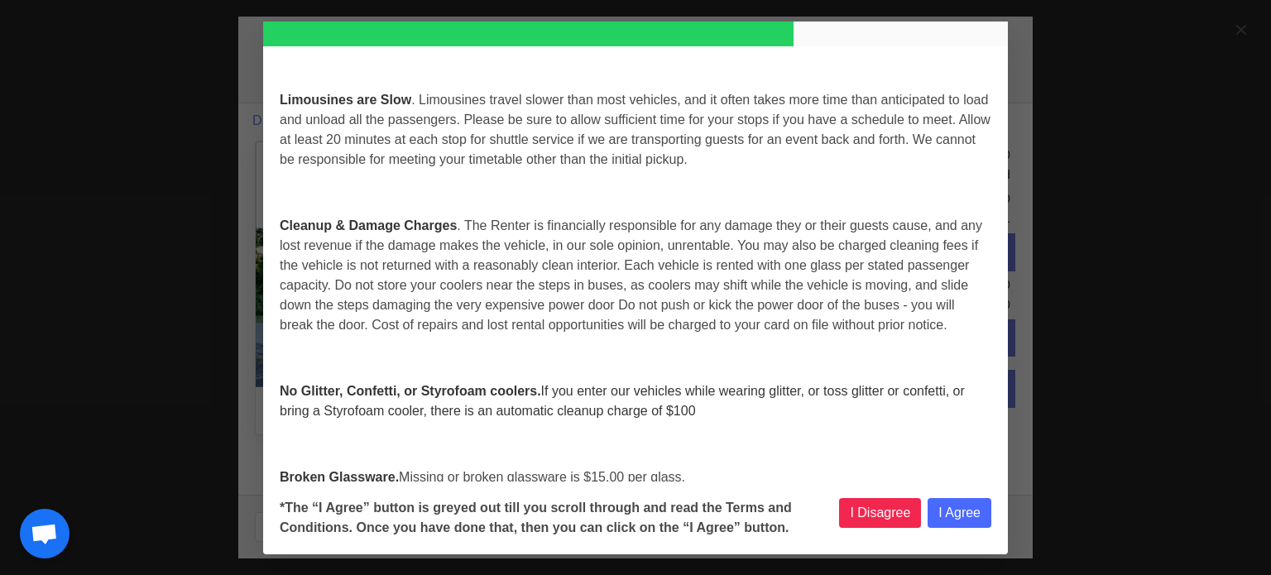
select select
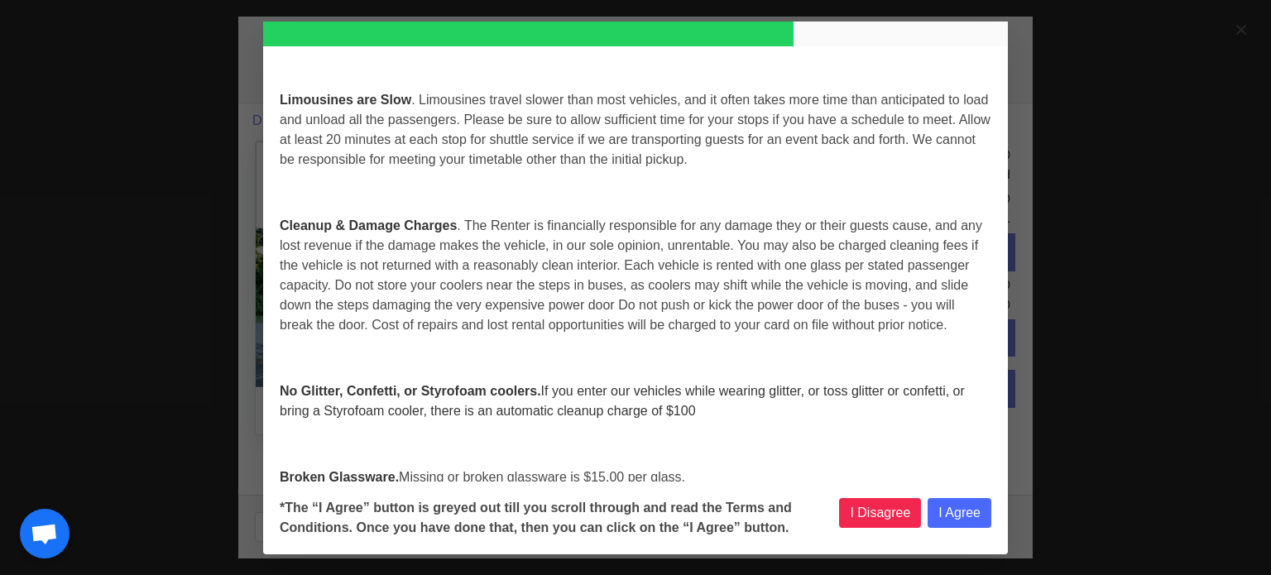
select select
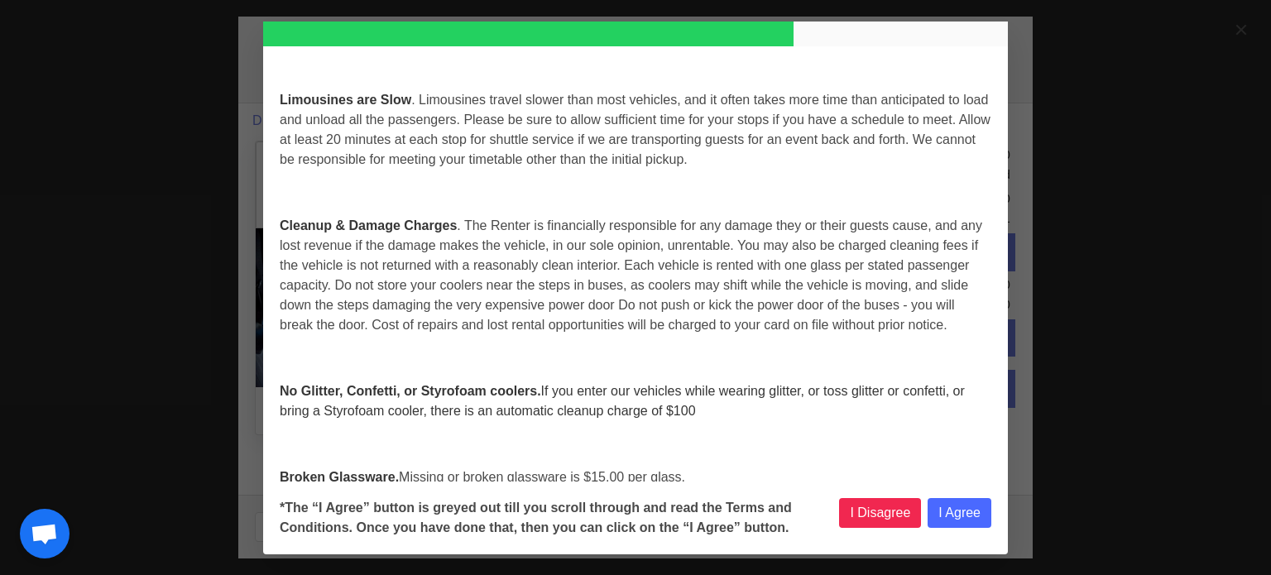
select select
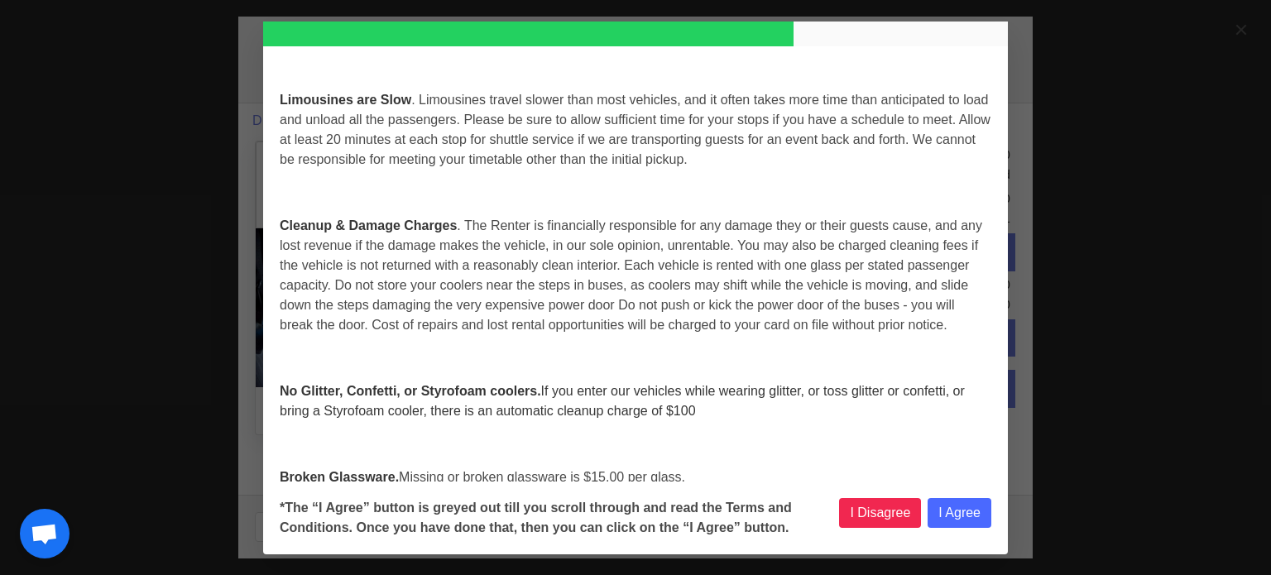
select select
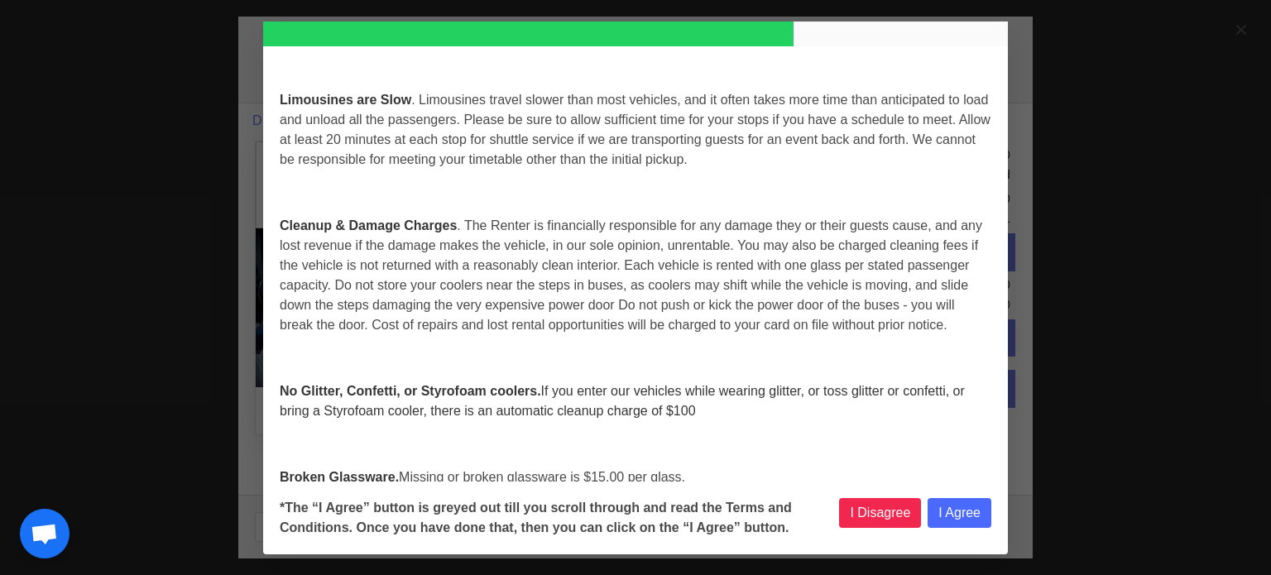
select select
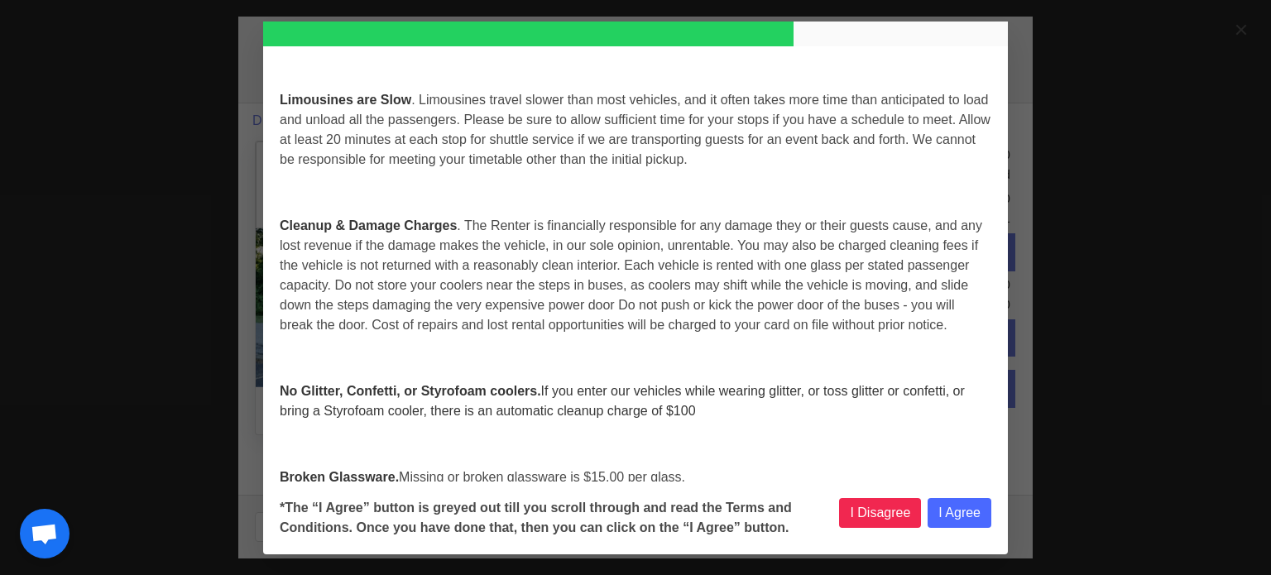
select select
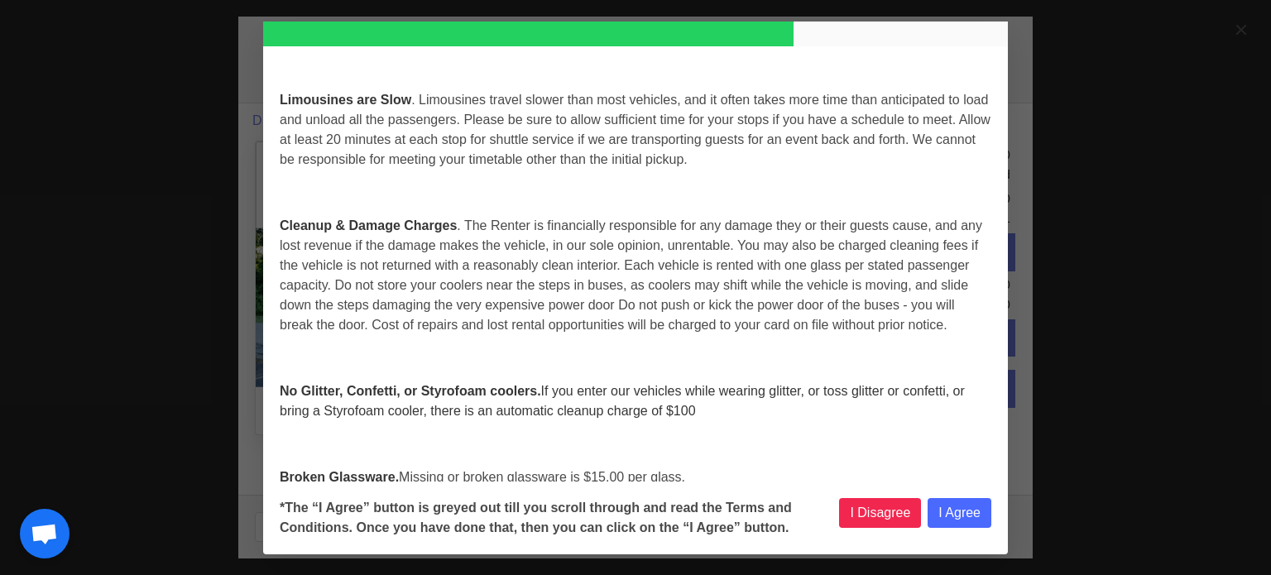
click at [871, 435] on p at bounding box center [636, 445] width 712 height 20
select select
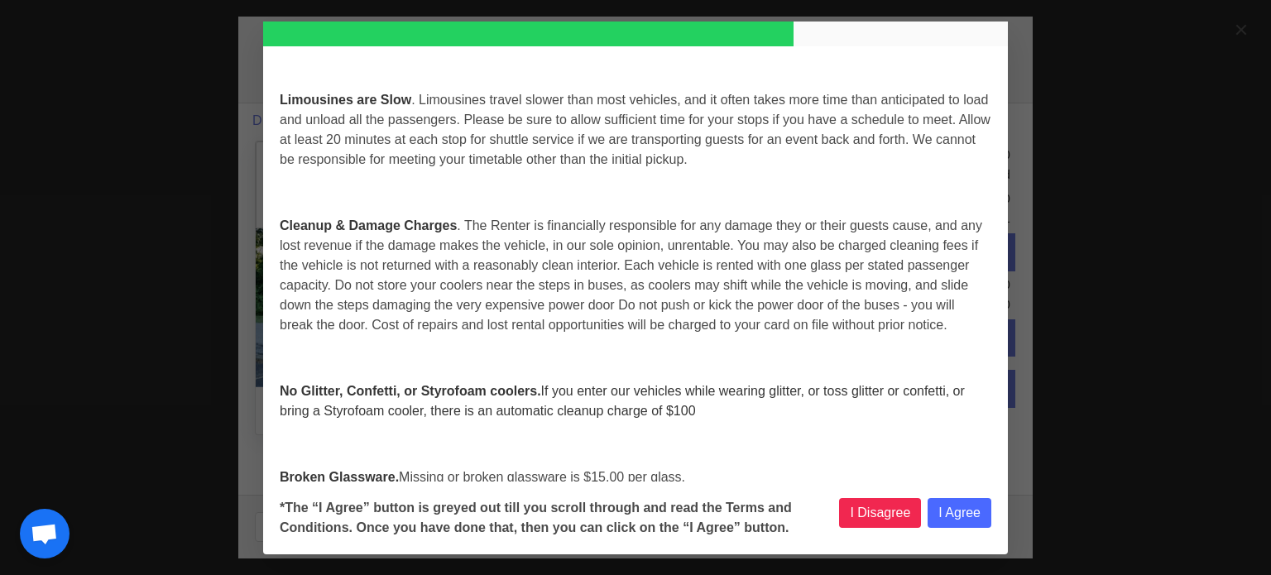
select select
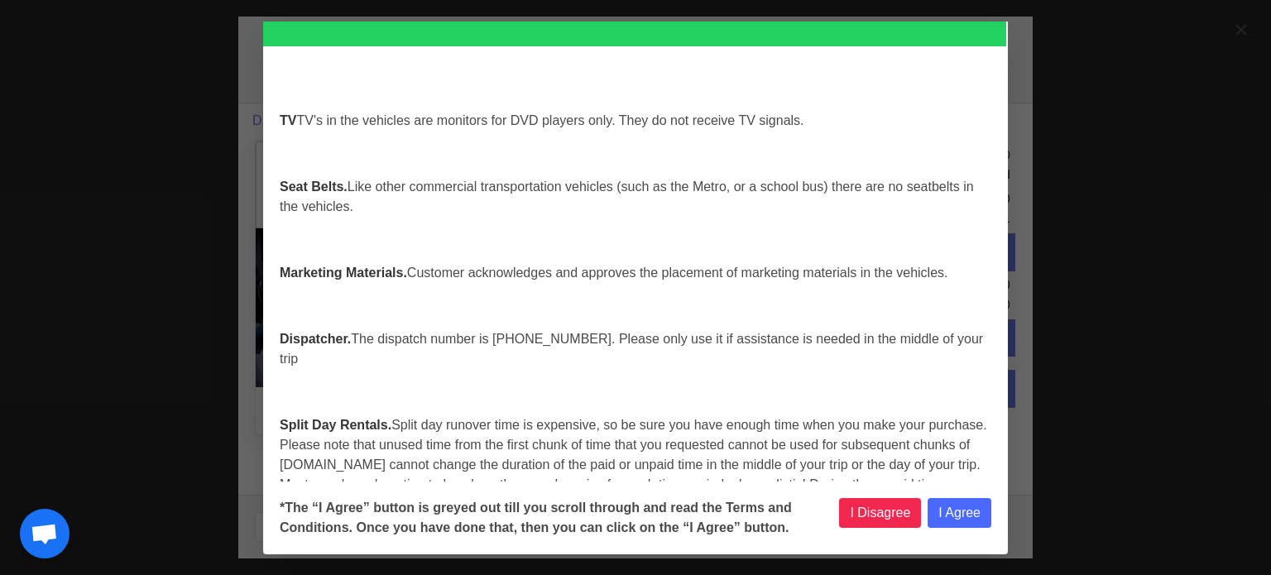
scroll to position [6975, 0]
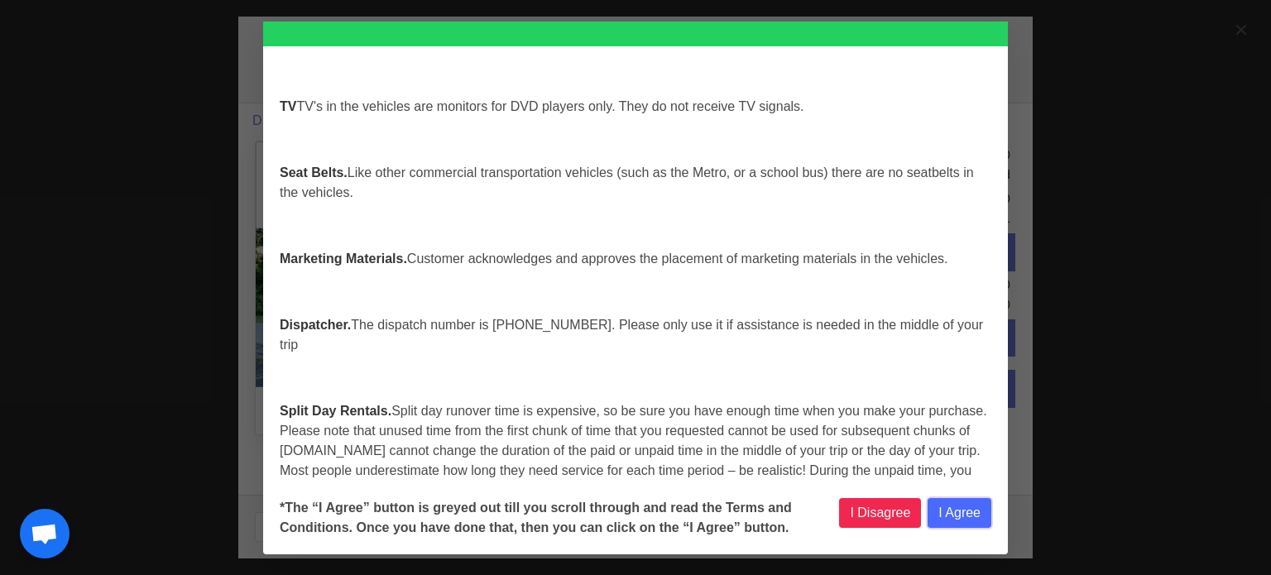
click at [951, 512] on button "I Agree" at bounding box center [960, 513] width 64 height 30
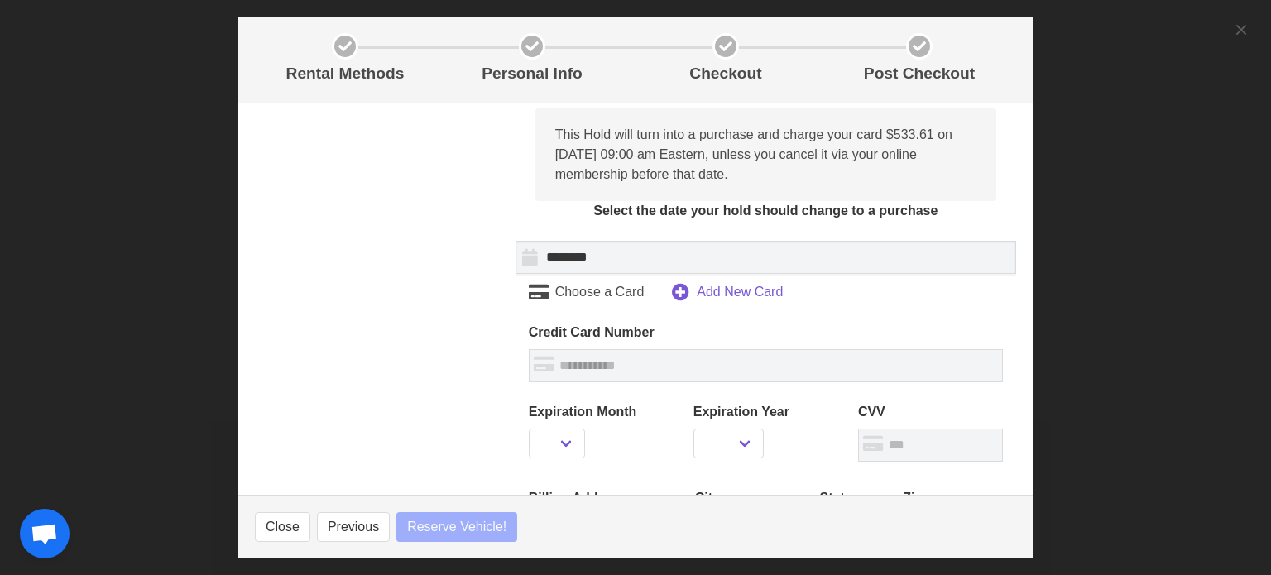
scroll to position [414, 0]
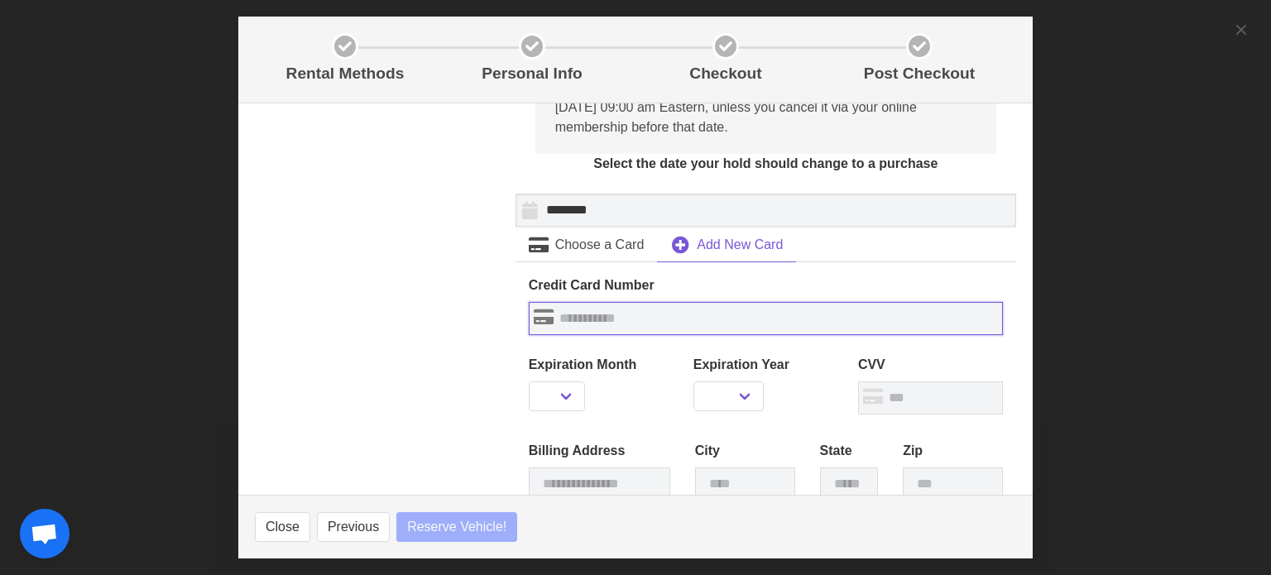
click at [607, 319] on input "text" at bounding box center [766, 318] width 474 height 33
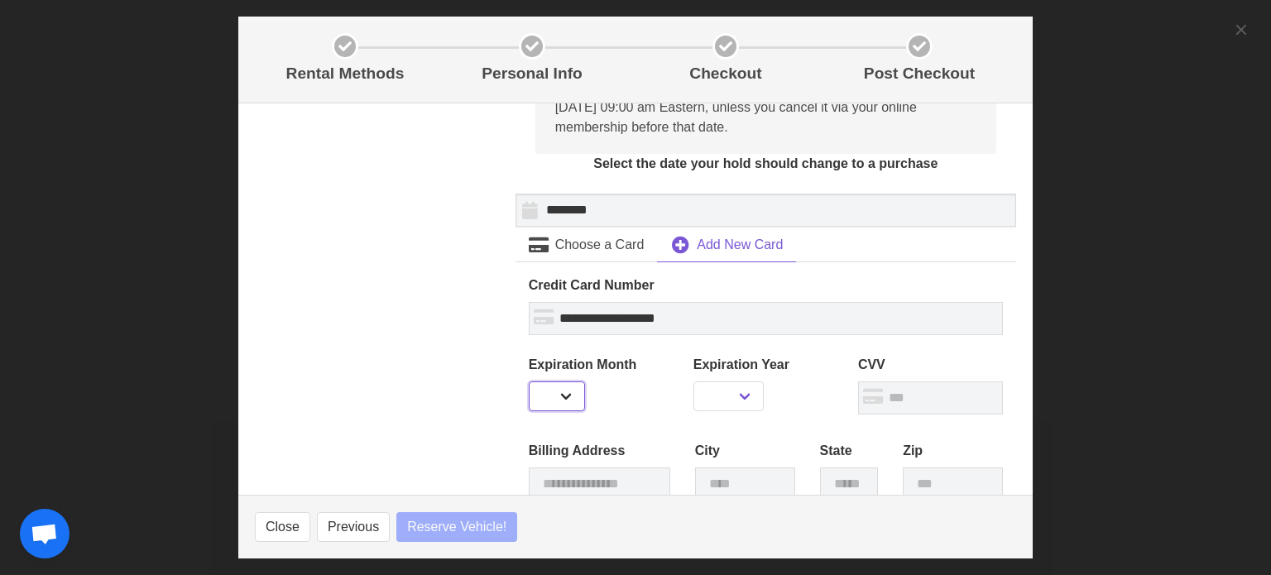
click at [570, 396] on select "** ** ** ** ** ** ** ** ** ** ** **" at bounding box center [557, 397] width 56 height 30
click at [529, 382] on select "** ** ** ** ** ** ** ** ** ** ** **" at bounding box center [557, 397] width 56 height 30
click at [738, 396] on select "**** **** **** **** **** **** **** **** **** ****" at bounding box center [729, 397] width 71 height 30
click at [694, 382] on select "**** **** **** **** **** **** **** **** **** ****" at bounding box center [729, 397] width 71 height 30
click at [866, 392] on input "text" at bounding box center [930, 398] width 145 height 33
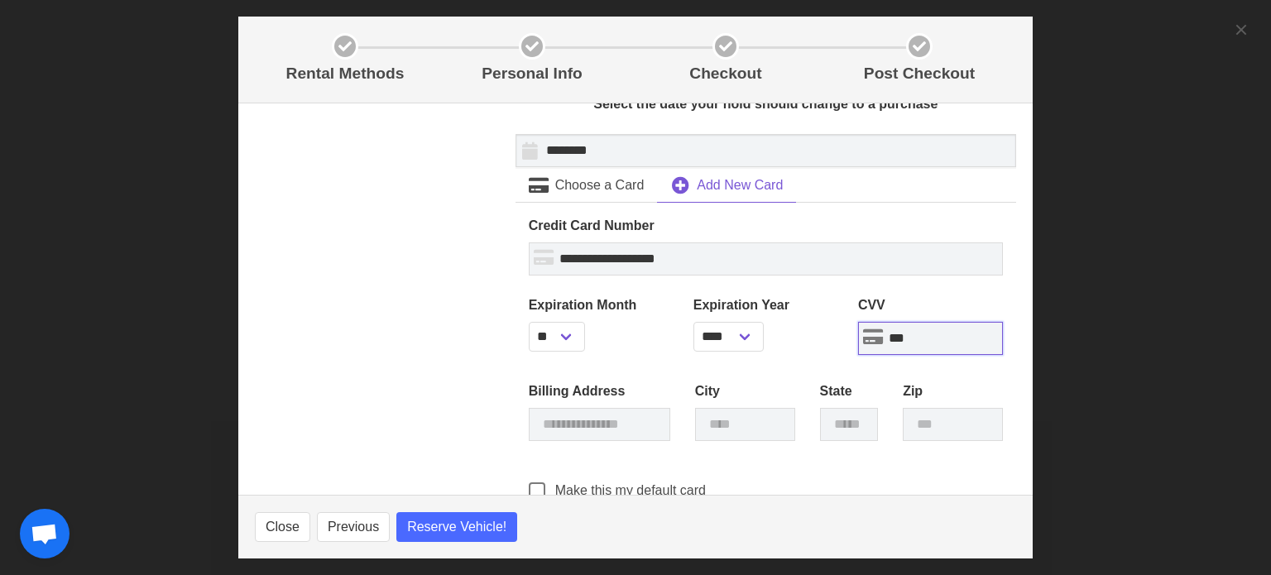
scroll to position [579, 0]
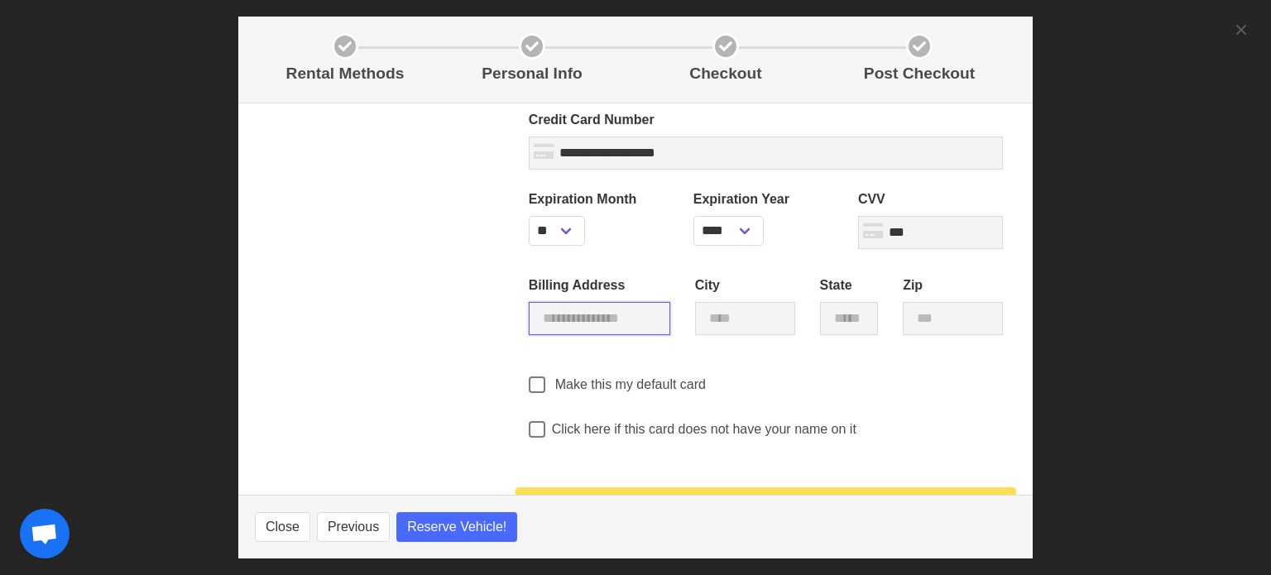
click at [608, 314] on input "text" at bounding box center [600, 318] width 142 height 33
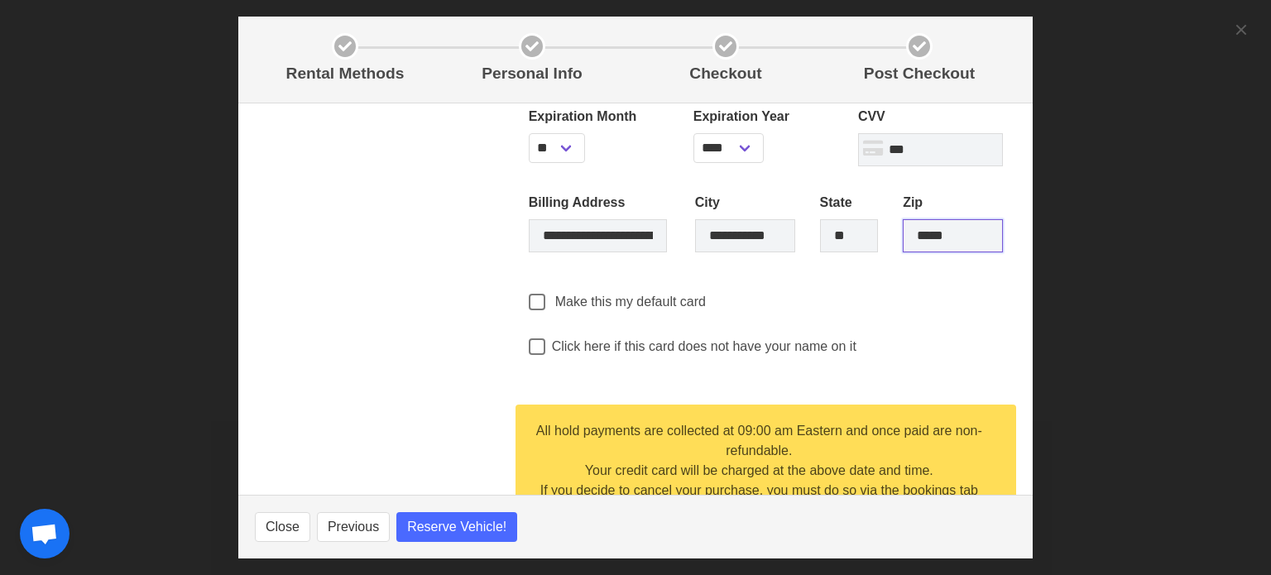
scroll to position [848, 0]
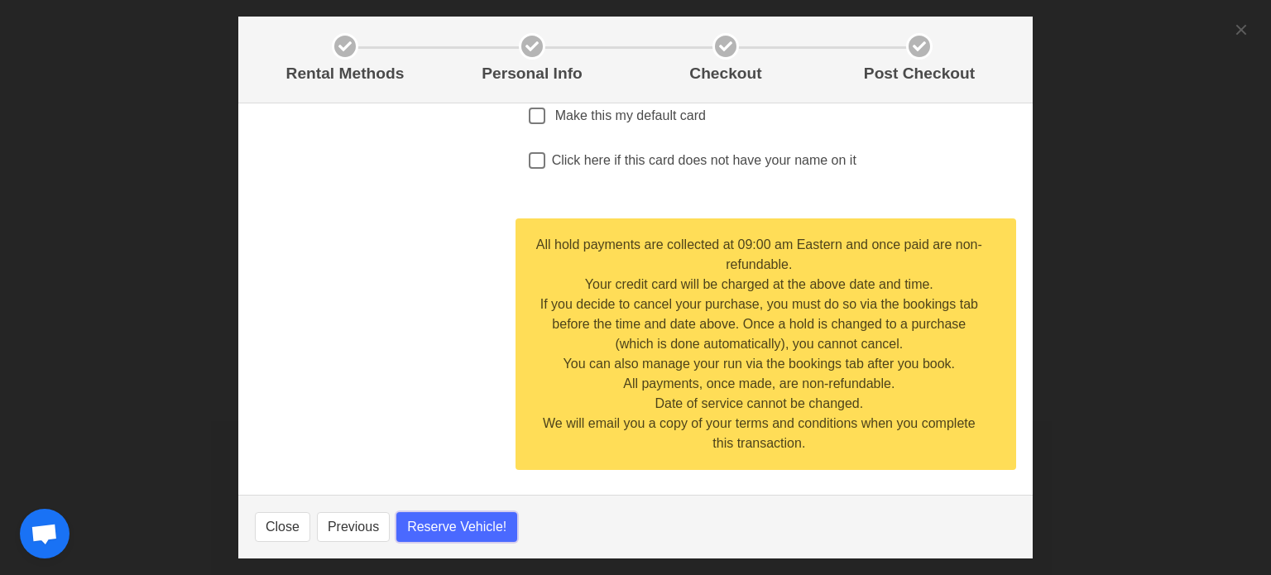
click at [485, 521] on span "Reserve Vehicle!" at bounding box center [456, 527] width 99 height 20
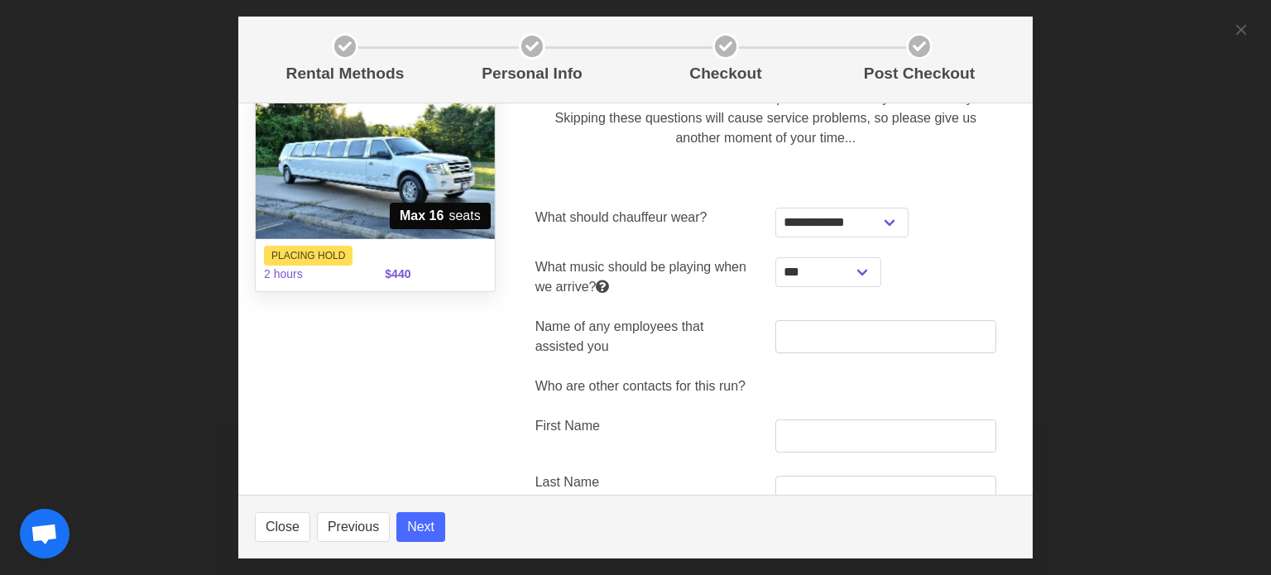
scroll to position [166, 0]
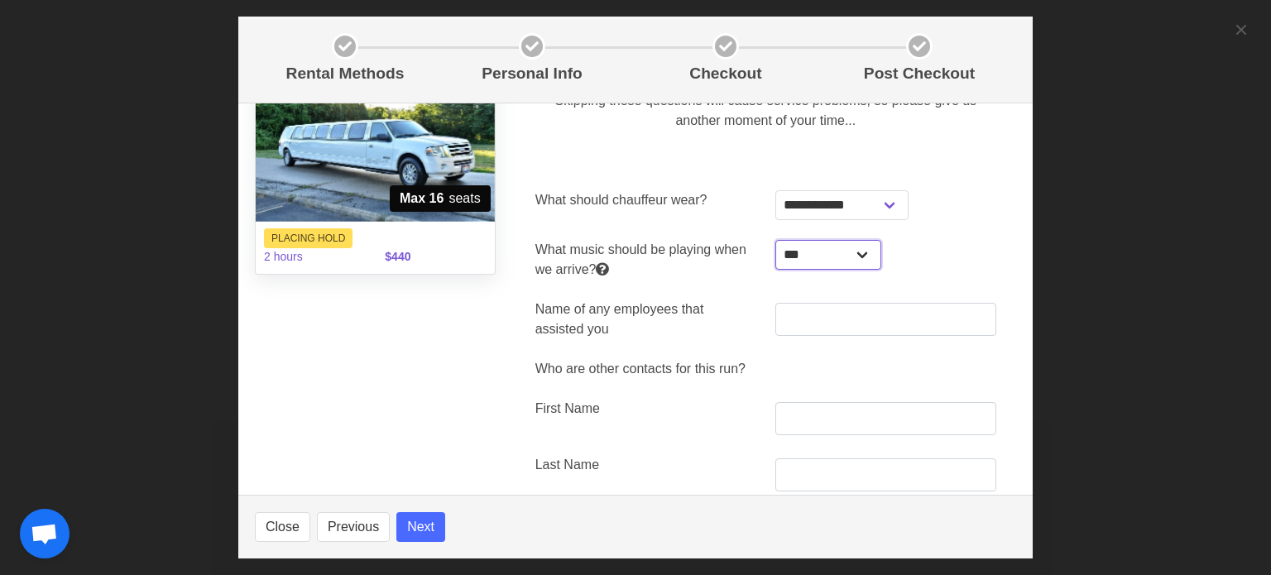
click at [857, 261] on select "**********" at bounding box center [828, 255] width 105 height 30
click at [881, 207] on select "**********" at bounding box center [842, 205] width 133 height 30
click at [928, 207] on div "**********" at bounding box center [886, 205] width 221 height 30
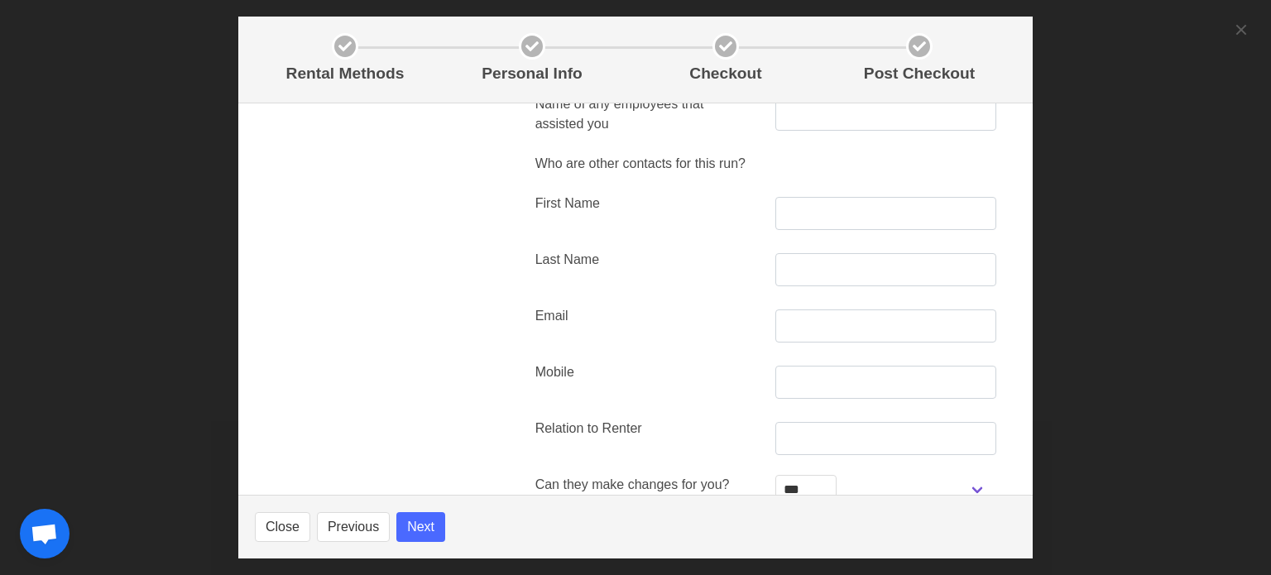
scroll to position [327, 0]
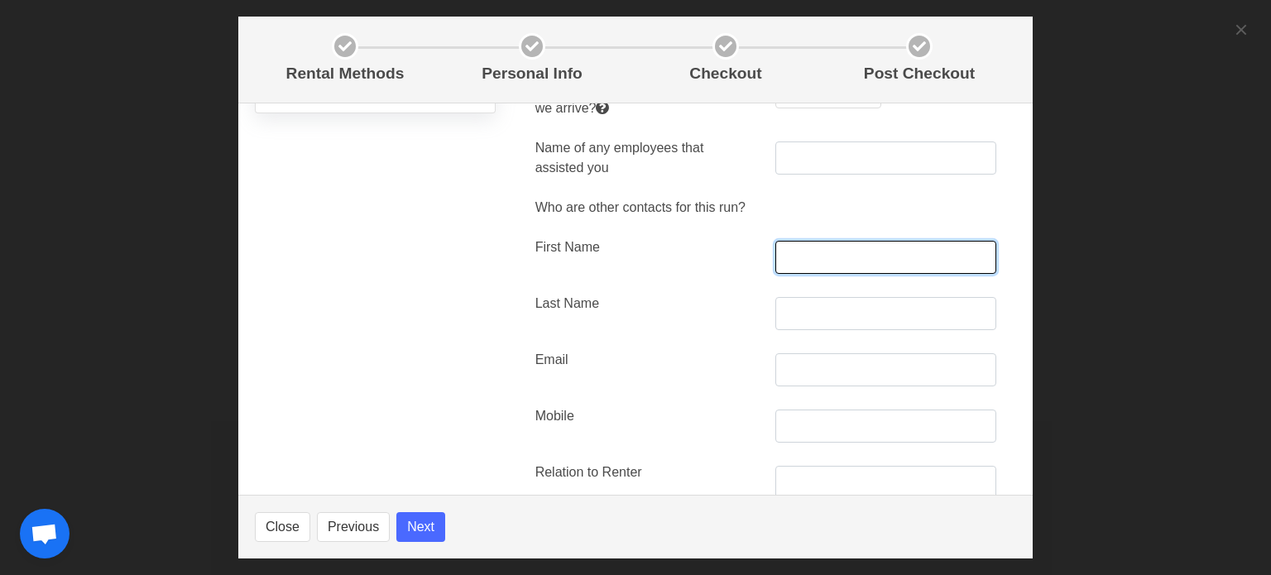
click at [841, 259] on input "text" at bounding box center [886, 257] width 221 height 33
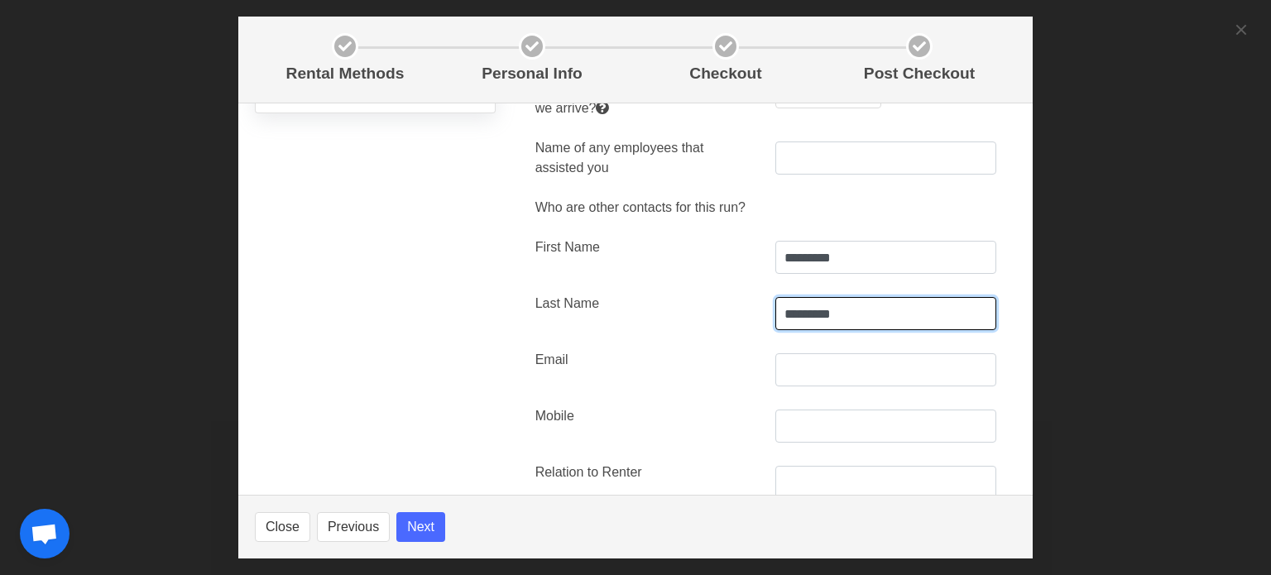
scroll to position [79, 0]
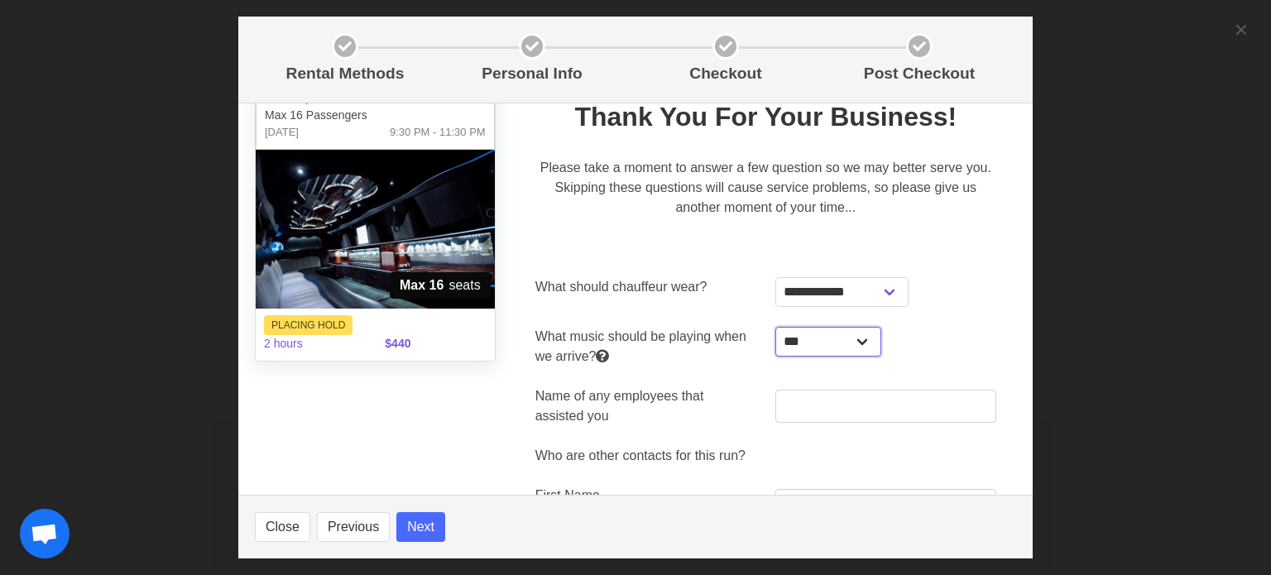
click at [848, 345] on select "**********" at bounding box center [828, 342] width 105 height 30
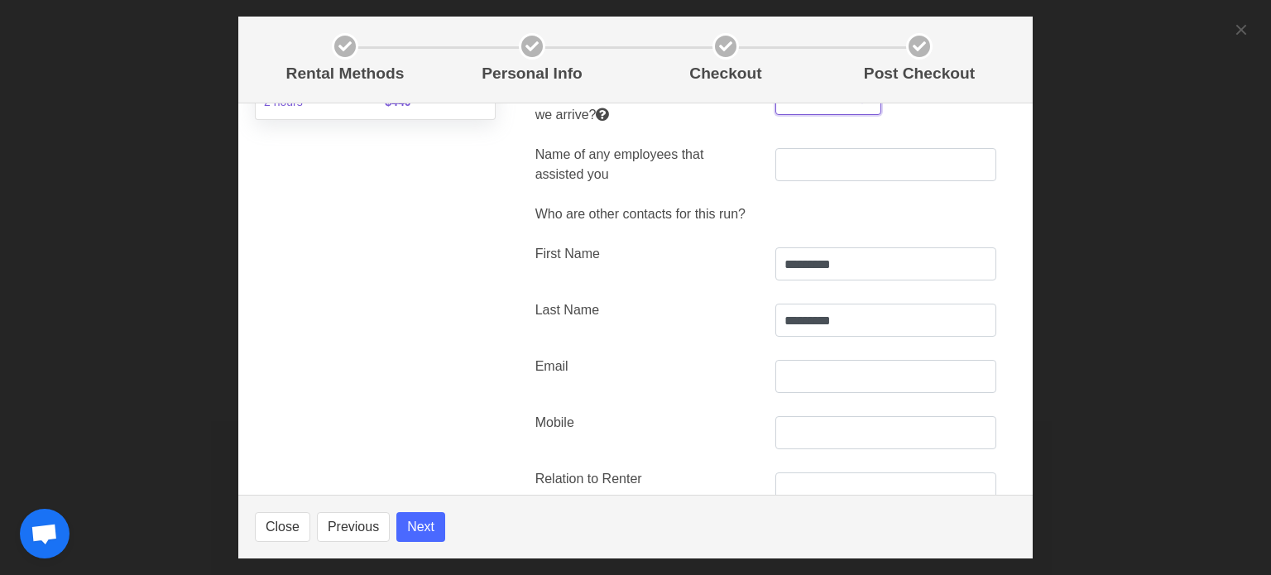
scroll to position [410, 0]
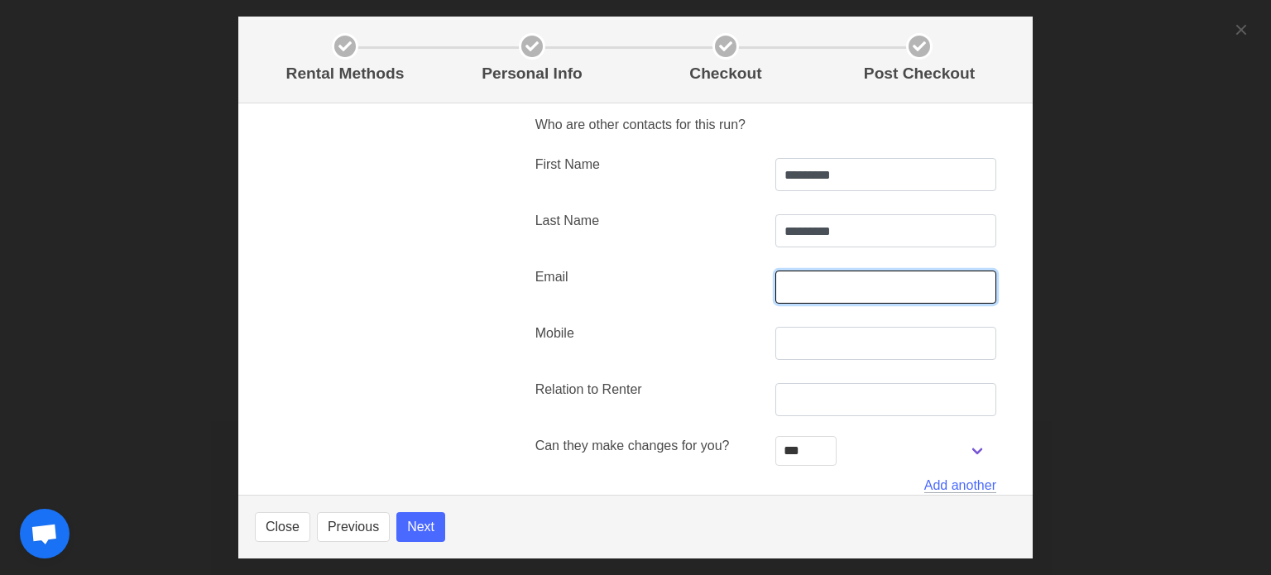
click at [834, 291] on input "text" at bounding box center [886, 287] width 221 height 33
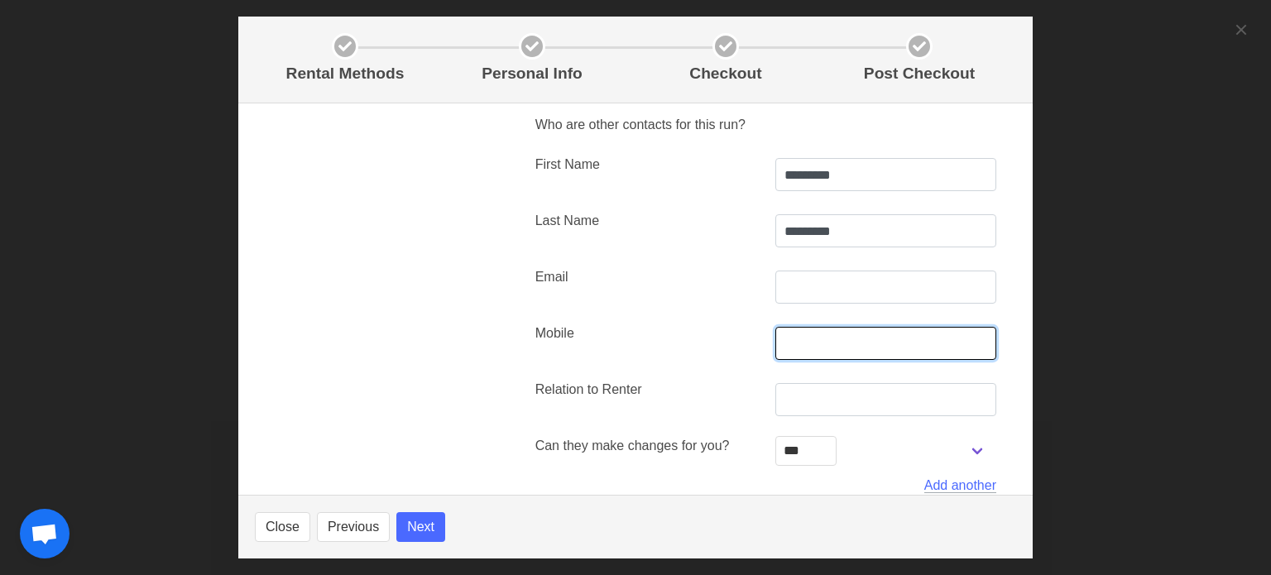
click at [829, 343] on input "text" at bounding box center [886, 343] width 221 height 33
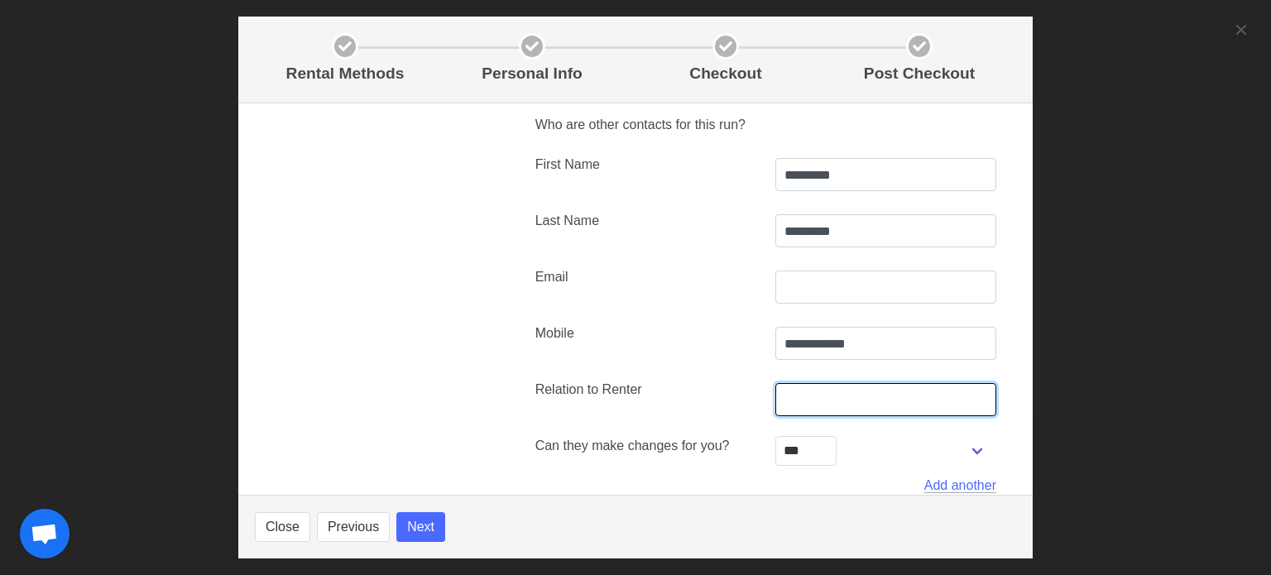
click at [811, 406] on input "text" at bounding box center [886, 399] width 221 height 33
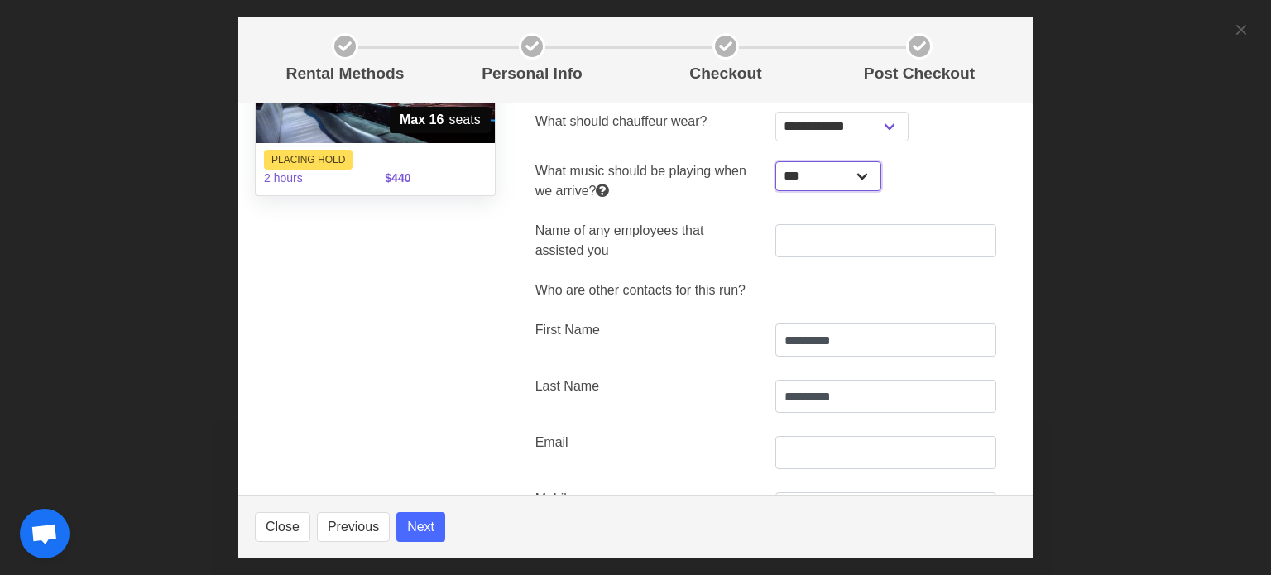
click at [857, 179] on select "**********" at bounding box center [828, 176] width 105 height 30
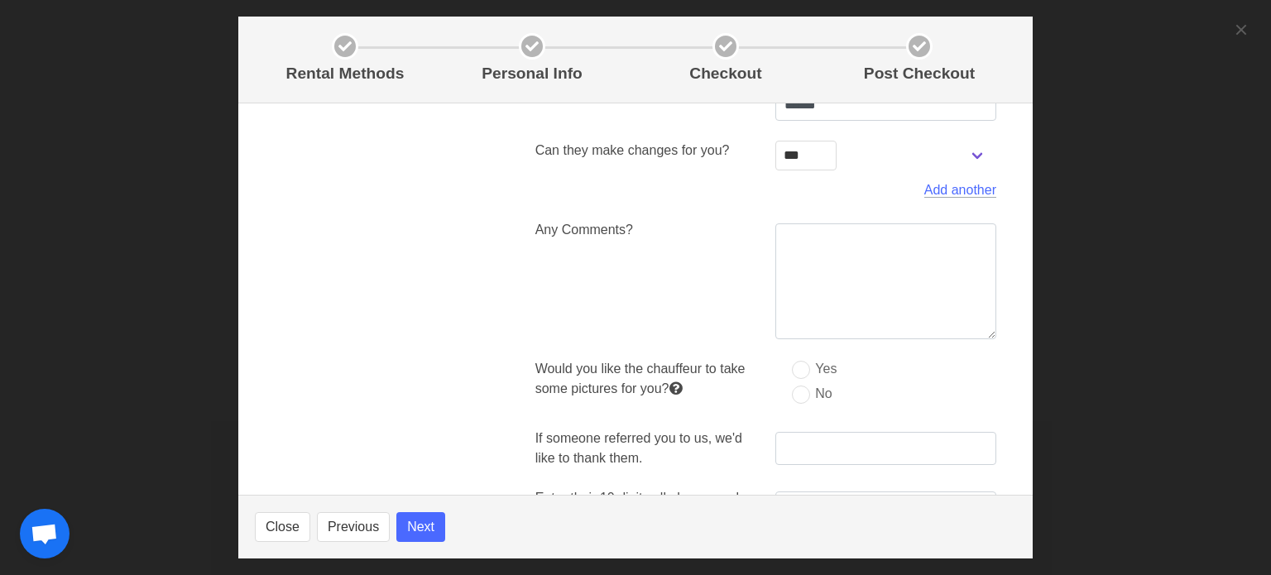
scroll to position [741, 0]
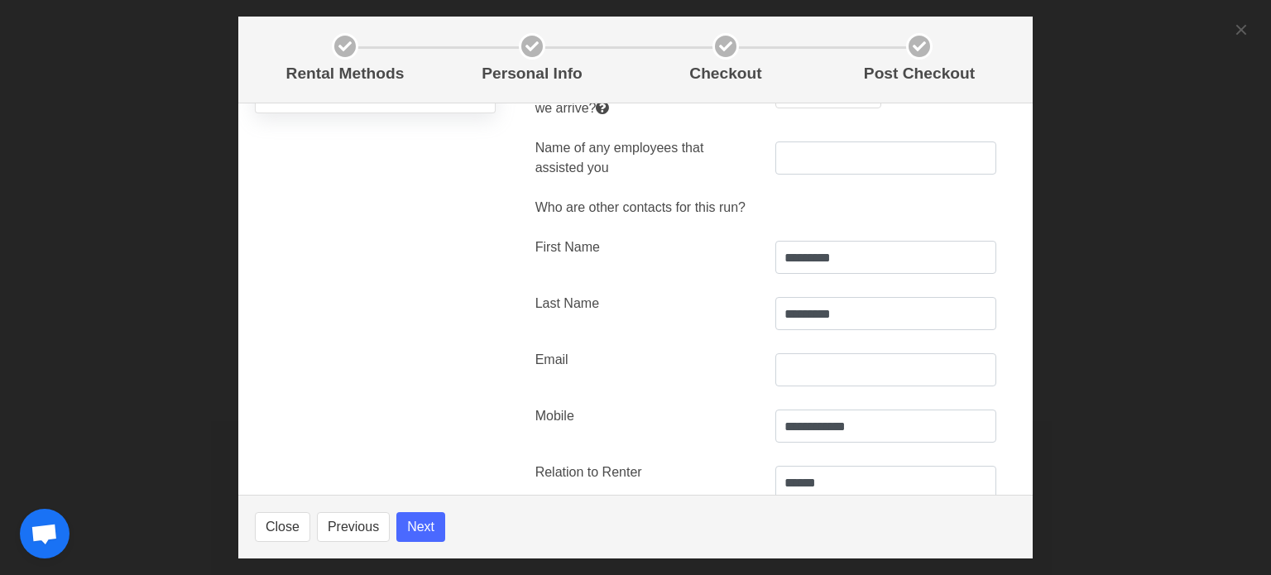
scroll to position [79, 0]
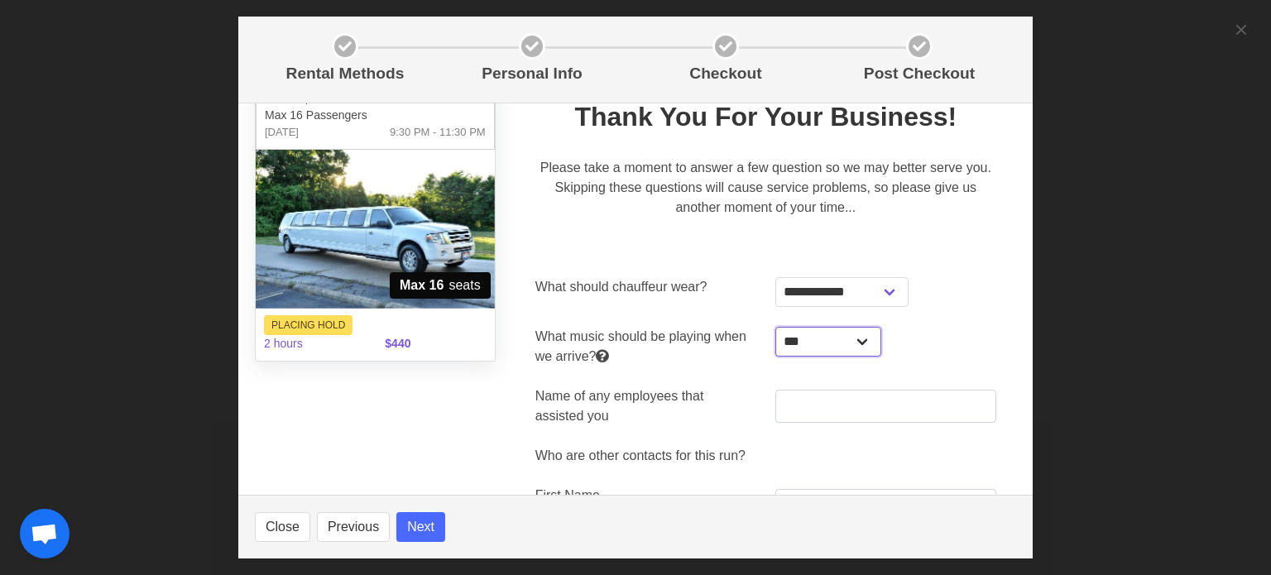
click at [852, 341] on select "**********" at bounding box center [828, 342] width 105 height 30
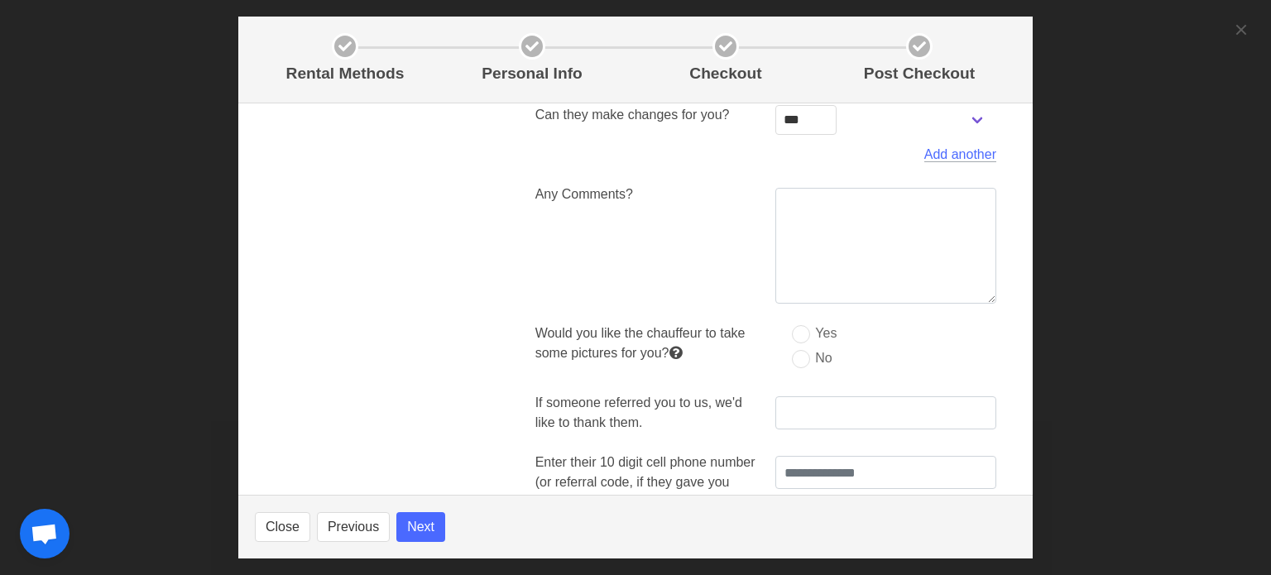
scroll to position [824, 0]
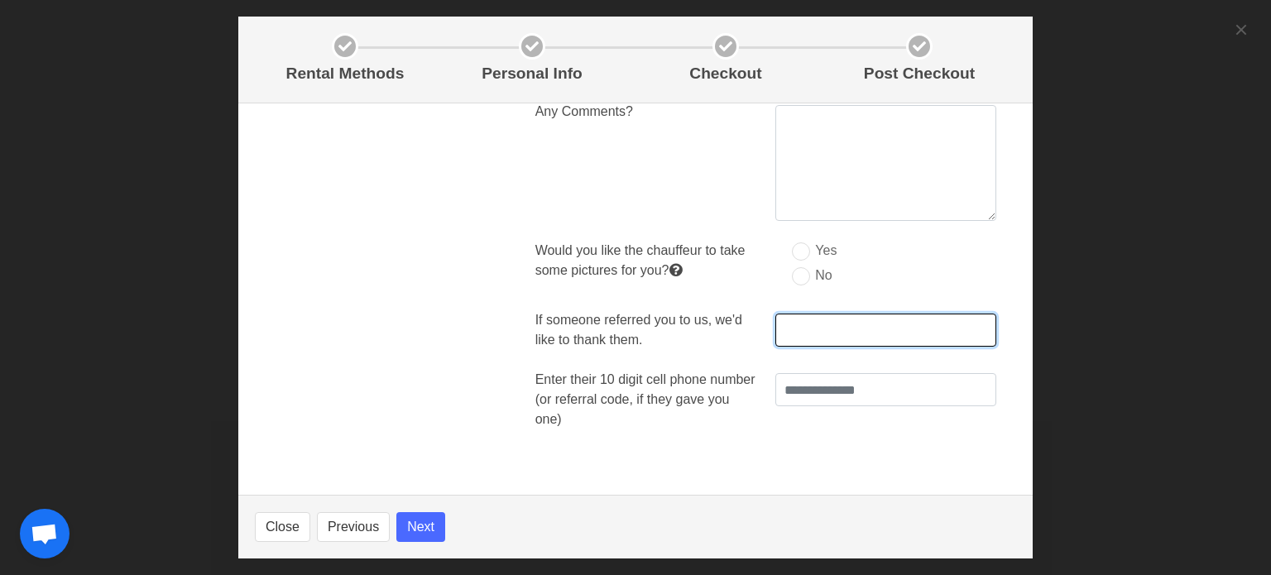
click at [848, 324] on input "text" at bounding box center [886, 330] width 221 height 33
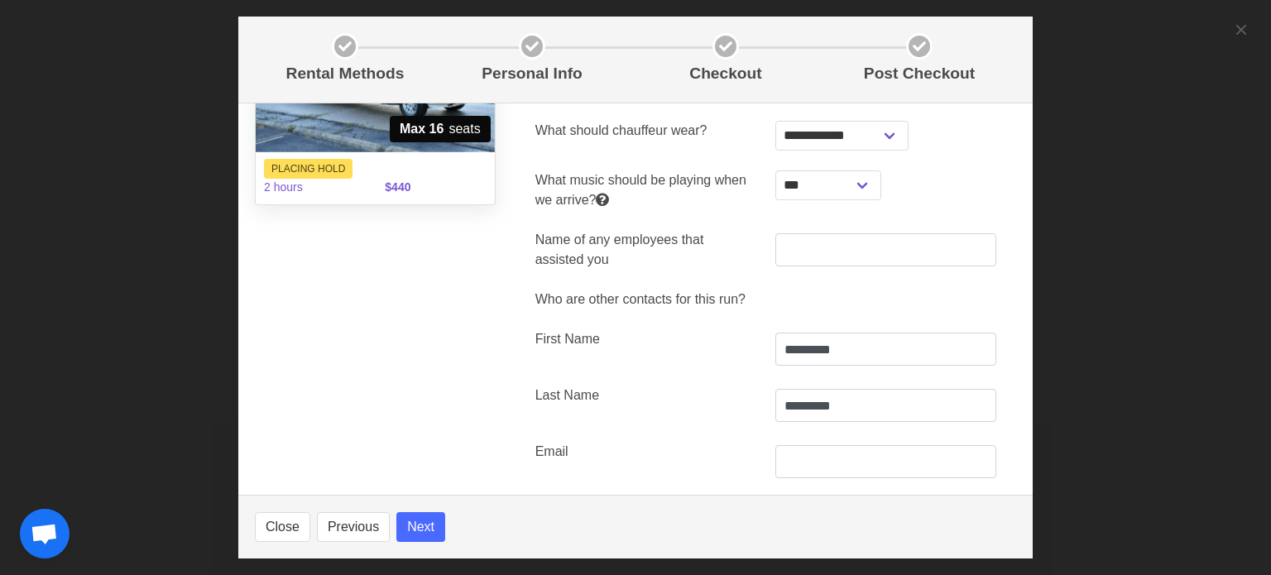
scroll to position [79, 0]
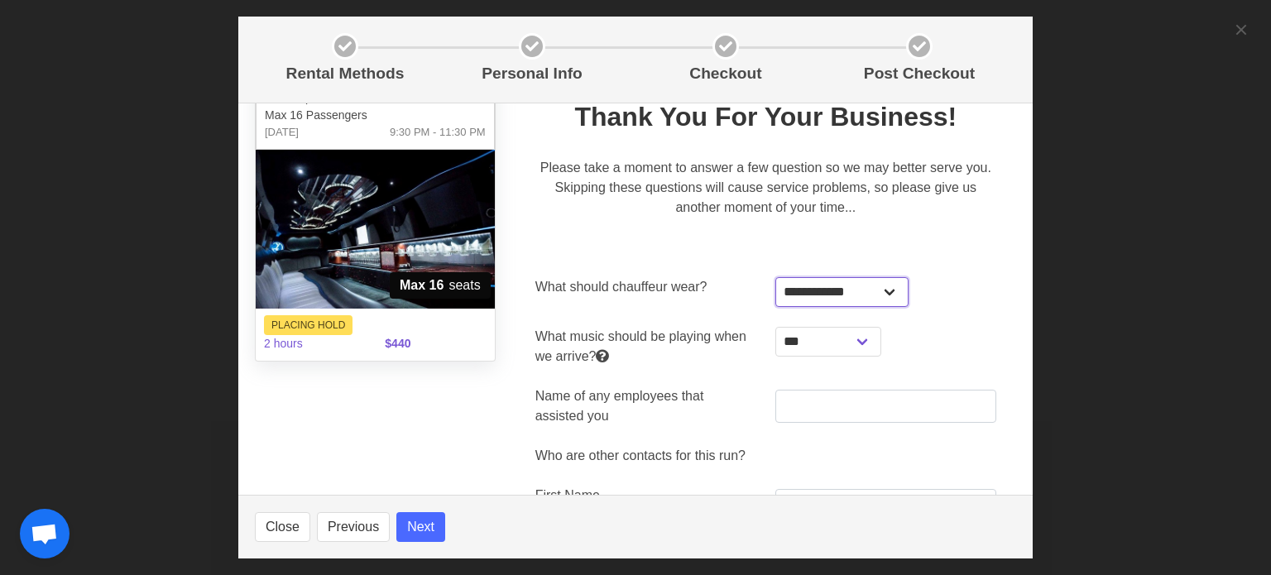
click at [881, 291] on select "**********" at bounding box center [842, 292] width 133 height 30
click at [936, 277] on div "**********" at bounding box center [886, 292] width 221 height 30
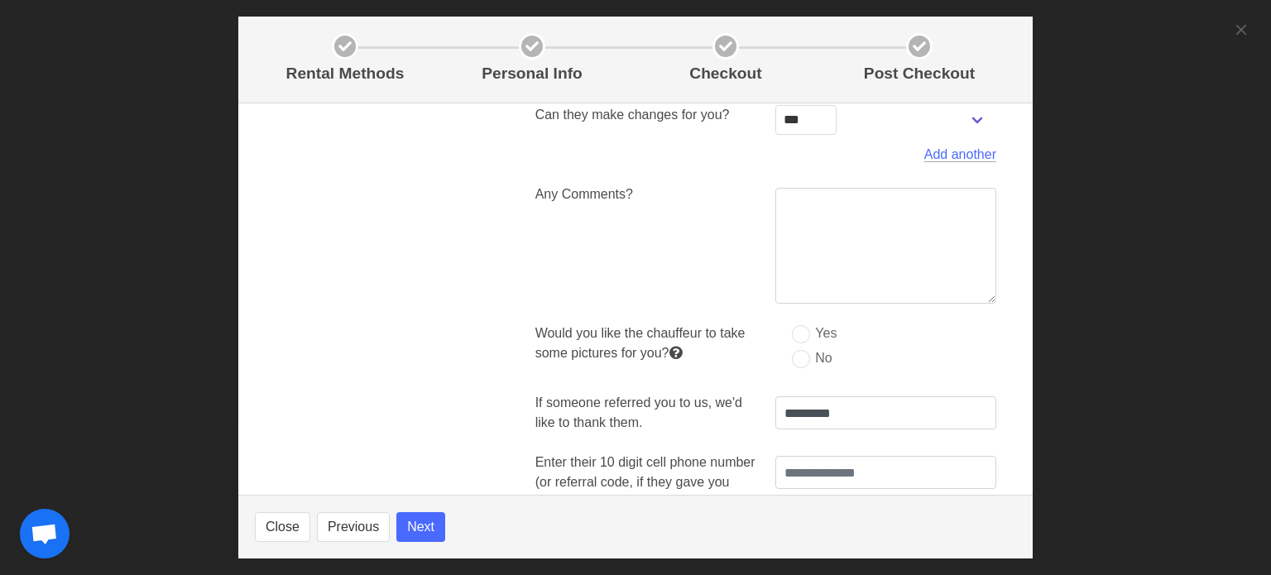
scroll to position [824, 0]
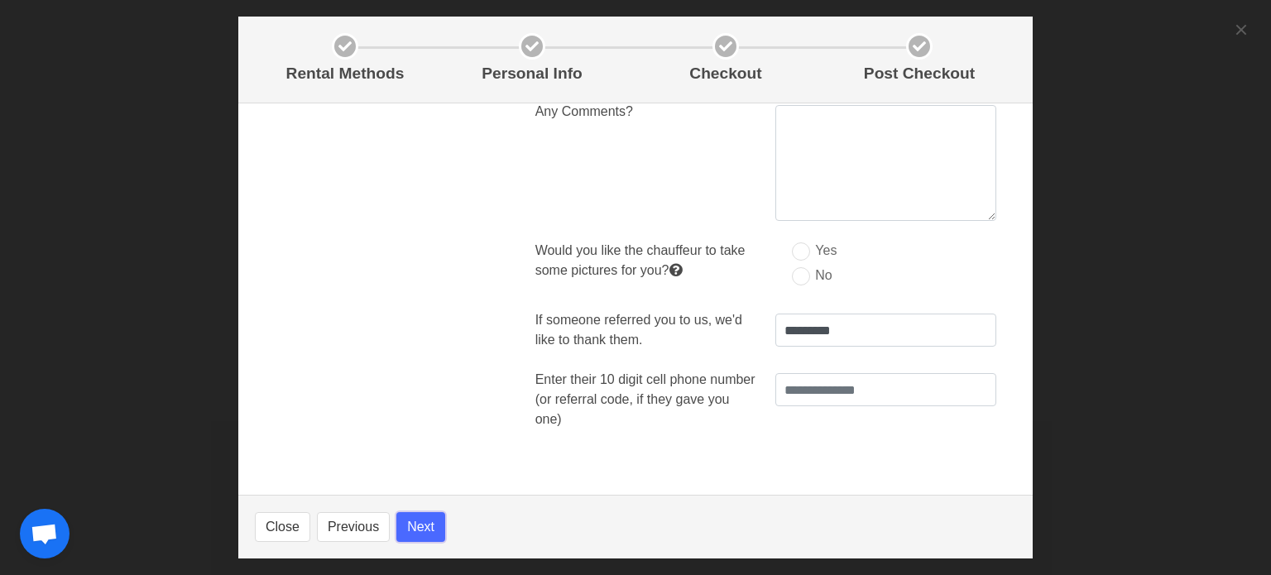
click at [425, 531] on button "Next" at bounding box center [420, 527] width 49 height 30
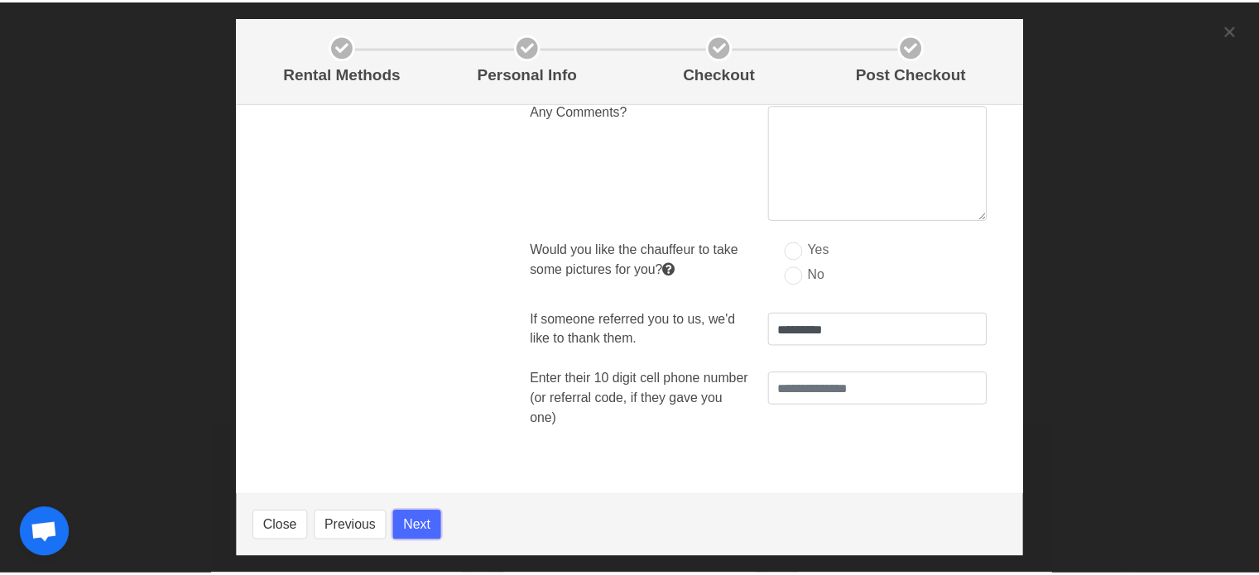
scroll to position [0, 0]
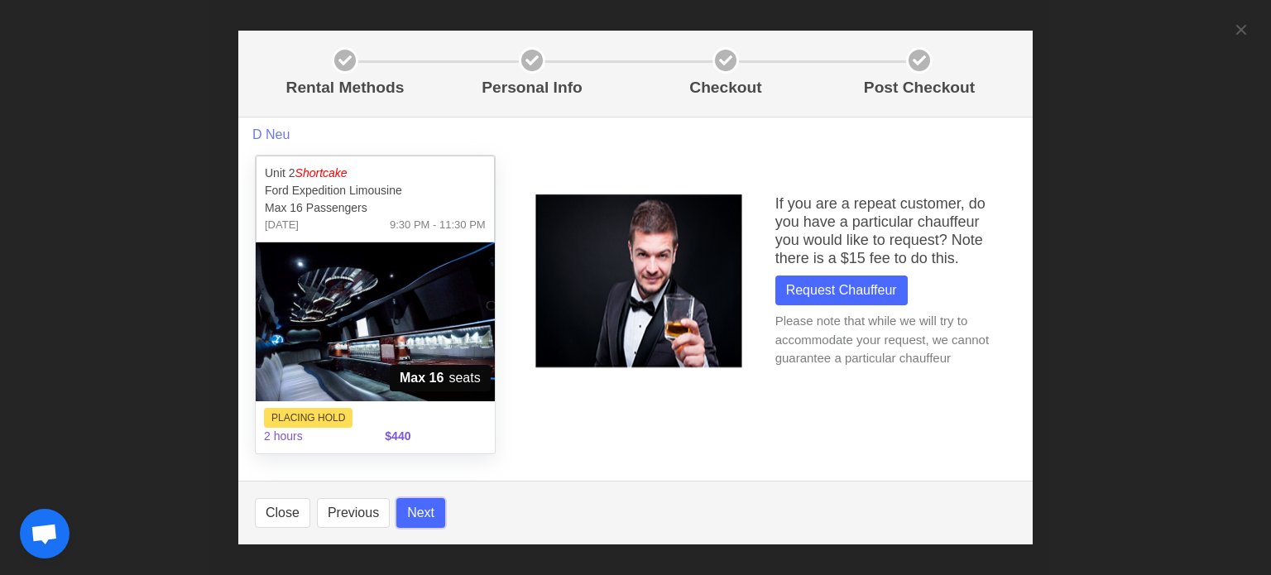
click at [427, 503] on button "Next" at bounding box center [420, 513] width 49 height 30
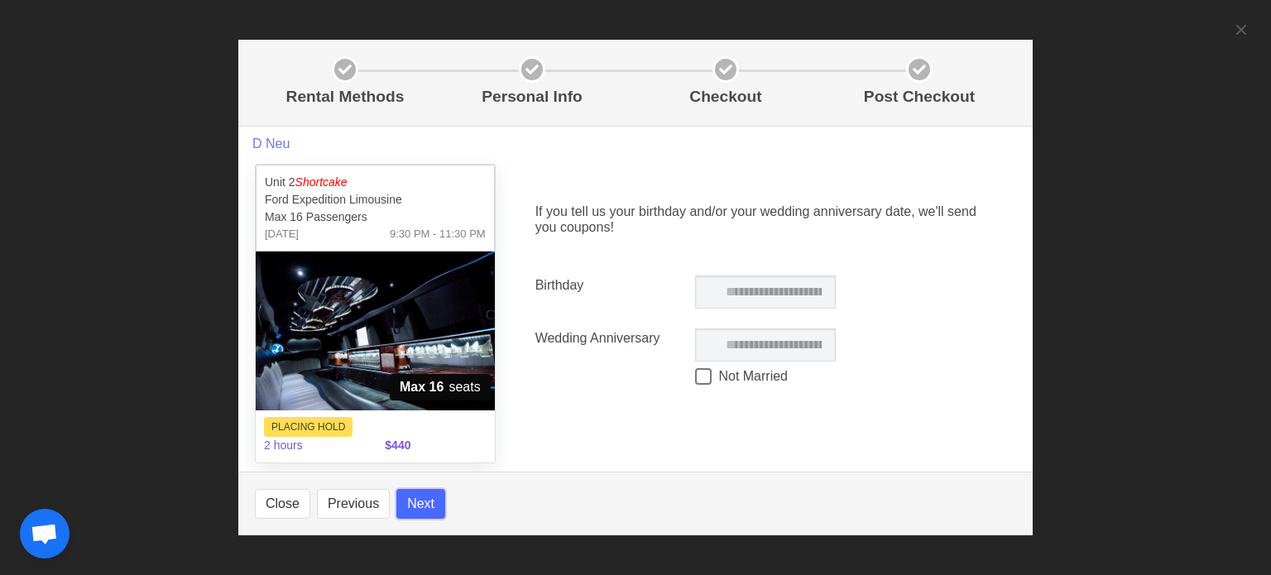
click at [427, 503] on button "Next" at bounding box center [420, 504] width 49 height 30
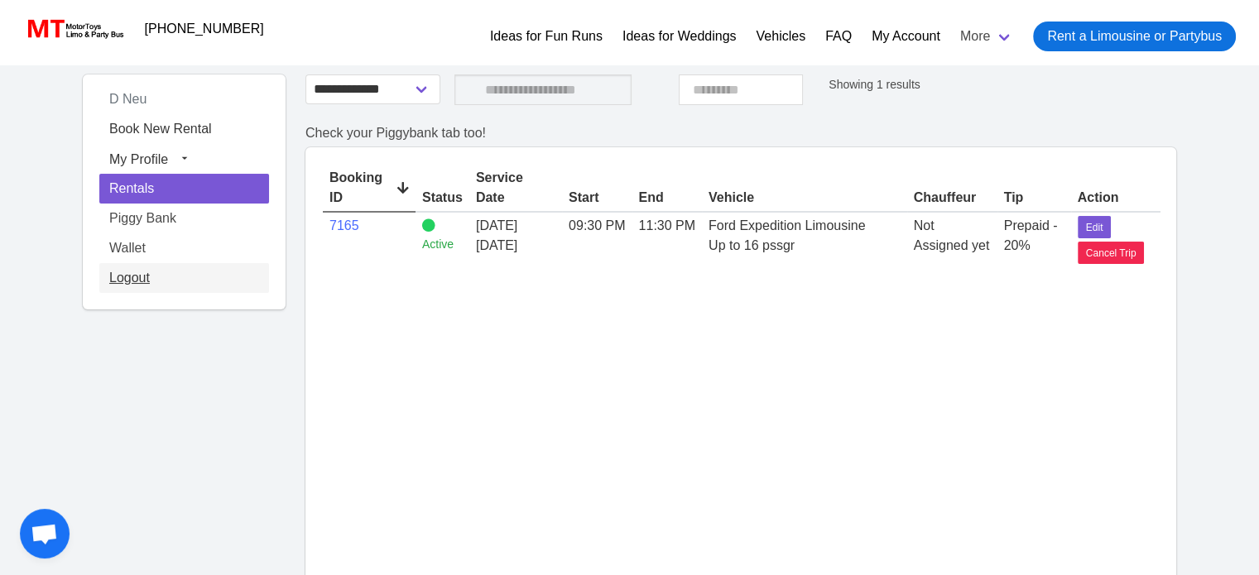
click at [141, 286] on link "Logout" at bounding box center [184, 278] width 170 height 30
